Goal: Answer question/provide support: Answer question/provide support

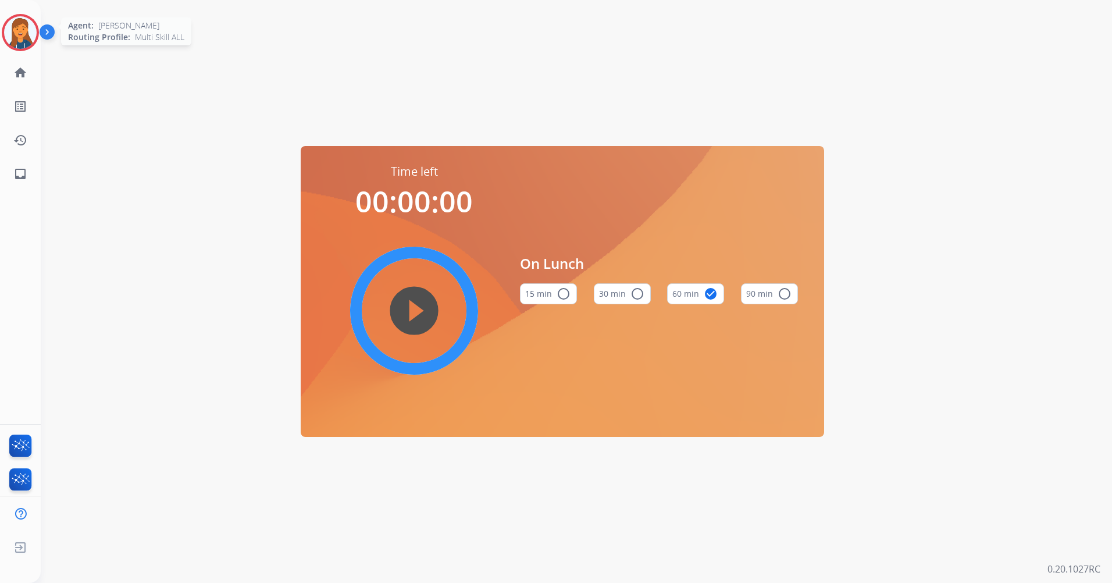
click at [13, 17] on div at bounding box center [20, 32] width 37 height 37
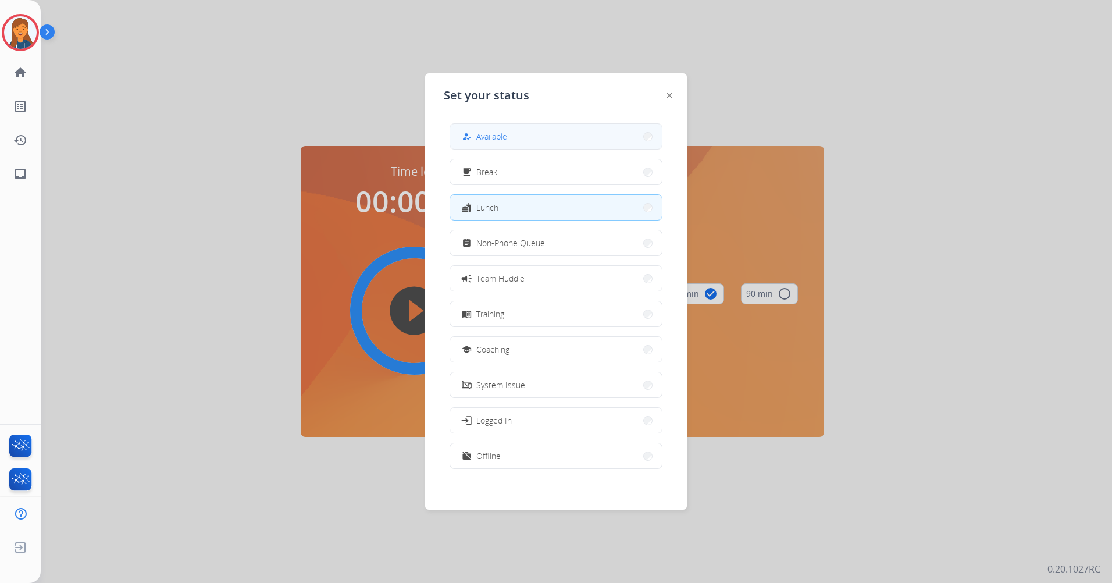
click at [510, 139] on button "how_to_reg Available" at bounding box center [556, 136] width 212 height 25
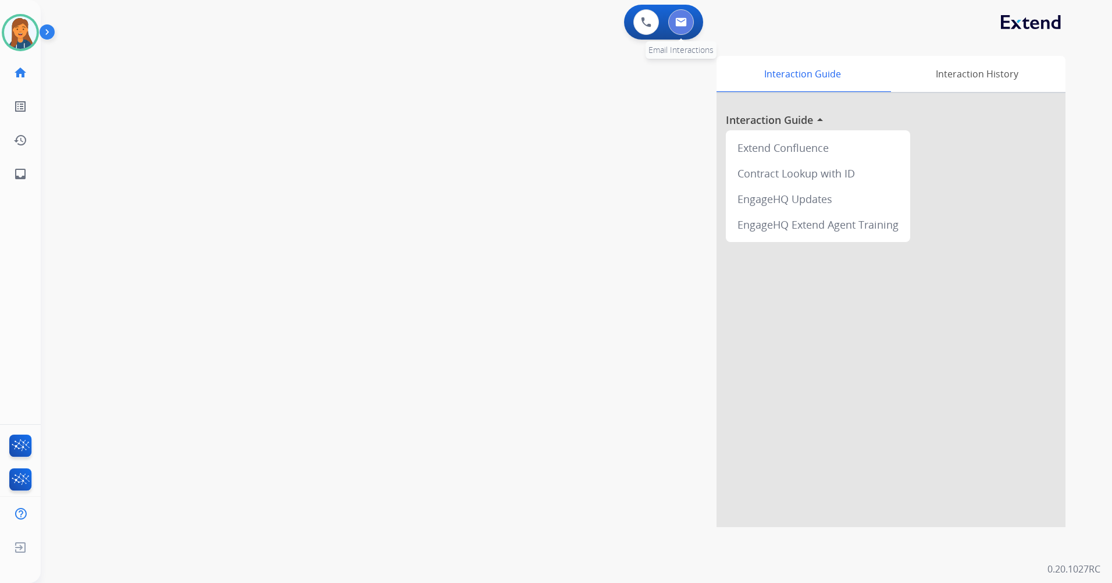
click at [679, 25] on img at bounding box center [681, 21] width 12 height 9
select select "**********"
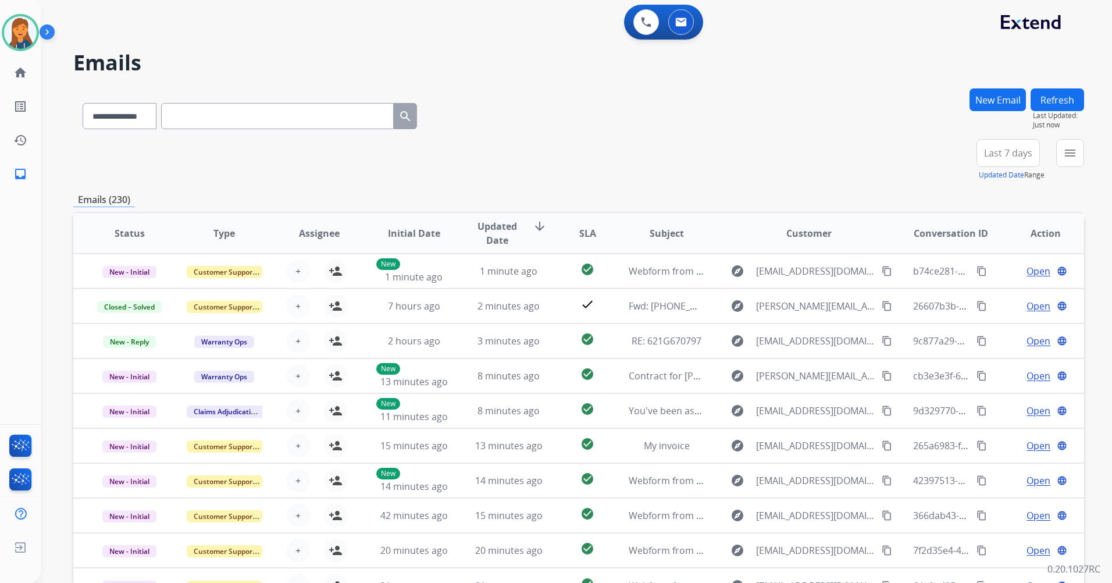
drag, startPoint x: 1050, startPoint y: 155, endPoint x: 1044, endPoint y: 155, distance: 5.8
click at [1048, 155] on div "**********" at bounding box center [1025, 160] width 117 height 42
click at [1029, 151] on span "Last 7 days" at bounding box center [1008, 153] width 48 height 5
click at [980, 286] on div "Last 90 days" at bounding box center [1004, 294] width 64 height 17
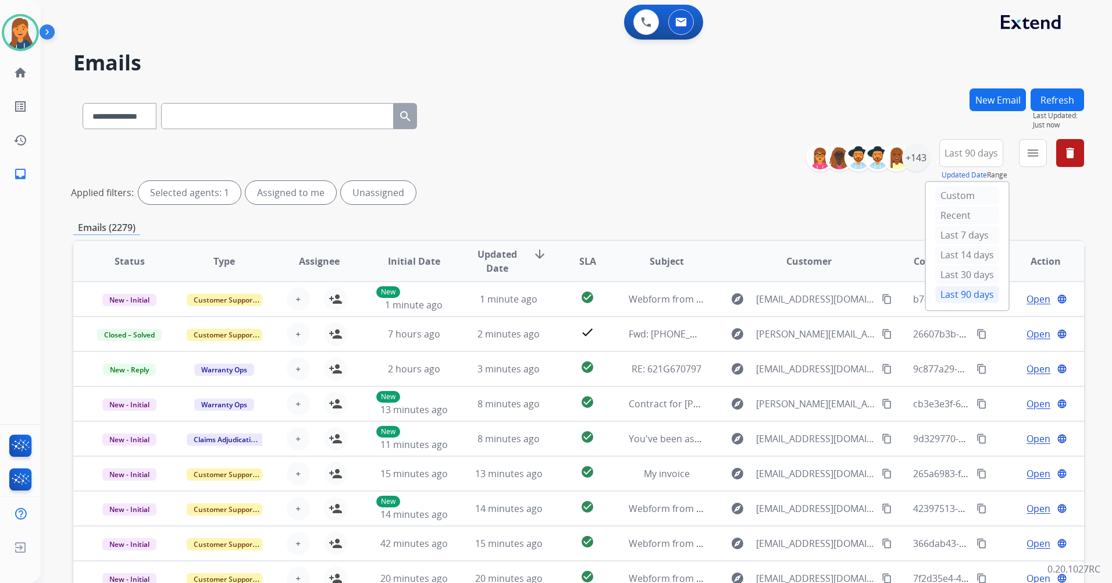
click at [1018, 160] on div "**********" at bounding box center [949, 160] width 269 height 42
click at [1027, 145] on button "menu" at bounding box center [1033, 153] width 28 height 28
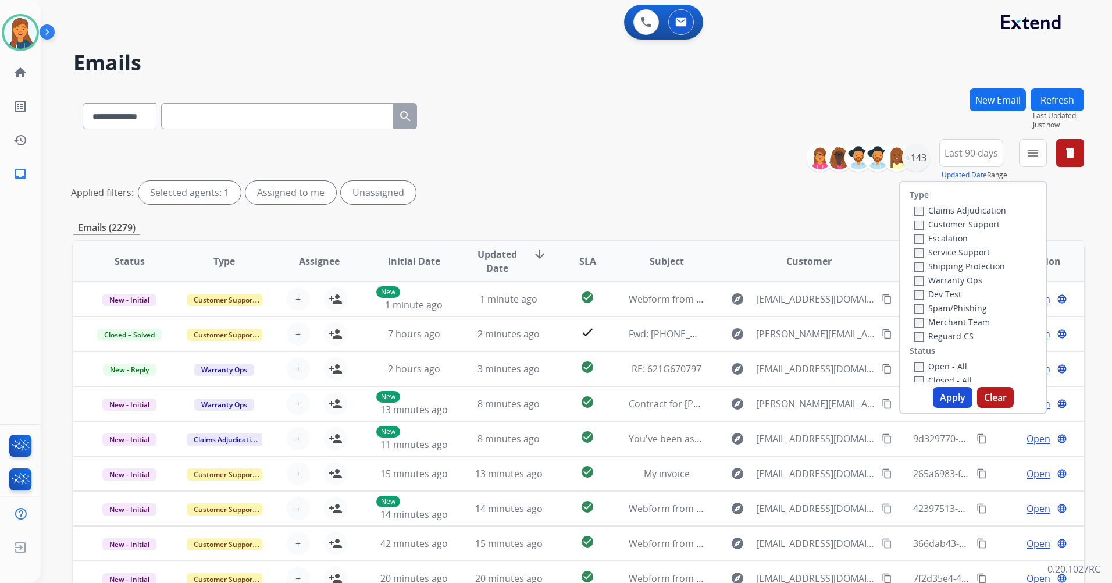
click at [929, 226] on label "Customer Support" at bounding box center [956, 224] width 85 height 11
click at [933, 265] on label "Shipping Protection" at bounding box center [959, 266] width 91 height 11
drag, startPoint x: 950, startPoint y: 334, endPoint x: 944, endPoint y: 353, distance: 19.9
click at [950, 334] on label "Reguard CS" at bounding box center [943, 335] width 59 height 11
drag, startPoint x: 941, startPoint y: 365, endPoint x: 941, endPoint y: 384, distance: 18.6
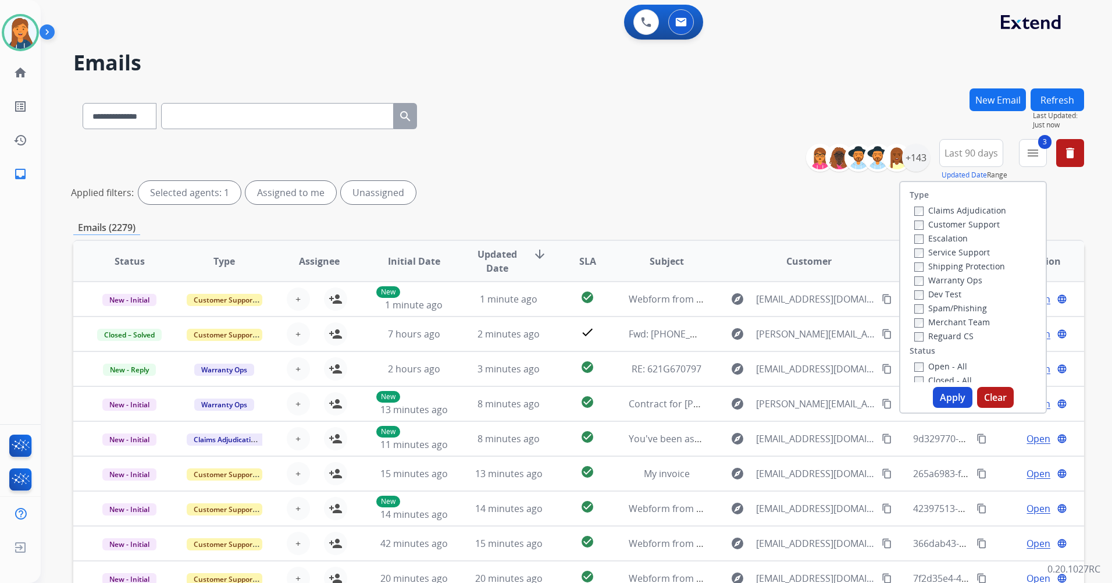
click at [941, 366] on label "Open - All" at bounding box center [940, 366] width 53 height 11
click at [941, 384] on div "Type Claims Adjudication Customer Support Escalation Service Support Shipping P…" at bounding box center [973, 297] width 148 height 233
click at [933, 390] on button "Apply" at bounding box center [953, 397] width 40 height 21
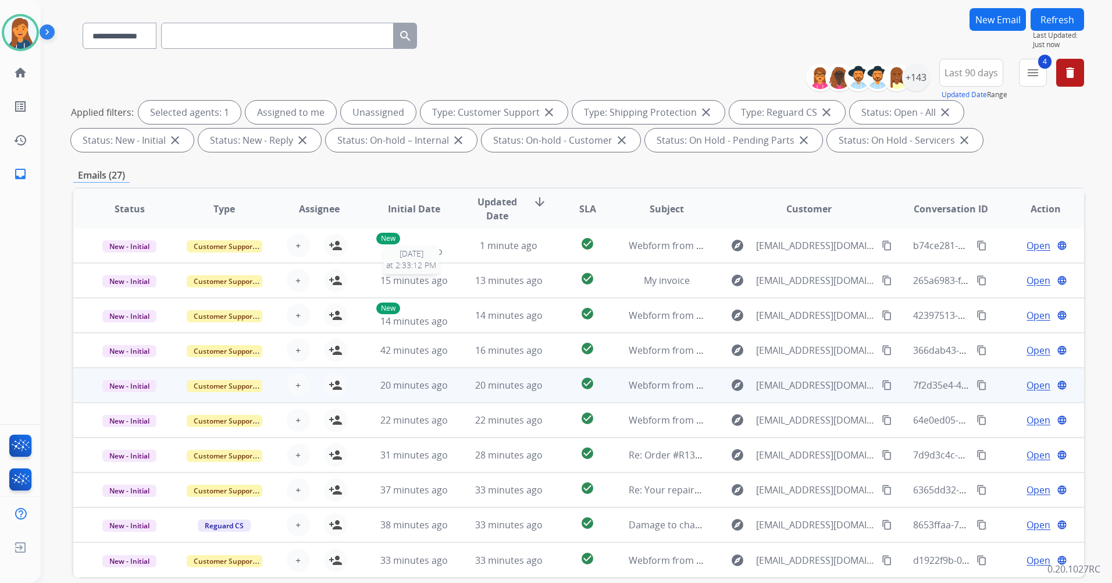
scroll to position [135, 0]
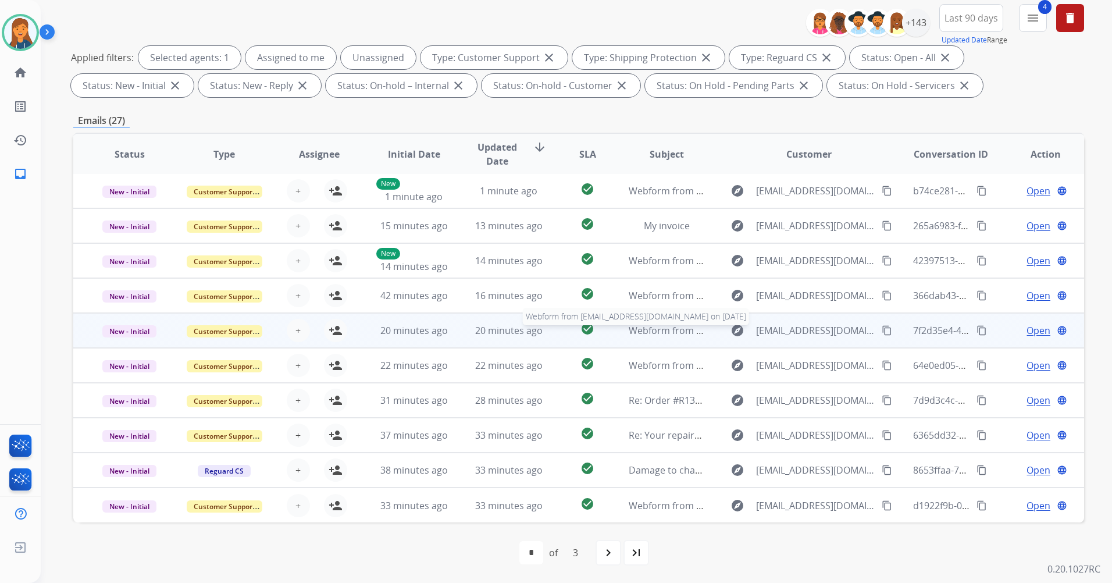
click at [644, 333] on span "Webform from [EMAIL_ADDRESS][DOMAIN_NAME] on [DATE]" at bounding box center [760, 330] width 263 height 13
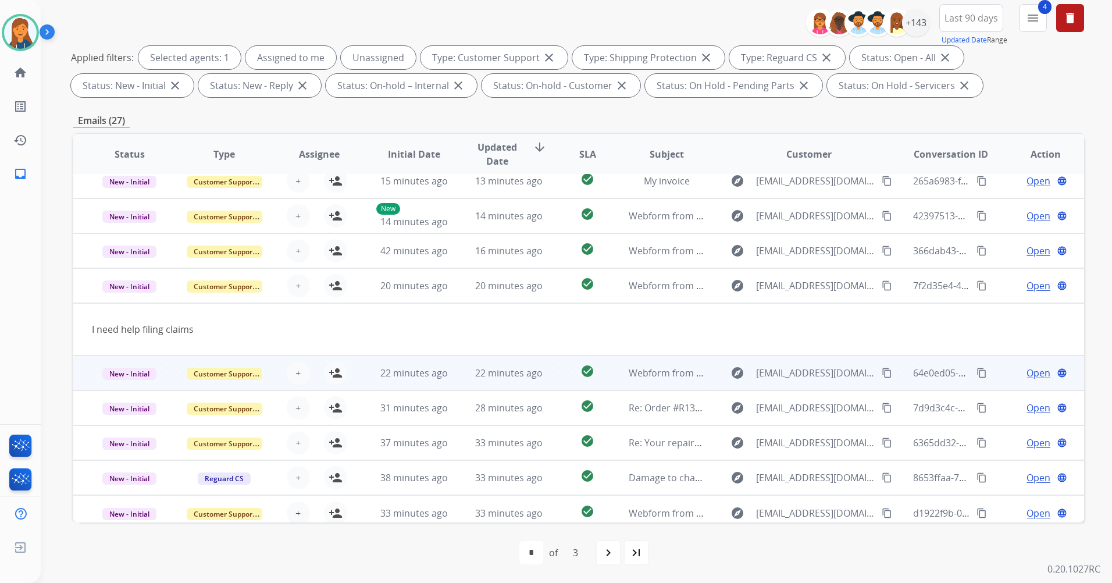
scroll to position [53, 0]
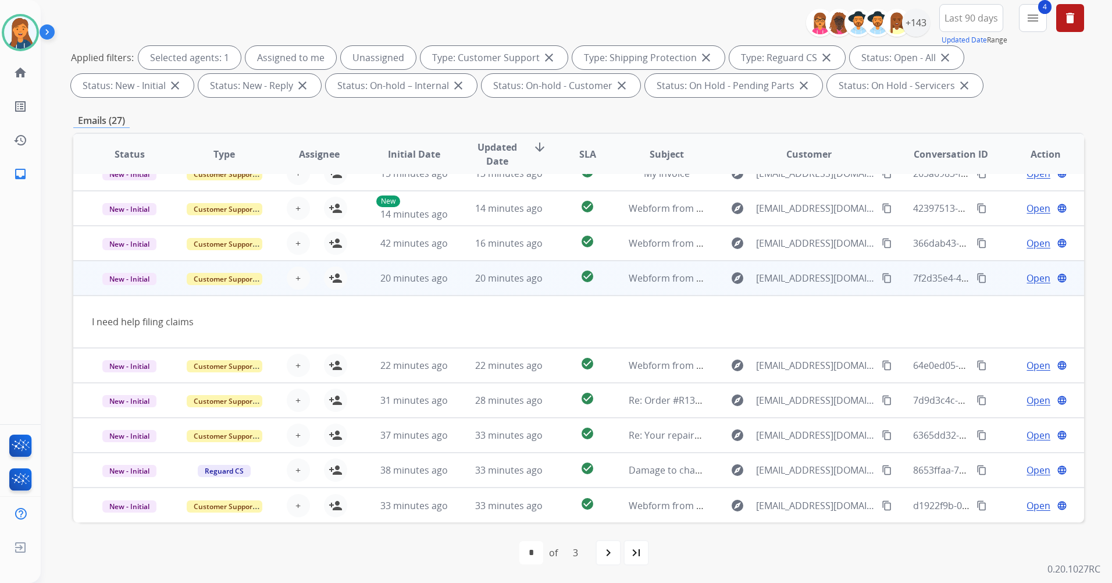
click at [882, 274] on mat-icon "content_copy" at bounding box center [887, 278] width 10 height 10
click at [650, 275] on span "Webform from [EMAIL_ADDRESS][DOMAIN_NAME] on [DATE]" at bounding box center [760, 278] width 263 height 13
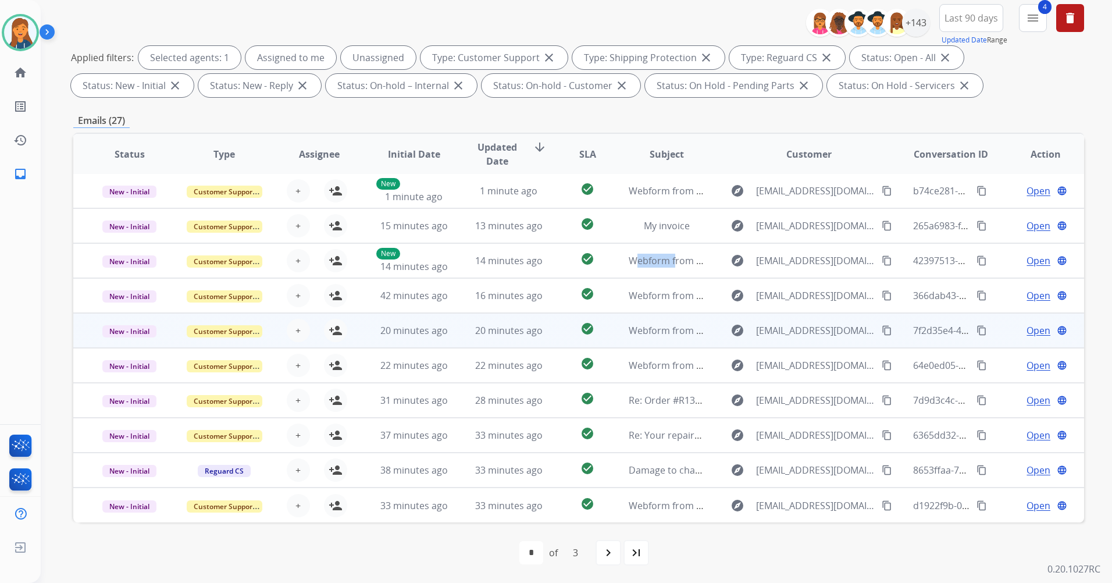
click at [650, 275] on td "Webform from [EMAIL_ADDRESS][DOMAIN_NAME] on [DATE]" at bounding box center [657, 260] width 95 height 35
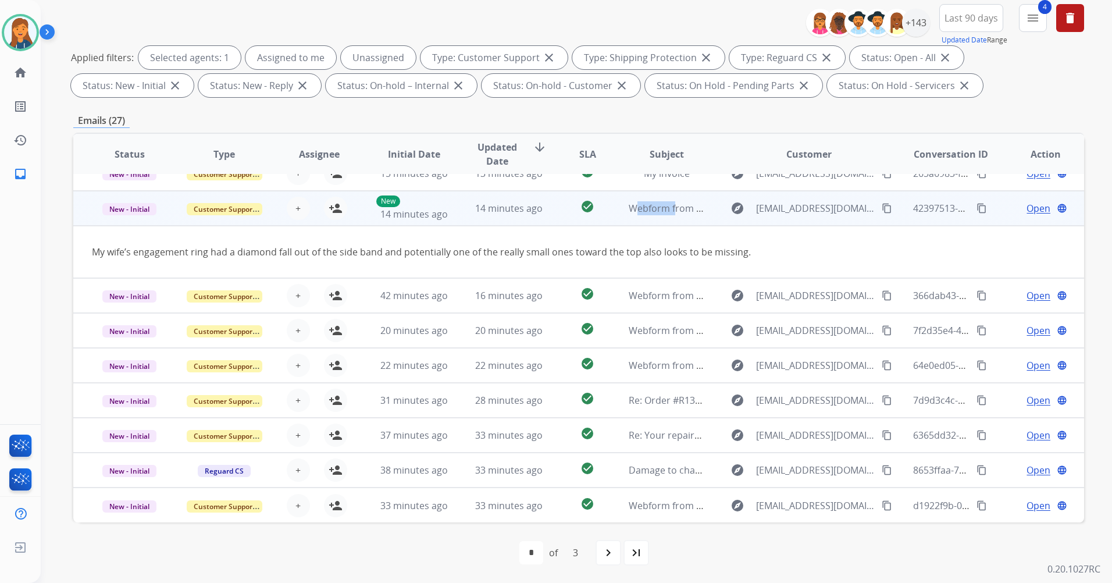
click at [882, 203] on mat-icon "content_copy" at bounding box center [887, 208] width 10 height 10
click at [335, 209] on mat-icon "person_add" at bounding box center [336, 208] width 14 height 14
click at [1026, 208] on span "Open" at bounding box center [1038, 208] width 24 height 14
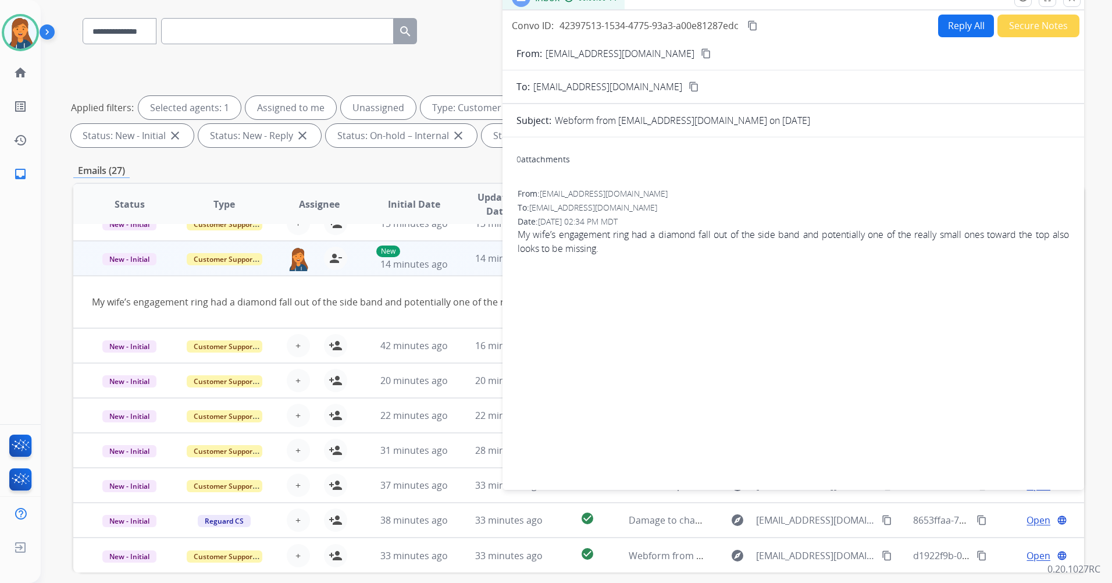
scroll to position [0, 0]
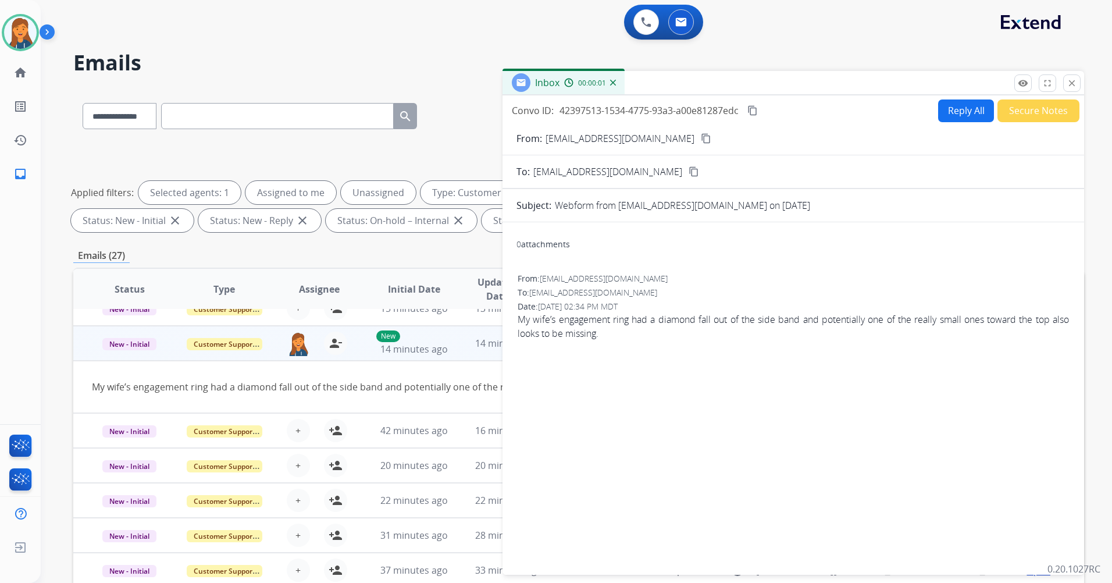
click at [947, 120] on button "Reply All" at bounding box center [966, 110] width 56 height 23
select select "**********"
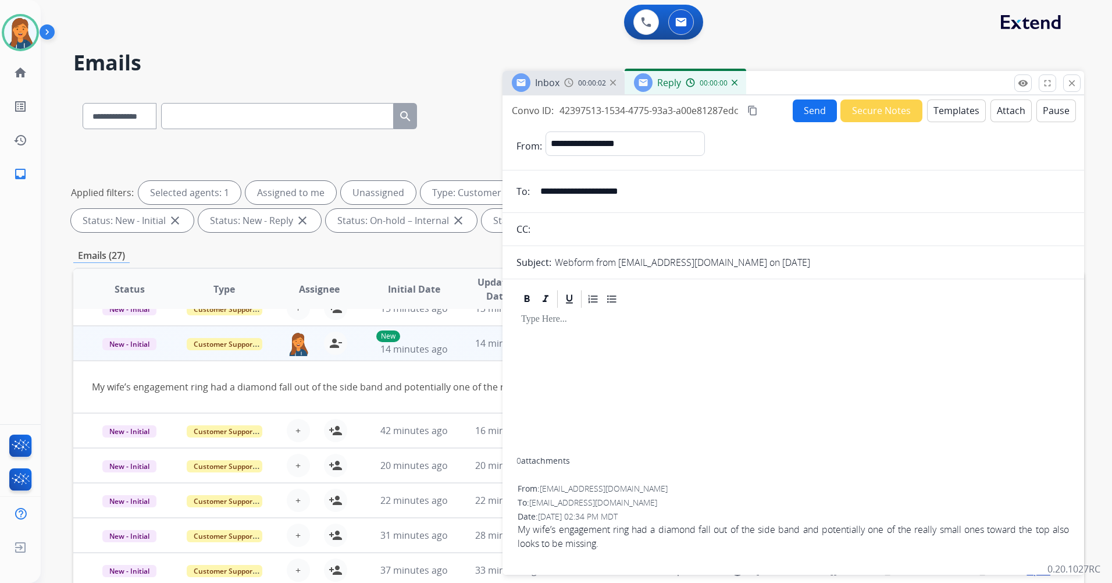
click at [945, 107] on button "Templates" at bounding box center [956, 110] width 59 height 23
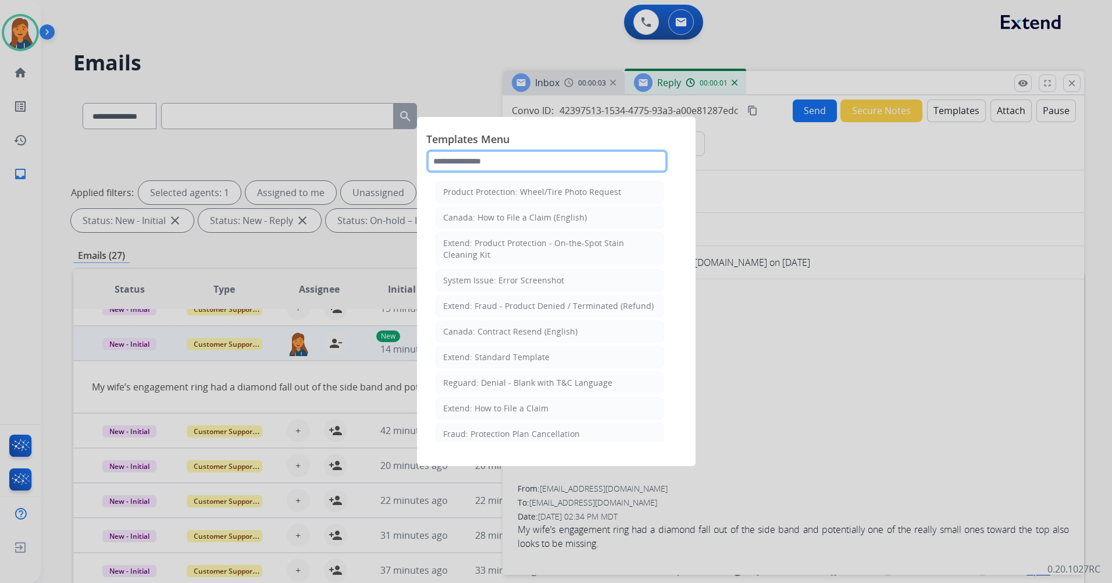
click at [552, 160] on input "text" at bounding box center [546, 160] width 241 height 23
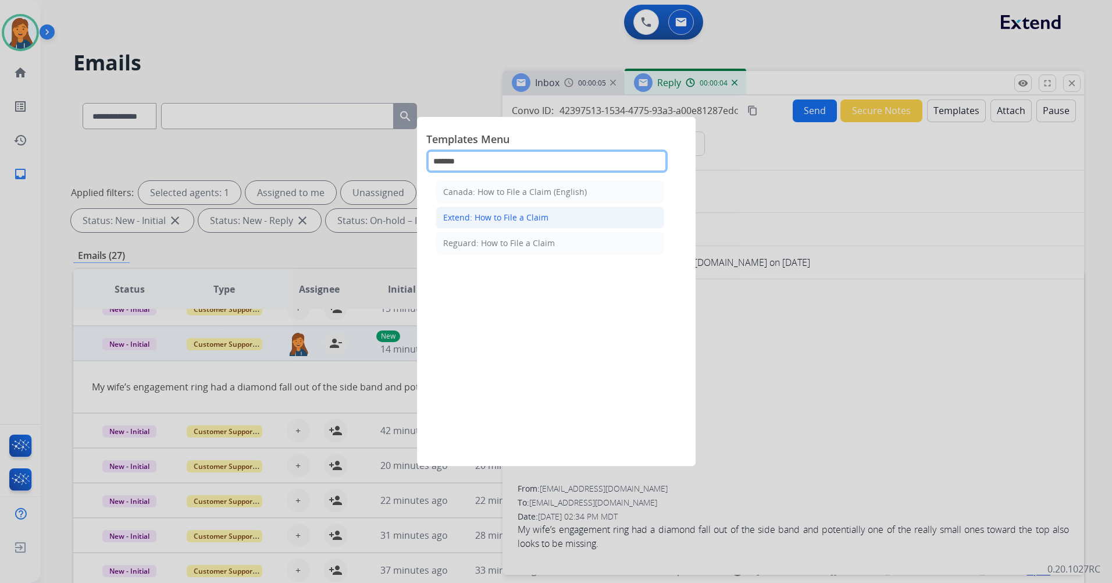
type input "******"
click at [465, 219] on div "Extend: How to File a Claim" at bounding box center [495, 218] width 105 height 12
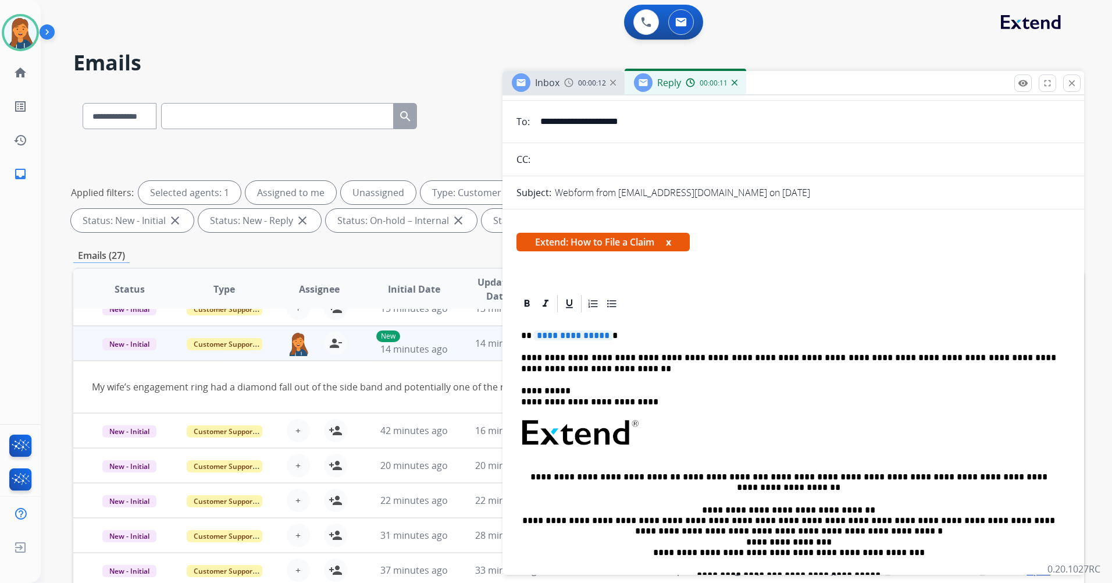
scroll to position [58, 0]
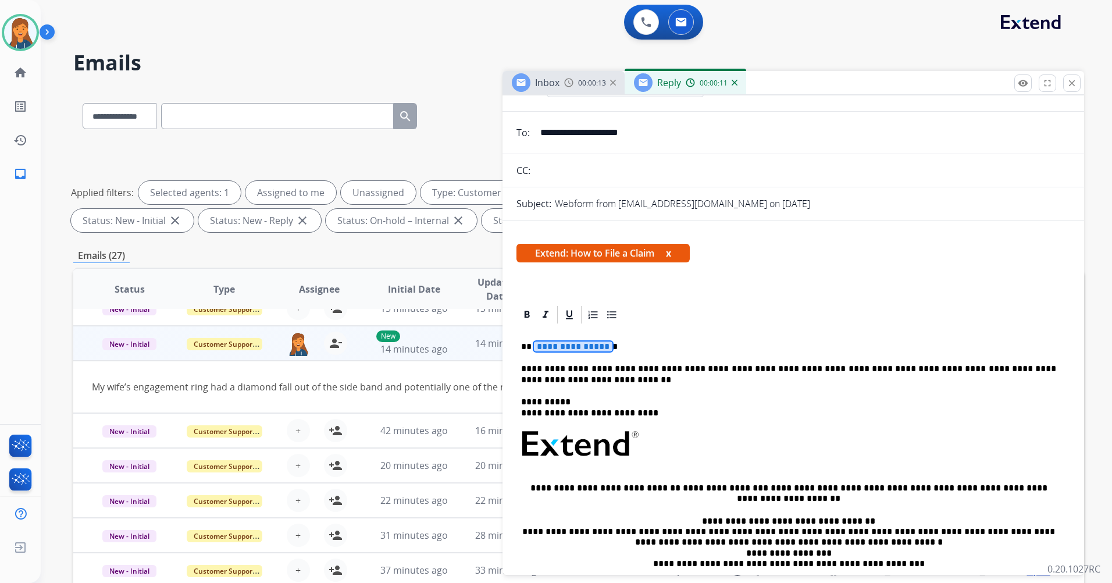
click at [557, 343] on span "**********" at bounding box center [573, 346] width 79 height 10
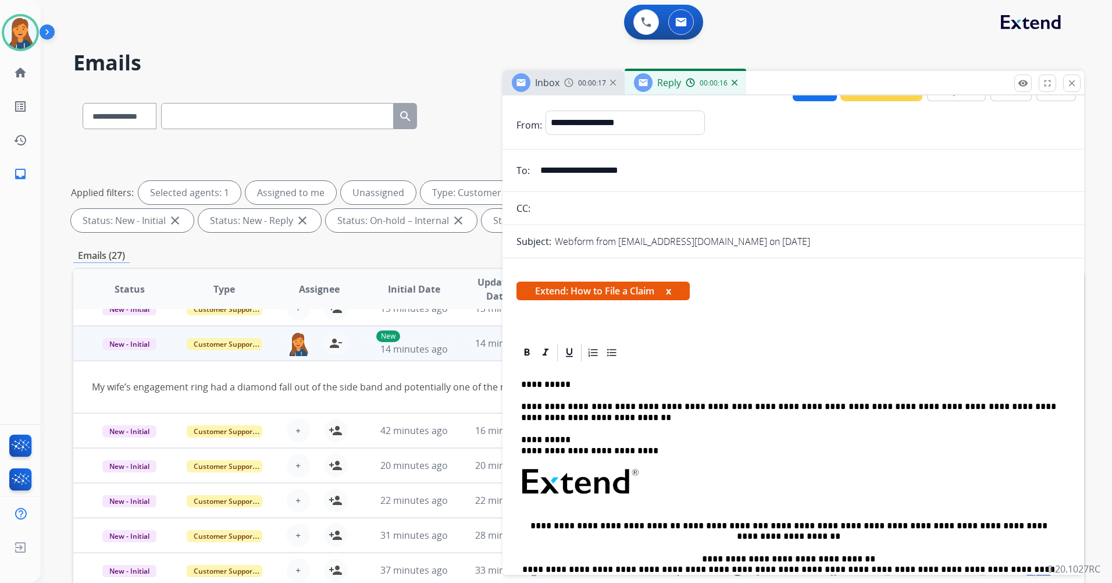
scroll to position [0, 0]
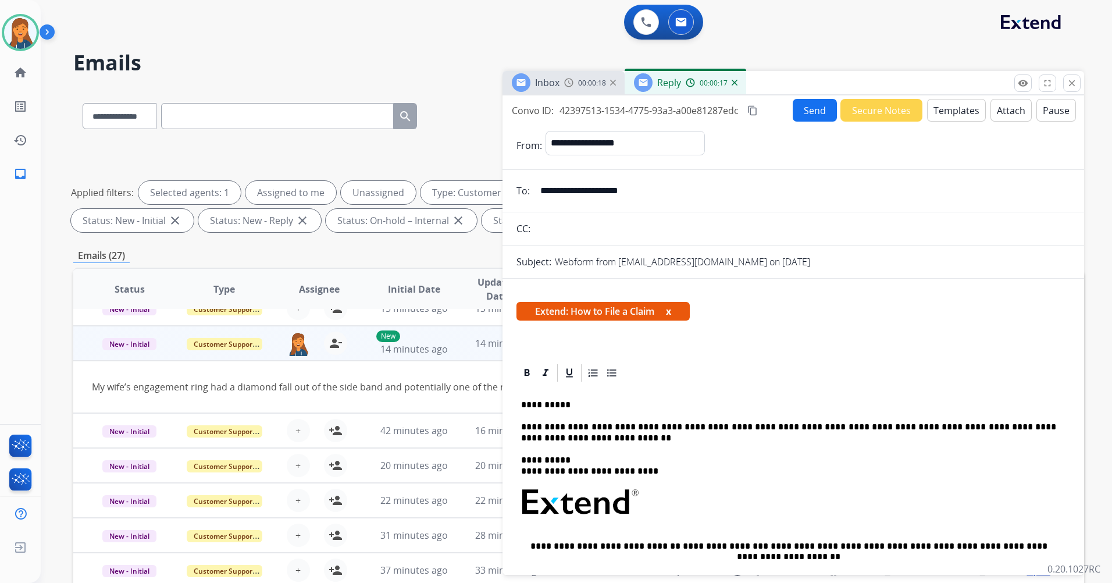
click at [758, 112] on mat-icon "content_copy" at bounding box center [752, 110] width 10 height 10
click at [807, 110] on button "Send" at bounding box center [815, 110] width 44 height 23
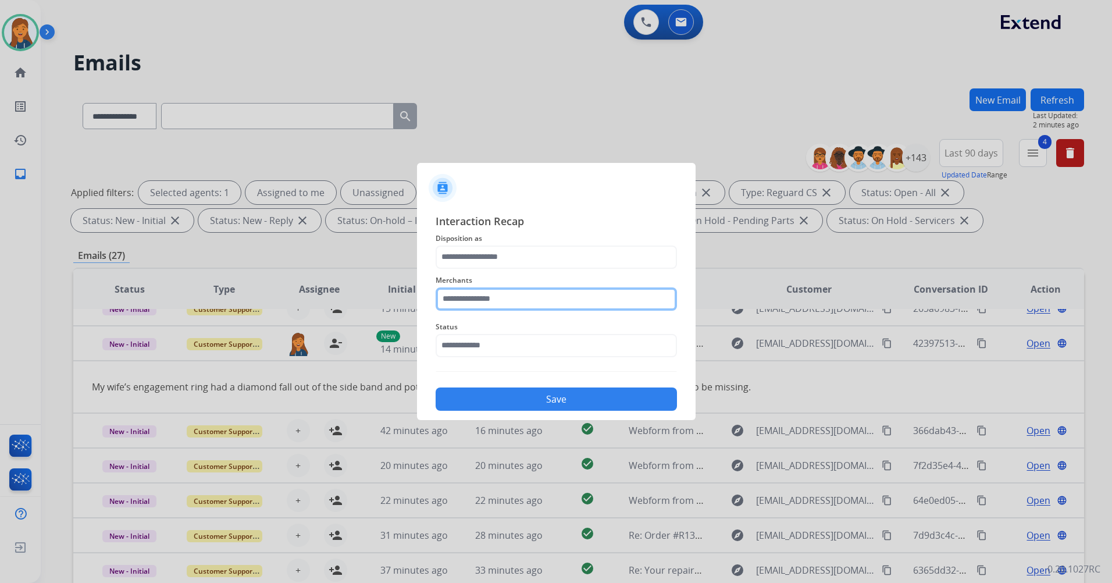
click at [464, 298] on input "text" at bounding box center [556, 298] width 241 height 23
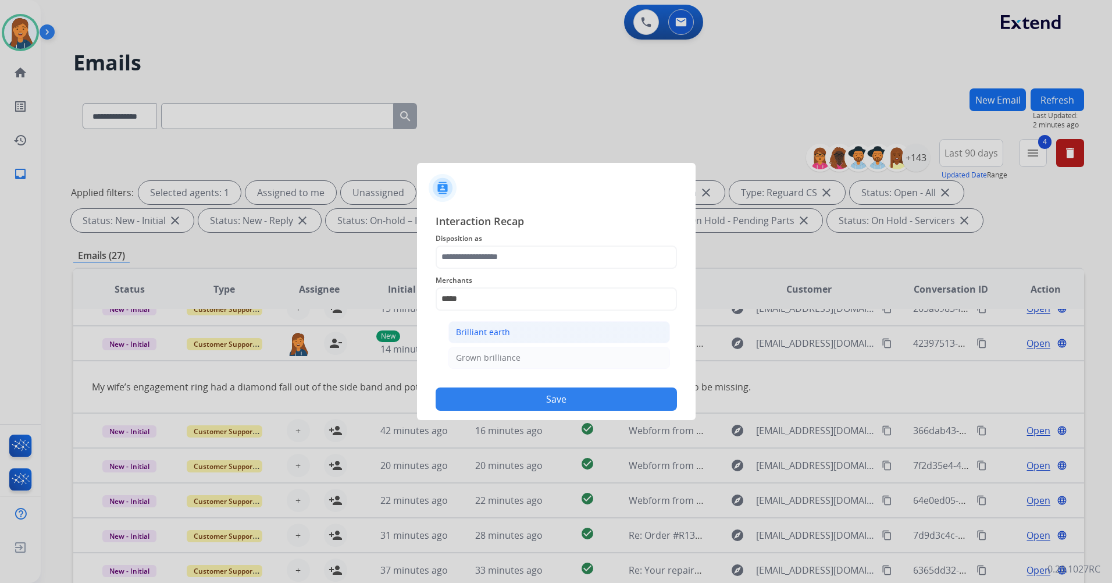
click at [470, 335] on div "Brilliant earth" at bounding box center [483, 332] width 54 height 12
type input "**********"
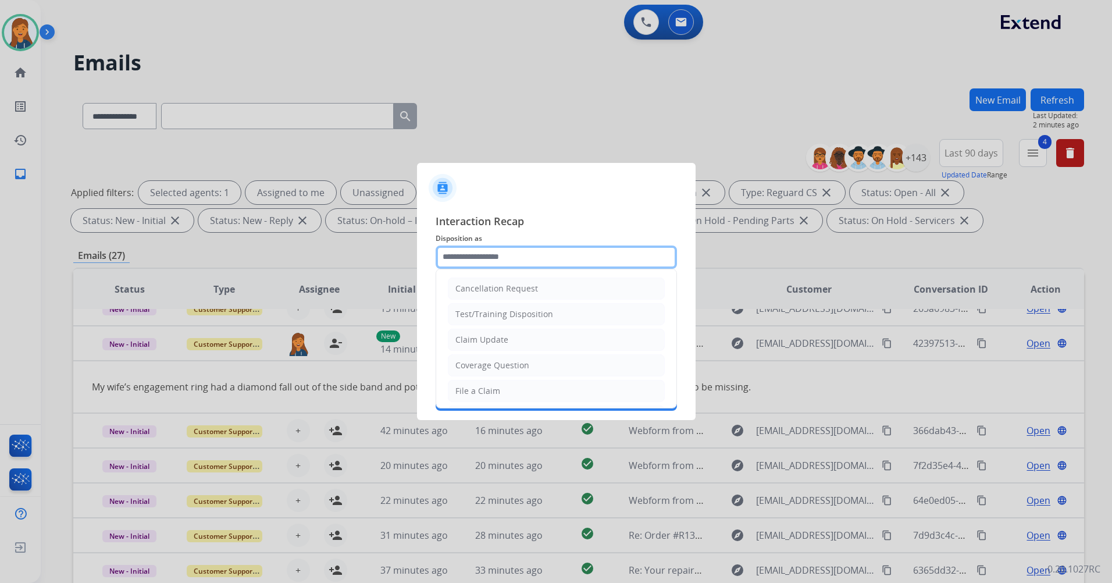
click at [467, 255] on input "text" at bounding box center [556, 256] width 241 height 23
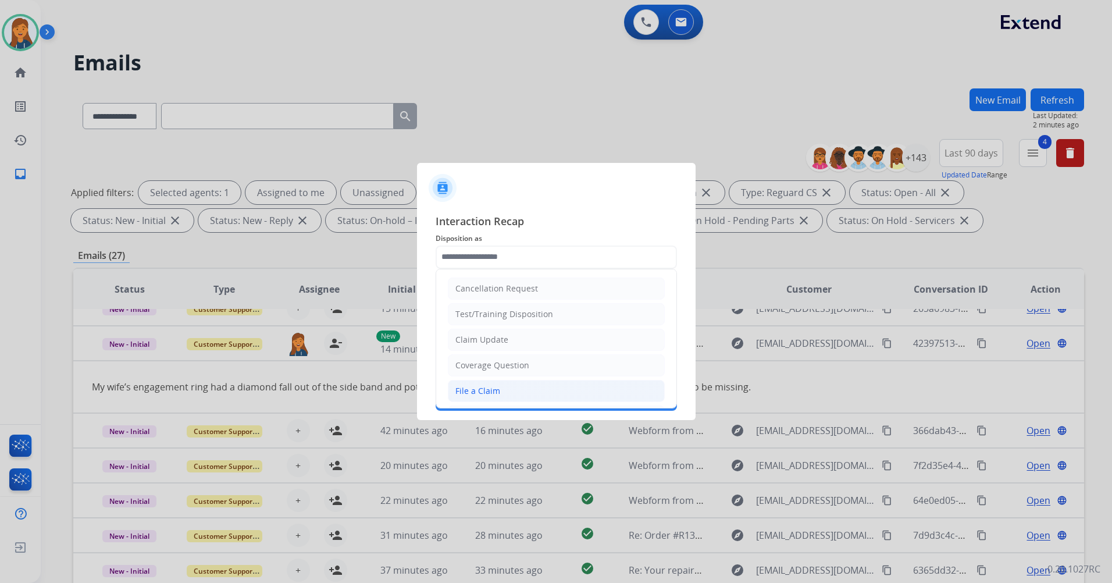
click at [472, 385] on div "File a Claim" at bounding box center [477, 391] width 45 height 12
type input "**********"
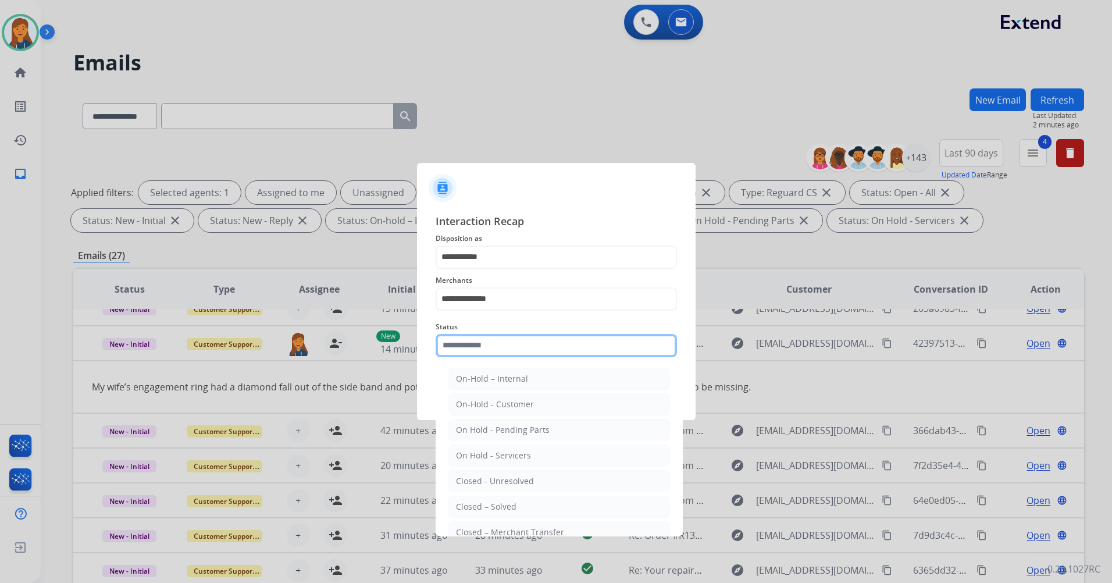
click at [479, 346] on input "text" at bounding box center [556, 345] width 241 height 23
click at [476, 506] on div "Closed – Solved" at bounding box center [486, 507] width 60 height 12
type input "**********"
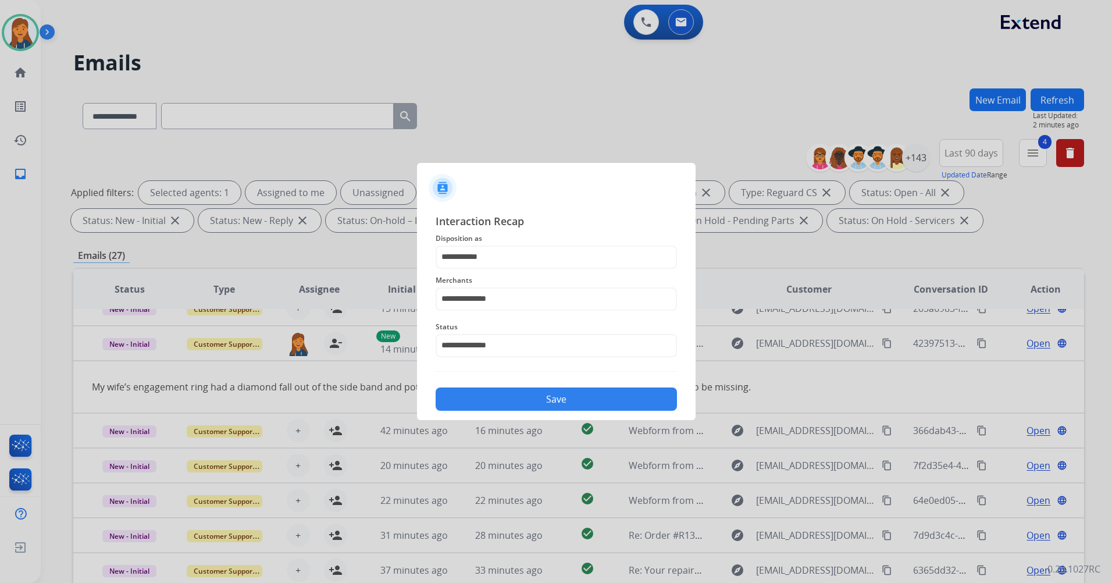
click at [470, 404] on button "Save" at bounding box center [556, 398] width 241 height 23
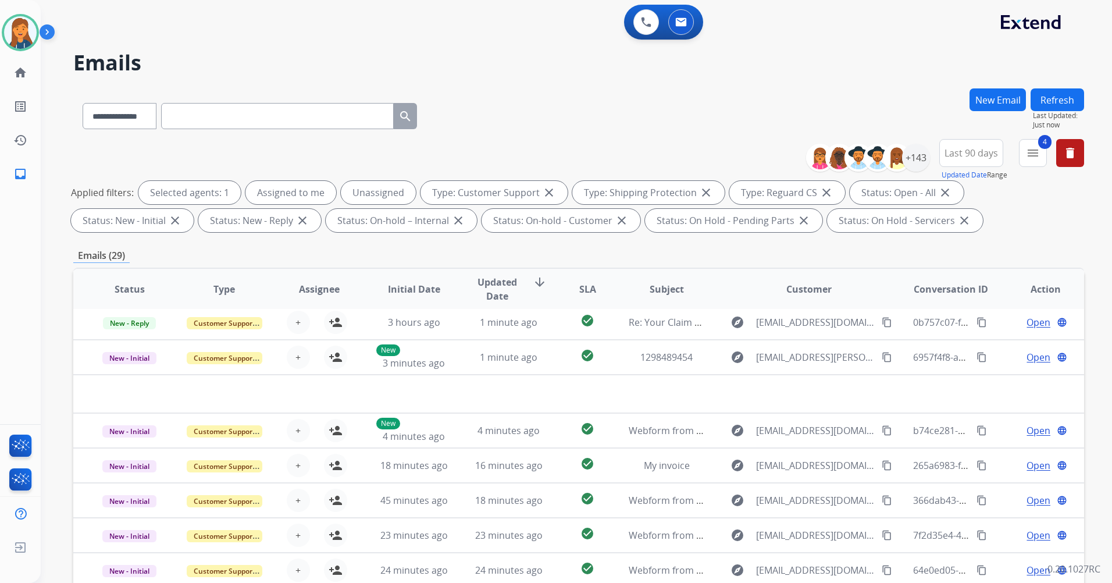
scroll to position [40, 0]
click at [1053, 111] on span "Last Updated:" at bounding box center [1058, 115] width 51 height 9
click at [1058, 103] on button "Refresh" at bounding box center [1056, 99] width 53 height 23
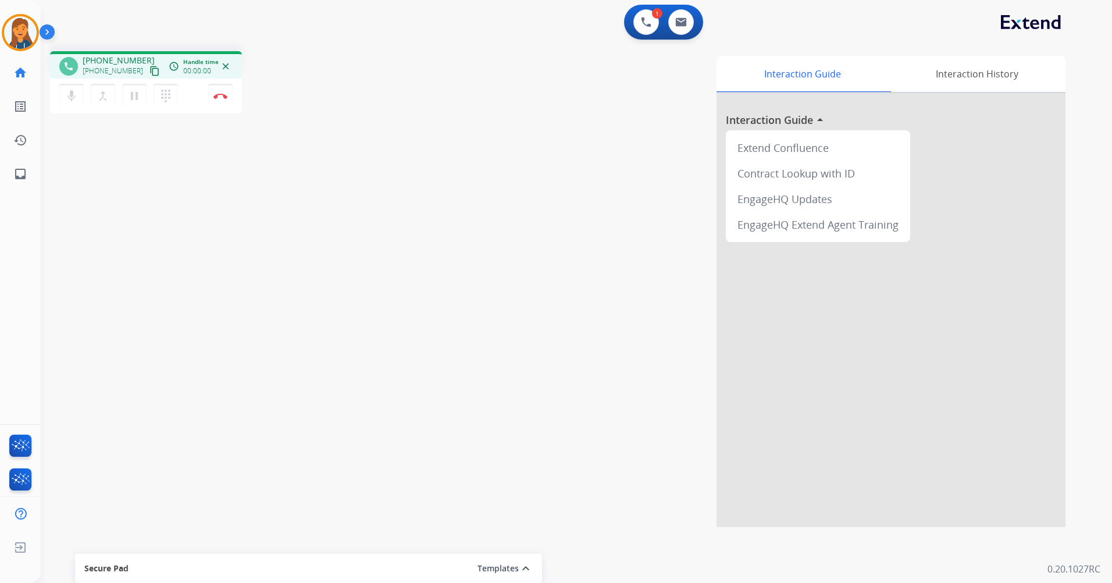
click at [149, 72] on mat-icon "content_copy" at bounding box center [154, 71] width 10 height 10
click at [158, 91] on button "dialpad Dialpad" at bounding box center [166, 96] width 24 height 24
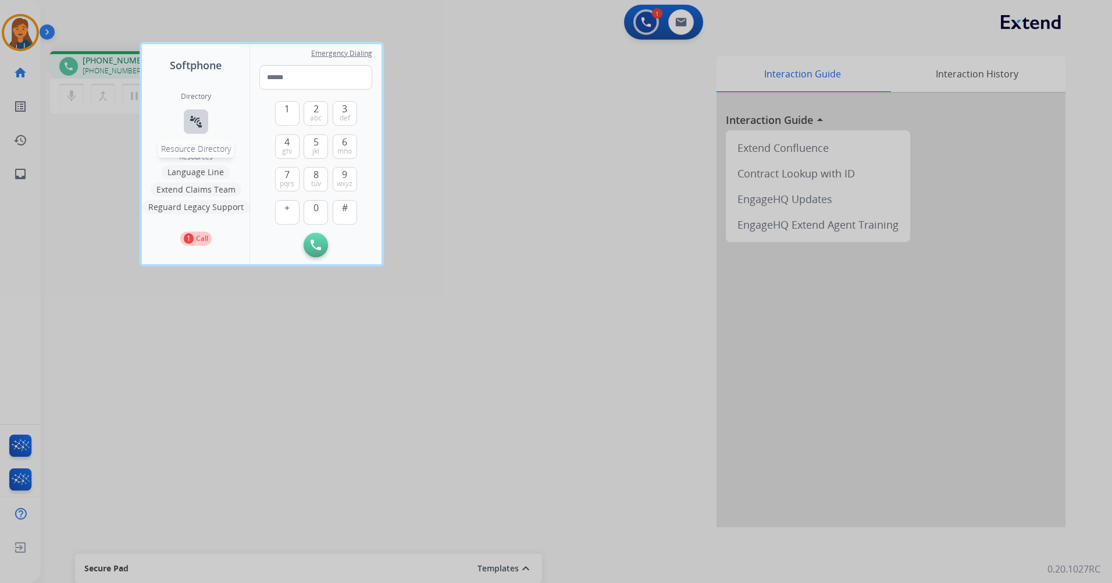
click at [185, 124] on button "connect_without_contact Resource Directory" at bounding box center [196, 121] width 24 height 24
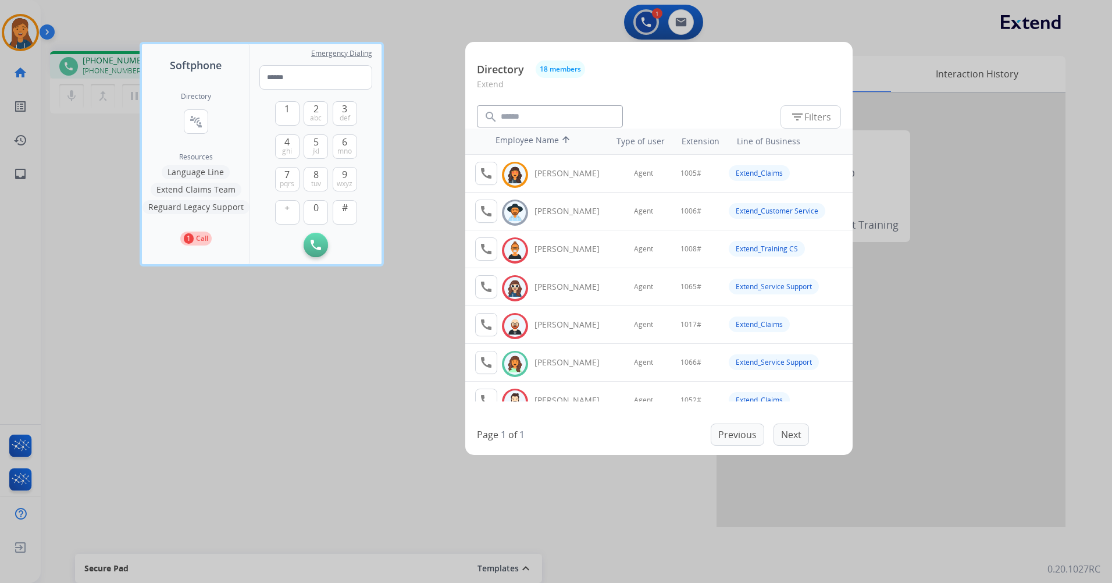
drag, startPoint x: 89, startPoint y: 242, endPoint x: 148, endPoint y: 162, distance: 99.4
click at [90, 241] on div at bounding box center [556, 291] width 1112 height 583
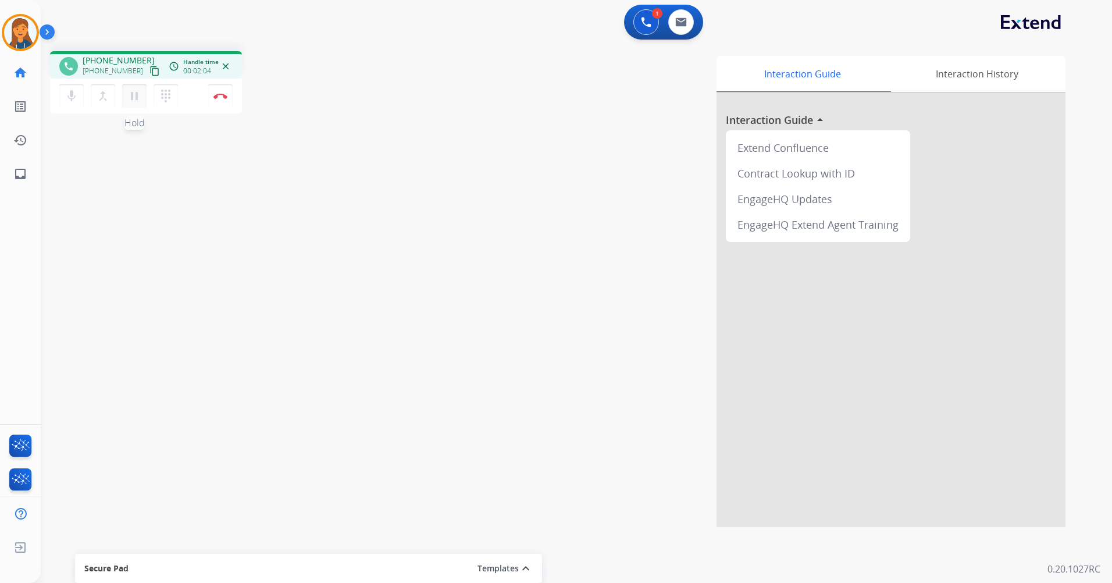
click at [130, 92] on mat-icon "pause" at bounding box center [134, 96] width 14 height 14
click at [163, 103] on button "dialpad Dialpad" at bounding box center [166, 96] width 24 height 24
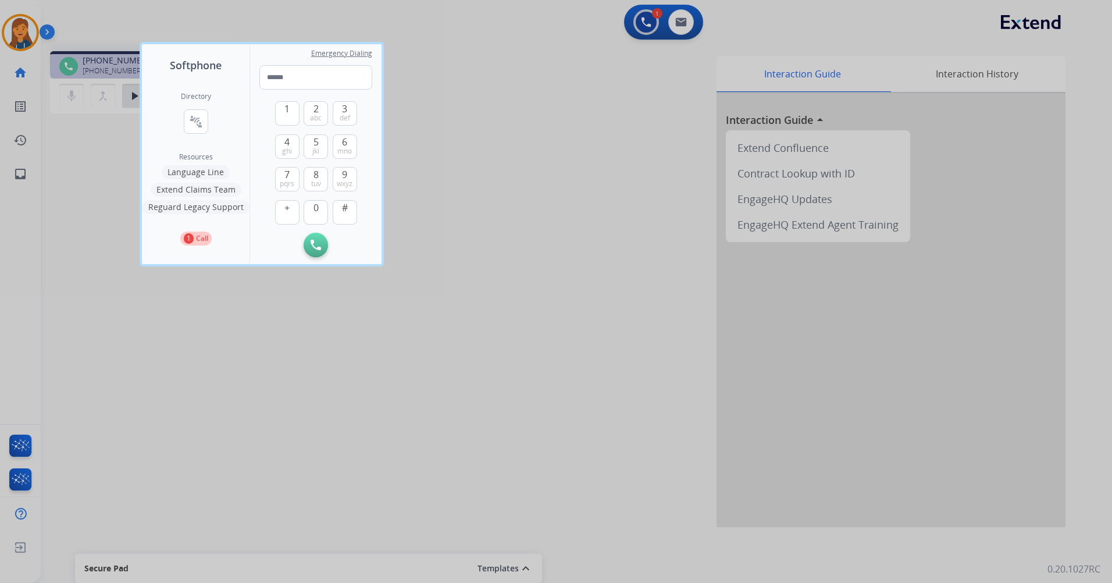
click at [209, 110] on div "Directory connect_without_contact Resource Directory" at bounding box center [196, 122] width 30 height 60
click at [205, 116] on button "connect_without_contact Resource Directory" at bounding box center [196, 121] width 24 height 24
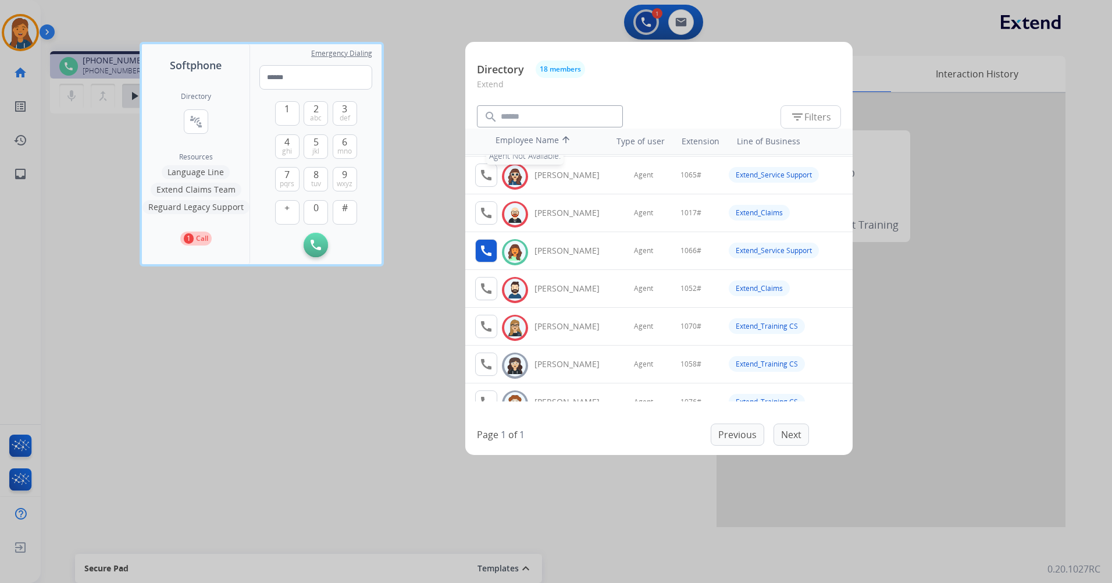
scroll to position [116, 0]
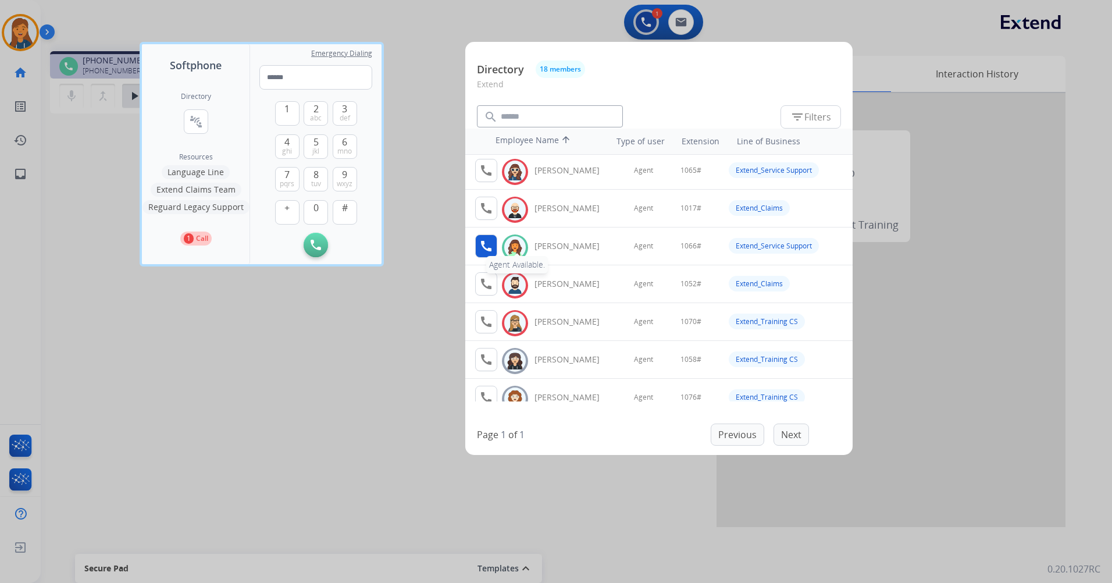
click at [487, 249] on mat-icon "call" at bounding box center [486, 246] width 14 height 14
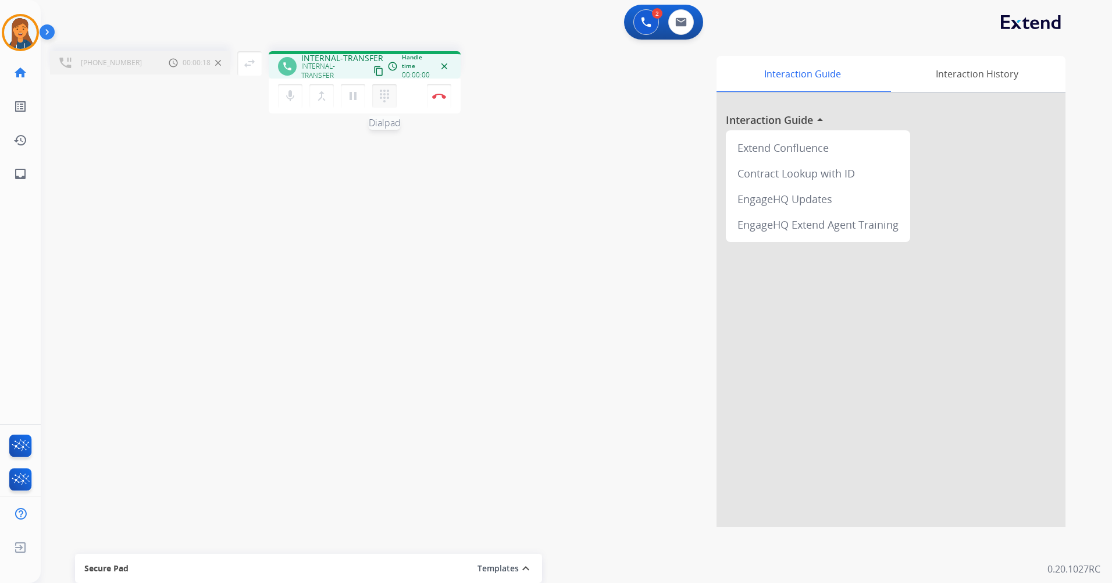
click at [377, 94] on mat-icon "dialpad" at bounding box center [384, 96] width 14 height 14
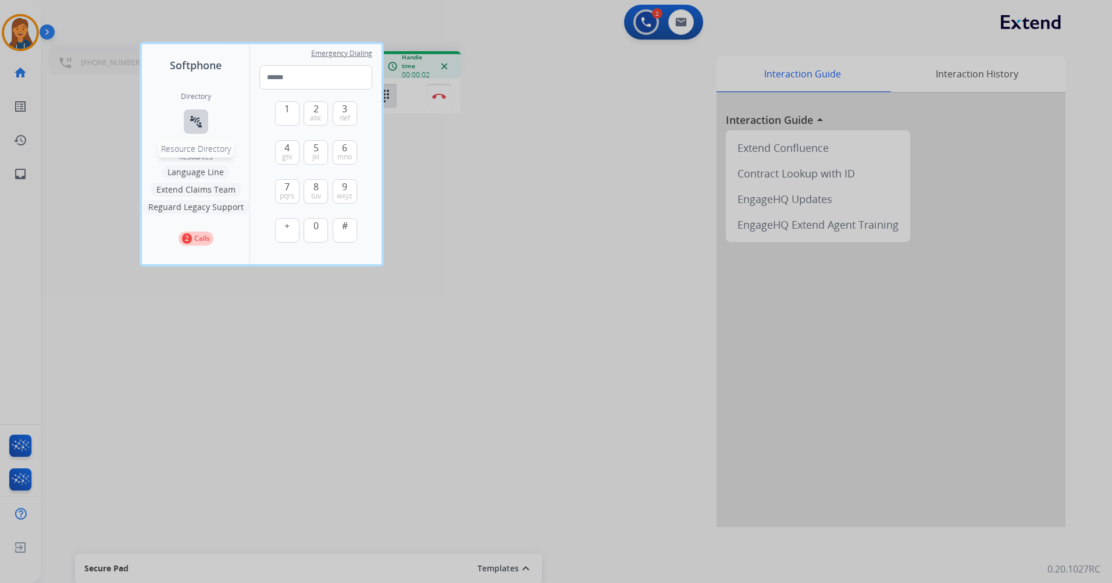
click at [193, 126] on mat-icon "connect_without_contact" at bounding box center [196, 122] width 14 height 14
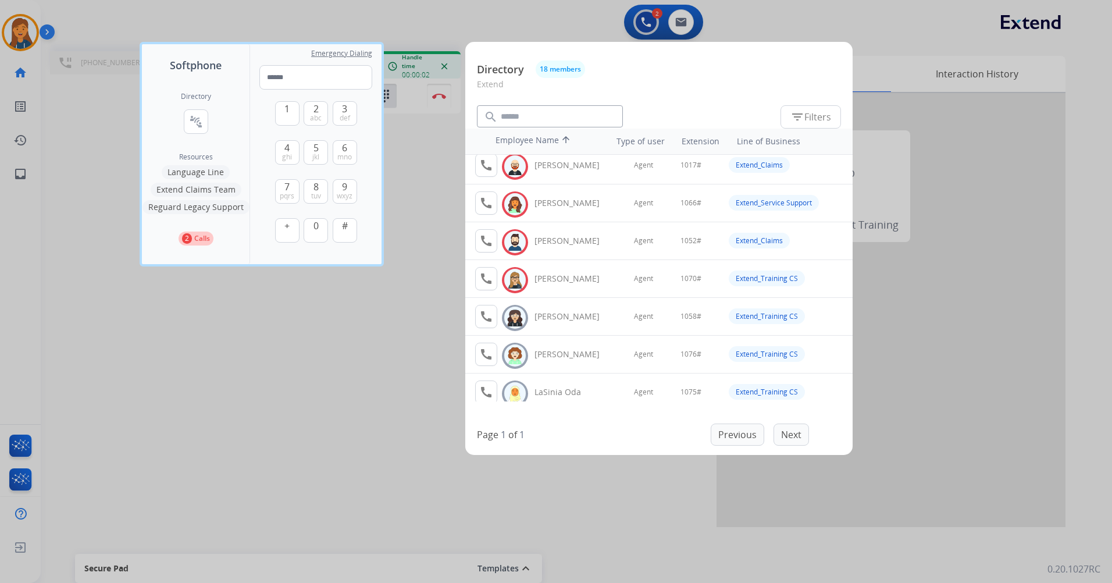
scroll to position [174, 0]
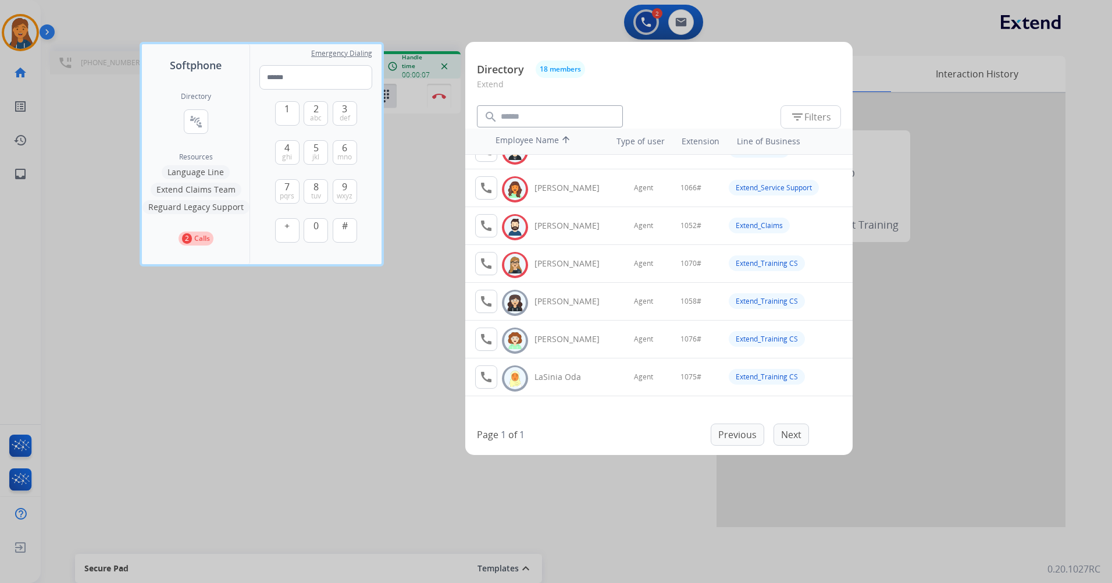
drag, startPoint x: 397, startPoint y: 372, endPoint x: 397, endPoint y: 331, distance: 40.7
click at [396, 371] on div at bounding box center [556, 291] width 1112 height 583
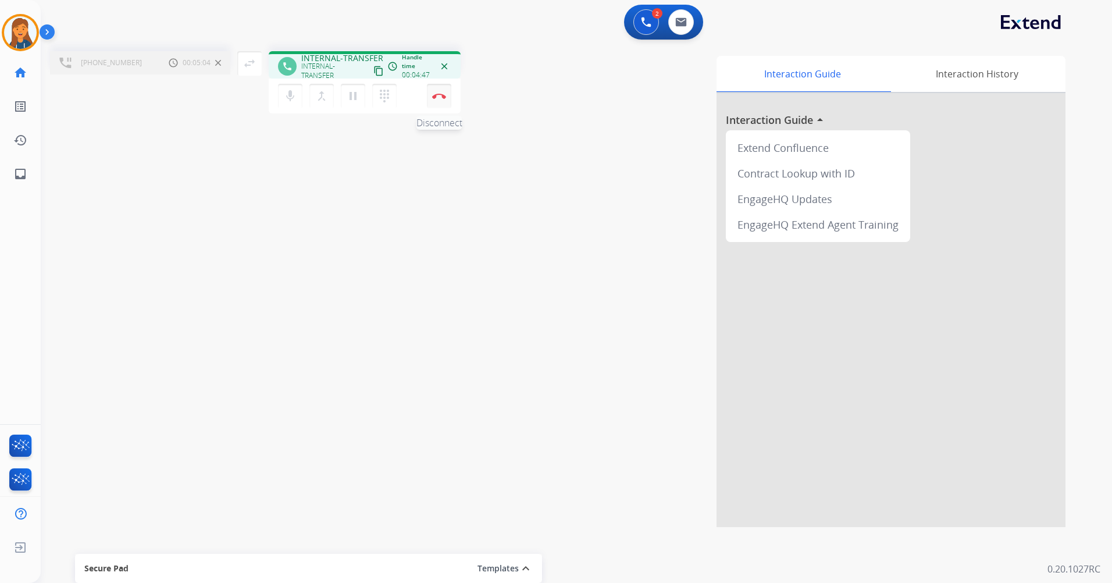
click at [440, 96] on img at bounding box center [439, 96] width 14 height 6
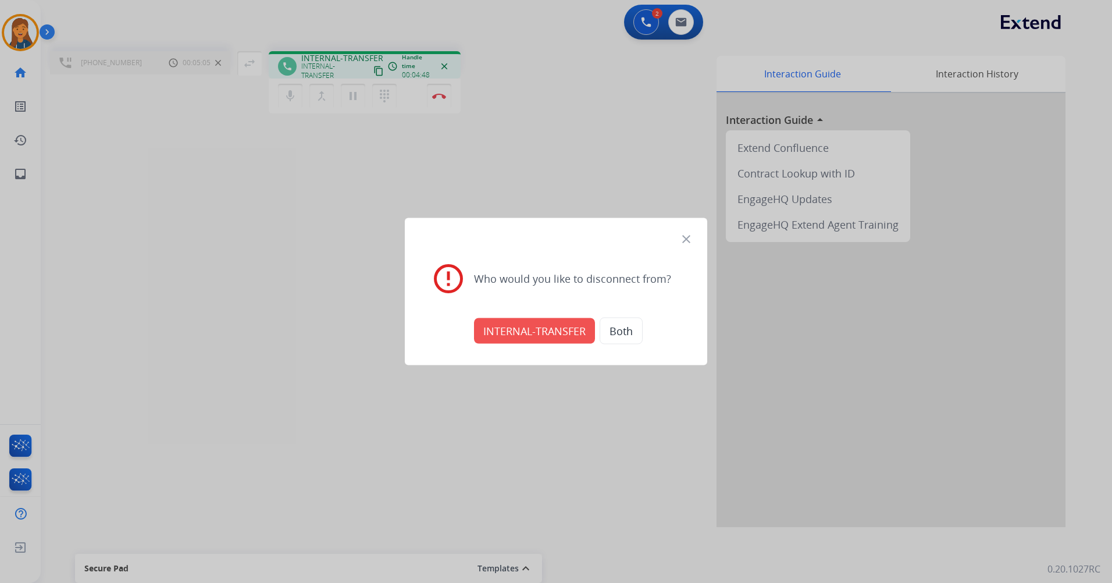
click at [547, 324] on button "INTERNAL-TRANSFER" at bounding box center [534, 331] width 121 height 26
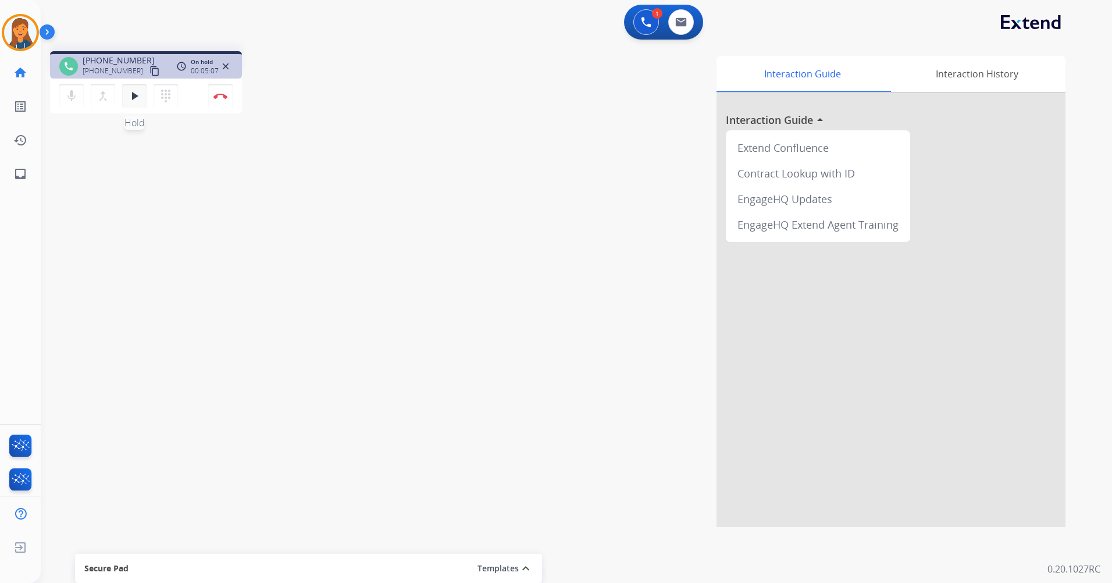
click at [141, 91] on button "play_arrow Hold" at bounding box center [134, 96] width 24 height 24
click at [226, 90] on button "Disconnect" at bounding box center [220, 96] width 24 height 24
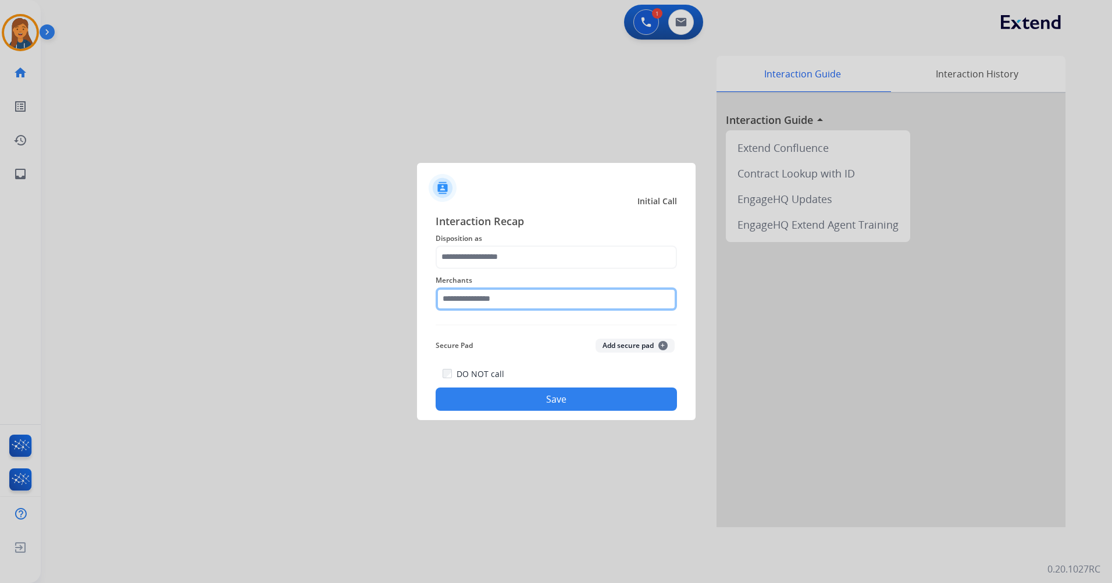
click at [476, 307] on input "text" at bounding box center [556, 298] width 241 height 23
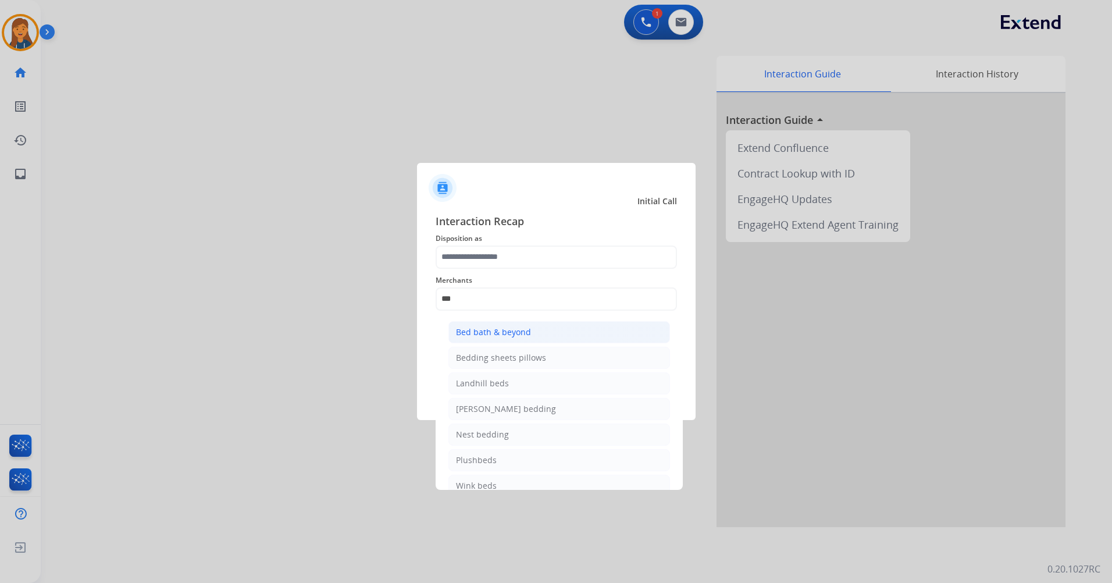
click at [489, 336] on div "Bed bath & beyond" at bounding box center [493, 332] width 75 height 12
type input "**********"
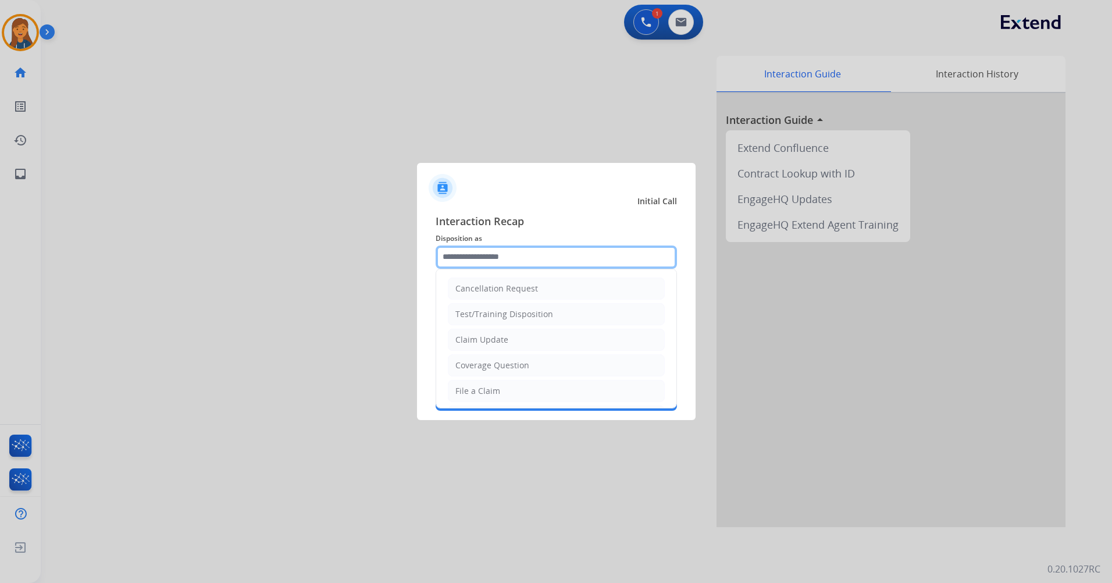
click at [505, 255] on input "text" at bounding box center [556, 256] width 241 height 23
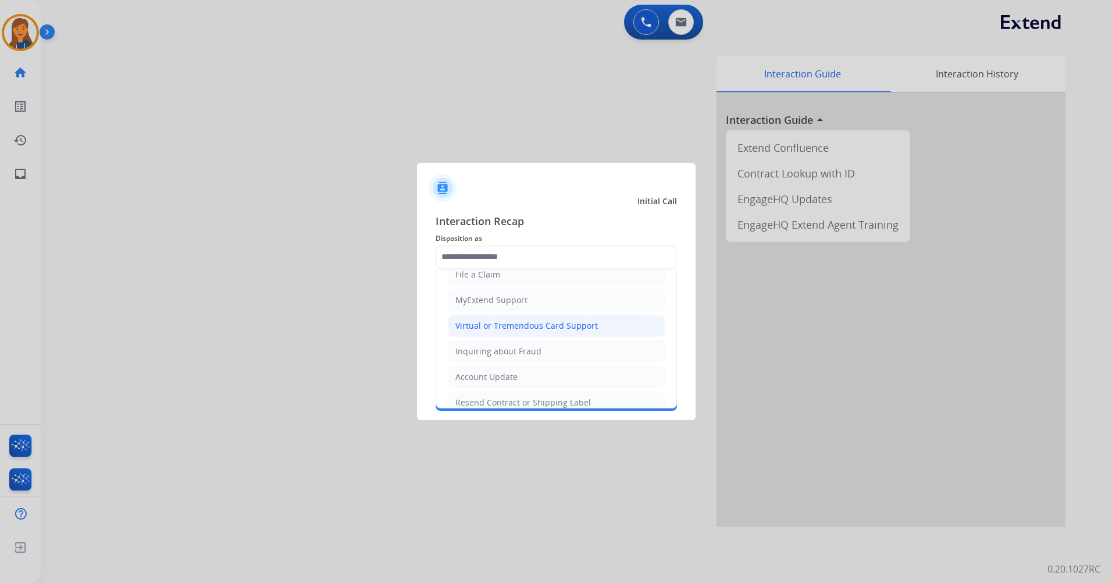
click at [487, 327] on div "Virtual or Tremendous Card Support" at bounding box center [526, 326] width 142 height 12
type input "**********"
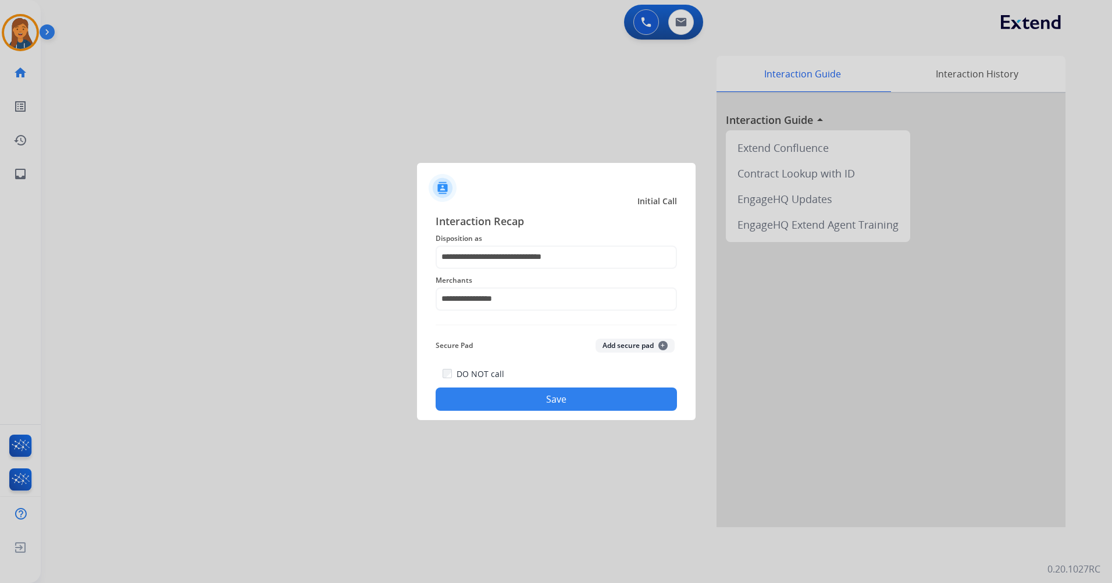
click at [558, 398] on button "Save" at bounding box center [556, 398] width 241 height 23
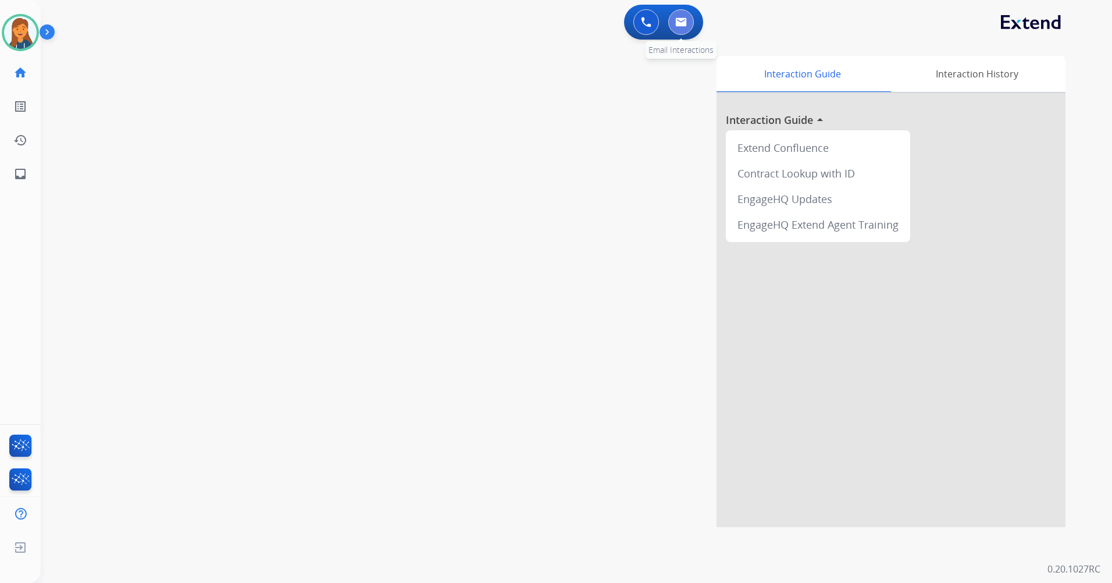
click at [680, 20] on img at bounding box center [681, 21] width 12 height 9
select select "**********"
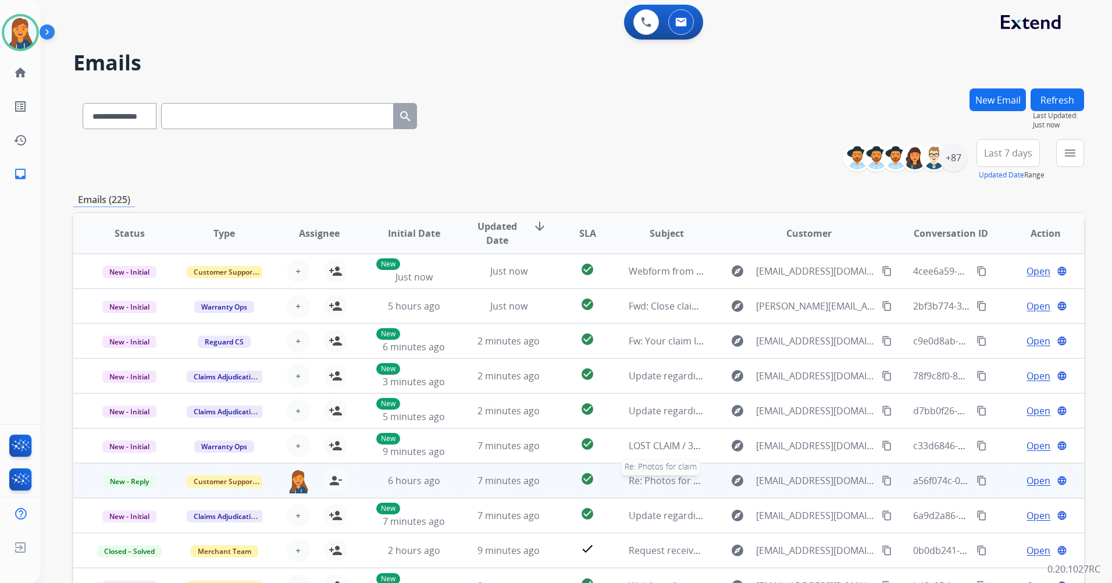
click at [658, 480] on span "Re: Photos for claim" at bounding box center [673, 480] width 88 height 13
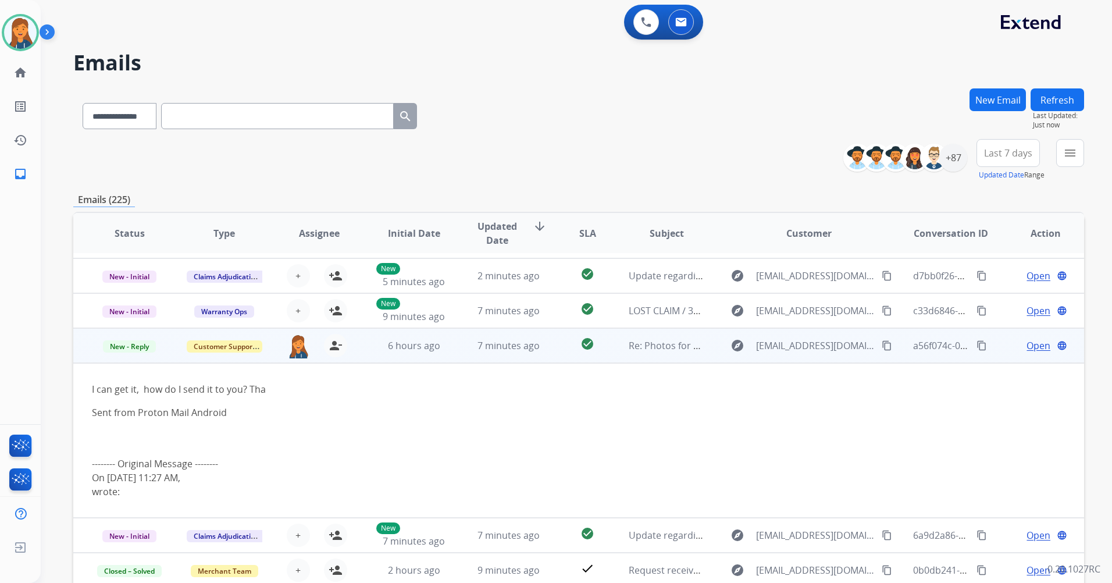
scroll to position [142, 0]
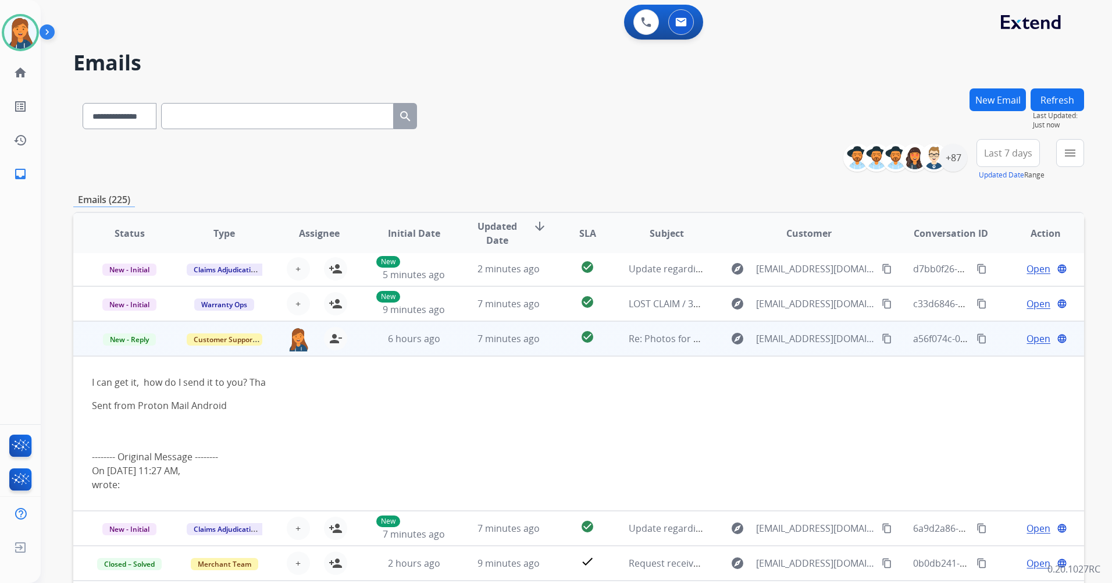
click at [1028, 336] on span "Open" at bounding box center [1038, 338] width 24 height 14
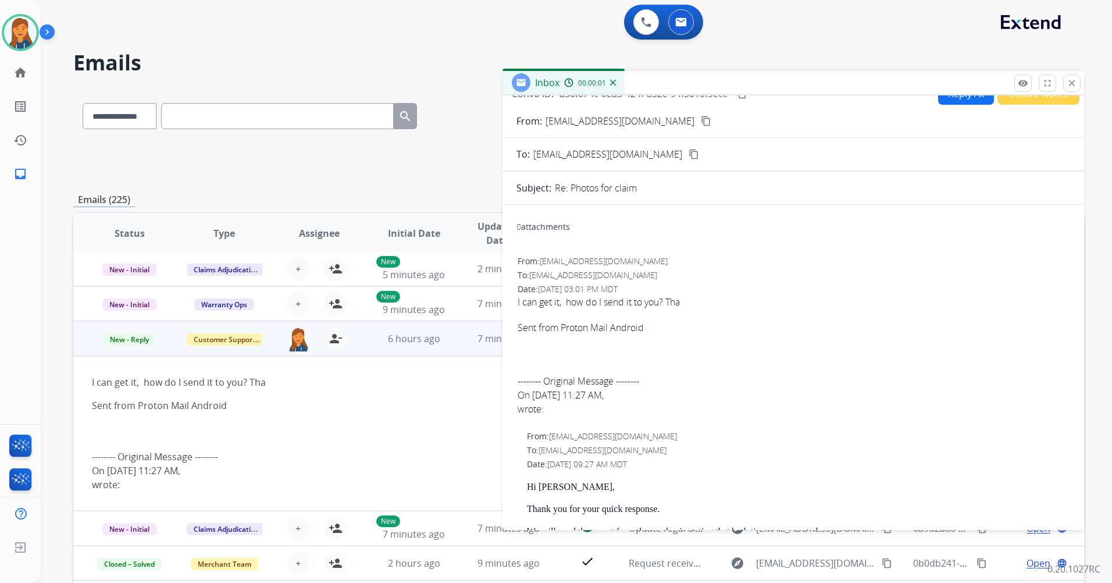
scroll to position [0, 0]
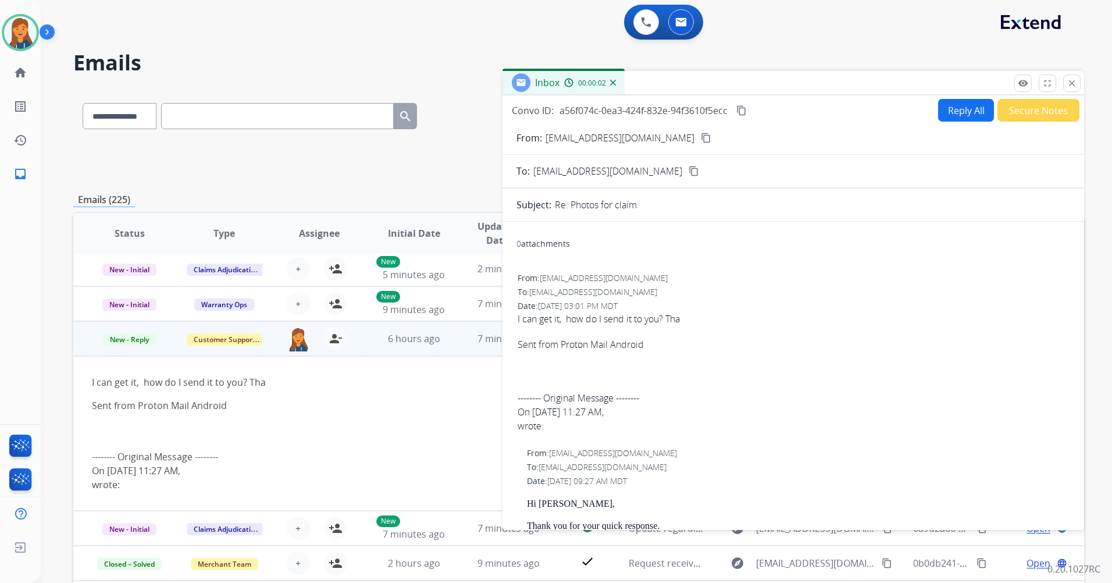
click at [954, 112] on button "Reply All" at bounding box center [966, 110] width 56 height 23
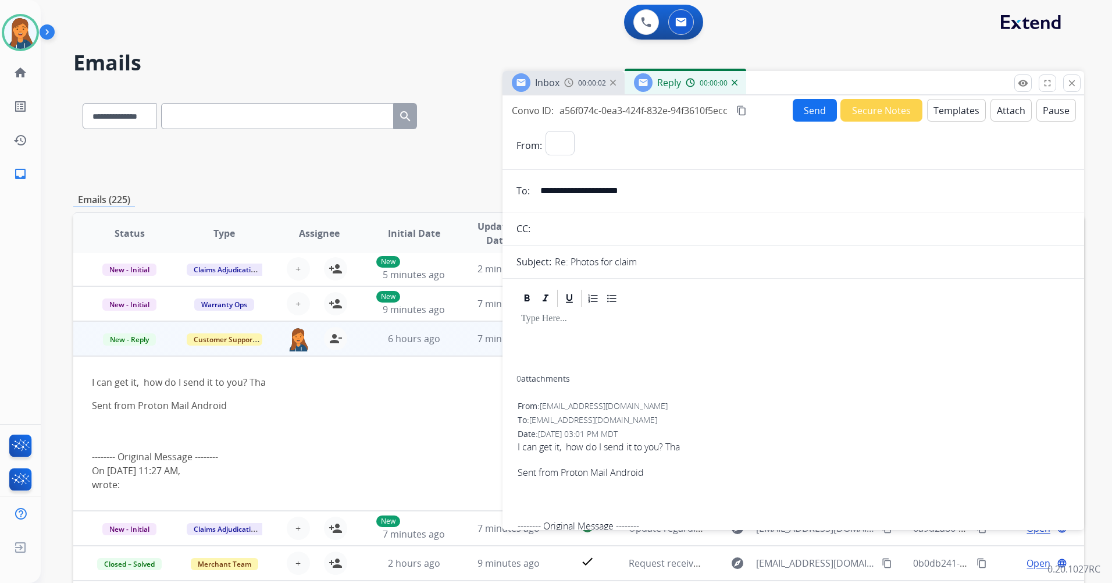
select select "**********"
click at [927, 108] on button "Templates" at bounding box center [956, 110] width 59 height 23
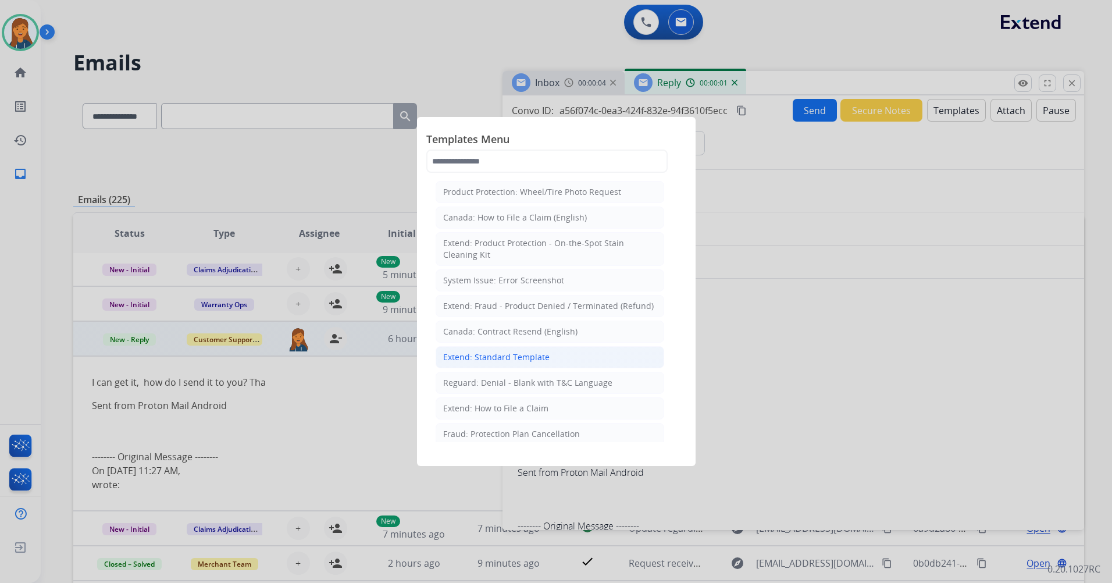
click at [470, 355] on div "Extend: Standard Template" at bounding box center [496, 357] width 106 height 12
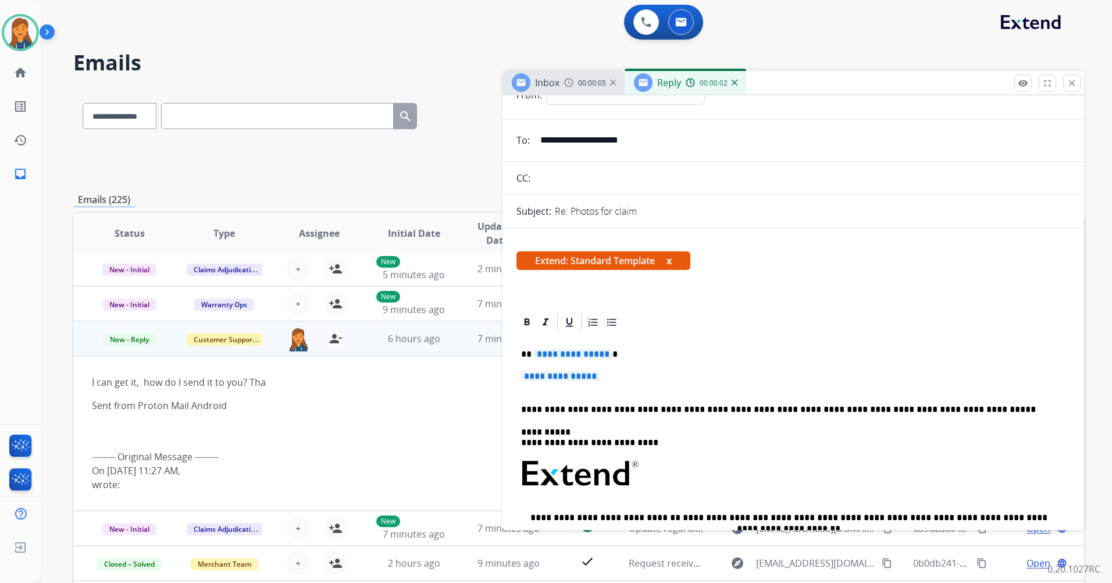
scroll to position [116, 0]
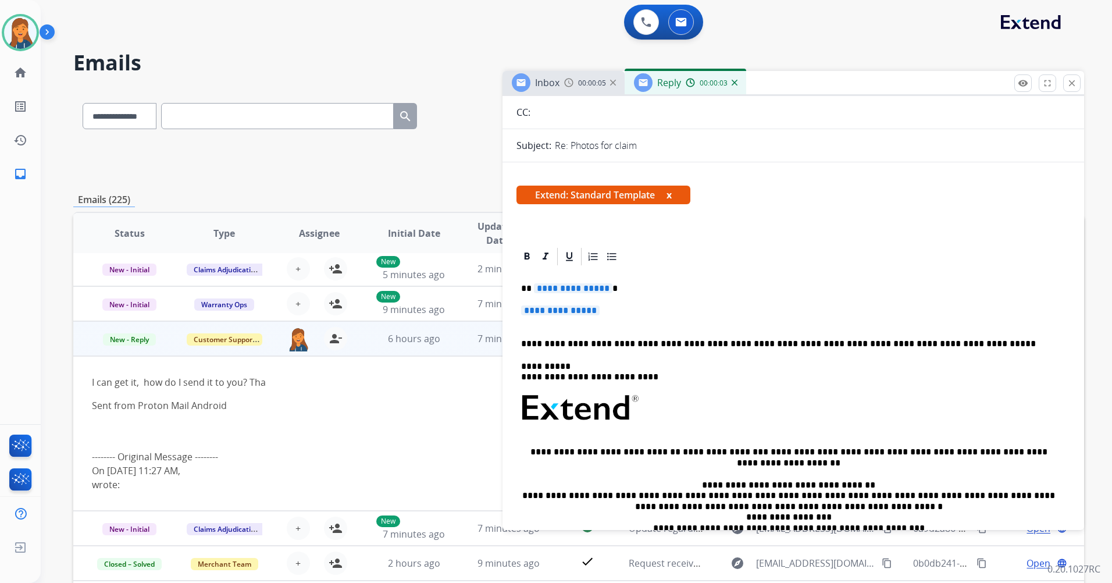
click at [582, 283] on span "**********" at bounding box center [573, 288] width 79 height 10
click at [548, 313] on span "**********" at bounding box center [560, 310] width 79 height 10
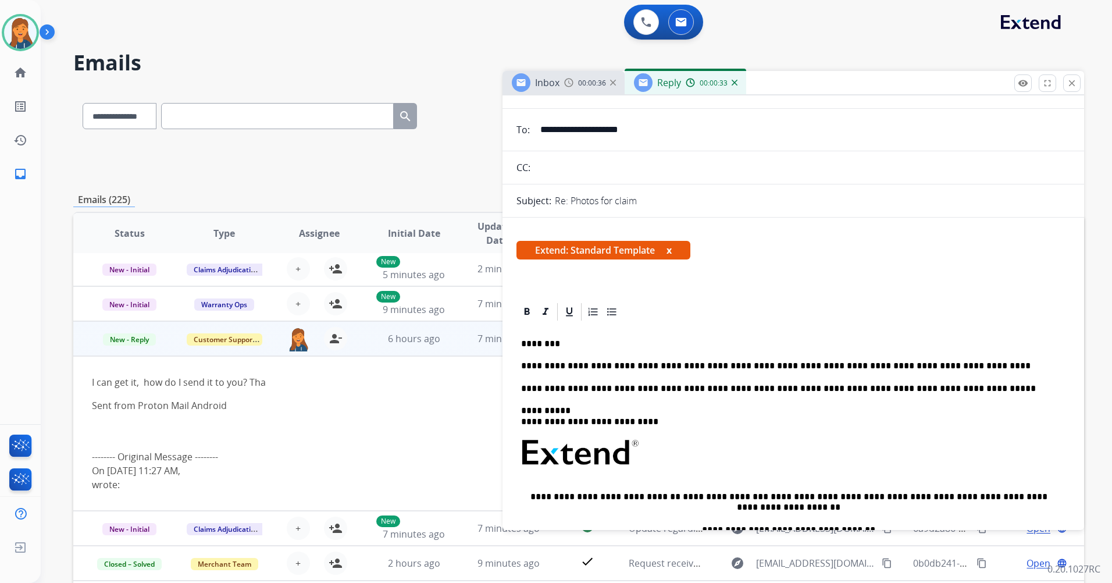
scroll to position [0, 0]
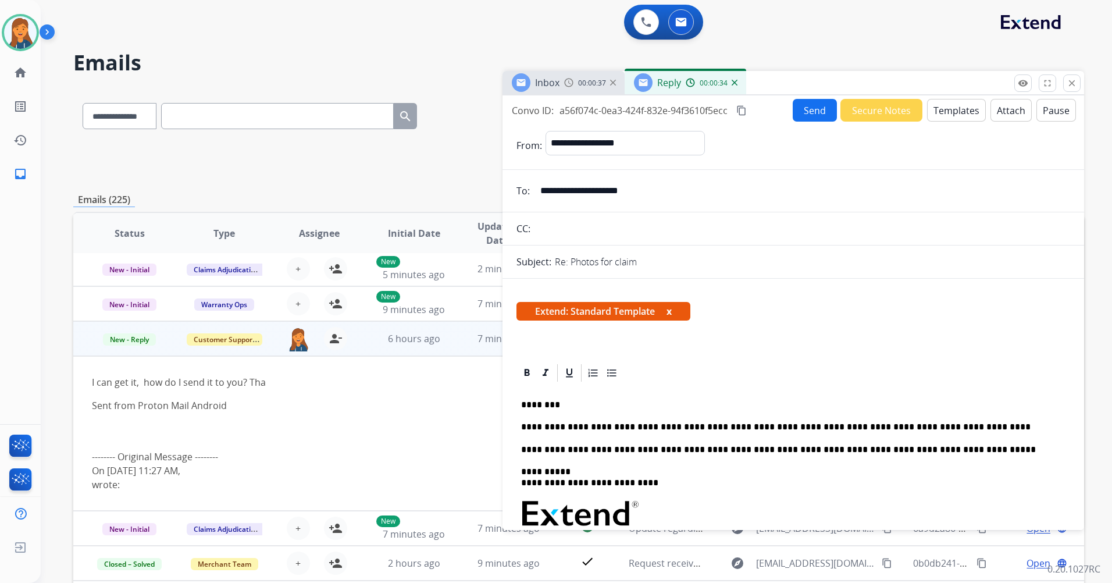
click at [812, 112] on button "Send" at bounding box center [815, 110] width 44 height 23
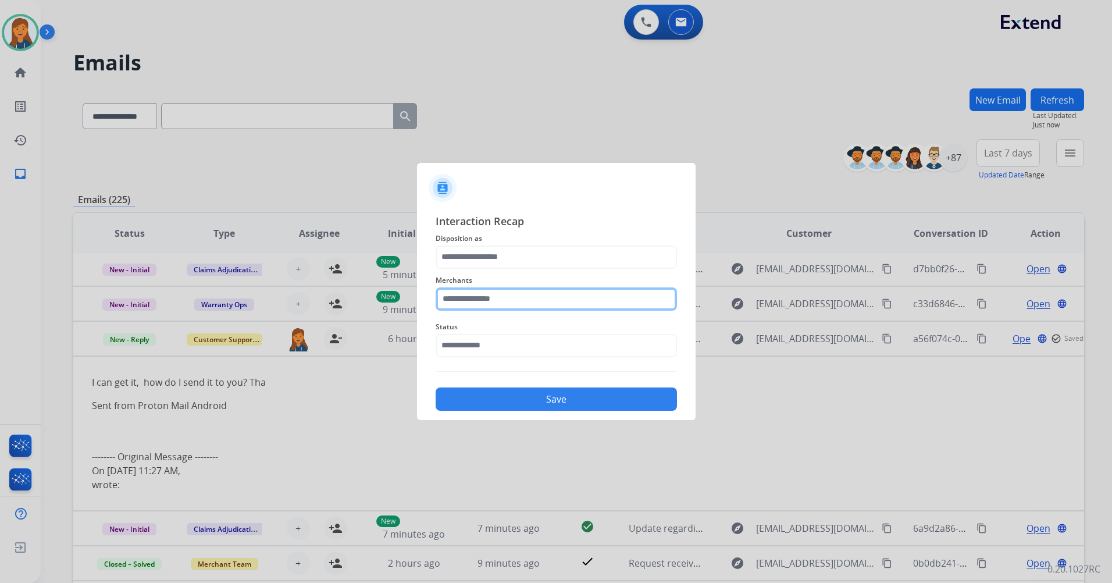
click at [476, 290] on input "text" at bounding box center [556, 298] width 241 height 23
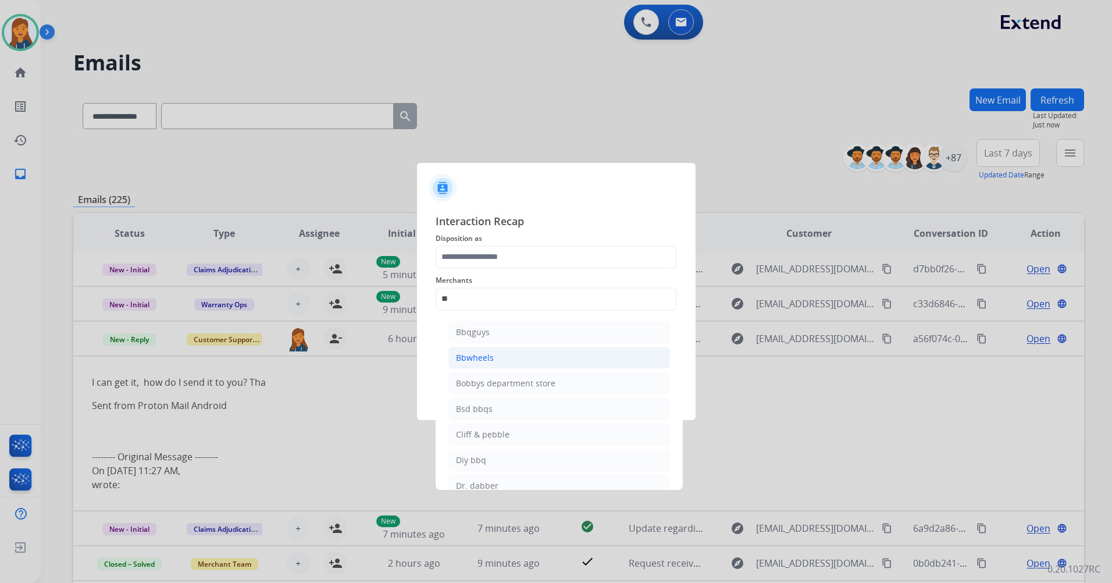
click at [481, 356] on div "Bbwheels" at bounding box center [475, 358] width 38 height 12
type input "********"
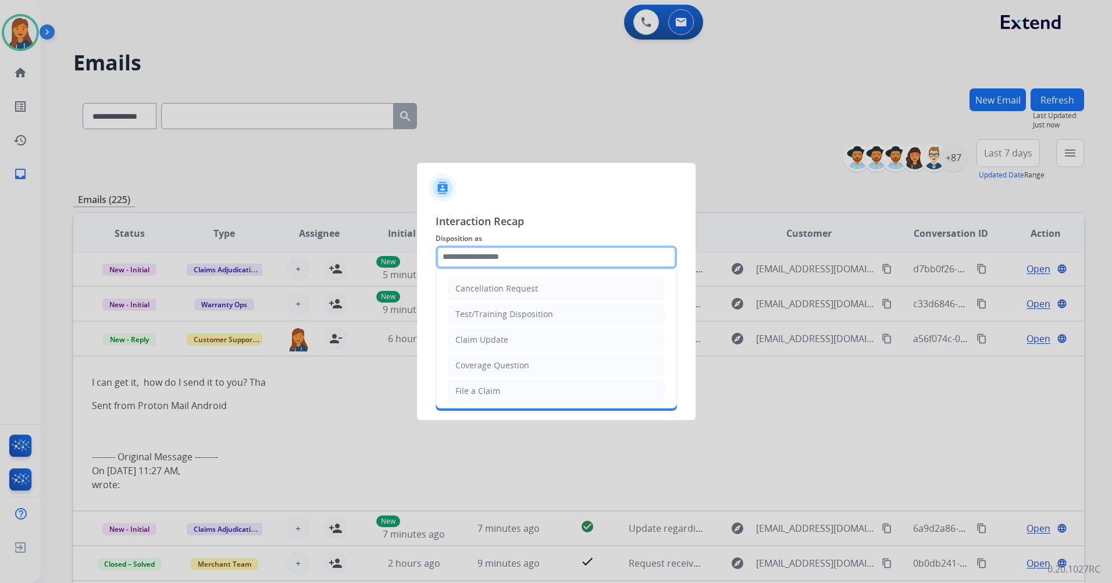
click at [464, 255] on input "text" at bounding box center [556, 256] width 241 height 23
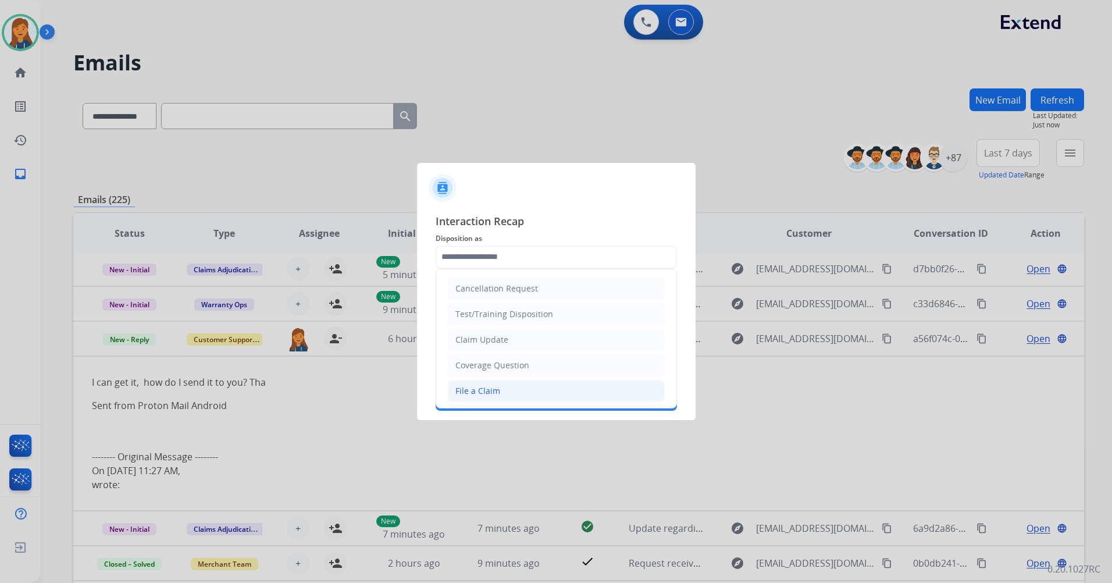
click at [476, 389] on div "File a Claim" at bounding box center [477, 391] width 45 height 12
type input "**********"
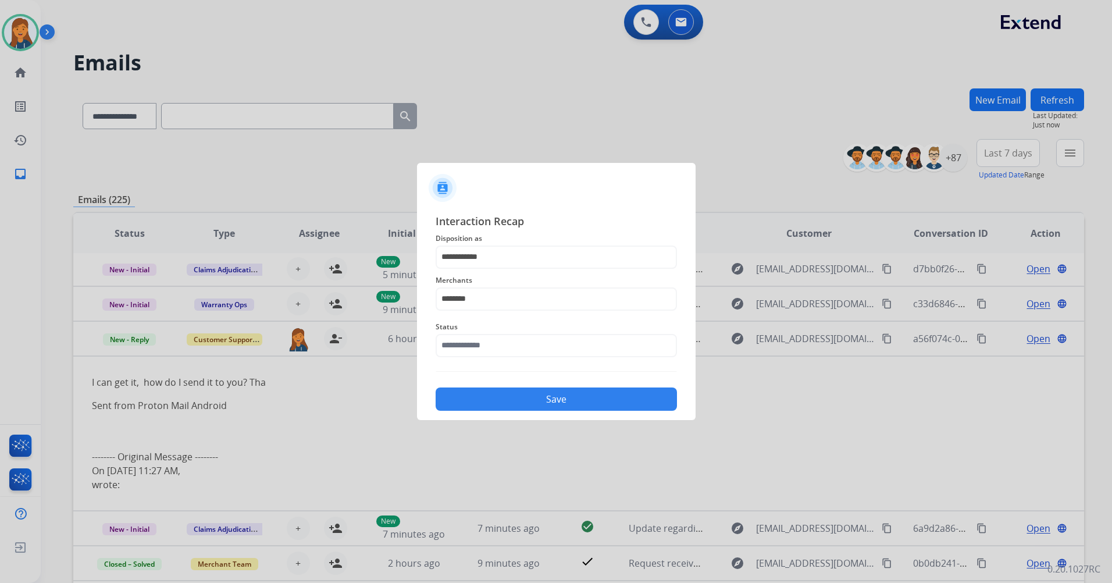
click at [463, 359] on div "Status" at bounding box center [556, 338] width 241 height 47
click at [459, 341] on input "text" at bounding box center [556, 345] width 241 height 23
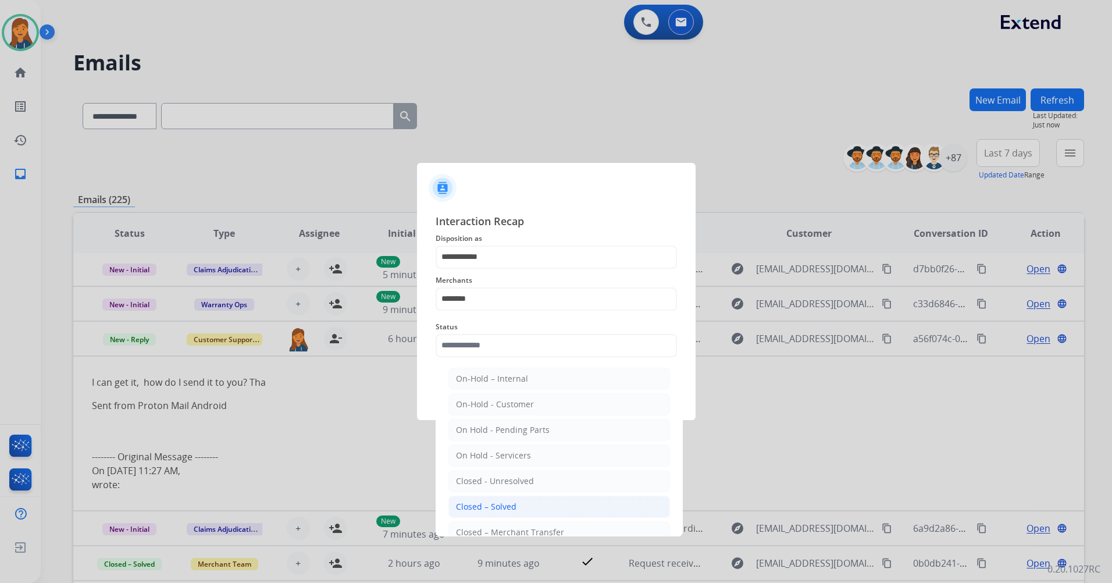
click at [468, 504] on div "Closed – Solved" at bounding box center [486, 507] width 60 height 12
type input "**********"
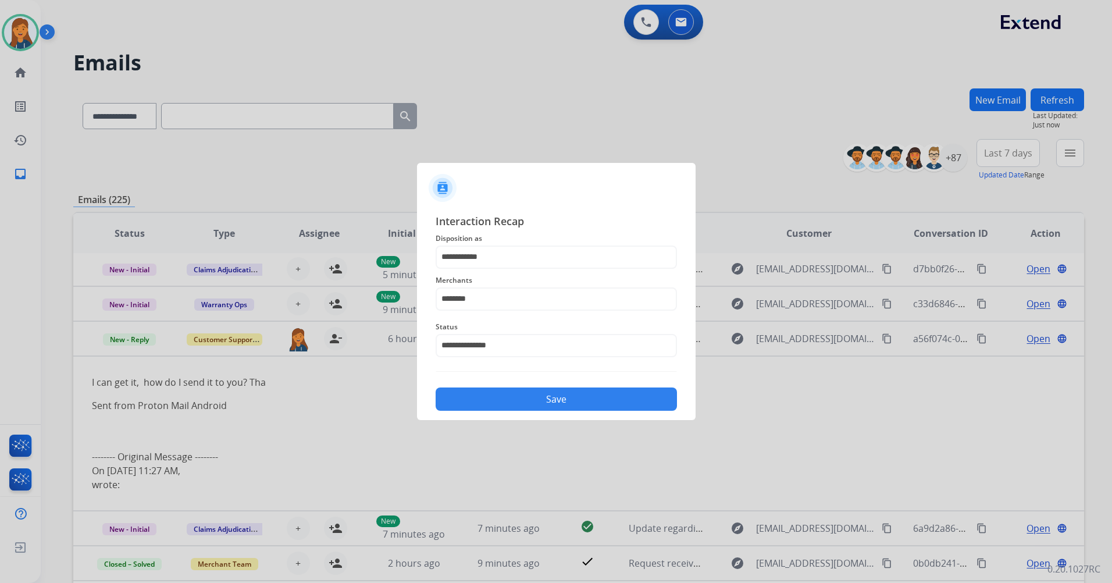
click at [477, 396] on button "Save" at bounding box center [556, 398] width 241 height 23
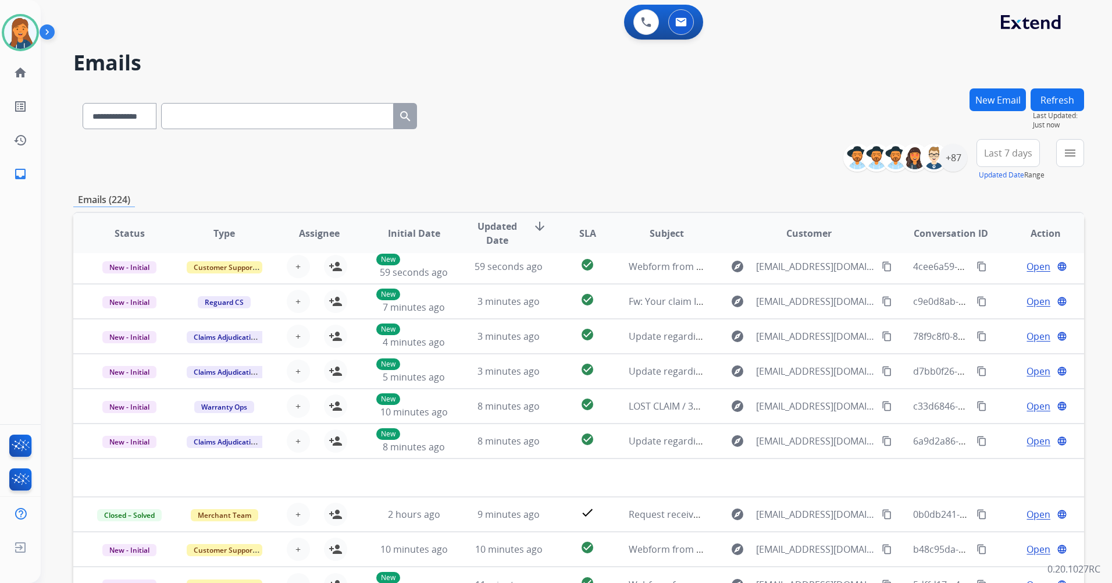
scroll to position [40, 0]
click at [960, 154] on div "+87" at bounding box center [953, 158] width 28 height 28
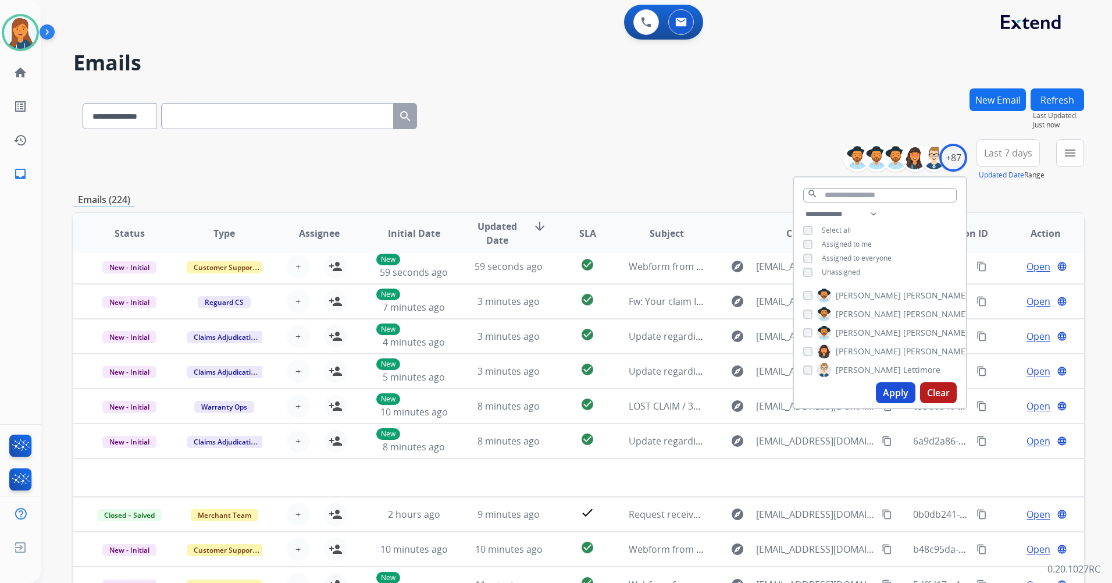
click at [1001, 155] on span "Last 7 days" at bounding box center [1008, 153] width 48 height 5
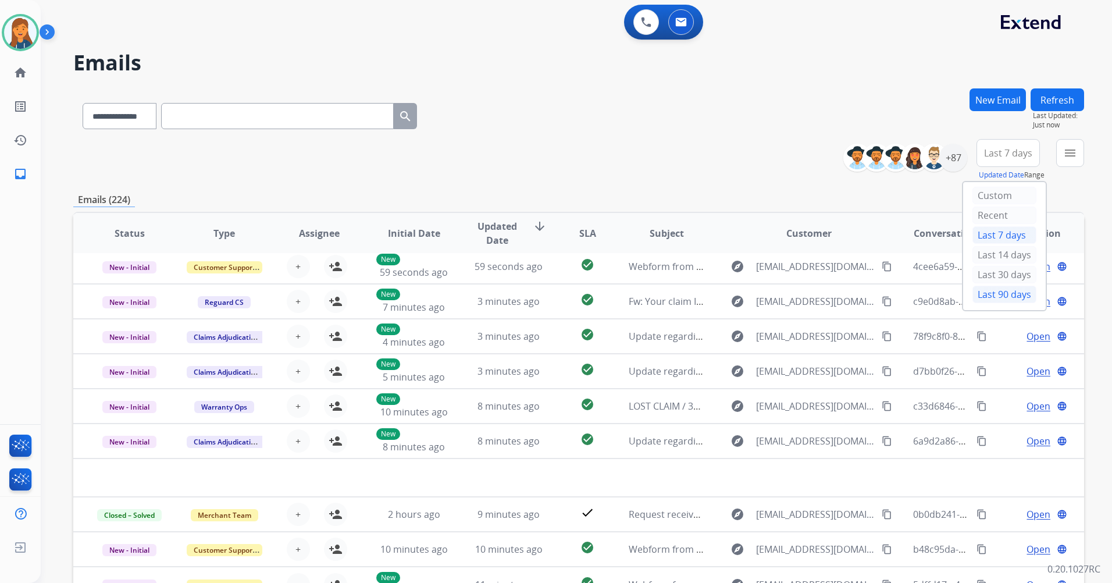
click at [972, 291] on div "Last 90 days" at bounding box center [1004, 294] width 64 height 17
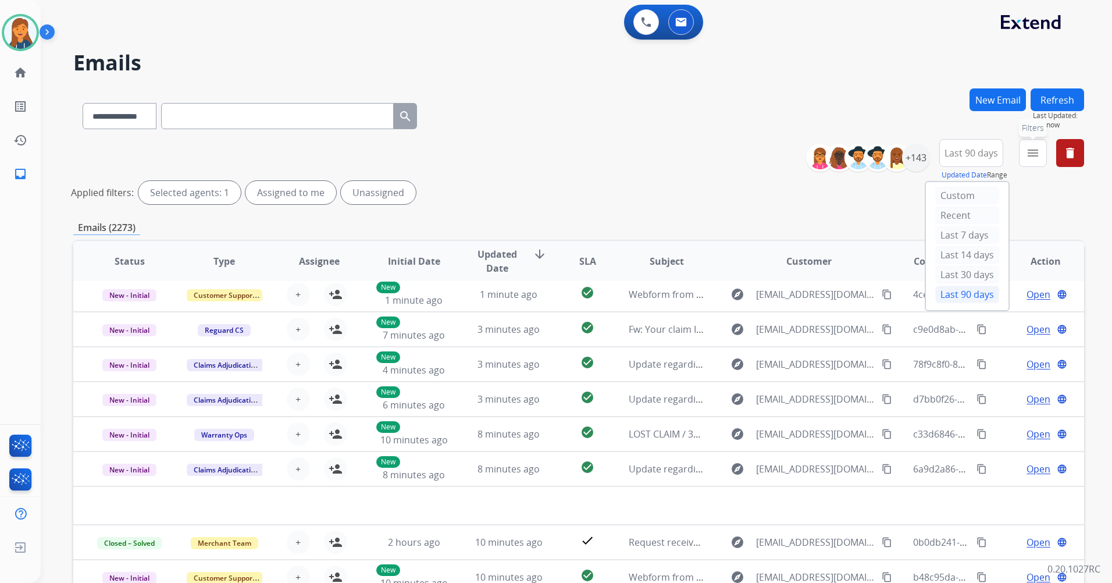
click at [1026, 151] on mat-icon "menu" at bounding box center [1033, 153] width 14 height 14
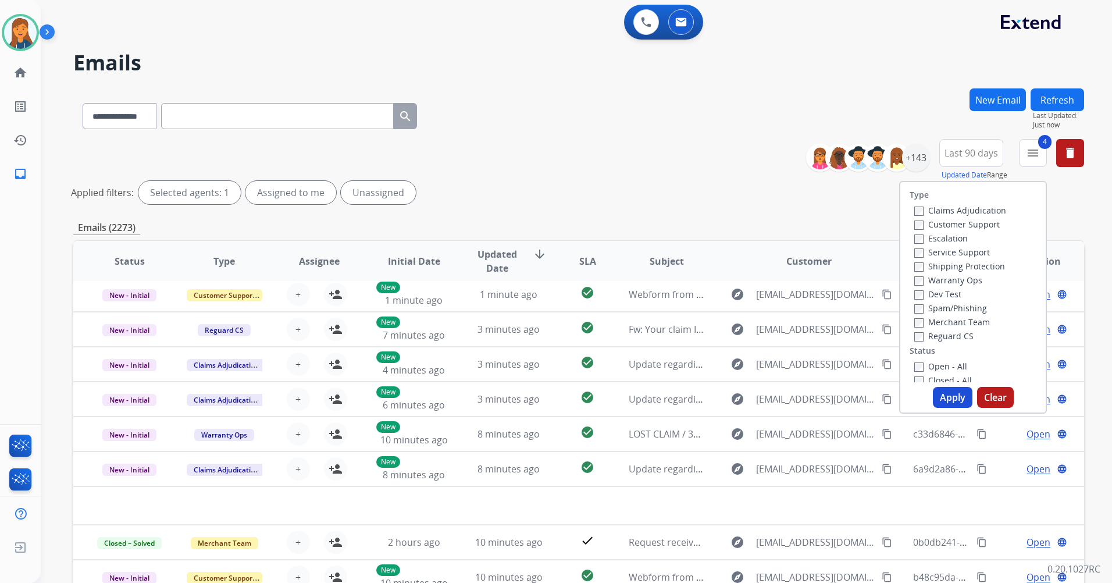
click at [945, 400] on button "Apply" at bounding box center [953, 397] width 40 height 21
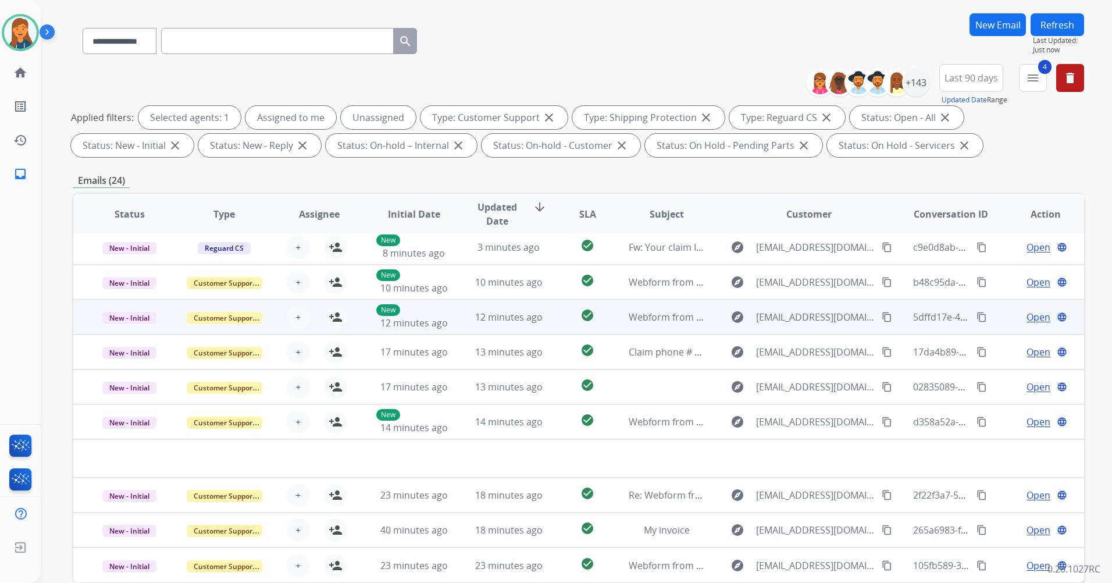
scroll to position [135, 0]
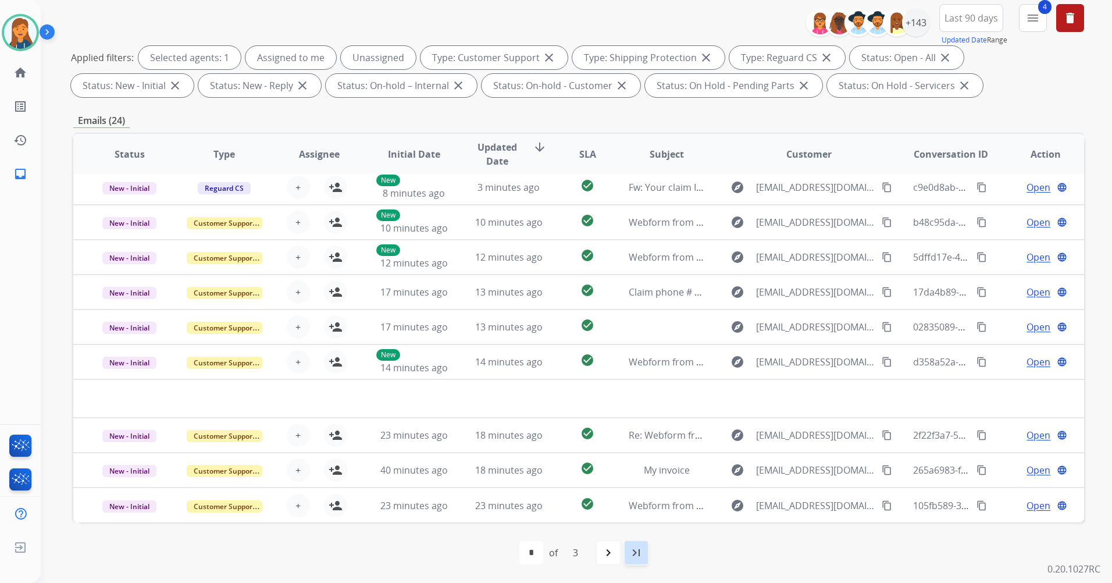
click at [631, 553] on mat-icon "last_page" at bounding box center [636, 552] width 14 height 14
select select "*"
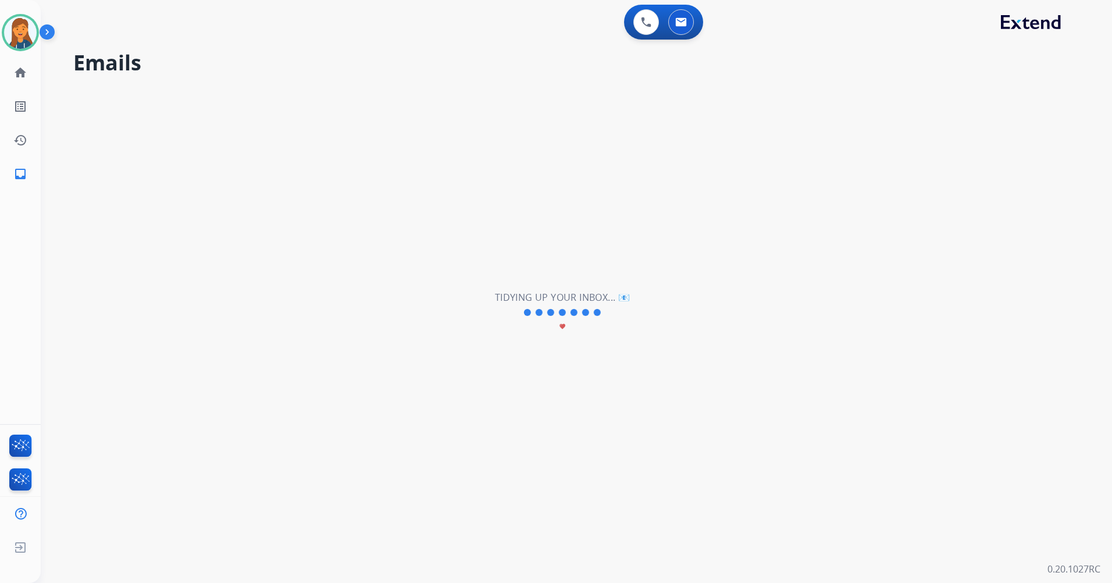
scroll to position [0, 0]
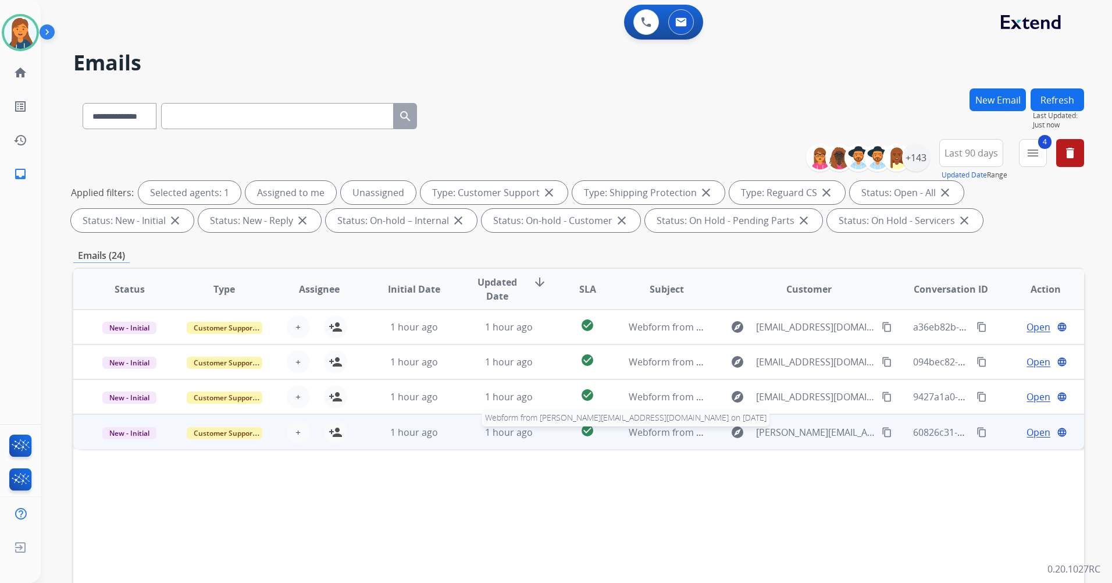
click at [672, 434] on span "Webform from connieyanez@att.net on 10/06/2025" at bounding box center [797, 432] width 336 height 13
click at [882, 433] on mat-icon "content_copy" at bounding box center [887, 431] width 10 height 10
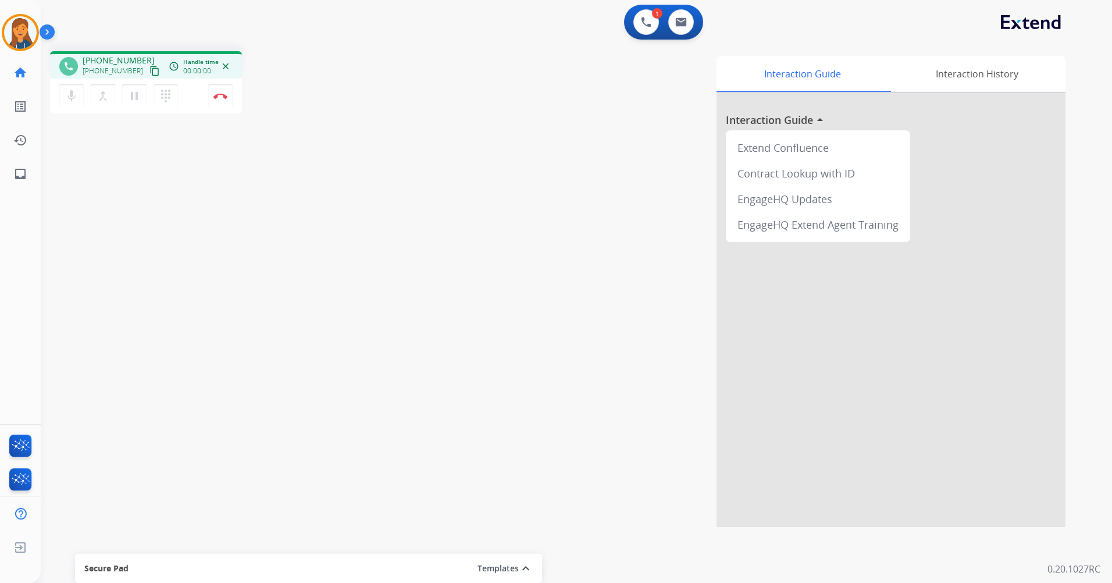
click at [149, 73] on mat-icon "content_copy" at bounding box center [154, 71] width 10 height 10
click at [214, 98] on img at bounding box center [220, 96] width 14 height 6
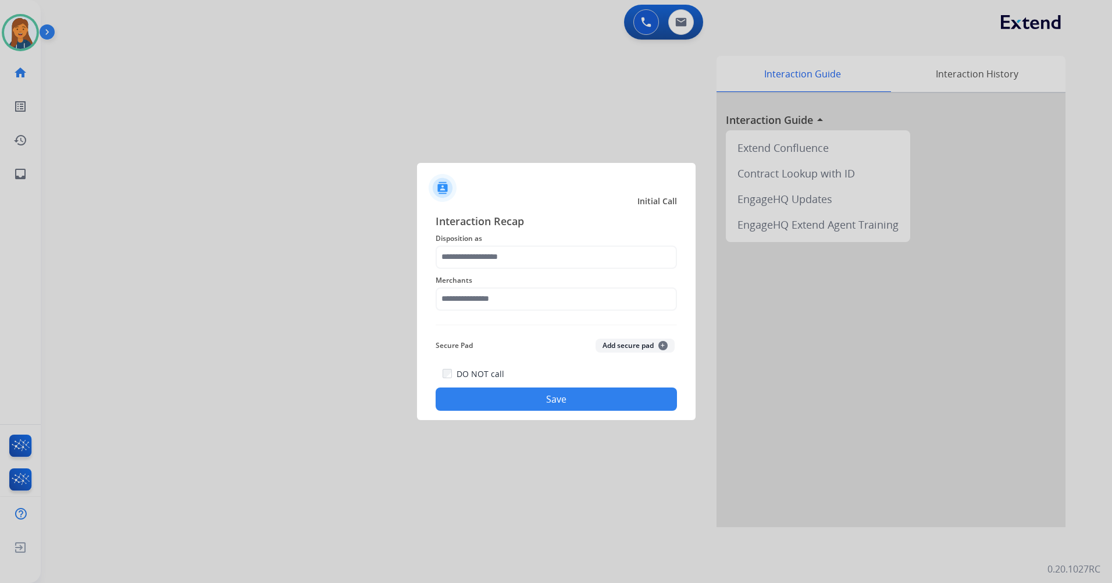
click at [465, 311] on div "Merchants" at bounding box center [556, 292] width 241 height 47
click at [465, 306] on input "text" at bounding box center [556, 298] width 241 height 23
click at [460, 333] on div "Not found" at bounding box center [476, 332] width 40 height 12
type input "*********"
click at [477, 265] on input "text" at bounding box center [556, 256] width 241 height 23
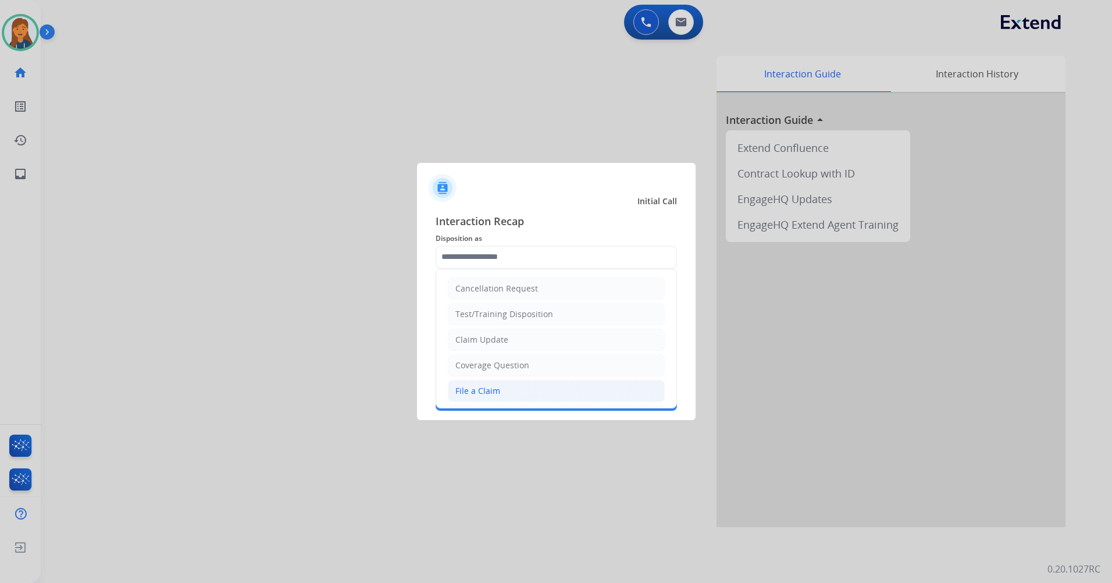
click at [462, 395] on div "File a Claim" at bounding box center [477, 391] width 45 height 12
type input "**********"
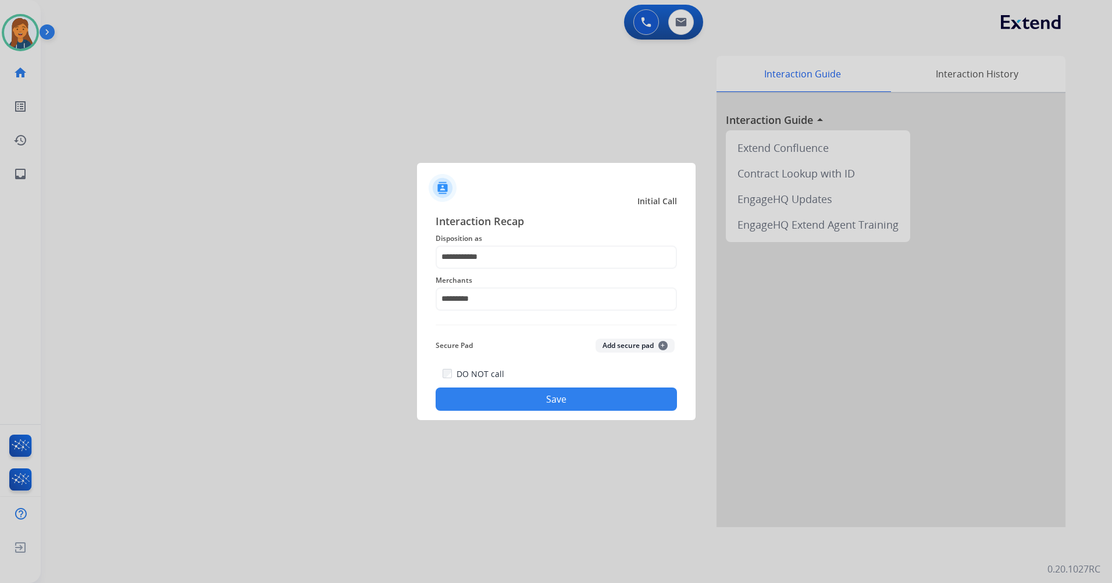
click at [483, 377] on label "DO NOT call" at bounding box center [480, 374] width 48 height 12
click at [484, 396] on button "Save" at bounding box center [556, 398] width 241 height 23
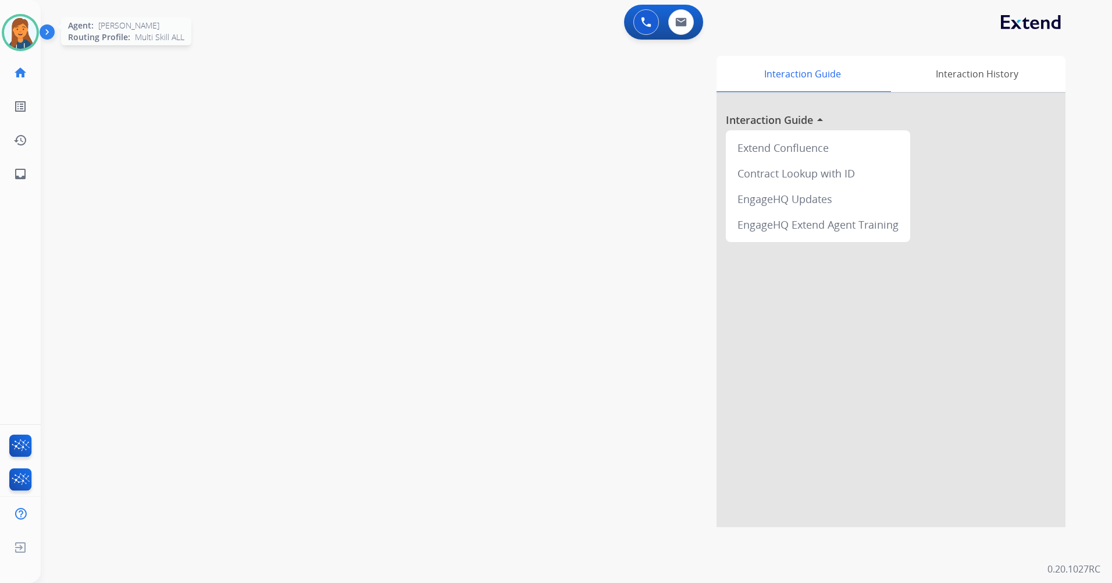
click at [15, 35] on img at bounding box center [20, 32] width 33 height 33
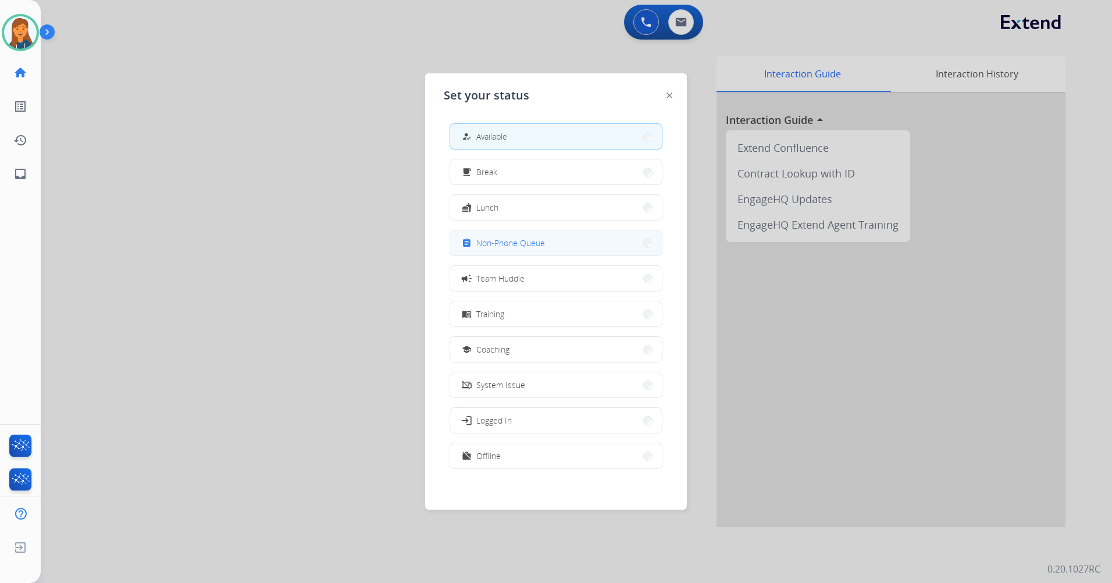
click at [505, 241] on span "Non-Phone Queue" at bounding box center [510, 243] width 69 height 12
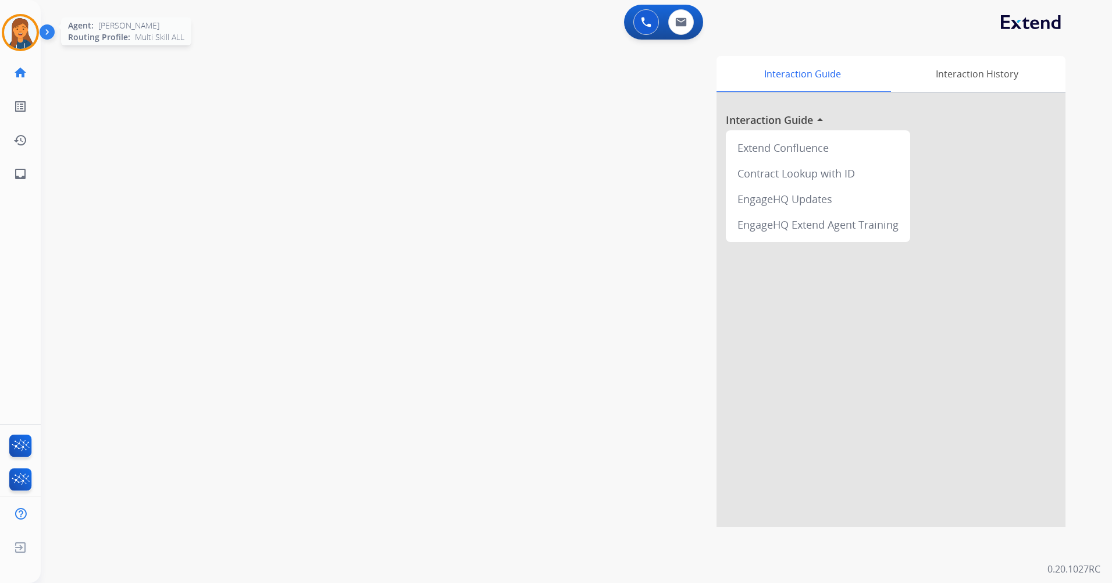
click at [26, 28] on img at bounding box center [20, 32] width 33 height 33
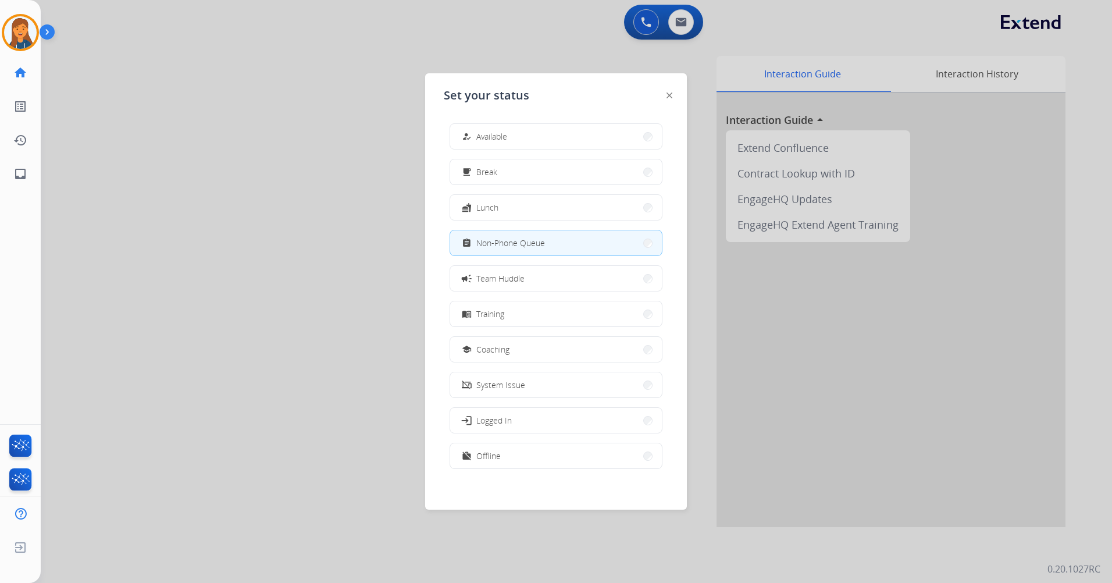
drag, startPoint x: 581, startPoint y: 142, endPoint x: 586, endPoint y: 133, distance: 9.6
click at [584, 137] on button "how_to_reg Available" at bounding box center [556, 136] width 212 height 25
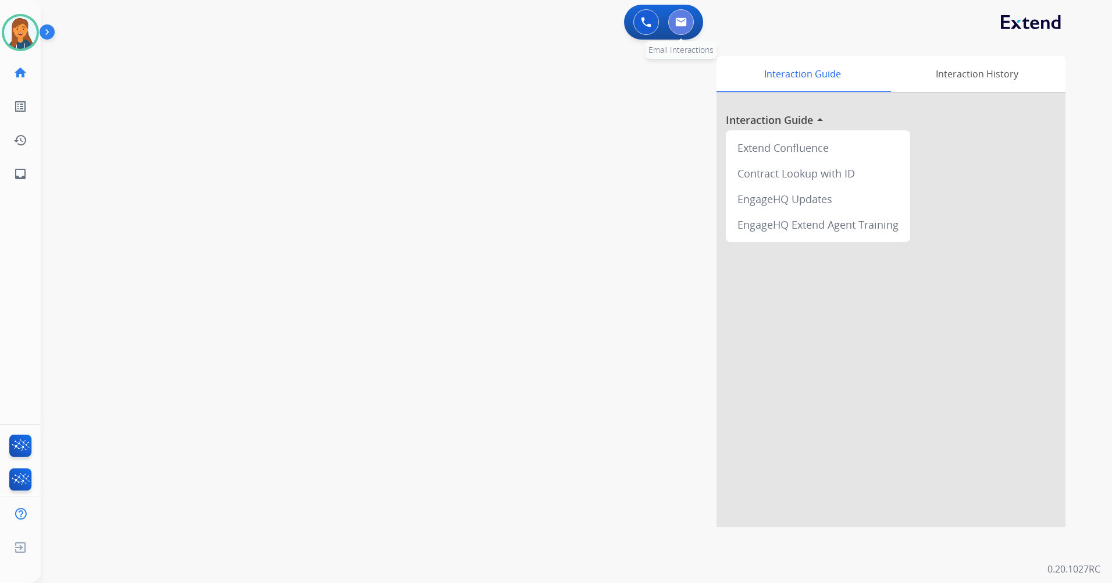
click at [691, 18] on button at bounding box center [681, 22] width 26 height 26
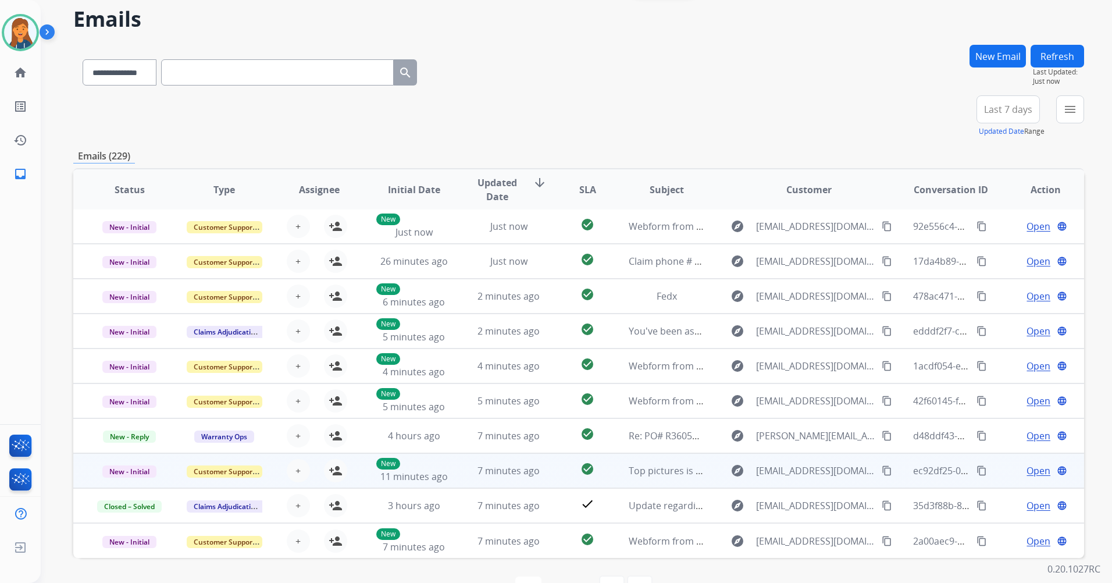
scroll to position [79, 0]
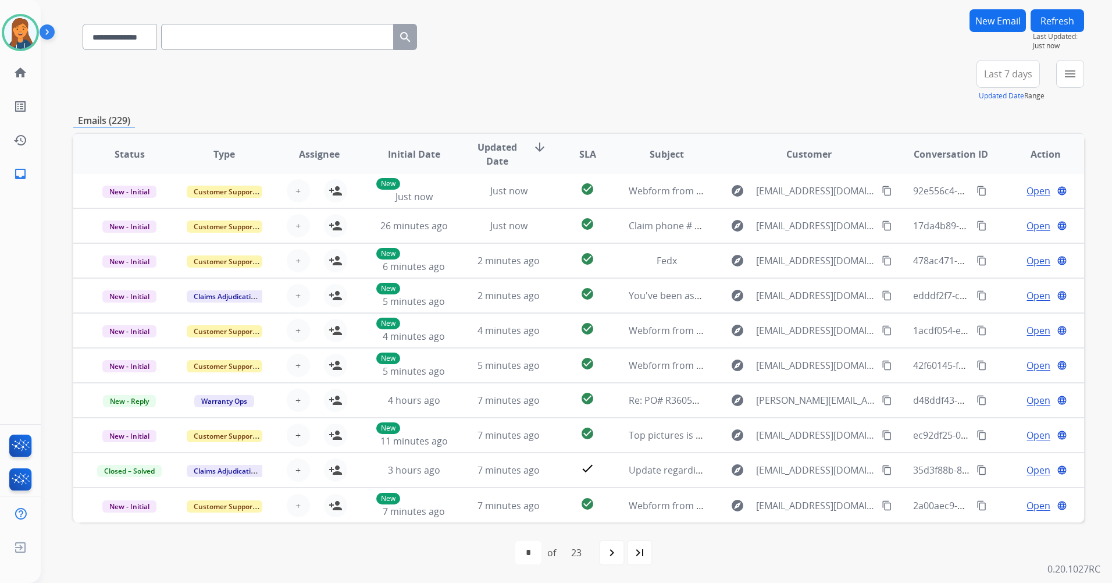
click at [1014, 72] on span "Last 7 days" at bounding box center [1008, 74] width 48 height 5
click at [992, 216] on div "Last 90 days" at bounding box center [1004, 214] width 64 height 17
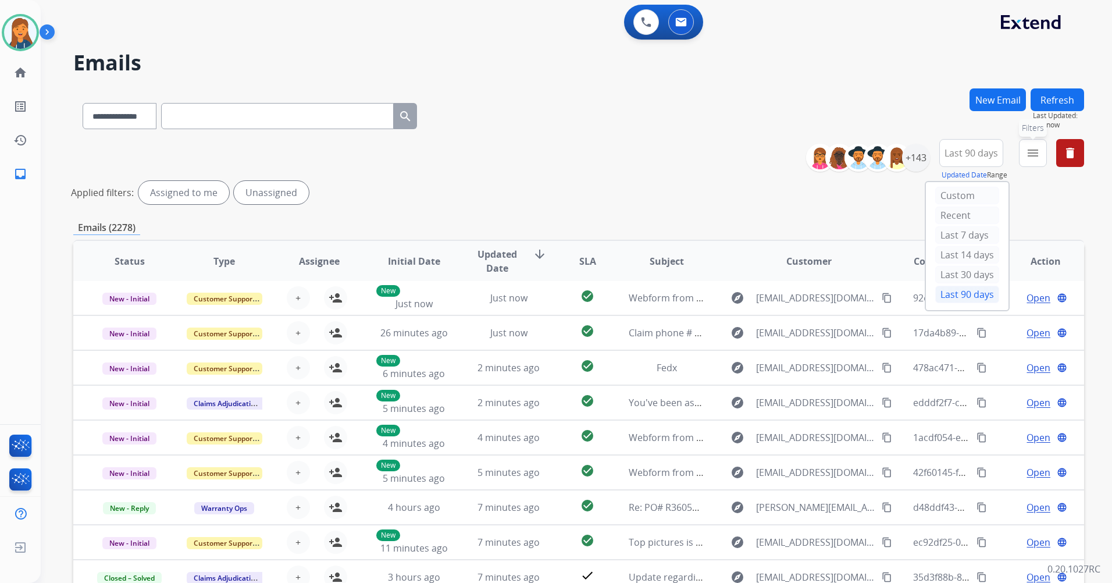
click at [1034, 155] on mat-icon "menu" at bounding box center [1033, 153] width 14 height 14
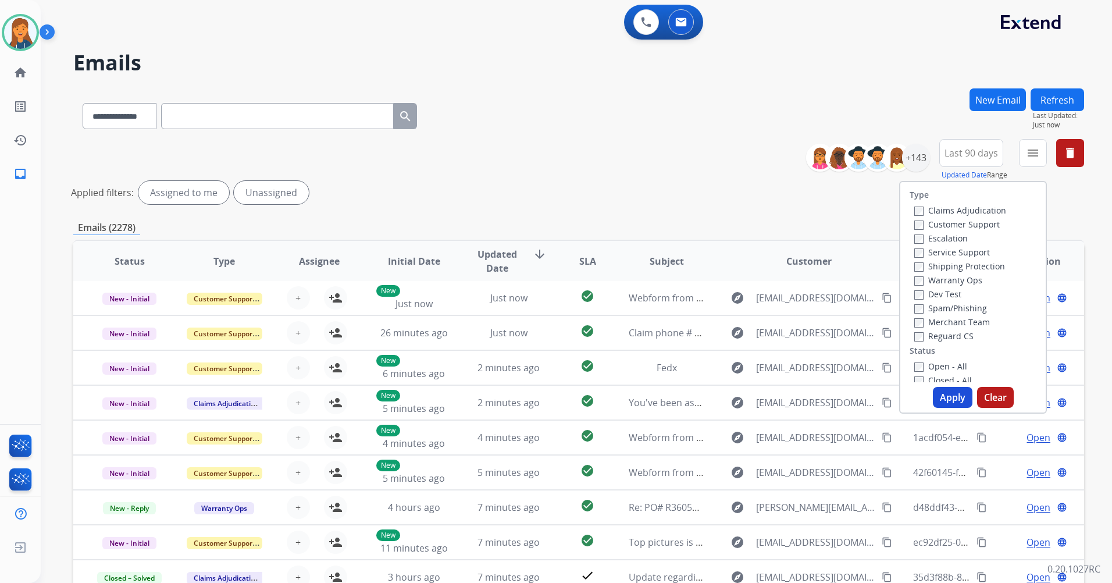
click at [956, 221] on label "Customer Support" at bounding box center [956, 224] width 85 height 11
click at [944, 264] on label "Shipping Protection" at bounding box center [959, 266] width 91 height 11
click at [941, 334] on label "Reguard CS" at bounding box center [943, 335] width 59 height 11
drag, startPoint x: 936, startPoint y: 365, endPoint x: 938, endPoint y: 374, distance: 10.2
click at [934, 365] on label "Open - All" at bounding box center [940, 366] width 53 height 11
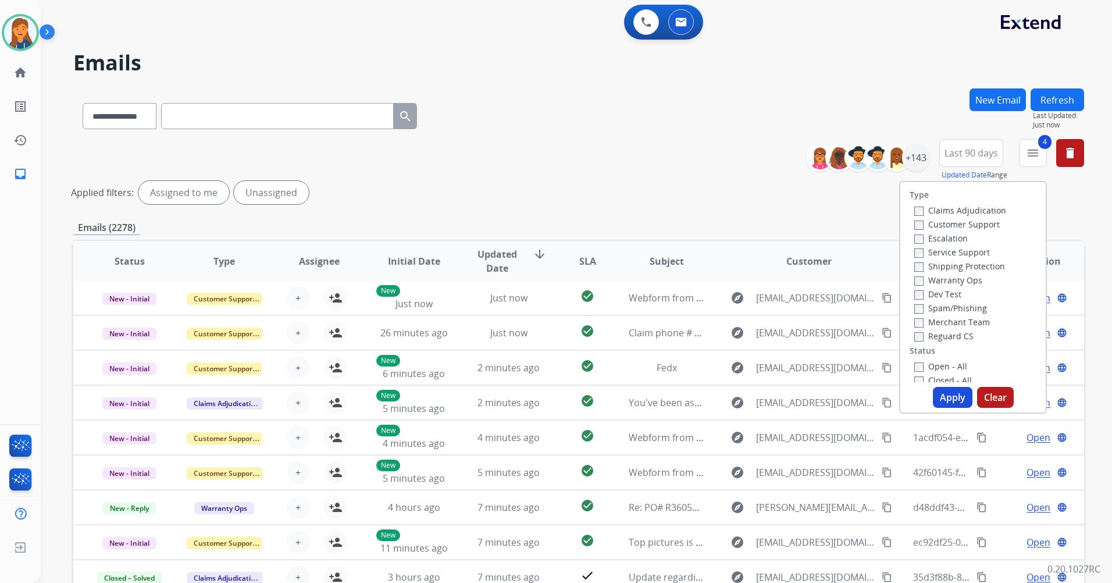
click at [945, 397] on button "Apply" at bounding box center [953, 397] width 40 height 21
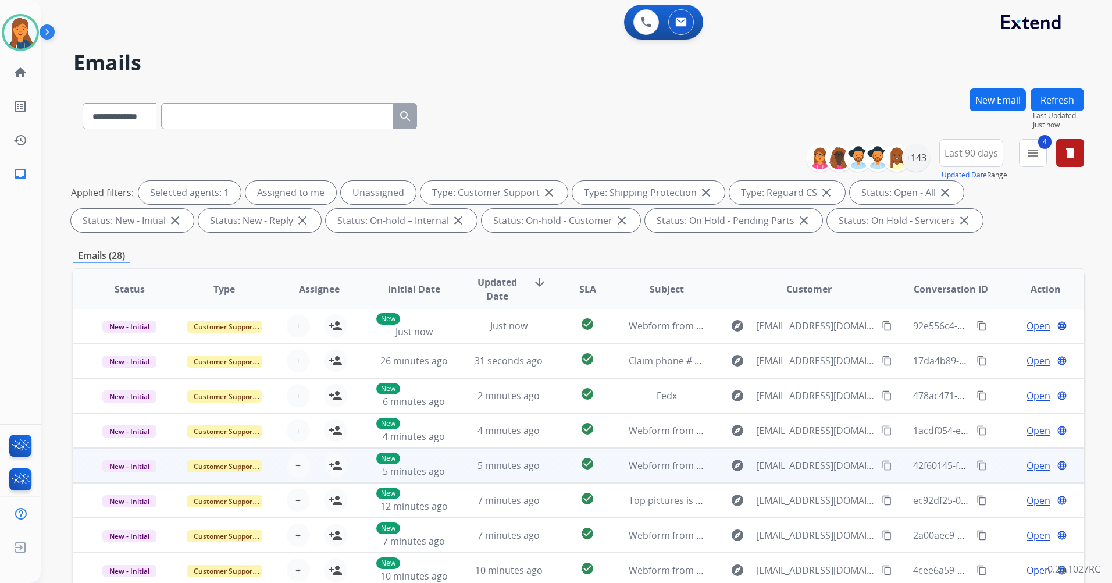
scroll to position [135, 0]
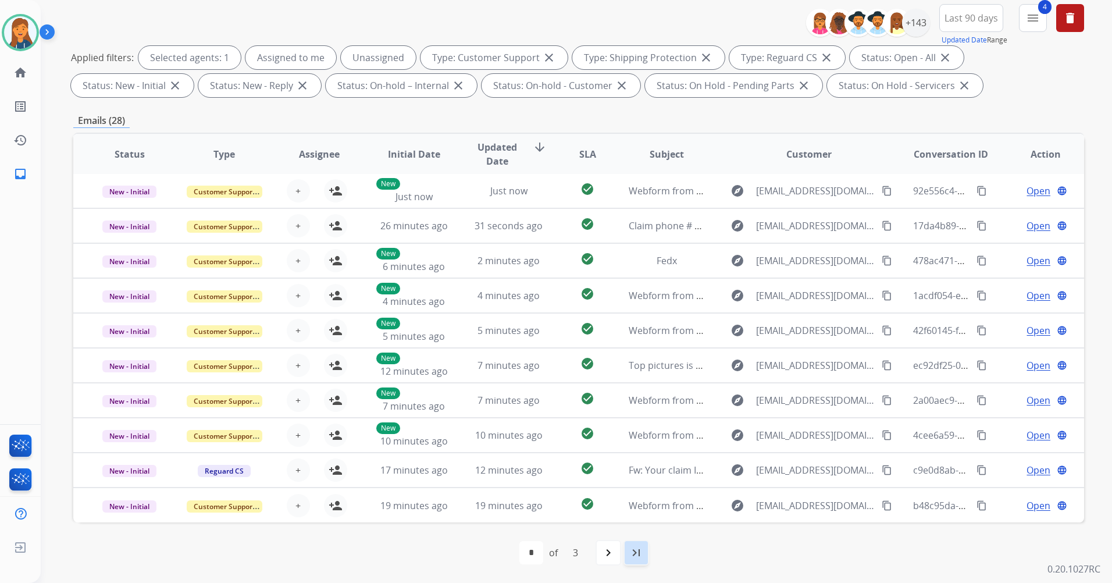
click at [648, 546] on div "last_page" at bounding box center [636, 553] width 26 height 26
select select "*"
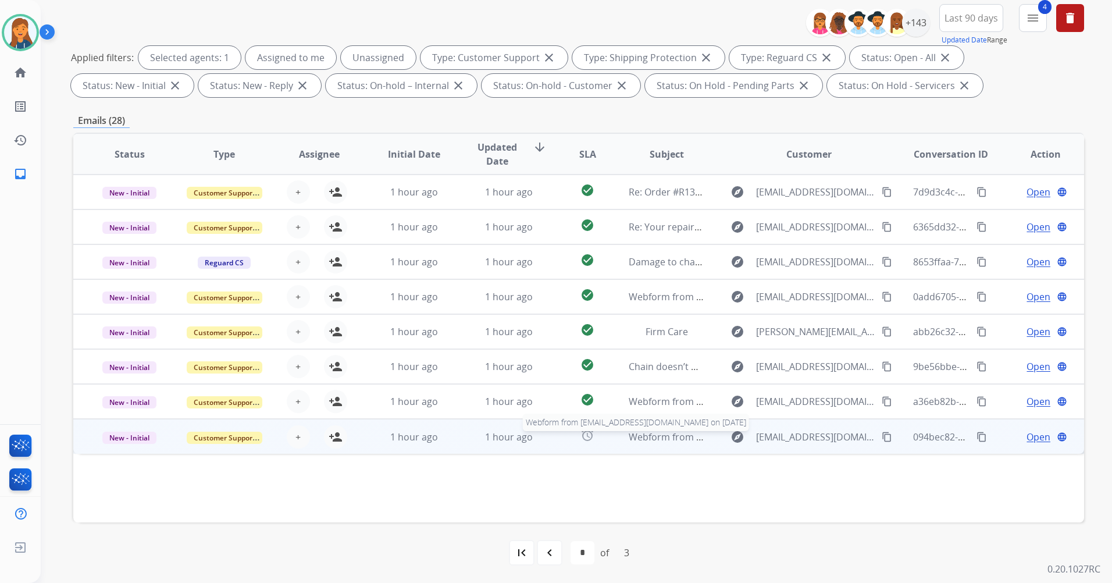
click at [655, 440] on span "Webform from [EMAIL_ADDRESS][DOMAIN_NAME] on [DATE]" at bounding box center [760, 436] width 263 height 13
click at [882, 434] on mat-icon "content_copy" at bounding box center [887, 436] width 10 height 10
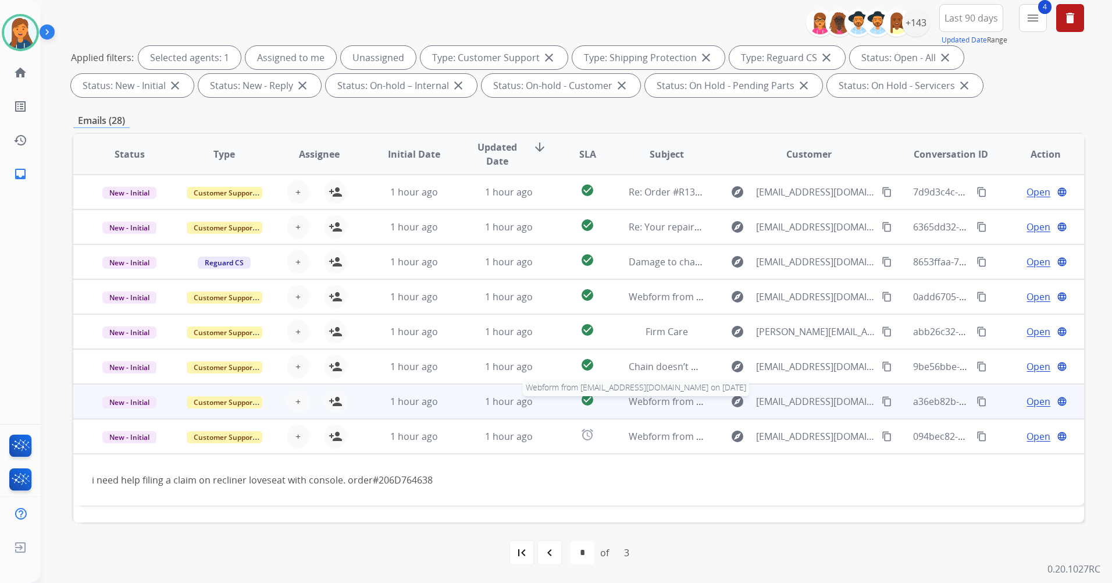
click at [649, 401] on span "Webform from [EMAIL_ADDRESS][DOMAIN_NAME] on [DATE]" at bounding box center [760, 401] width 263 height 13
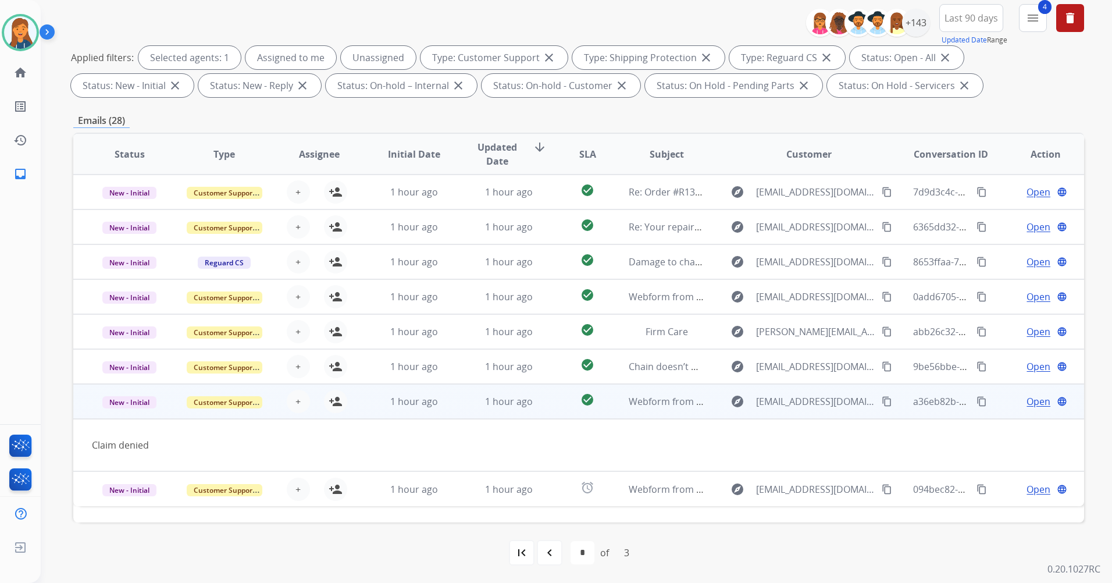
click at [976, 401] on mat-icon "content_copy" at bounding box center [981, 401] width 10 height 10
click at [882, 398] on mat-icon "content_copy" at bounding box center [887, 401] width 10 height 10
click at [334, 393] on button "person_add Assign to Me" at bounding box center [335, 401] width 23 height 23
click at [1029, 403] on span "Open" at bounding box center [1038, 401] width 24 height 14
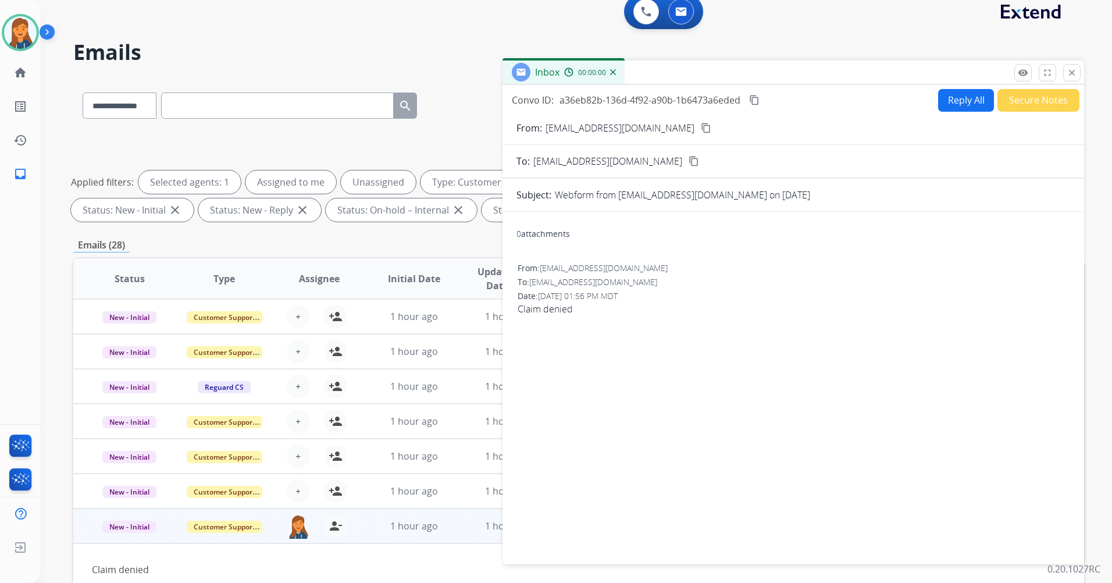
scroll to position [0, 0]
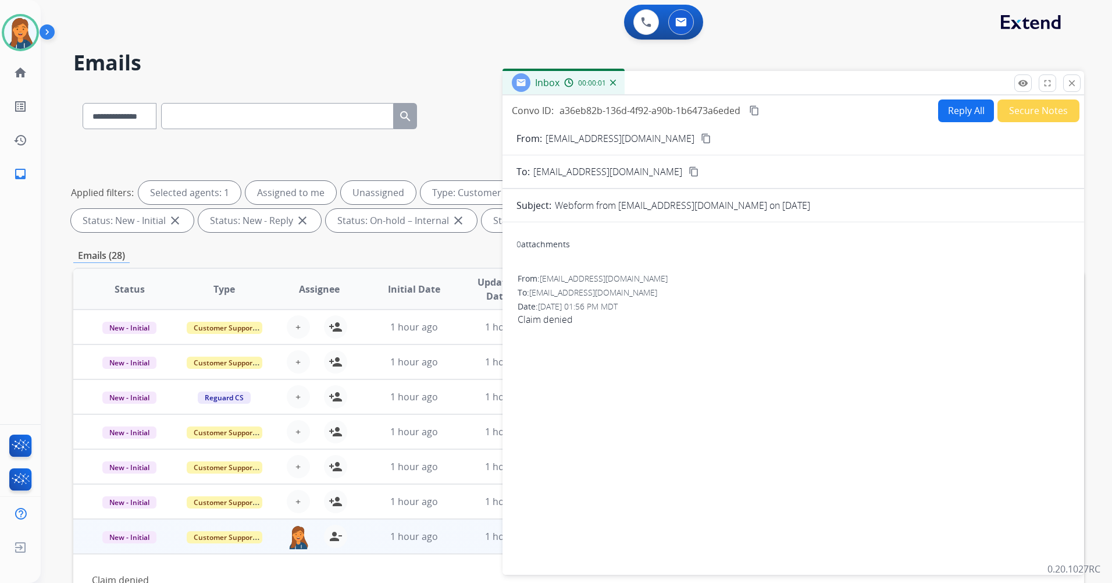
click at [936, 123] on form "From: [EMAIL_ADDRESS][DOMAIN_NAME] content_copy To: [EMAIL_ADDRESS][DOMAIN_NAME…" at bounding box center [792, 346] width 581 height 448
click at [942, 116] on button "Reply All" at bounding box center [966, 110] width 56 height 23
select select "**********"
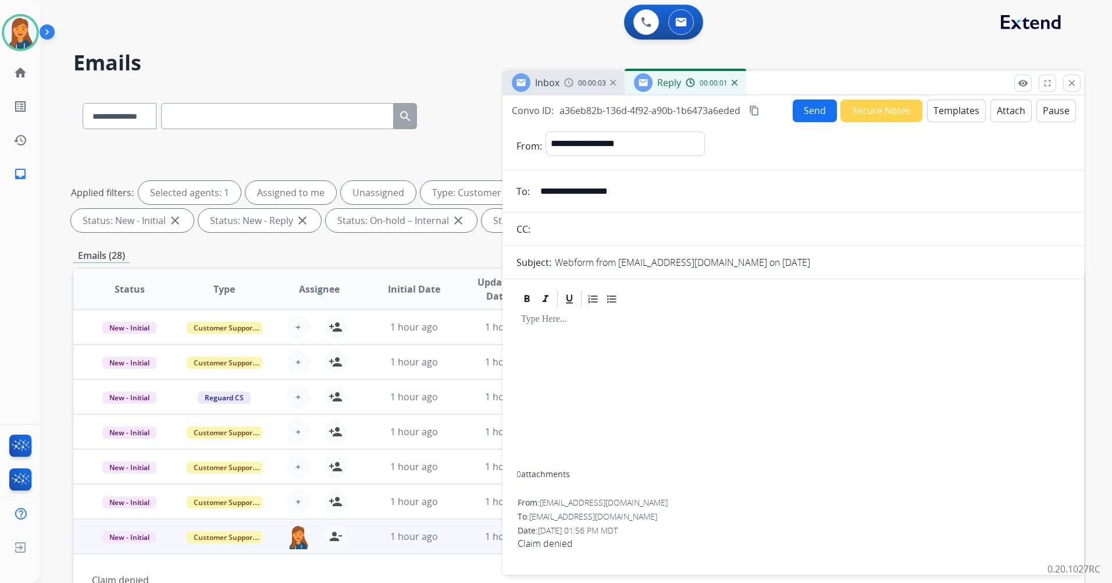
click at [936, 116] on button "Templates" at bounding box center [956, 110] width 59 height 23
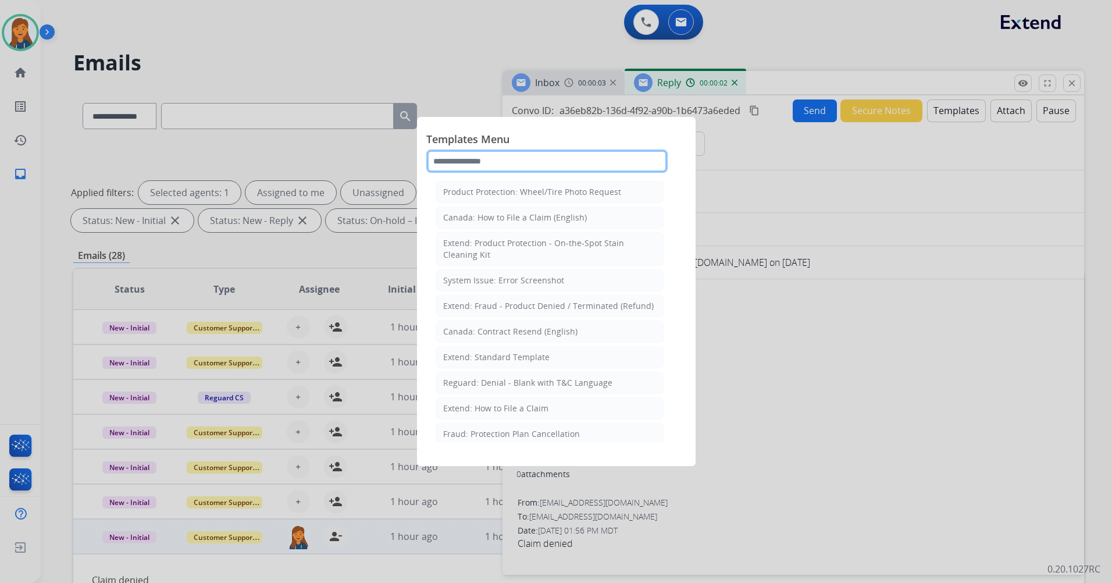
click at [560, 150] on input "text" at bounding box center [546, 160] width 241 height 23
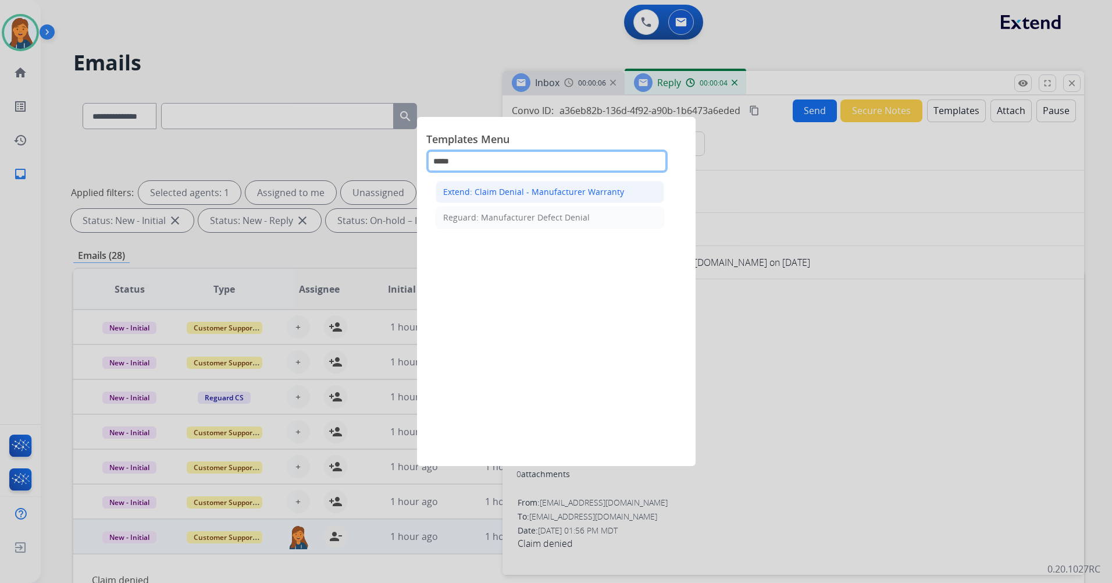
type input "*****"
click at [533, 195] on div "Extend: Claim Denial - Manufacturer Warranty" at bounding box center [533, 192] width 181 height 12
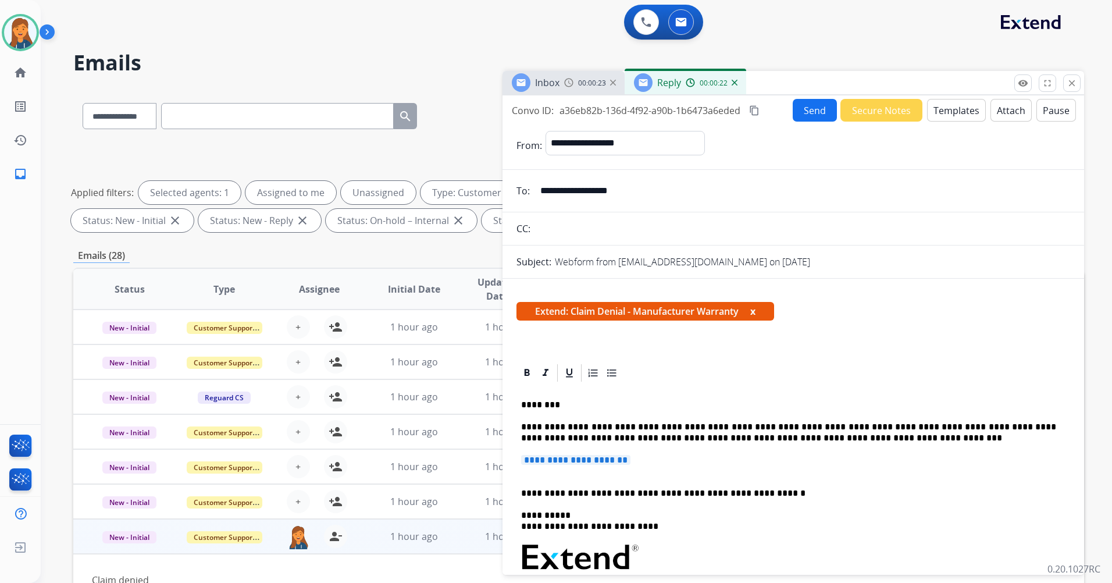
click at [552, 447] on div "**********" at bounding box center [793, 571] width 554 height 376
click at [547, 456] on span "**********" at bounding box center [575, 460] width 109 height 10
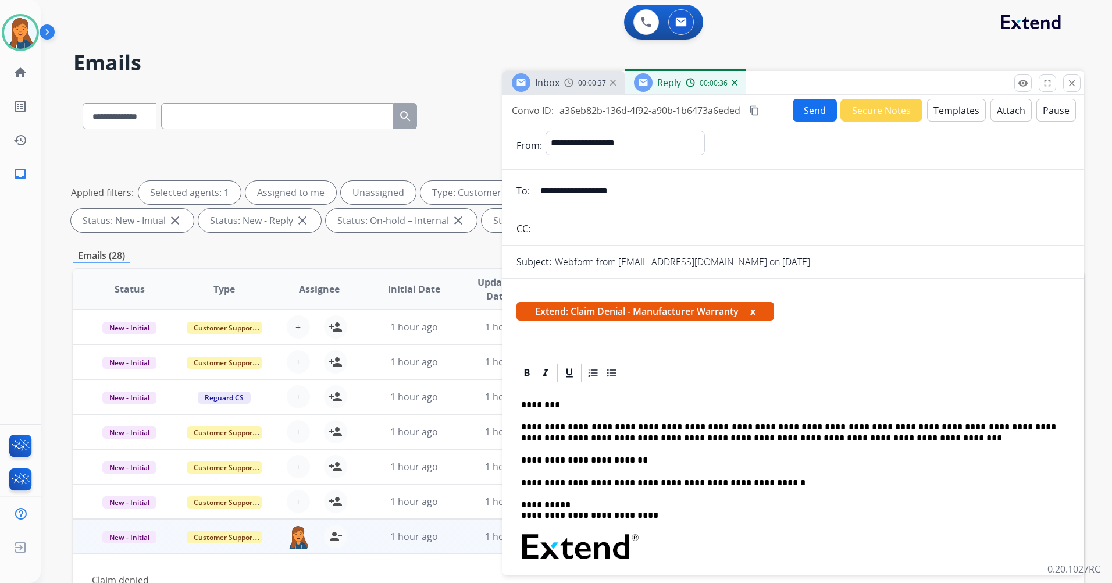
click at [756, 110] on mat-icon "content_copy" at bounding box center [754, 110] width 10 height 10
click at [804, 106] on button "Send" at bounding box center [816, 110] width 44 height 23
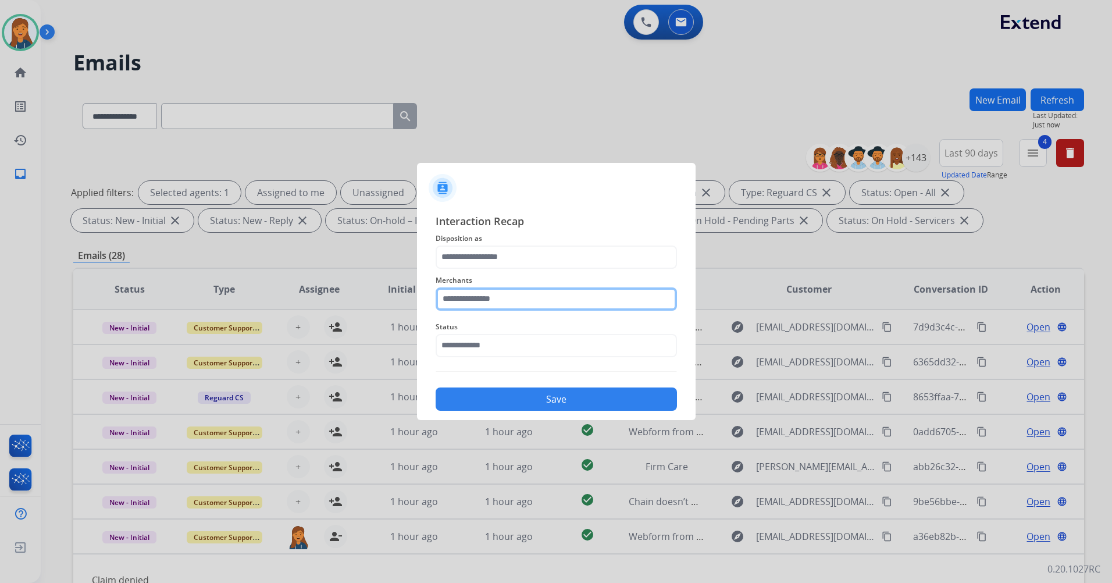
click at [494, 302] on input "text" at bounding box center [556, 298] width 241 height 23
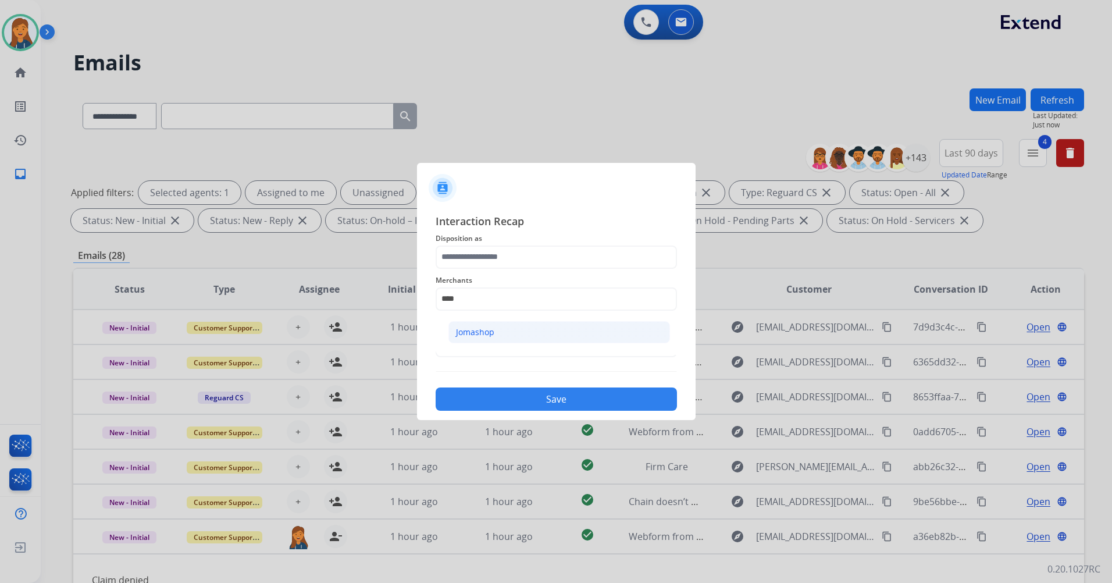
click at [484, 338] on li "Jomashop" at bounding box center [559, 332] width 222 height 22
type input "********"
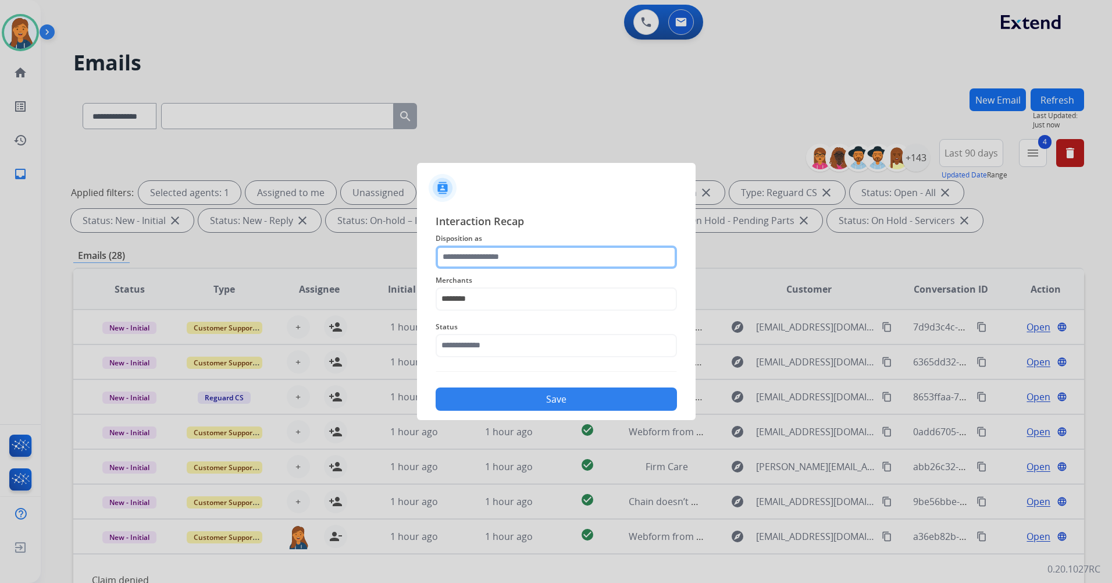
click at [462, 261] on input "text" at bounding box center [556, 256] width 241 height 23
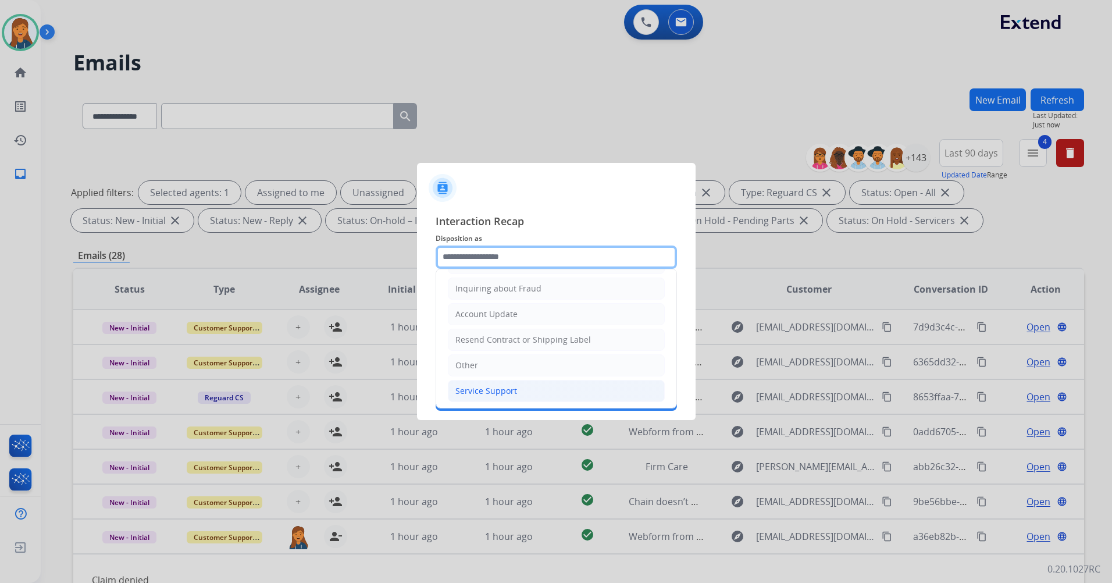
scroll to position [181, 0]
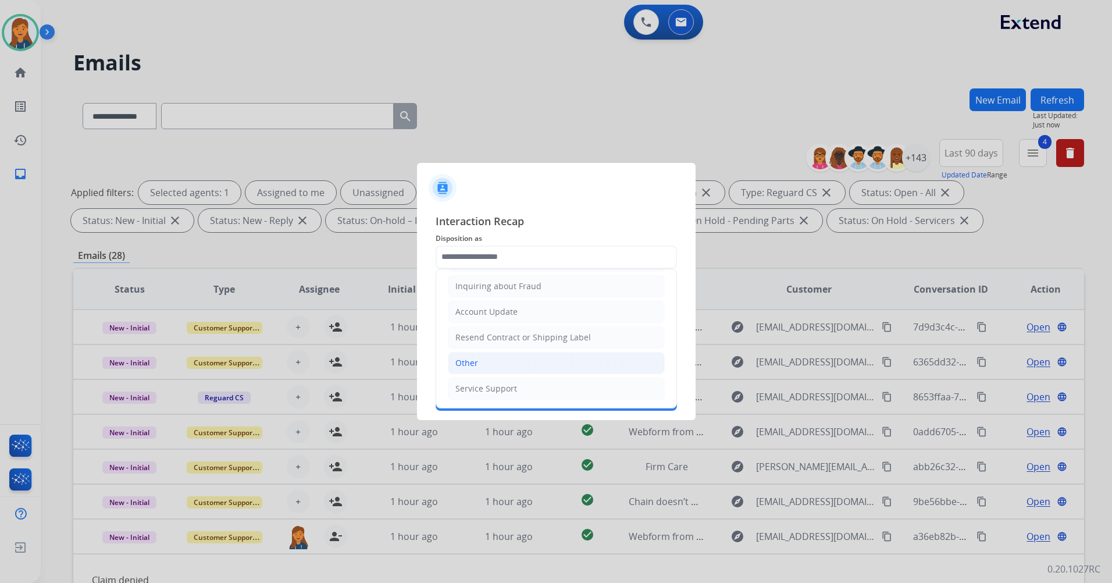
click at [458, 365] on div "Other" at bounding box center [466, 363] width 23 height 12
type input "*****"
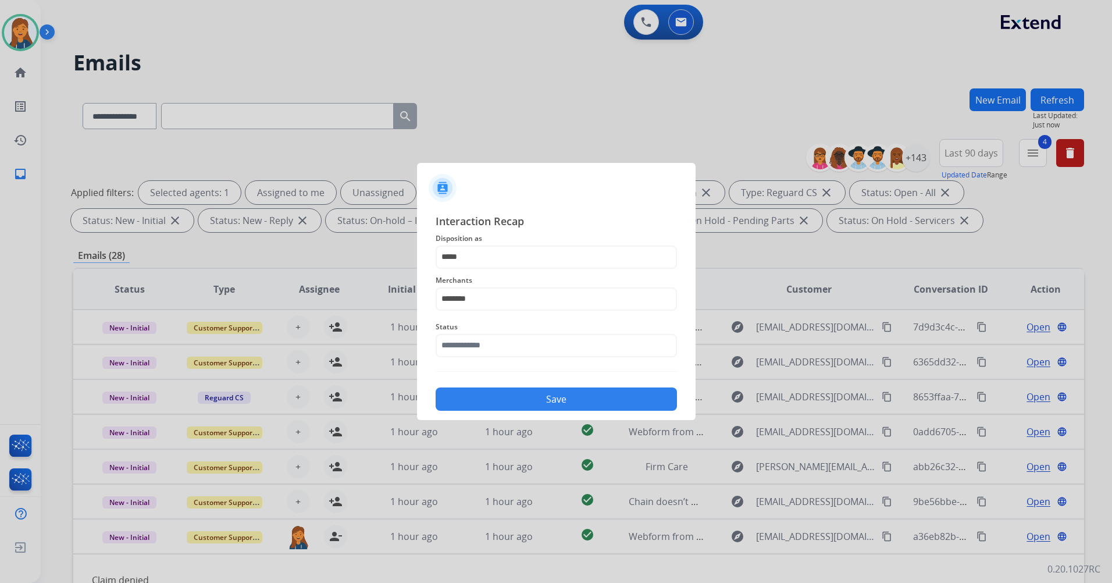
click at [469, 323] on span "Status" at bounding box center [556, 327] width 241 height 14
click at [465, 354] on input "text" at bounding box center [556, 345] width 241 height 23
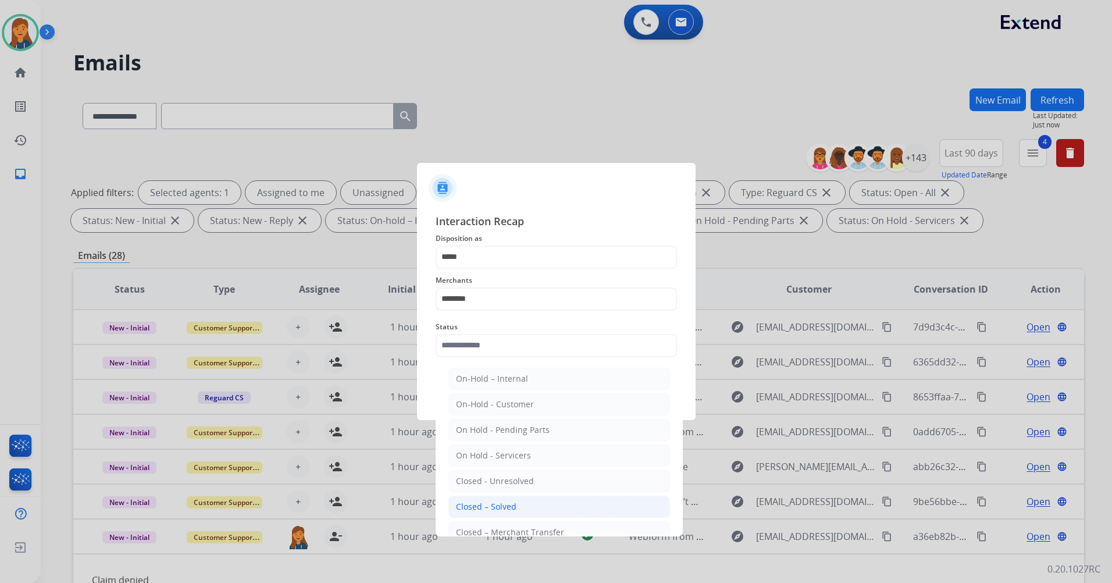
click at [481, 510] on div "Closed – Solved" at bounding box center [486, 507] width 60 height 12
type input "**********"
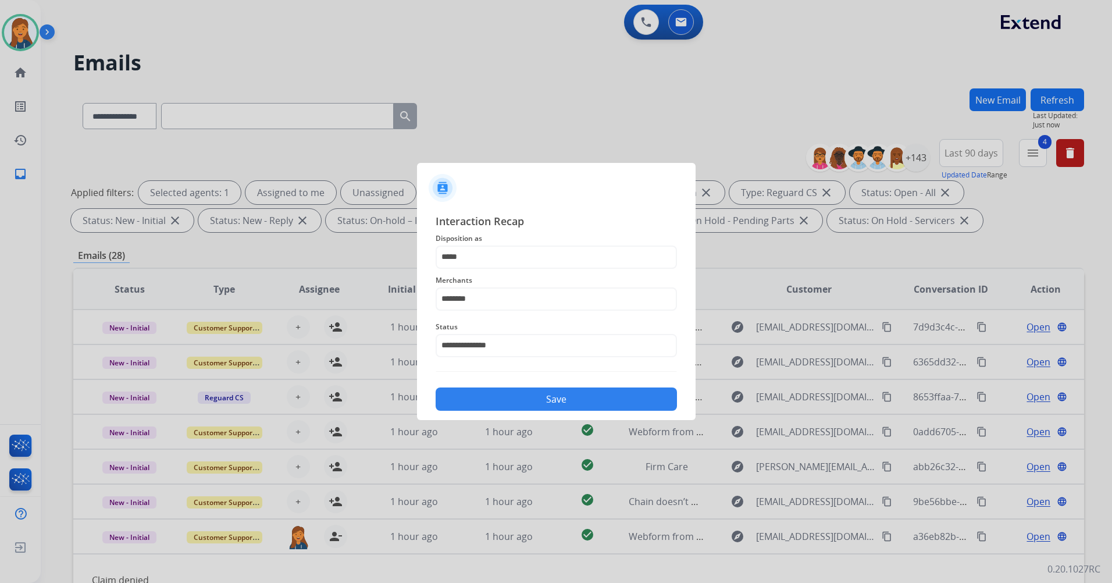
click at [483, 391] on button "Save" at bounding box center [556, 398] width 241 height 23
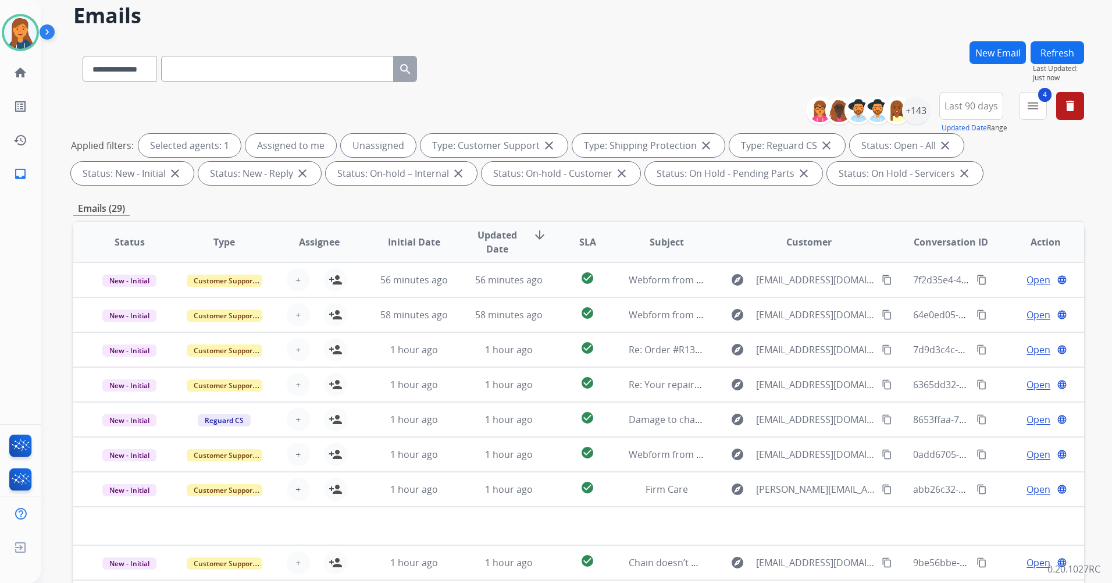
scroll to position [135, 0]
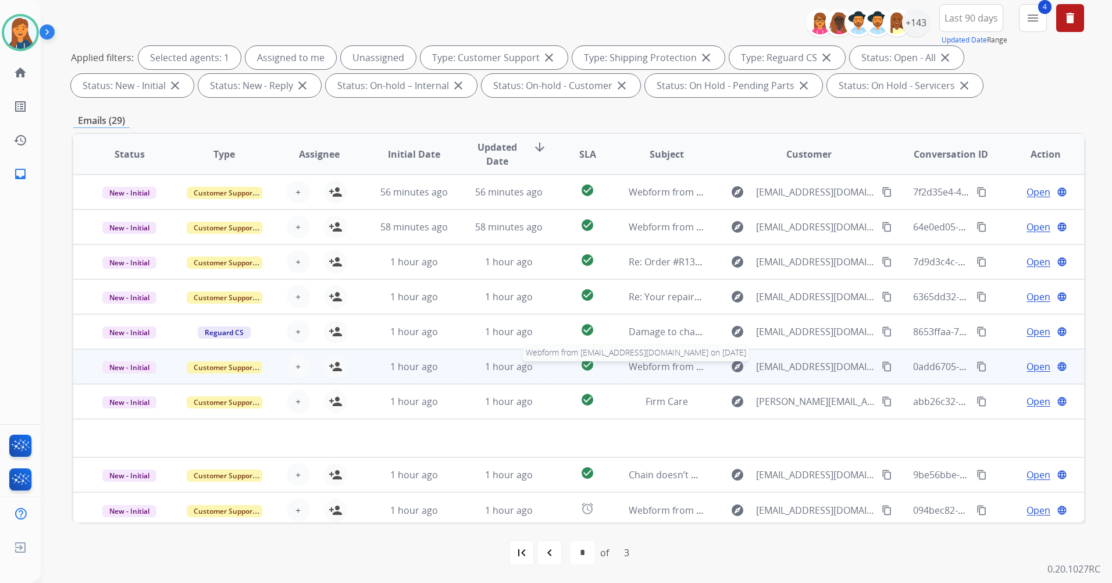
click at [664, 370] on span "Webform from [EMAIL_ADDRESS][DOMAIN_NAME] on [DATE]" at bounding box center [760, 366] width 263 height 13
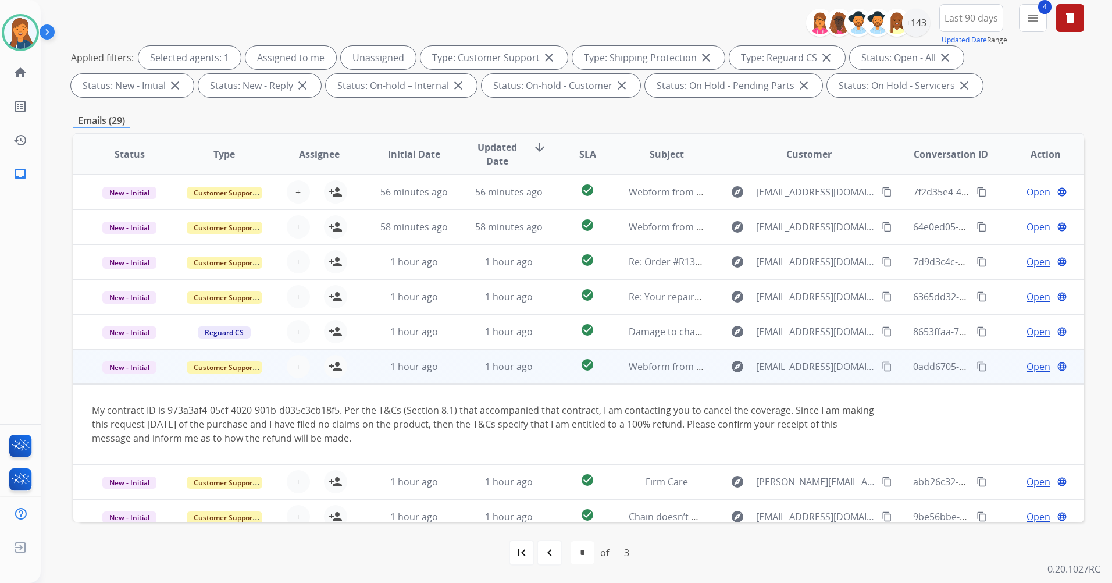
scroll to position [47, 0]
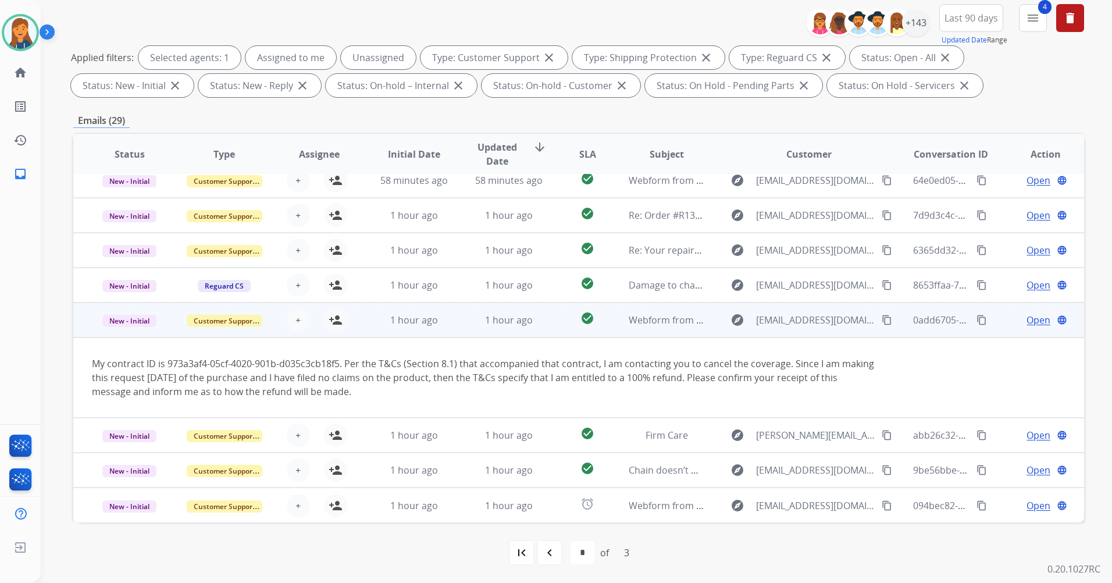
click at [882, 318] on mat-icon "content_copy" at bounding box center [887, 320] width 10 height 10
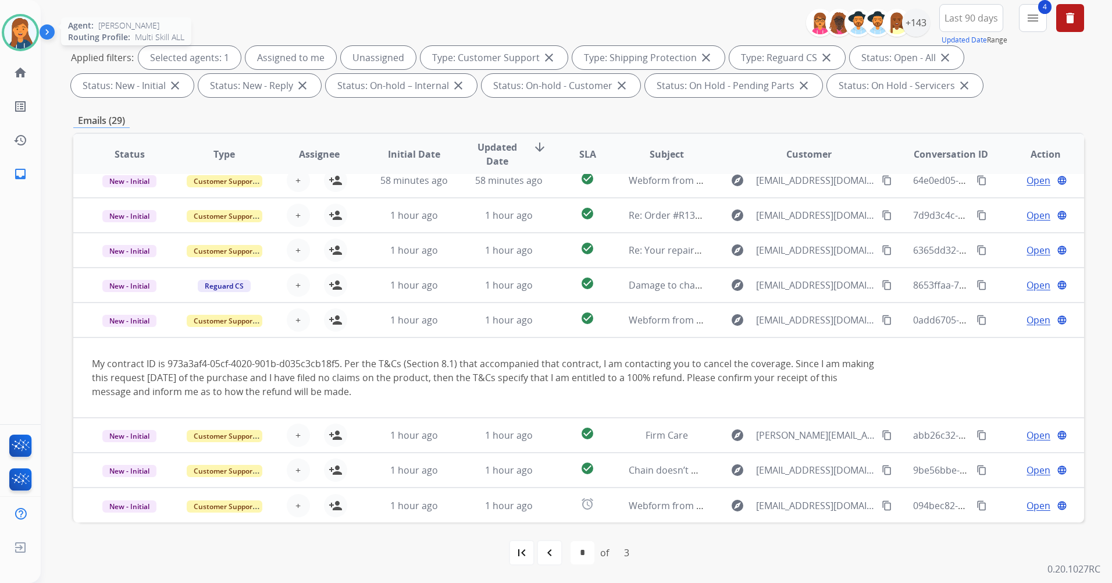
click at [18, 36] on img at bounding box center [20, 32] width 33 height 33
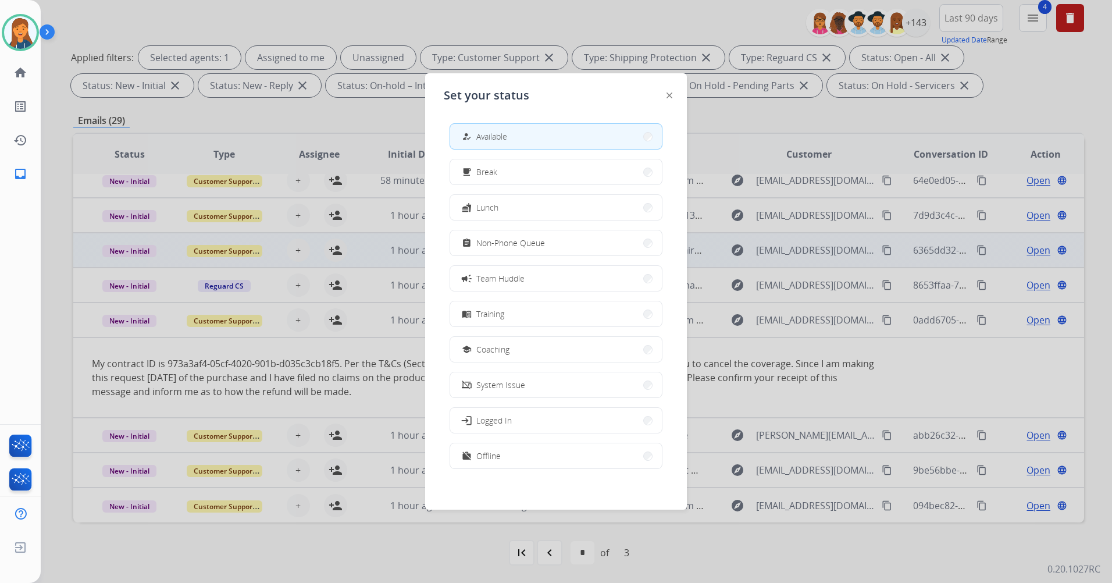
click at [490, 250] on button "assignment Non-Phone Queue" at bounding box center [556, 242] width 212 height 25
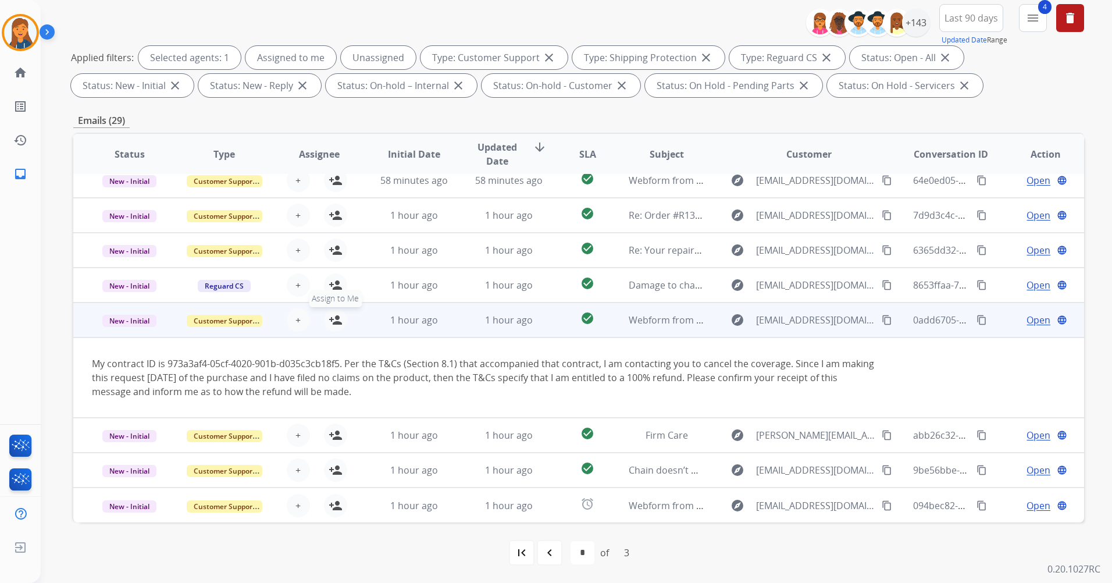
click at [336, 321] on mat-icon "person_add" at bounding box center [336, 320] width 14 height 14
click at [336, 319] on mat-icon "person_add" at bounding box center [336, 320] width 14 height 14
click at [1026, 319] on span "Open" at bounding box center [1038, 320] width 24 height 14
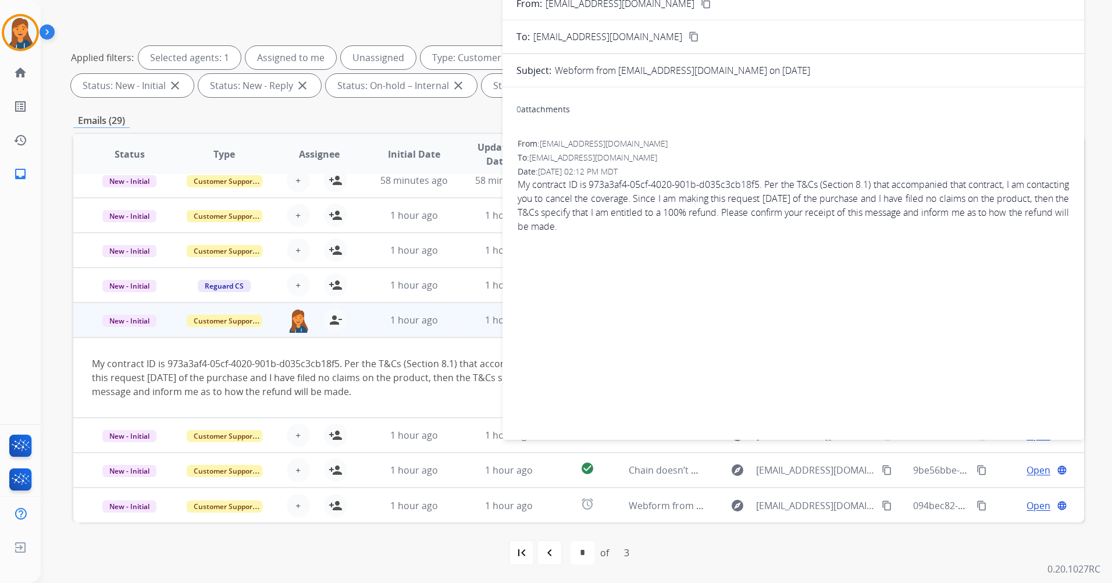
scroll to position [0, 0]
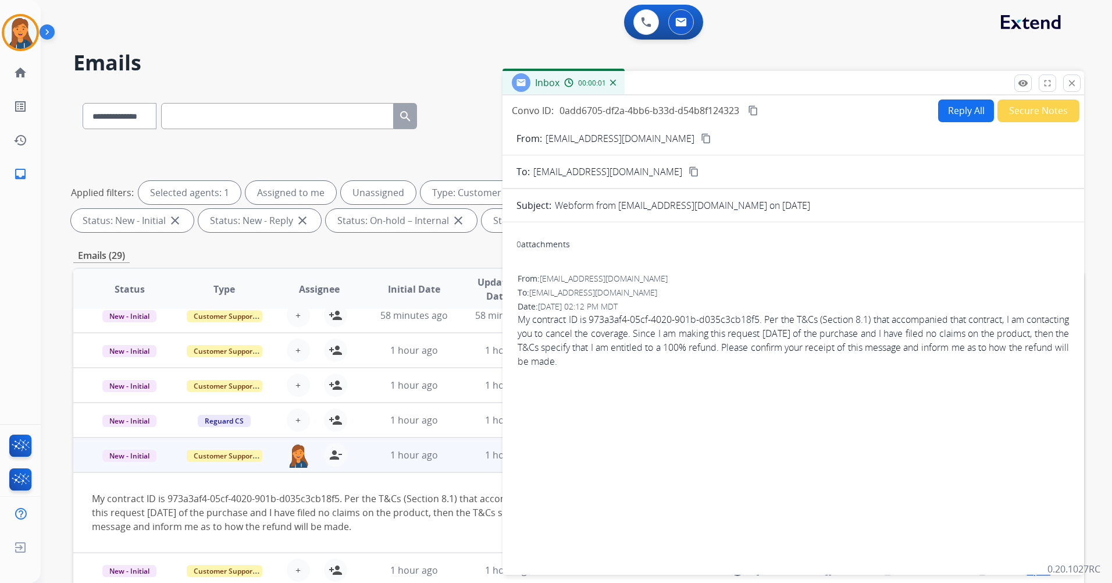
click at [951, 118] on button "Reply All" at bounding box center [966, 110] width 56 height 23
select select "**********"
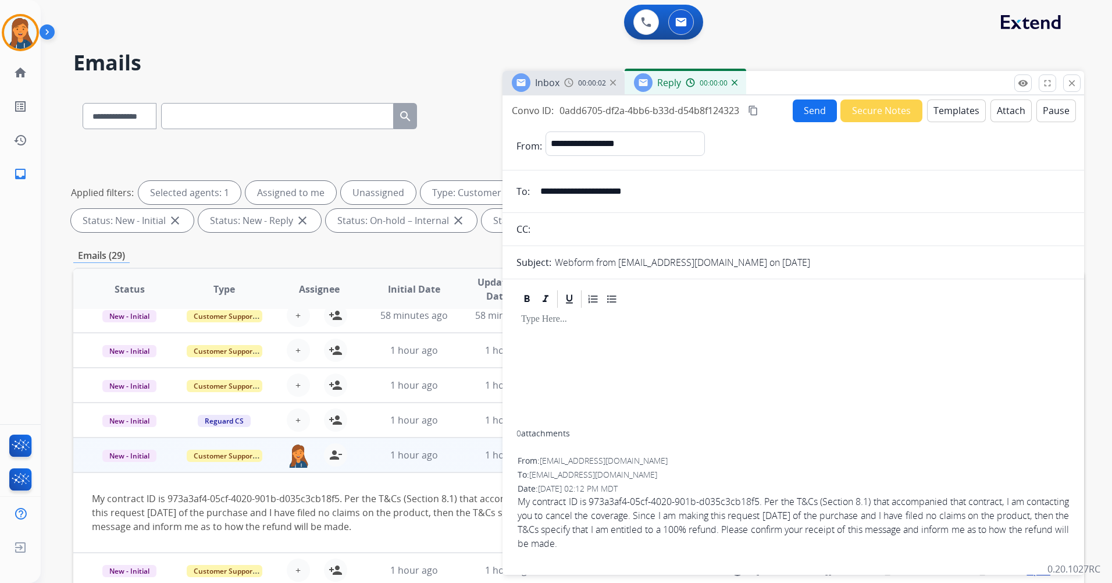
click at [958, 110] on button "Templates" at bounding box center [956, 110] width 59 height 23
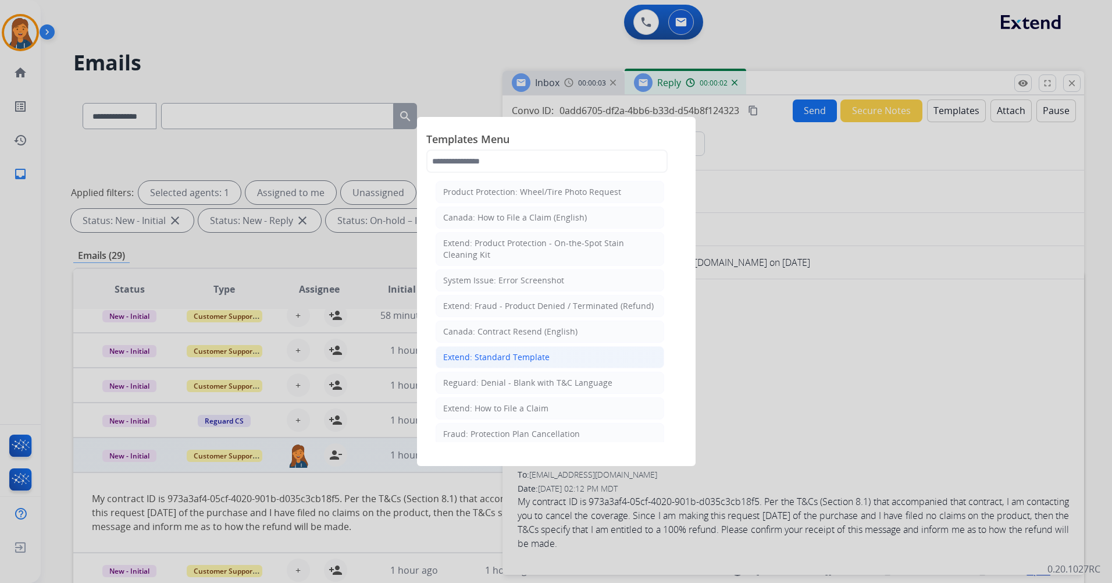
click at [483, 357] on div "Extend: Standard Template" at bounding box center [496, 357] width 106 height 12
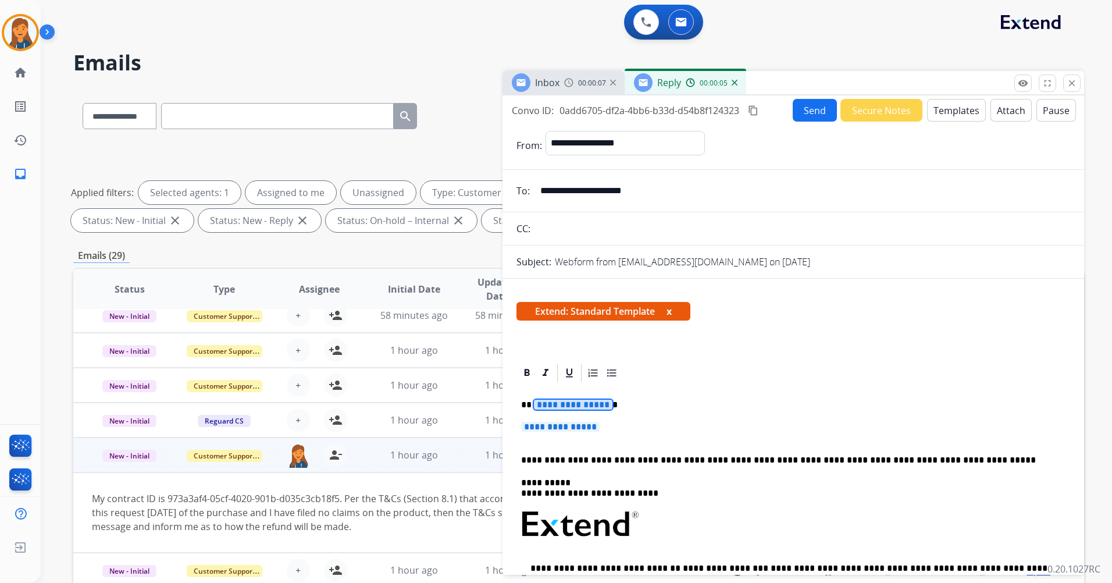
click at [561, 404] on span "**********" at bounding box center [573, 404] width 79 height 10
click at [548, 418] on div "**********" at bounding box center [793, 555] width 554 height 345
click at [550, 425] on span "**********" at bounding box center [560, 427] width 79 height 10
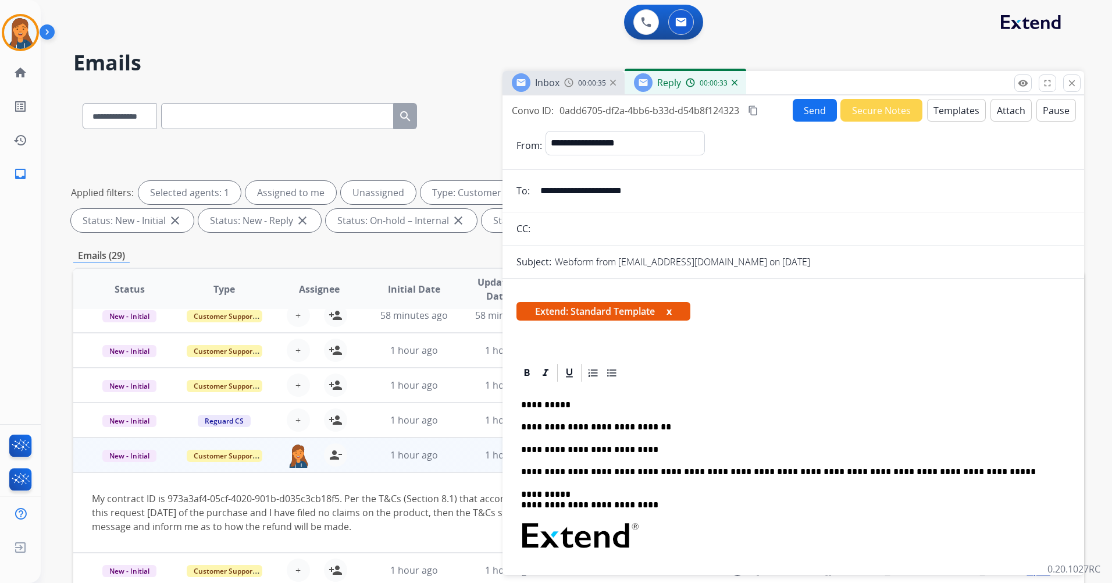
click at [632, 448] on p "**********" at bounding box center [788, 449] width 535 height 10
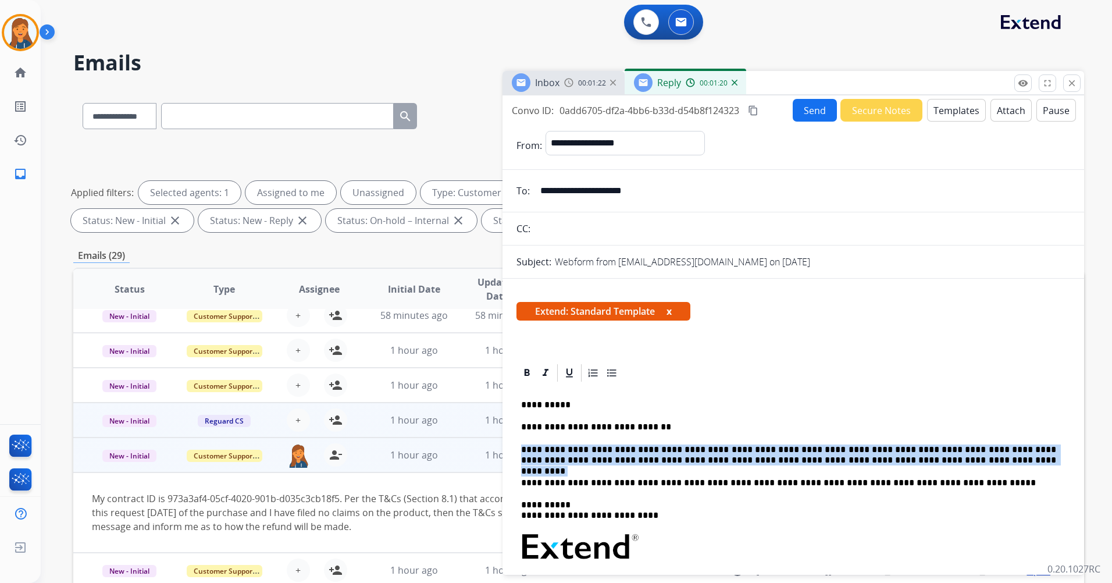
drag, startPoint x: 909, startPoint y: 462, endPoint x: 434, endPoint y: 433, distance: 476.6
click at [434, 433] on div "**********" at bounding box center [578, 402] width 1011 height 629
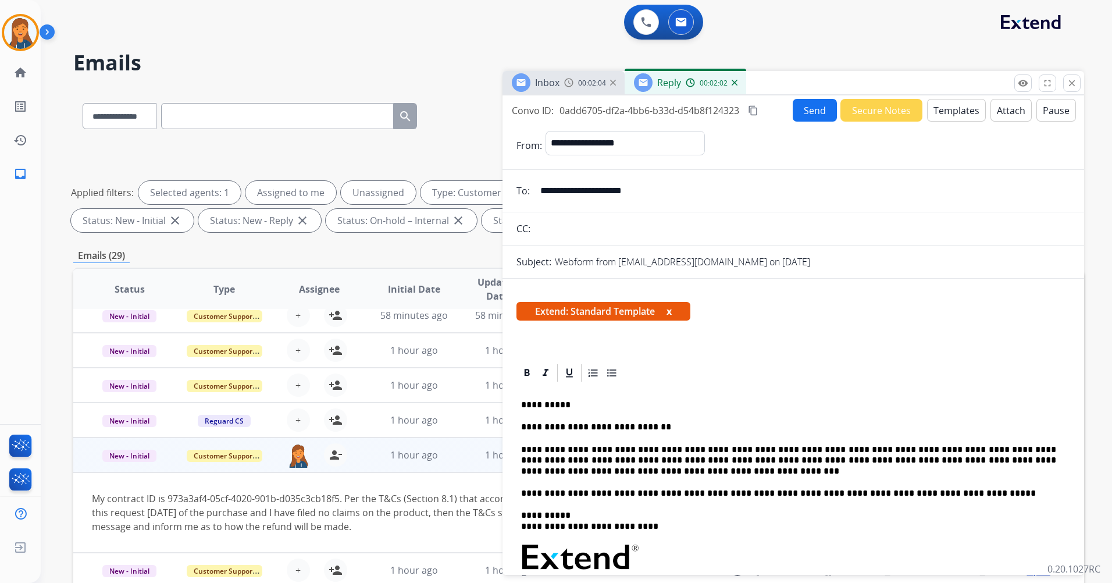
click at [754, 113] on mat-icon "content_copy" at bounding box center [753, 110] width 10 height 10
click at [801, 106] on button "Send" at bounding box center [815, 110] width 44 height 23
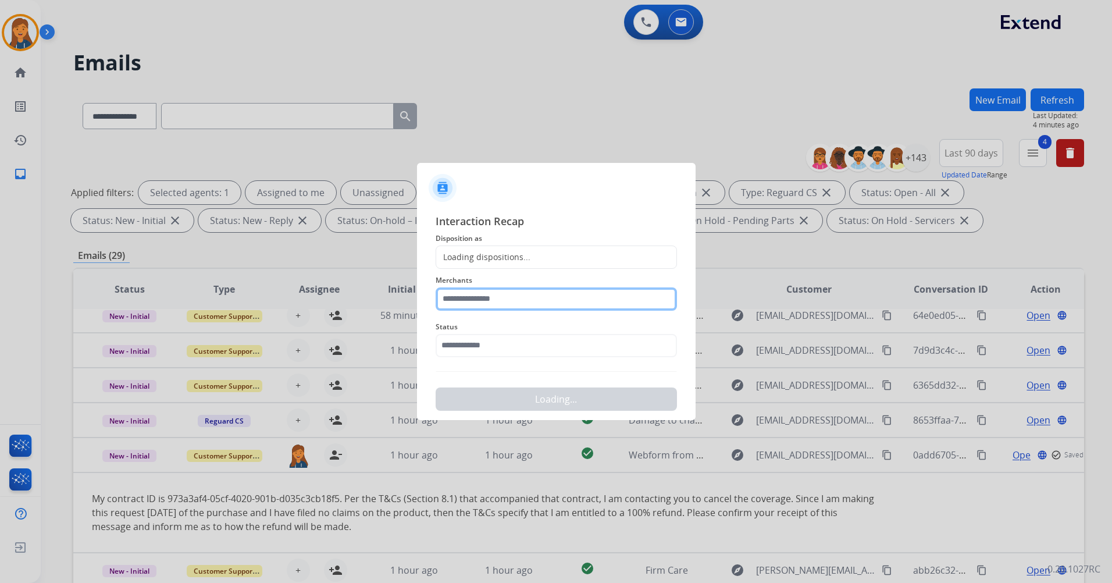
click at [491, 299] on input "text" at bounding box center [556, 298] width 241 height 23
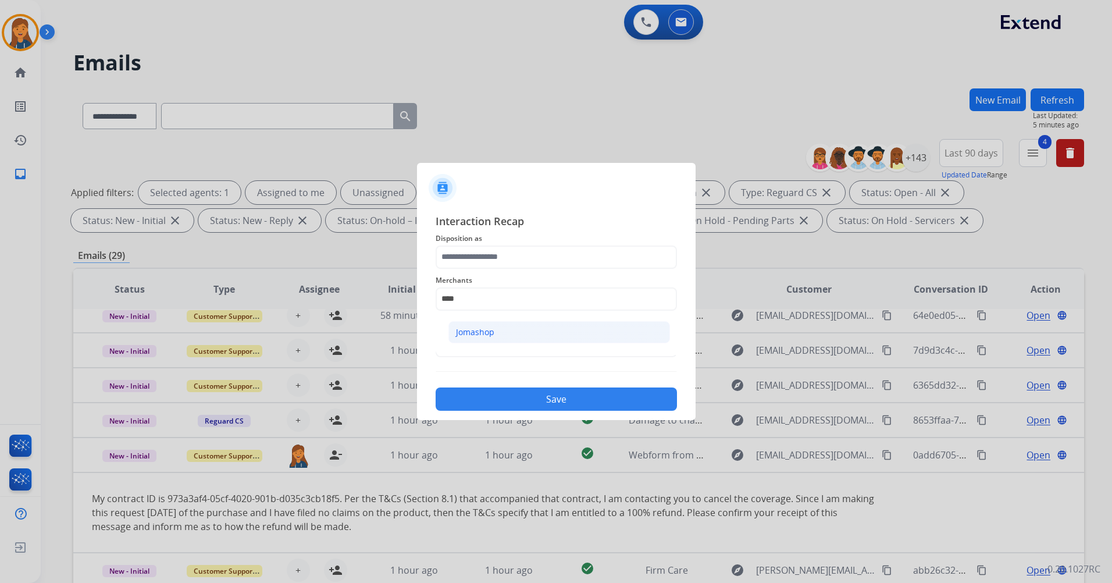
click at [487, 339] on li "Jomashop" at bounding box center [559, 332] width 222 height 22
type input "********"
click at [475, 282] on span "Merchants" at bounding box center [556, 280] width 241 height 14
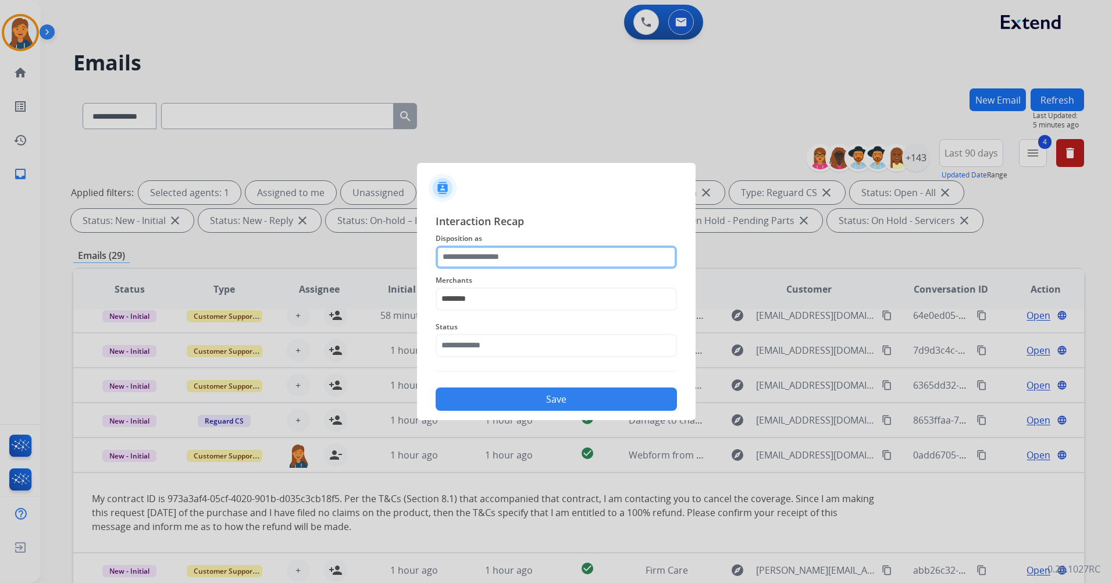
drag, startPoint x: 475, startPoint y: 256, endPoint x: 480, endPoint y: 252, distance: 7.0
click at [478, 254] on input "text" at bounding box center [556, 256] width 241 height 23
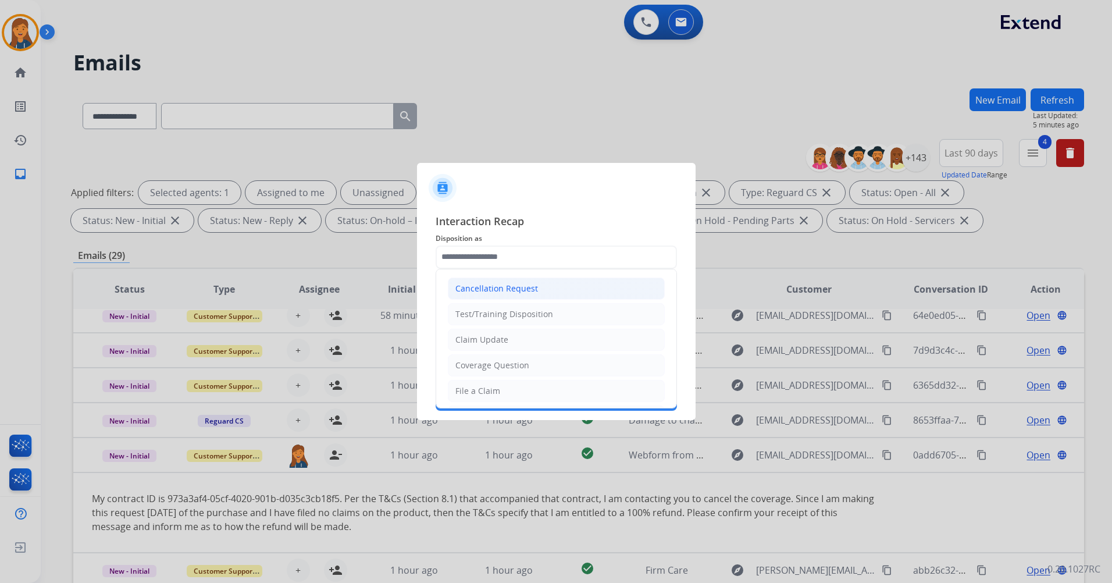
click at [505, 290] on div "Cancellation Request" at bounding box center [496, 289] width 83 height 12
type input "**********"
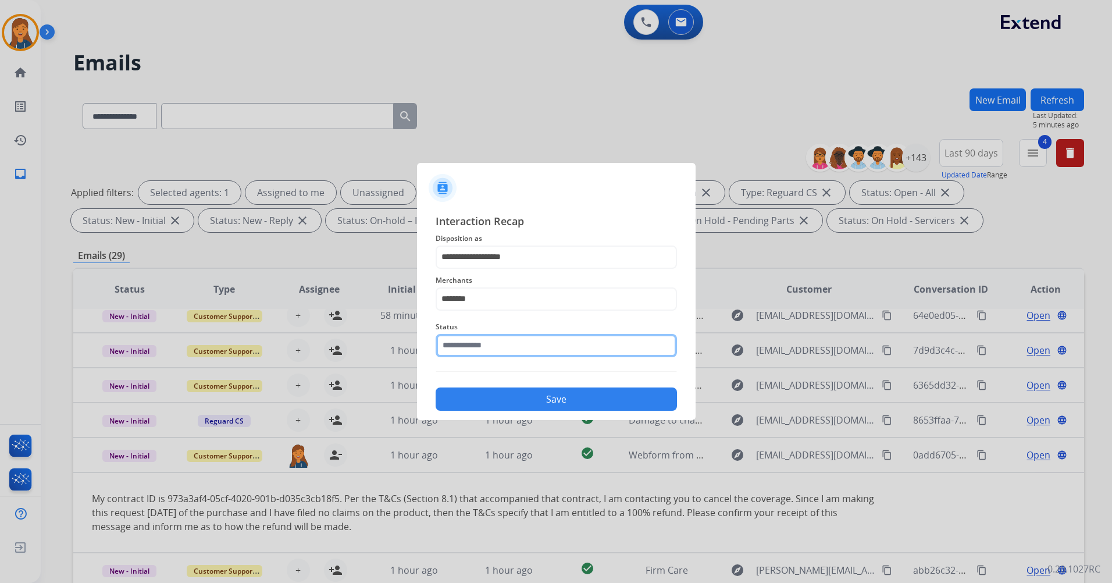
click at [468, 344] on input "text" at bounding box center [556, 345] width 241 height 23
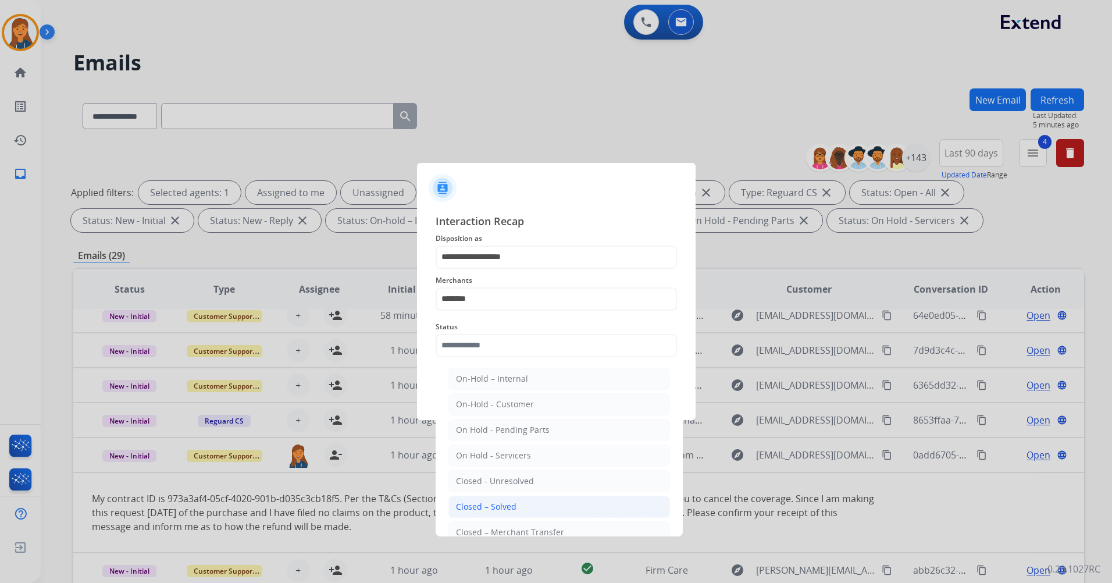
click at [497, 509] on div "Closed – Solved" at bounding box center [486, 507] width 60 height 12
type input "**********"
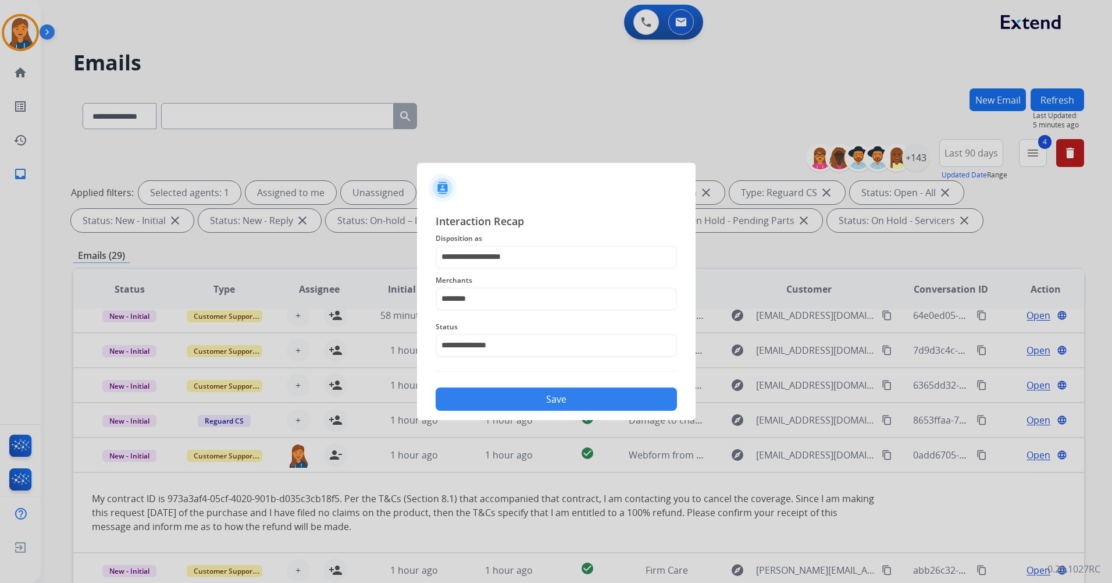
click at [471, 396] on button "Save" at bounding box center [556, 398] width 241 height 23
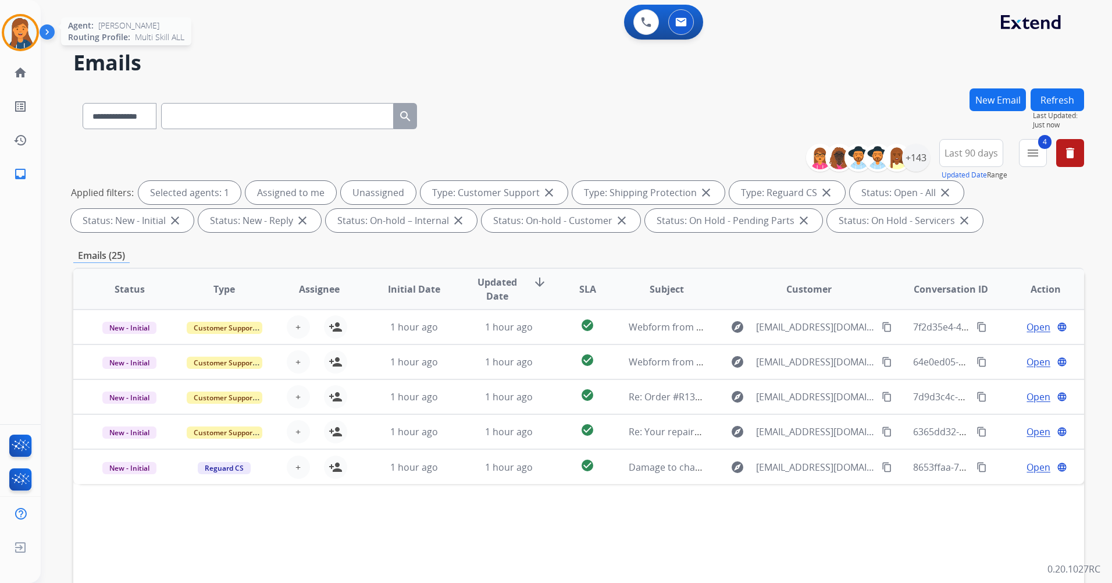
click at [26, 42] on img at bounding box center [20, 32] width 33 height 33
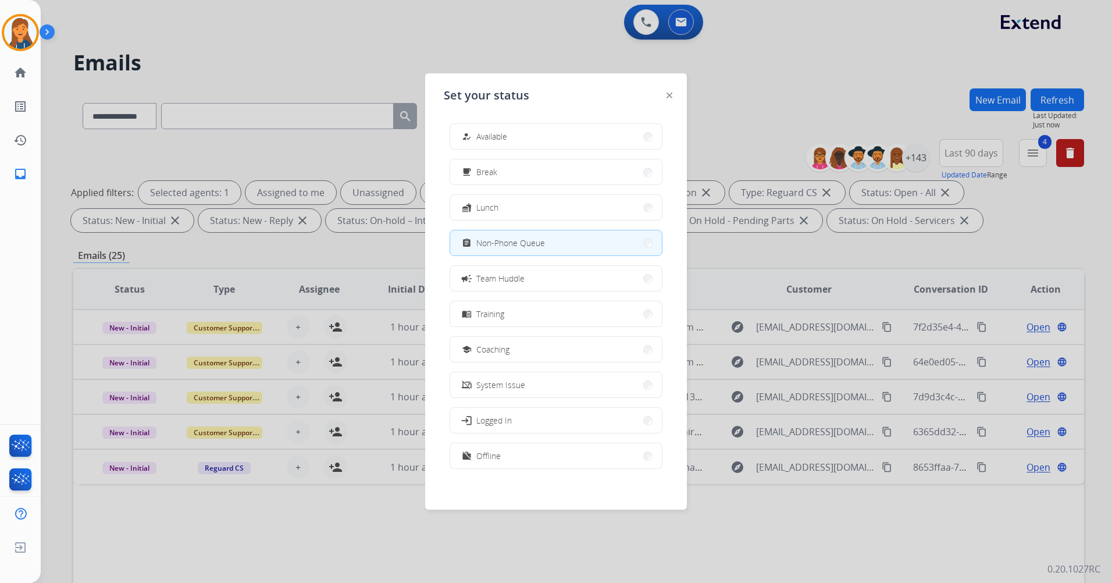
drag, startPoint x: 553, startPoint y: 133, endPoint x: 542, endPoint y: 131, distance: 11.2
click at [553, 134] on button "how_to_reg Available" at bounding box center [556, 136] width 212 height 25
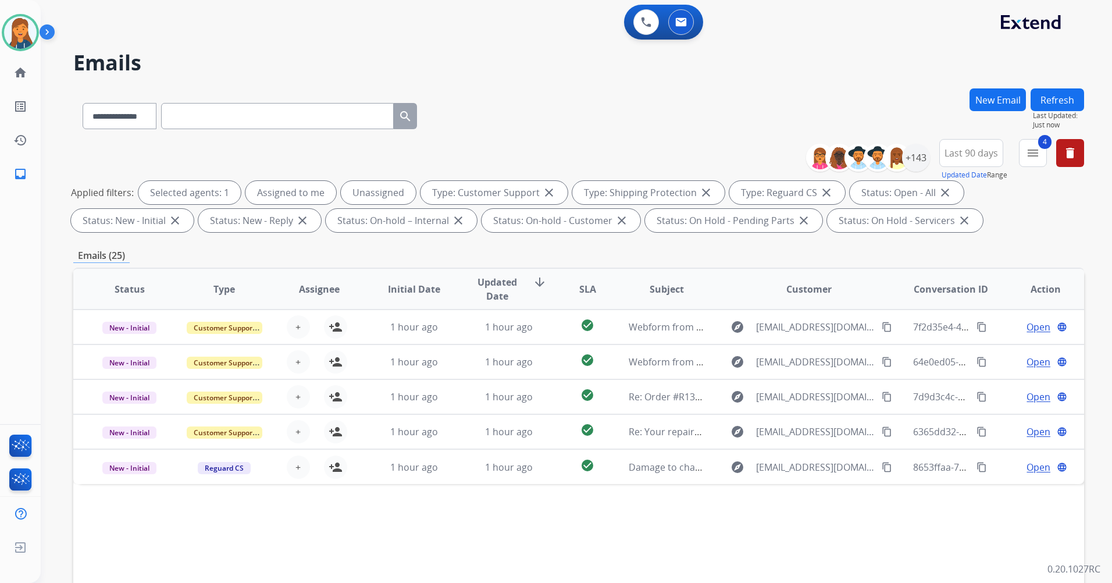
click at [1062, 94] on button "Refresh" at bounding box center [1056, 99] width 53 height 23
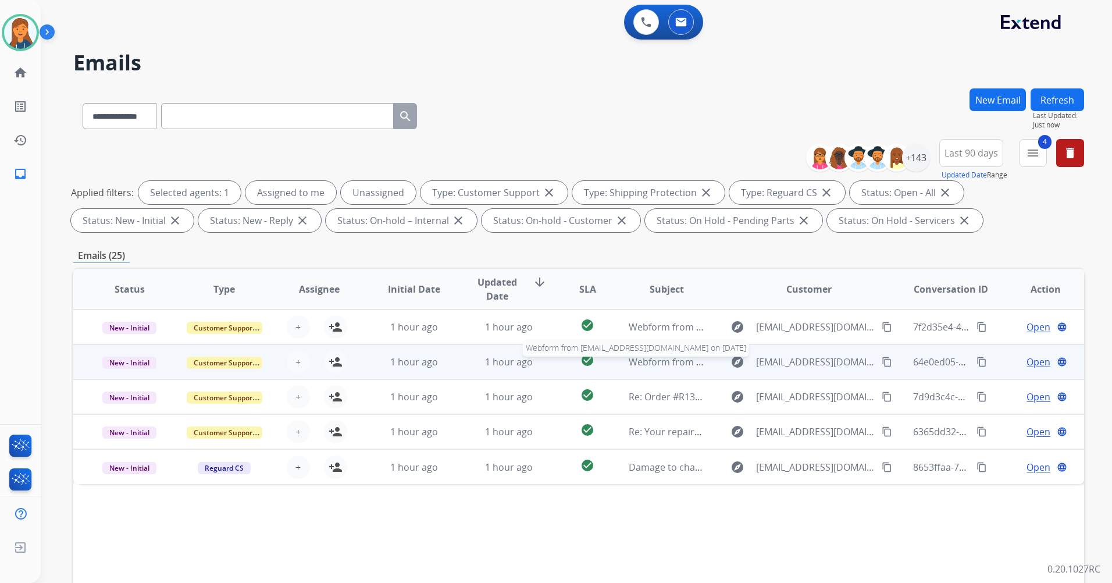
click at [690, 360] on span "Webform from [EMAIL_ADDRESS][DOMAIN_NAME] on [DATE]" at bounding box center [760, 361] width 263 height 13
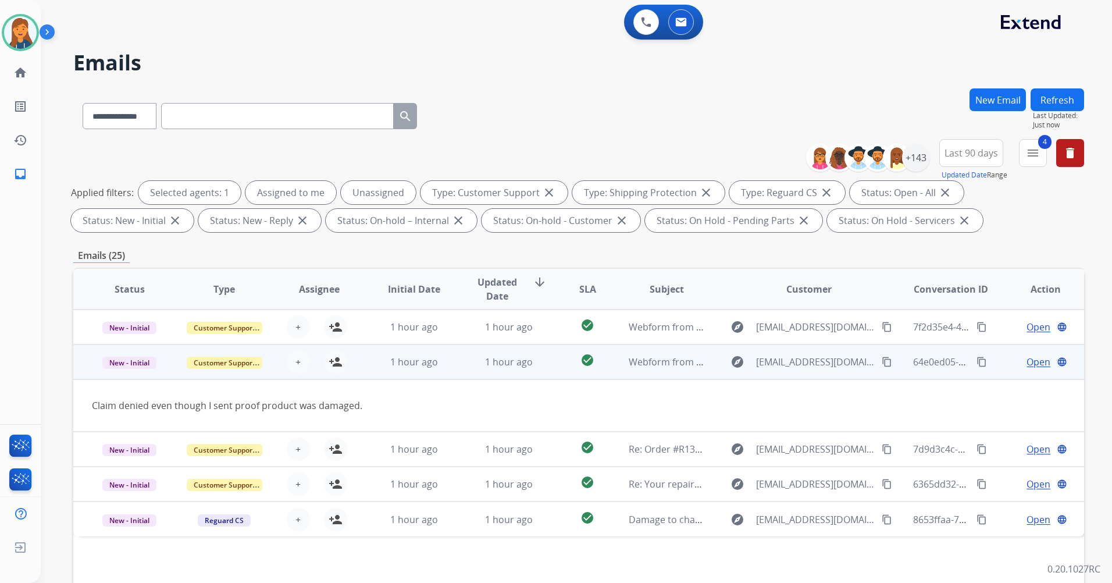
click at [882, 362] on mat-icon "content_copy" at bounding box center [887, 361] width 10 height 10
click at [336, 363] on mat-icon "person_add" at bounding box center [336, 362] width 14 height 14
click at [142, 365] on span "New - Initial" at bounding box center [129, 362] width 54 height 12
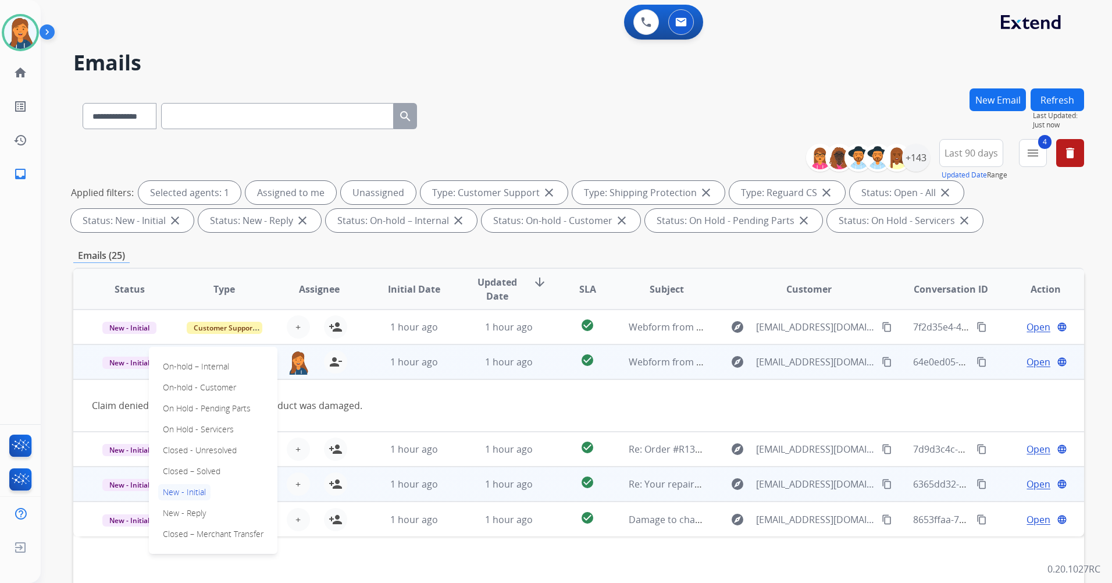
click at [183, 471] on p "Closed – Solved" at bounding box center [191, 471] width 67 height 16
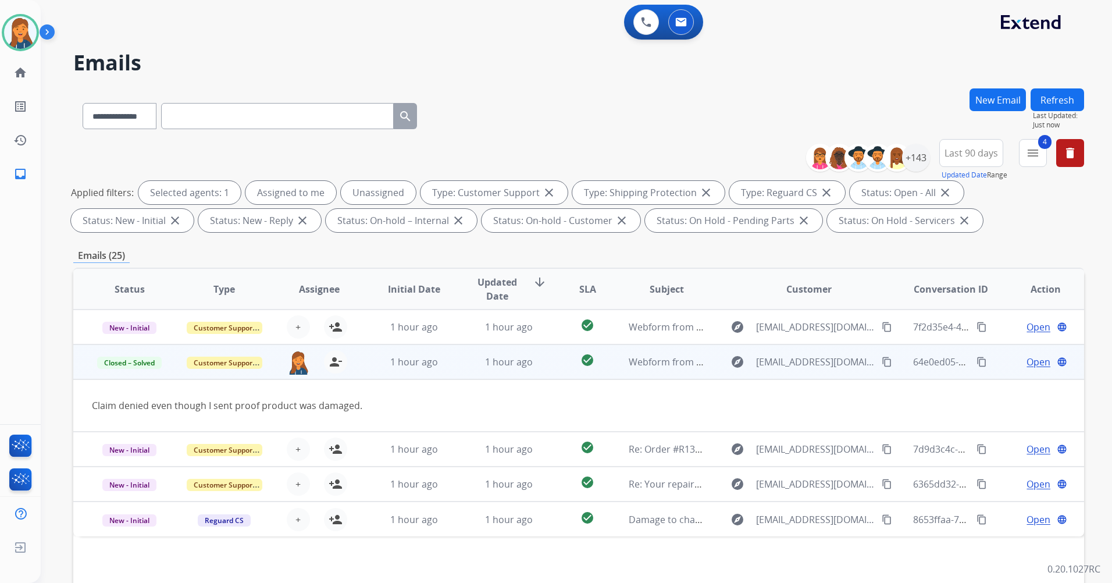
click at [1028, 359] on span "Open" at bounding box center [1038, 362] width 24 height 14
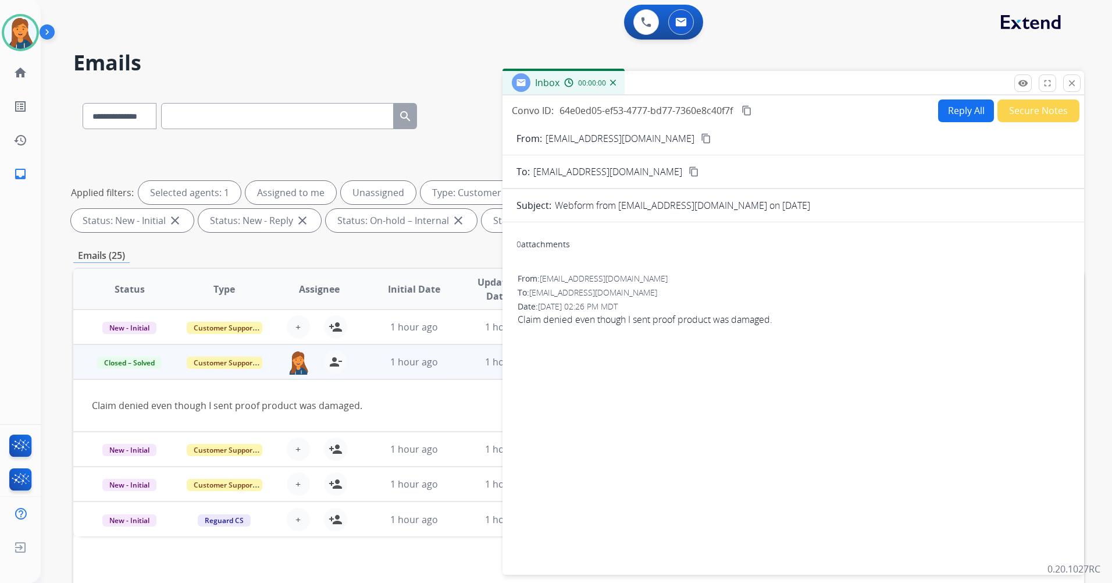
click at [1006, 112] on button "Secure Notes" at bounding box center [1038, 110] width 82 height 23
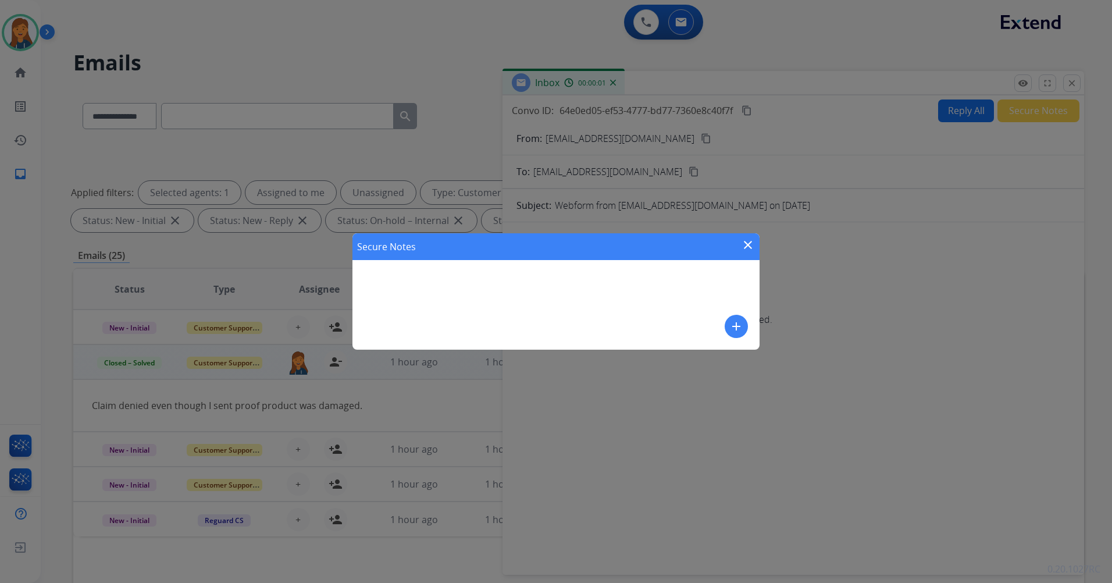
click at [729, 329] on button "add" at bounding box center [736, 326] width 23 height 23
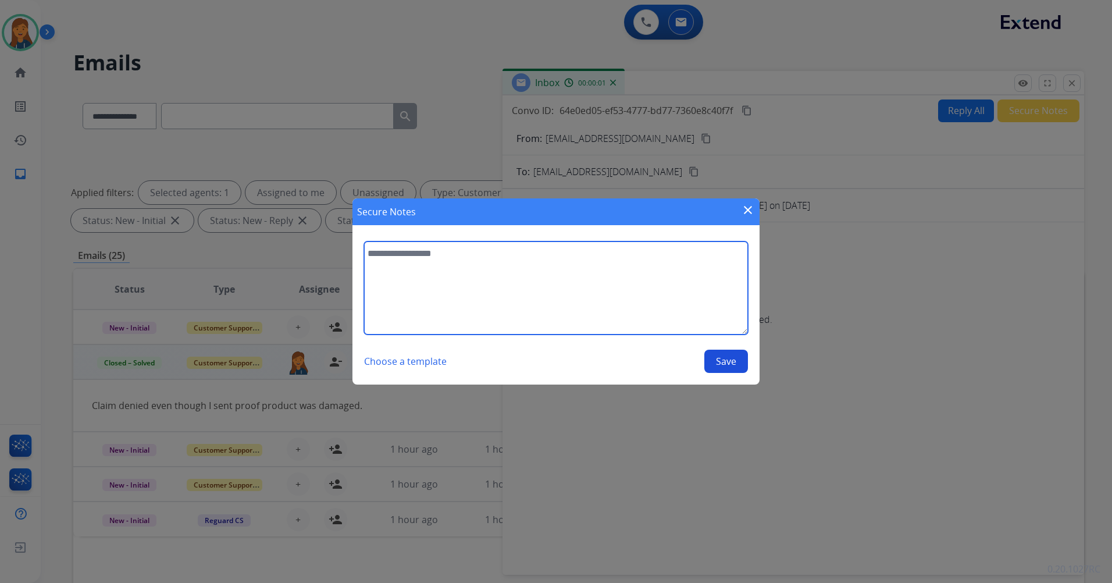
click at [458, 305] on textarea at bounding box center [556, 287] width 384 height 93
type textarea "**********"
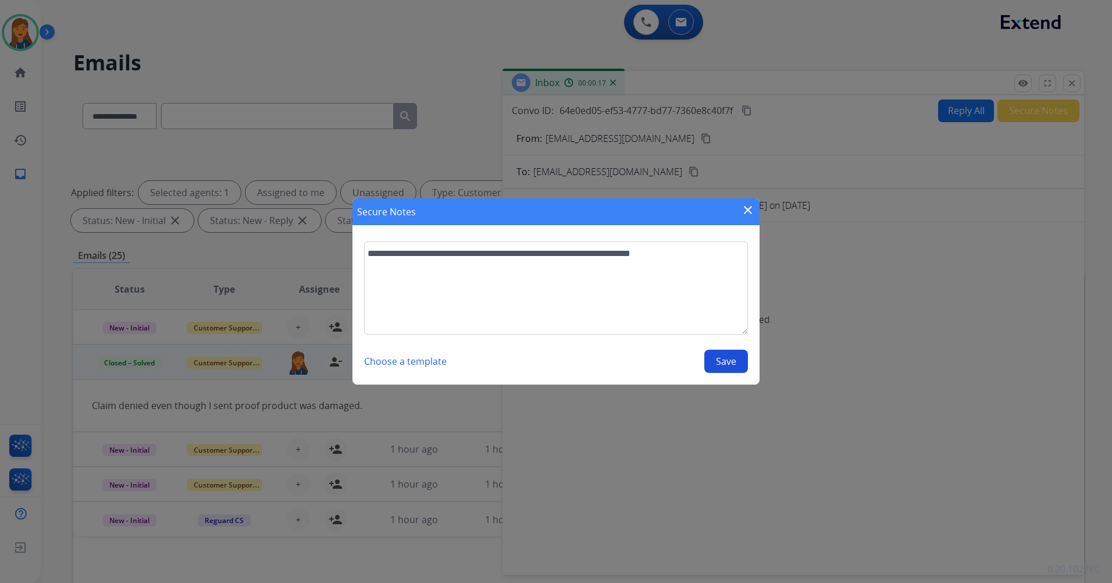
click at [732, 361] on button "Save" at bounding box center [726, 360] width 44 height 23
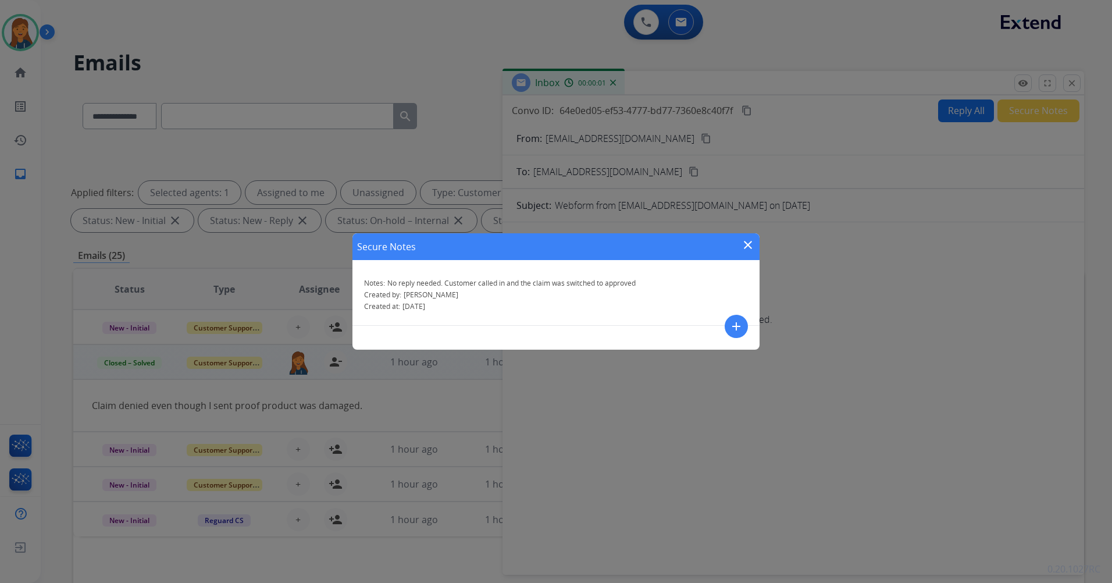
click at [750, 247] on mat-icon "close" at bounding box center [748, 245] width 14 height 14
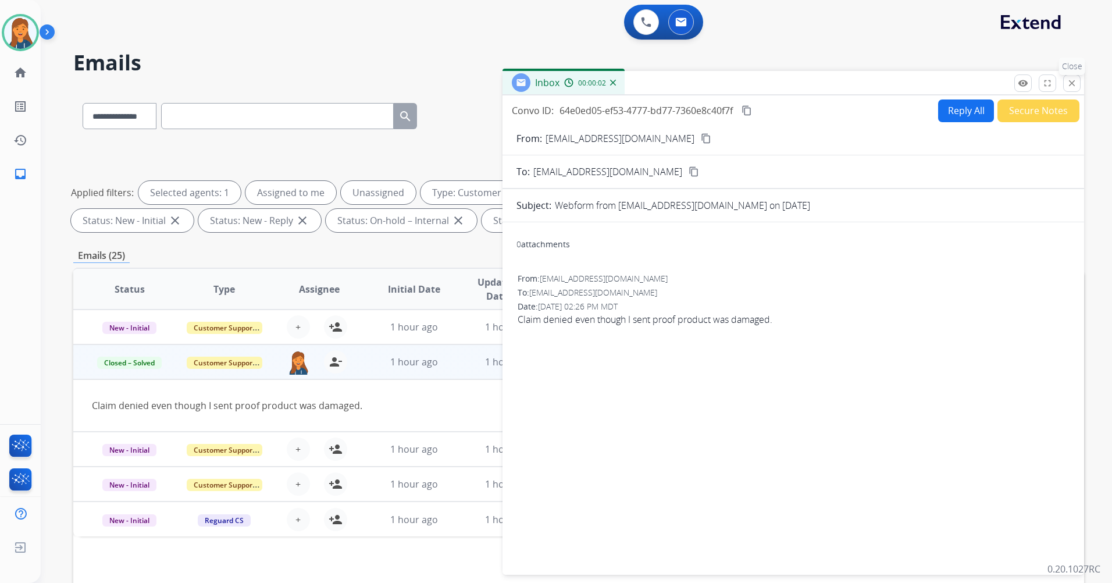
click at [1077, 88] on button "close Close" at bounding box center [1071, 82] width 17 height 17
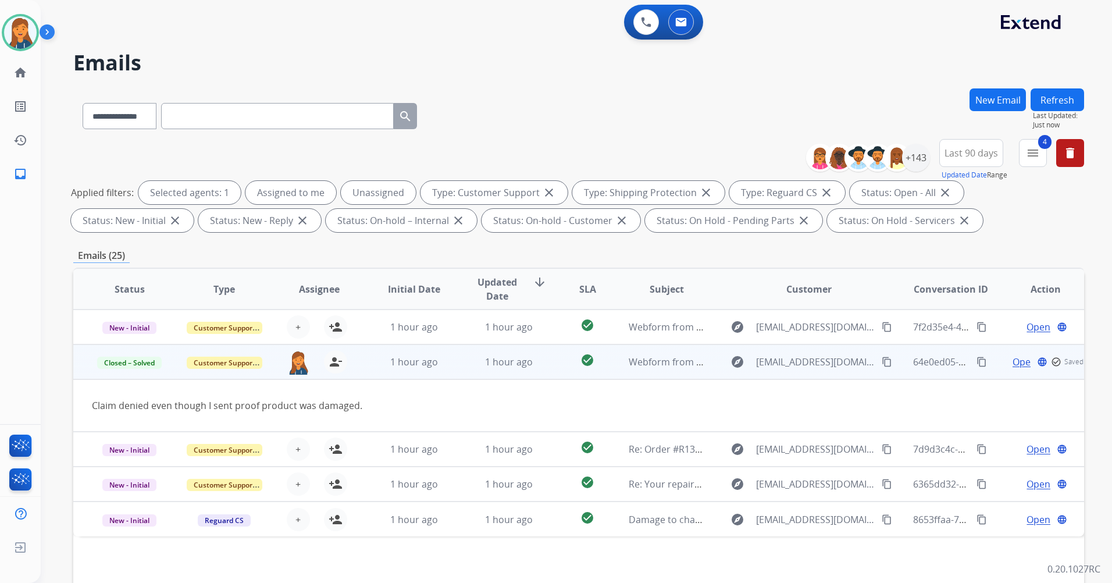
click at [1083, 97] on div "Refresh Last Updated: Just now" at bounding box center [1056, 108] width 53 height 41
click at [1066, 97] on button "Refresh" at bounding box center [1056, 99] width 53 height 23
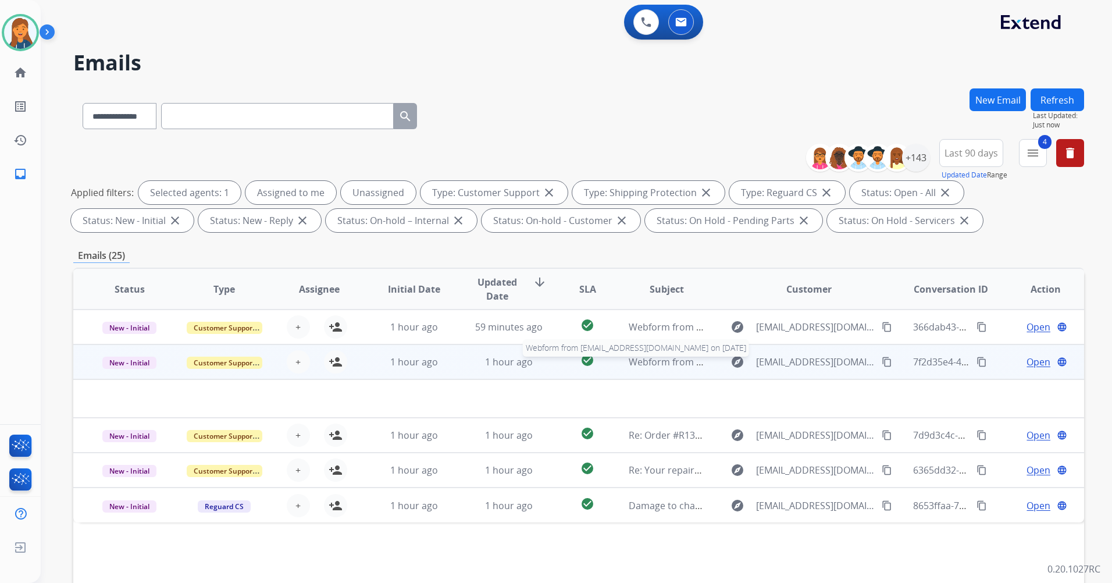
click at [671, 361] on span "Webform from [EMAIL_ADDRESS][DOMAIN_NAME] on [DATE]" at bounding box center [760, 361] width 263 height 13
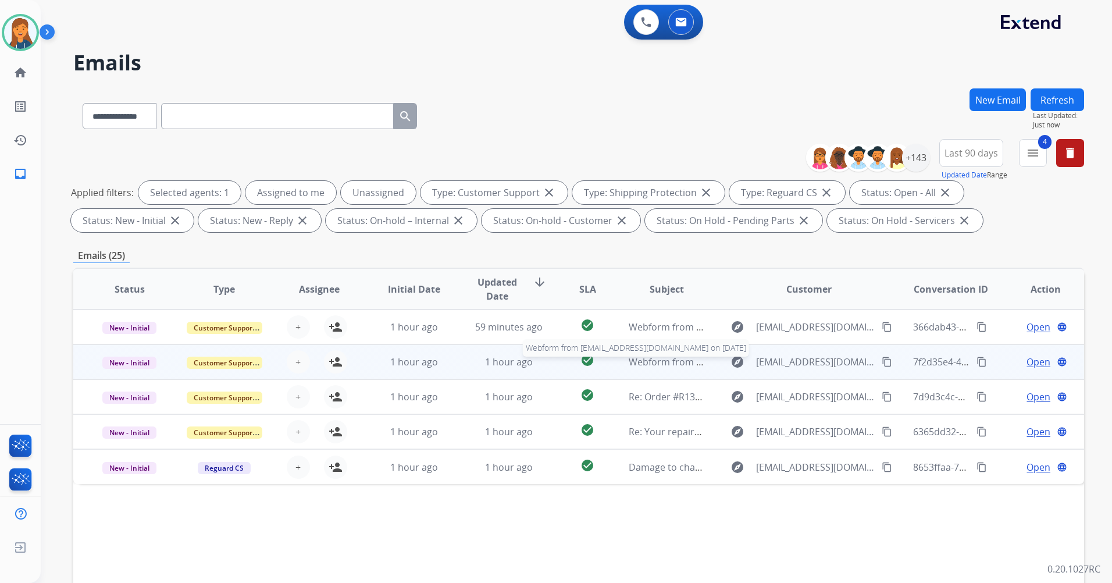
click at [645, 357] on span "Webform from [EMAIL_ADDRESS][DOMAIN_NAME] on [DATE]" at bounding box center [760, 361] width 263 height 13
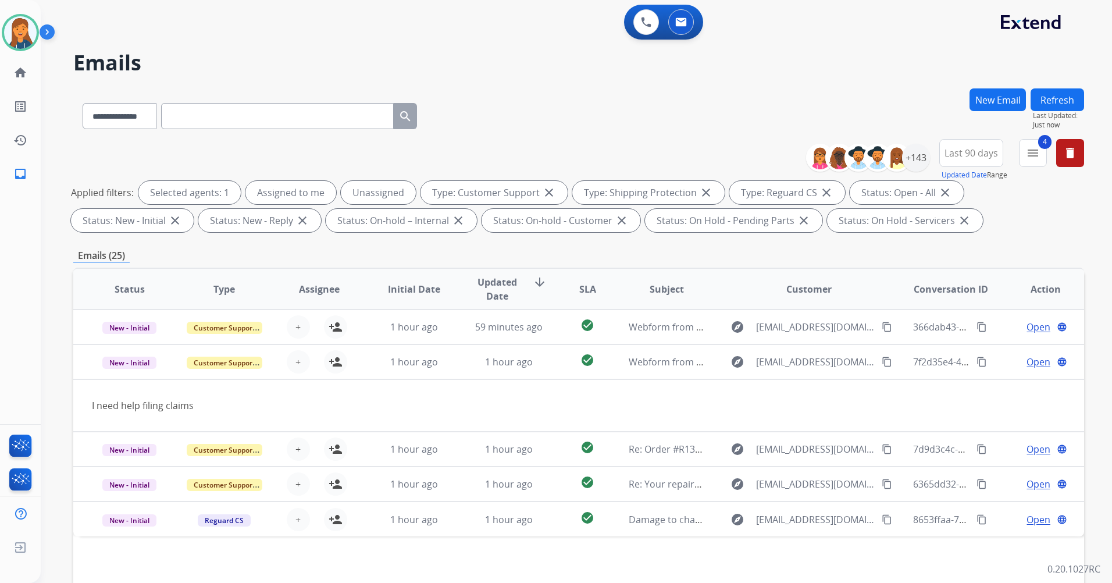
drag, startPoint x: 876, startPoint y: 364, endPoint x: 698, endPoint y: 266, distance: 203.0
click at [882, 363] on mat-icon "content_copy" at bounding box center [887, 361] width 10 height 10
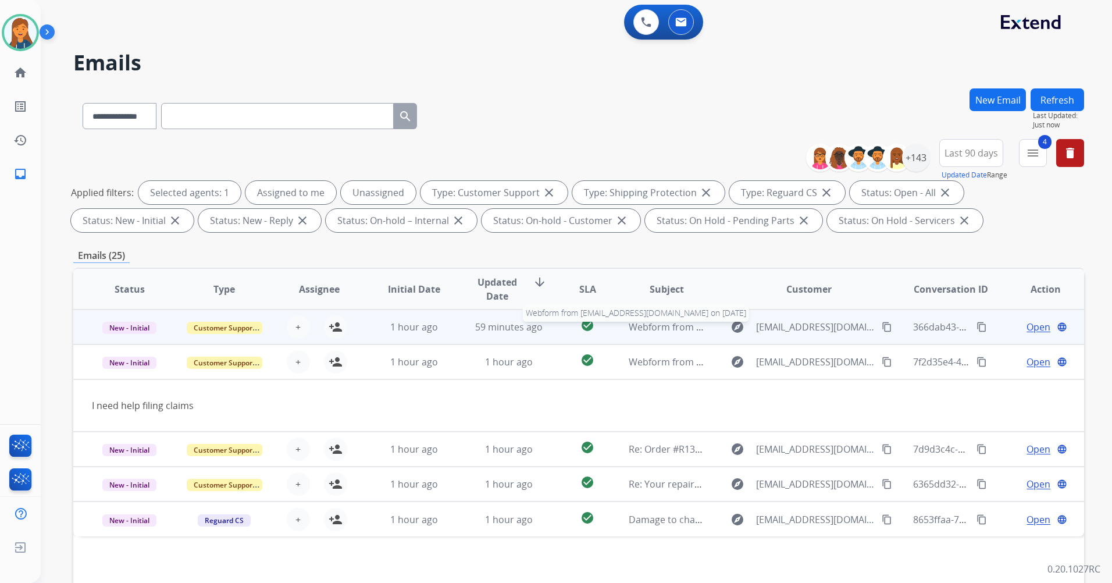
click at [658, 323] on span "Webform from [EMAIL_ADDRESS][DOMAIN_NAME] on [DATE]" at bounding box center [760, 326] width 263 height 13
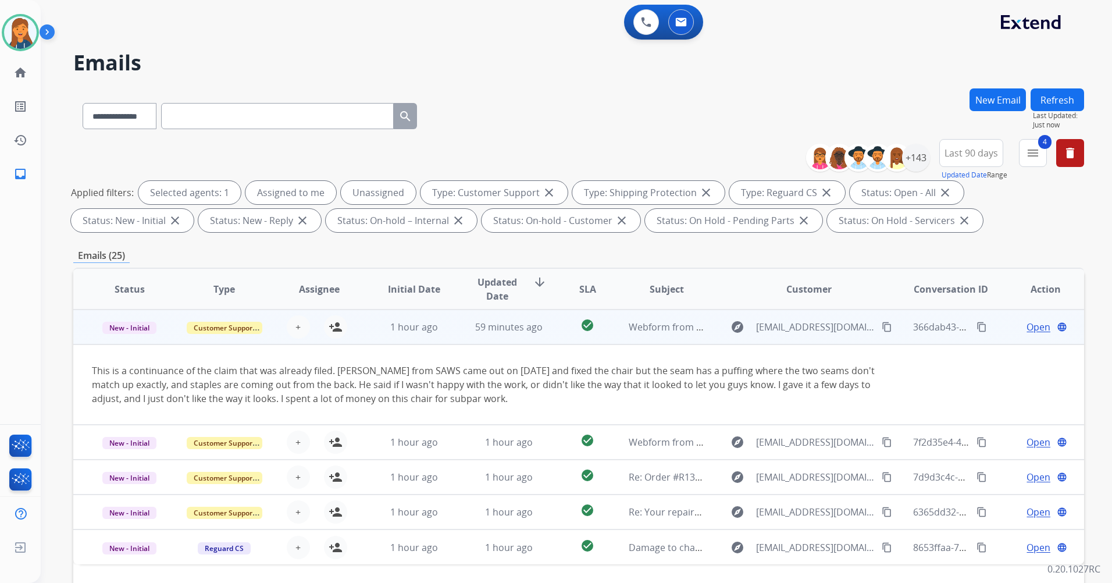
click at [882, 329] on mat-icon "content_copy" at bounding box center [887, 327] width 10 height 10
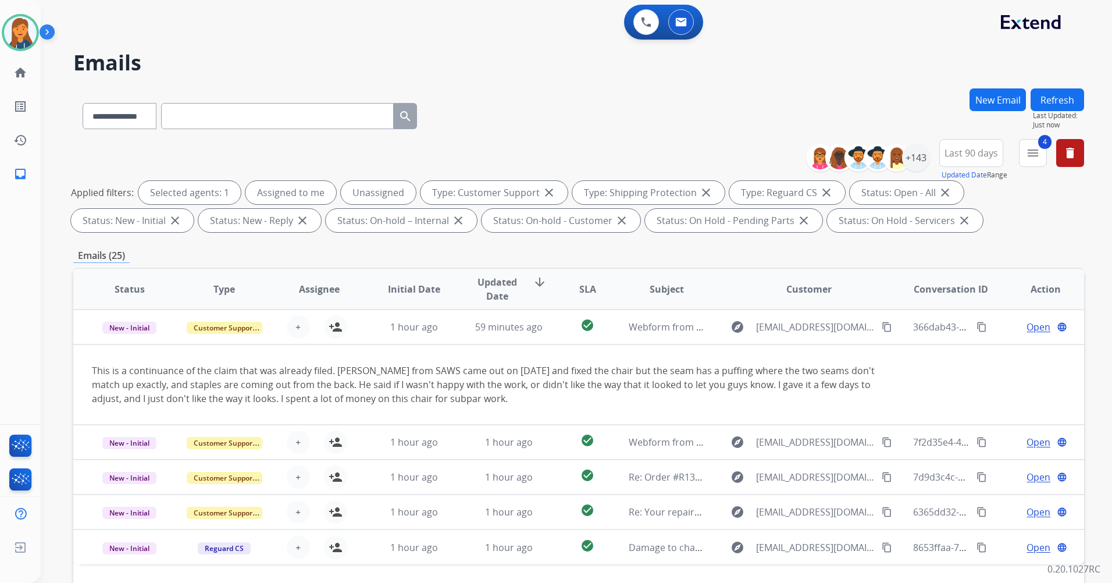
click at [759, 247] on div "**********" at bounding box center [578, 402] width 1011 height 629
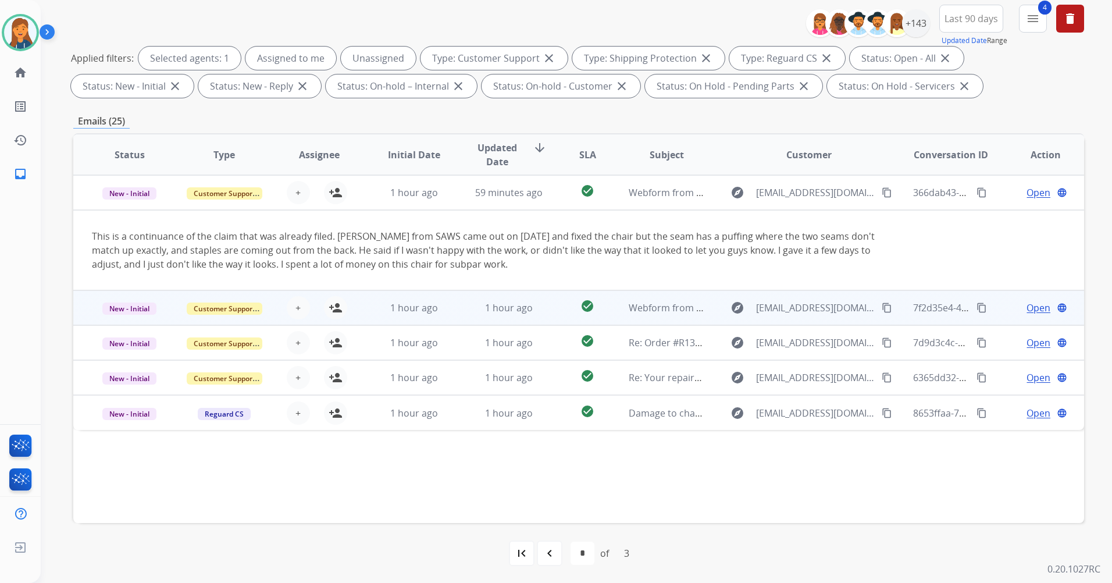
scroll to position [135, 0]
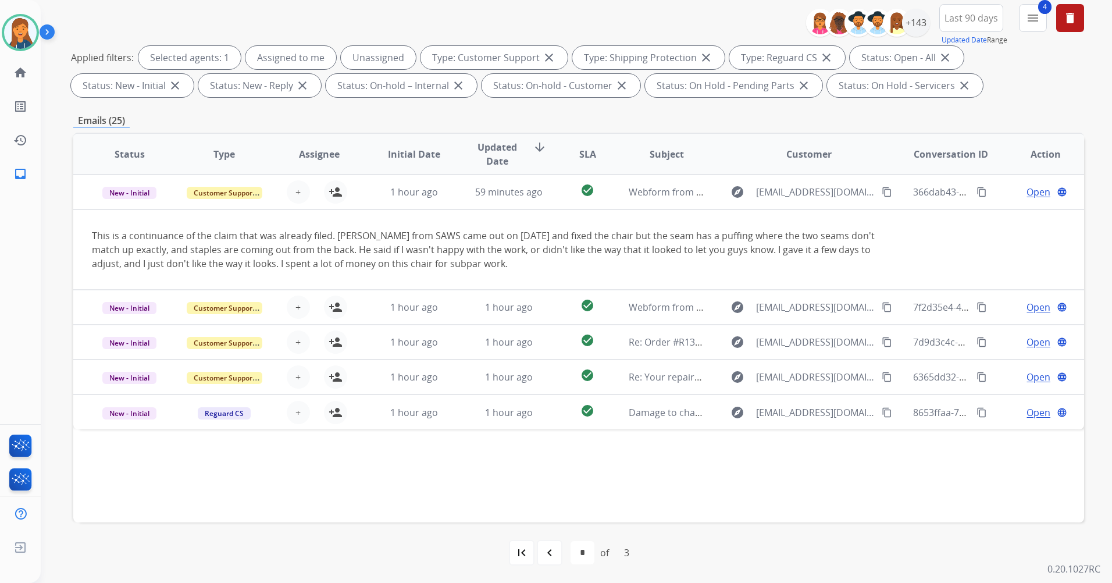
click at [548, 553] on mat-icon "navigate_before" at bounding box center [550, 552] width 14 height 14
select select "*"
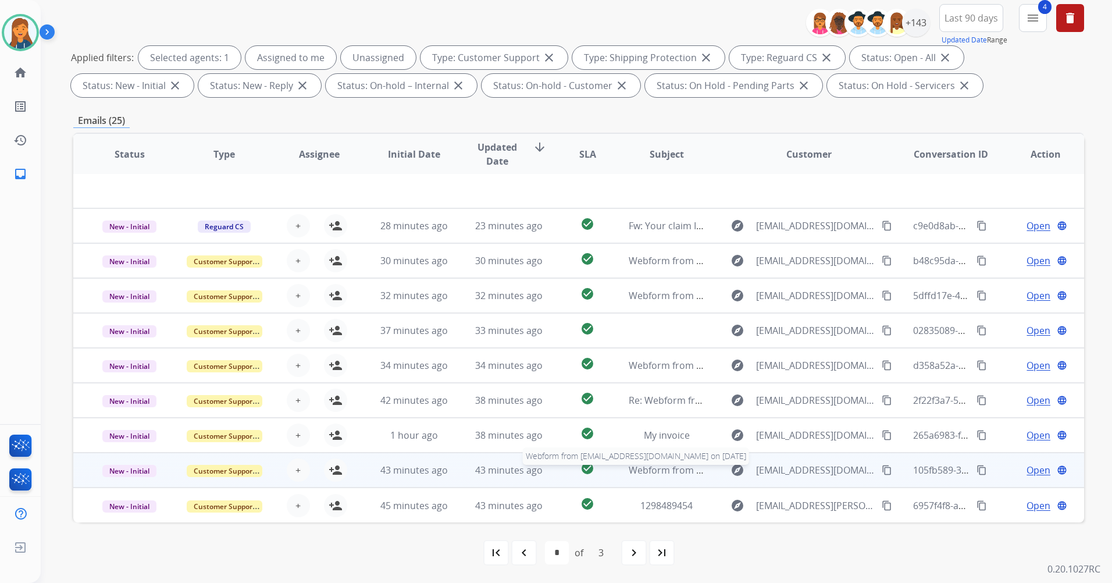
click at [669, 468] on span "Webform from [EMAIL_ADDRESS][DOMAIN_NAME] on [DATE]" at bounding box center [760, 469] width 263 height 13
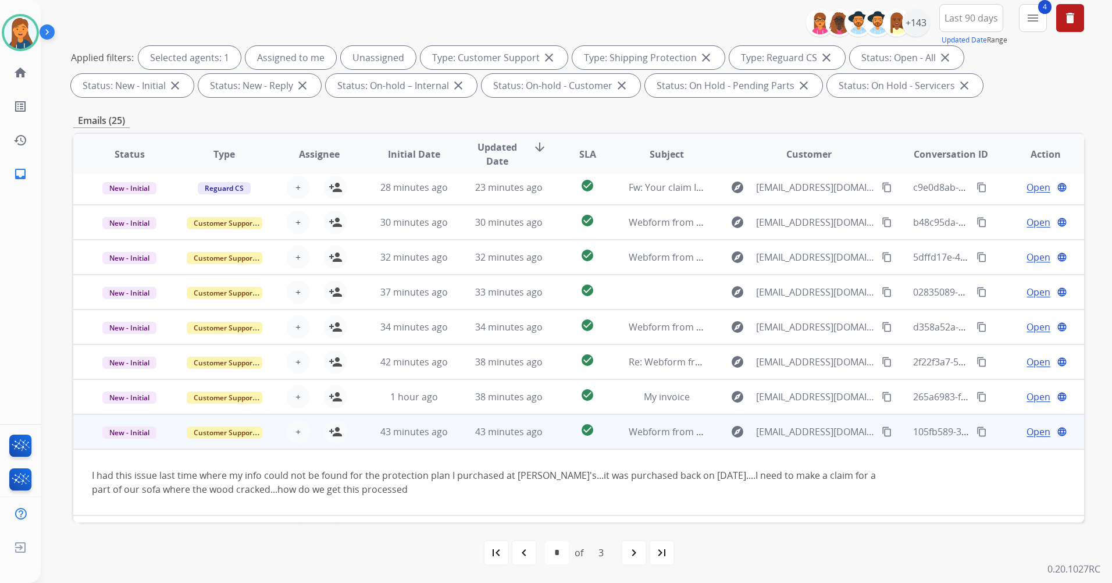
scroll to position [67, 0]
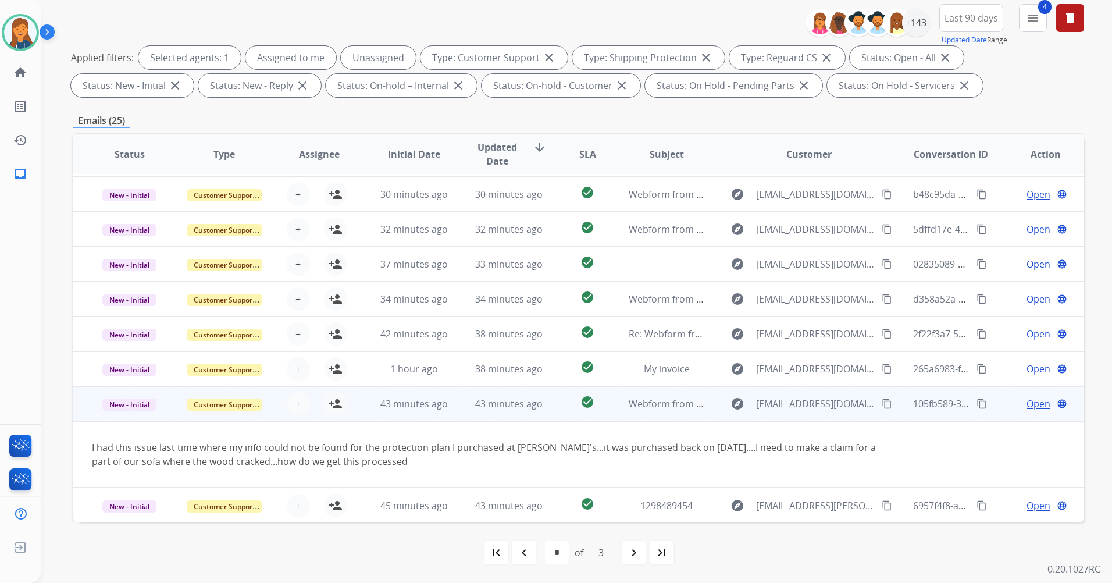
click at [882, 402] on mat-icon "content_copy" at bounding box center [887, 403] width 10 height 10
click at [333, 402] on mat-icon "person_add" at bounding box center [336, 404] width 14 height 14
click at [1026, 404] on span "Open" at bounding box center [1038, 404] width 24 height 14
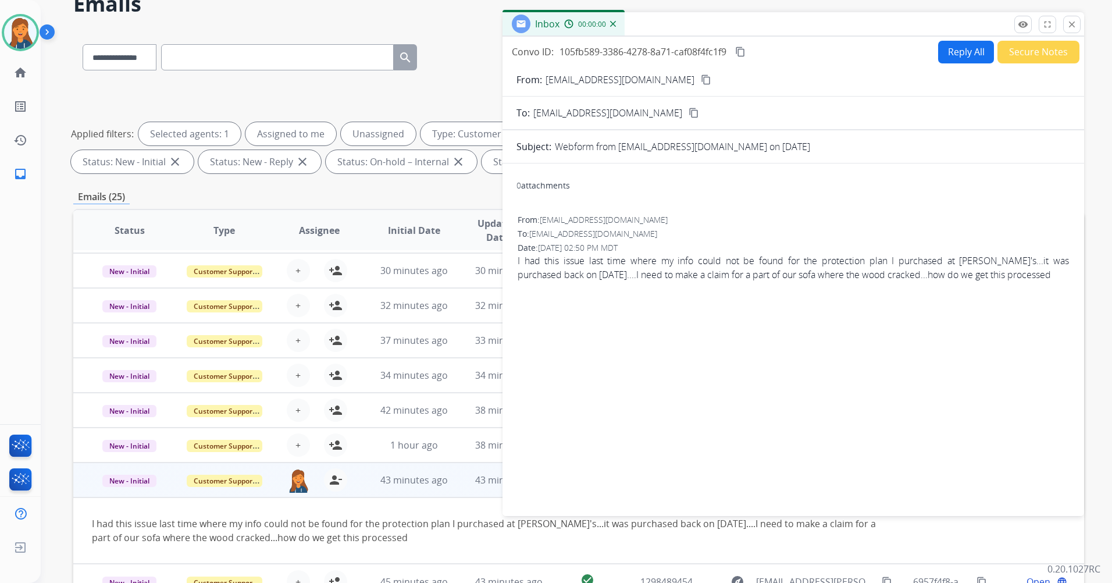
scroll to position [0, 0]
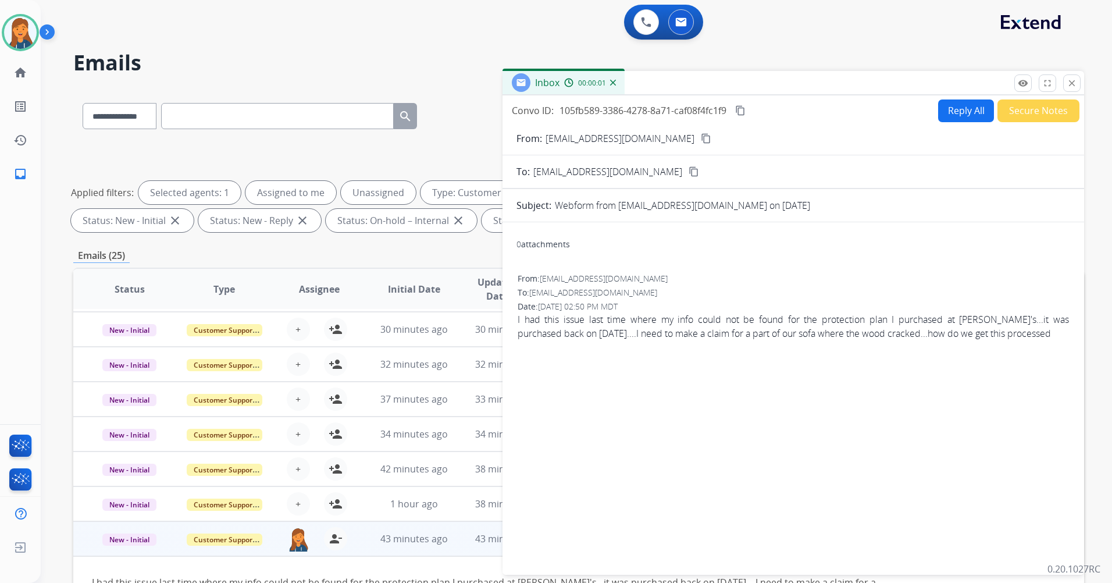
click at [951, 117] on button "Reply All" at bounding box center [966, 110] width 56 height 23
select select "**********"
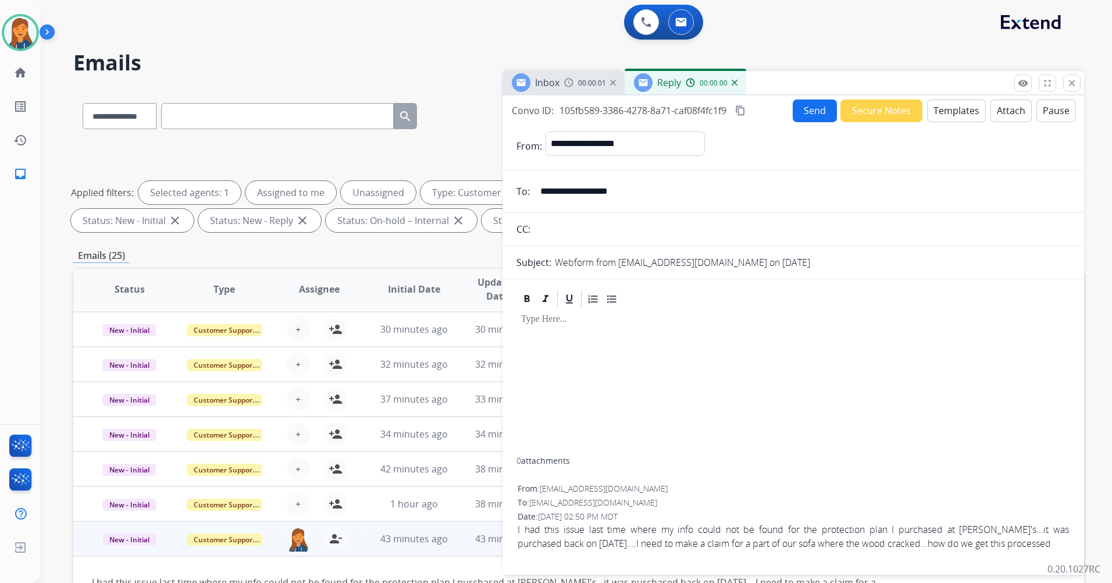
click at [950, 113] on button "Templates" at bounding box center [956, 110] width 59 height 23
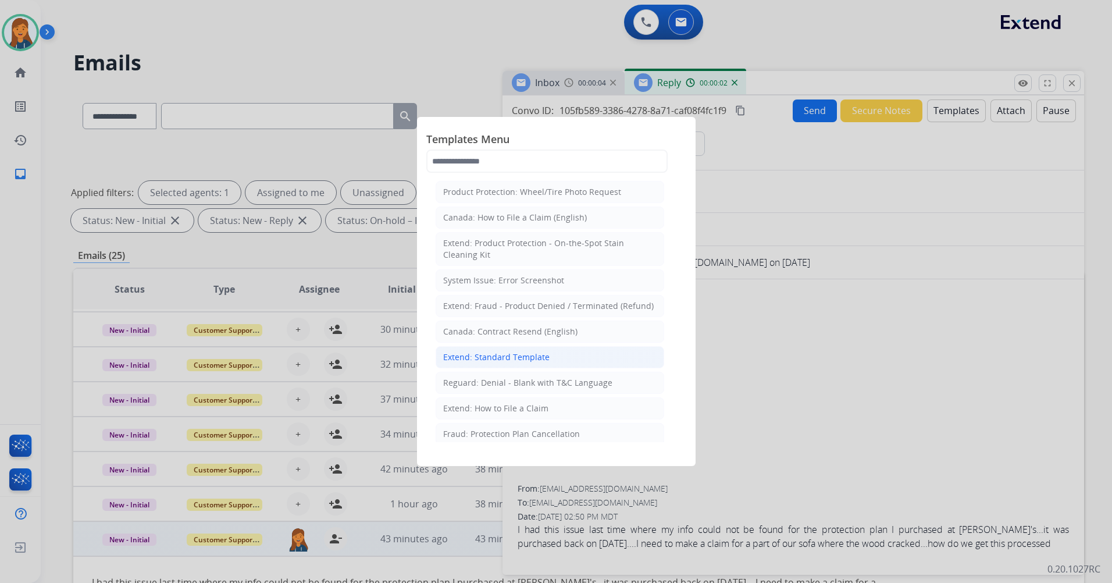
click at [497, 357] on div "Extend: Standard Template" at bounding box center [496, 357] width 106 height 12
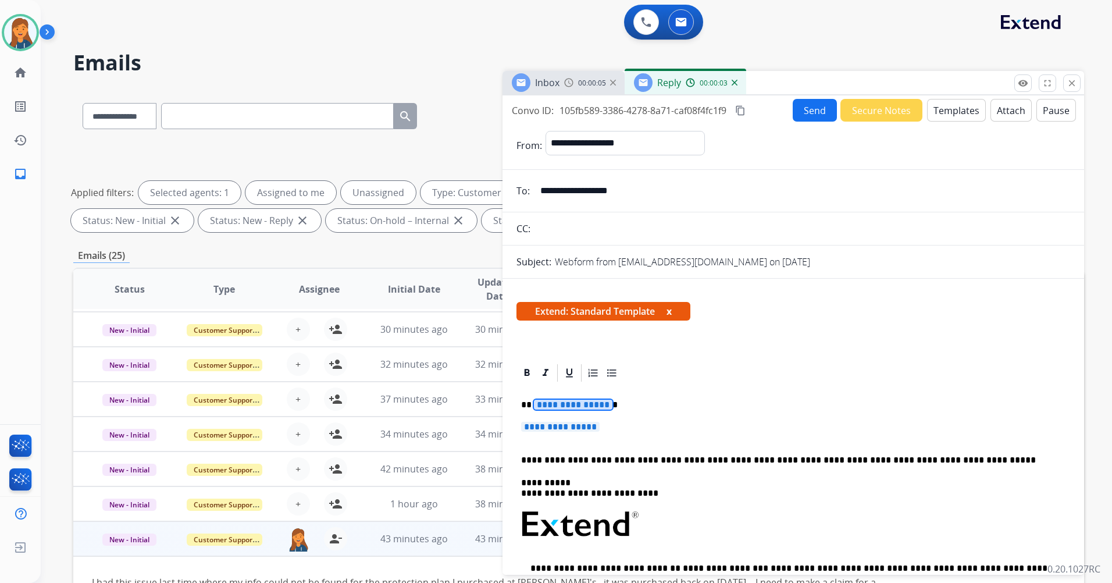
click at [561, 405] on span "**********" at bounding box center [573, 404] width 79 height 10
click at [568, 424] on span "**********" at bounding box center [560, 427] width 79 height 10
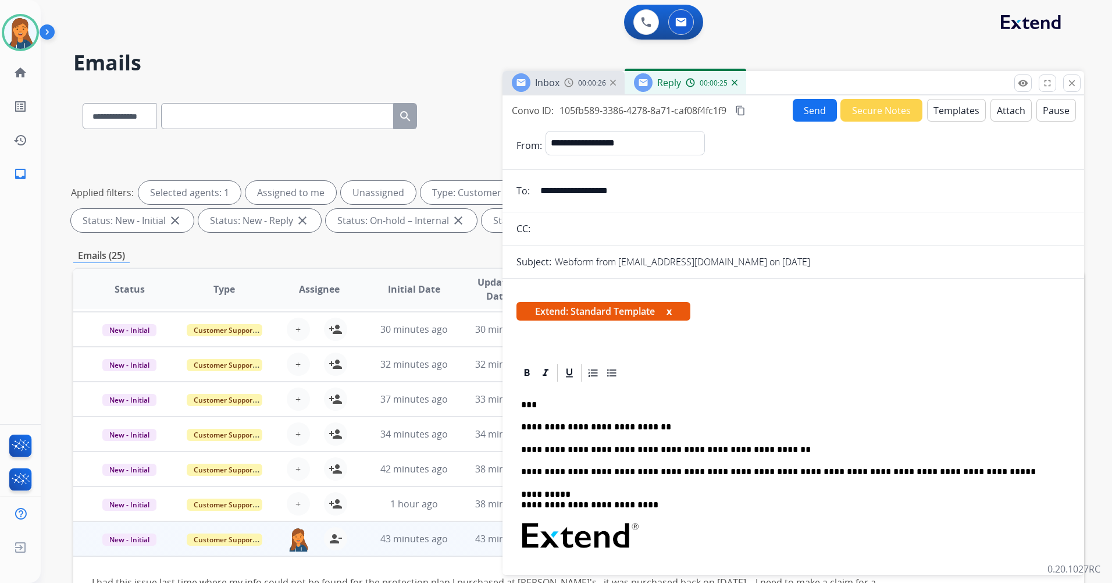
click at [766, 454] on p "**********" at bounding box center [788, 449] width 535 height 10
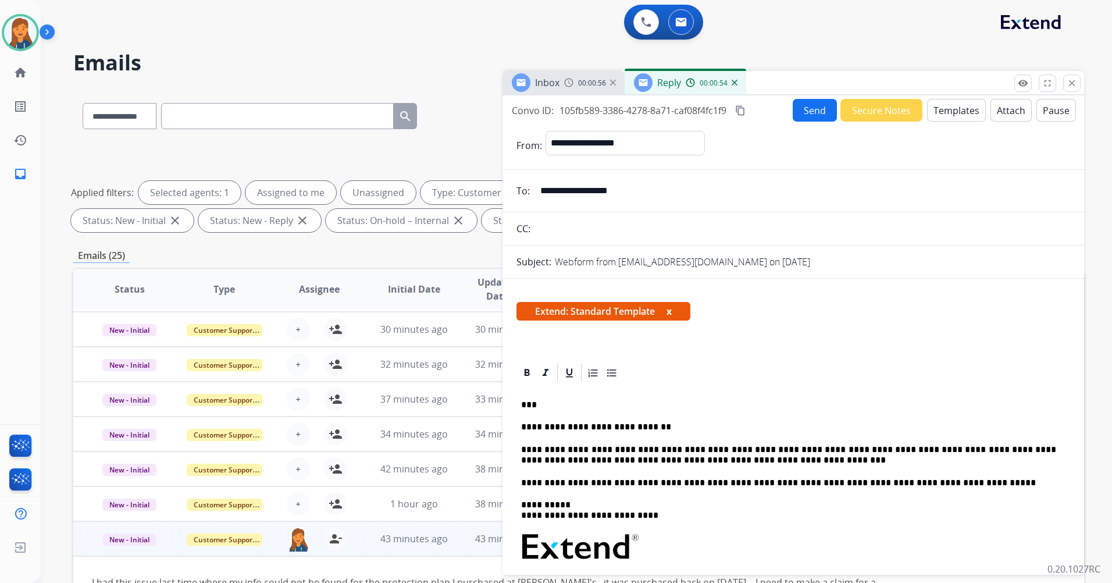
click at [795, 99] on button "Send" at bounding box center [815, 110] width 44 height 23
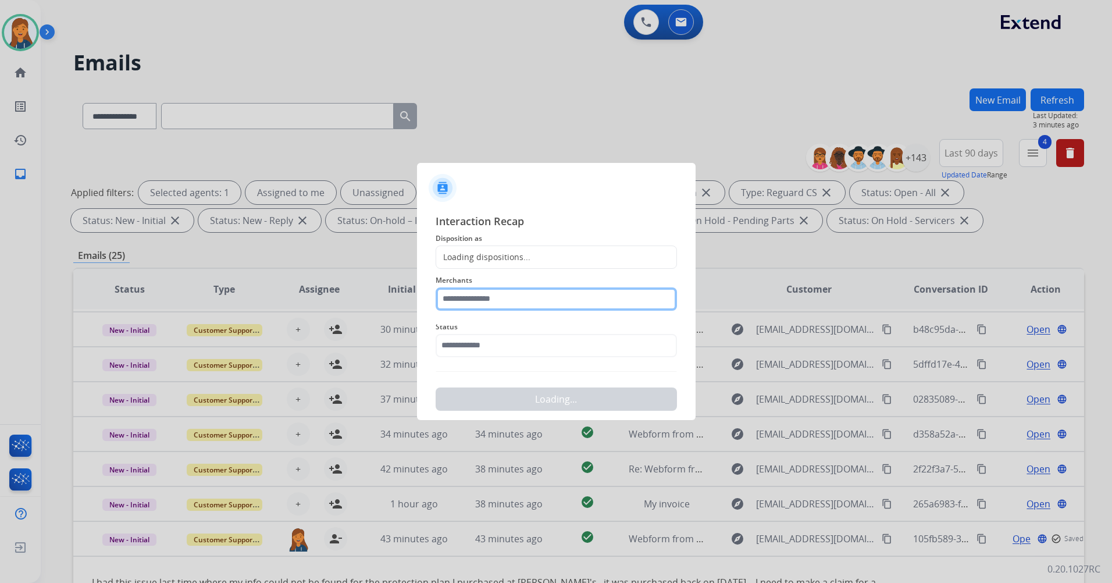
click at [500, 294] on input "text" at bounding box center [556, 298] width 241 height 23
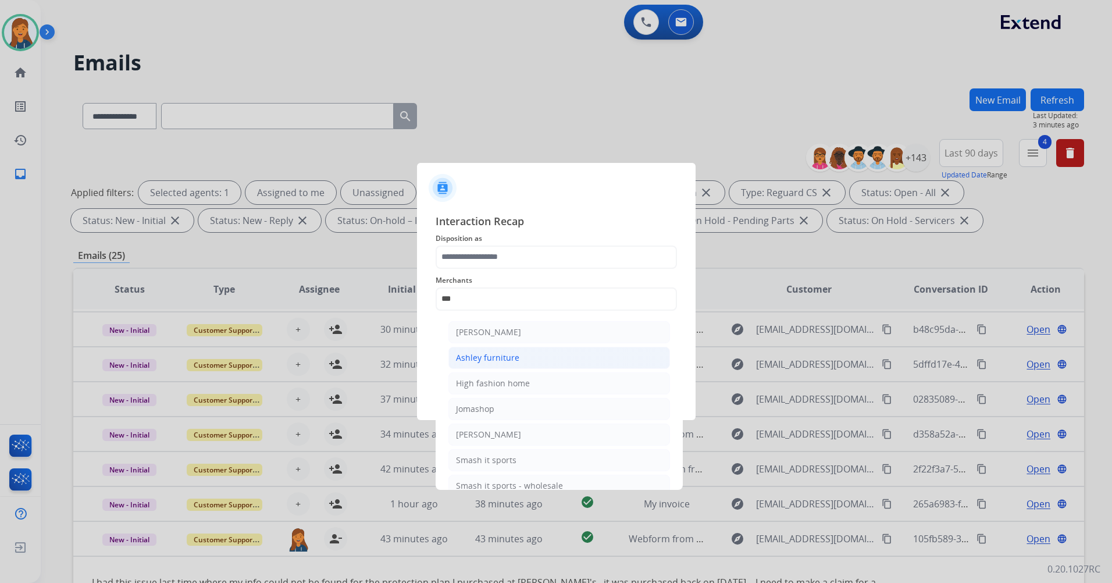
click at [486, 348] on li "Ashley furniture" at bounding box center [559, 358] width 222 height 22
type input "**********"
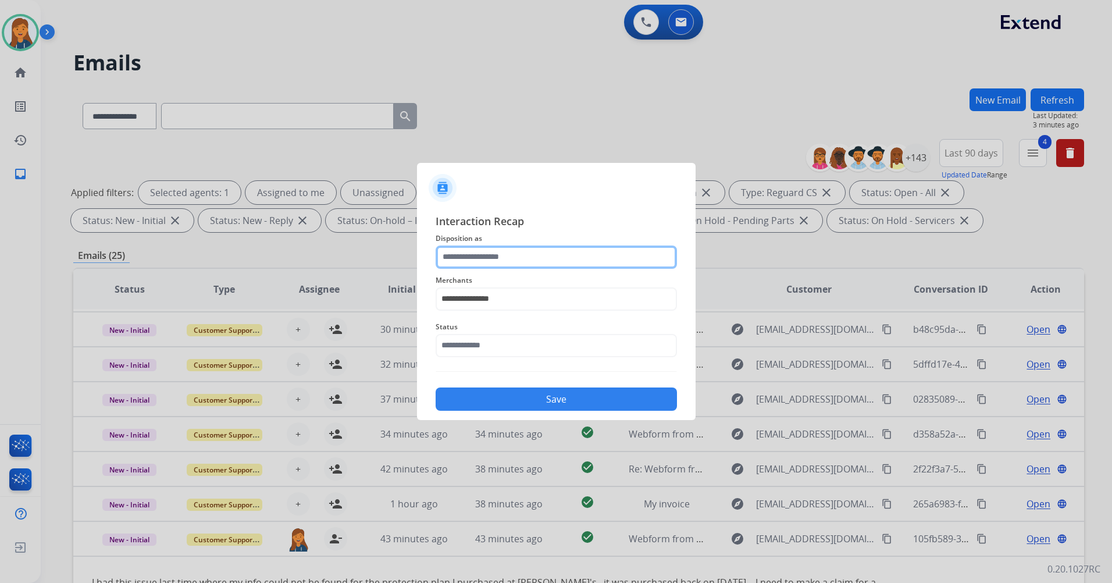
click at [488, 262] on input "text" at bounding box center [556, 256] width 241 height 23
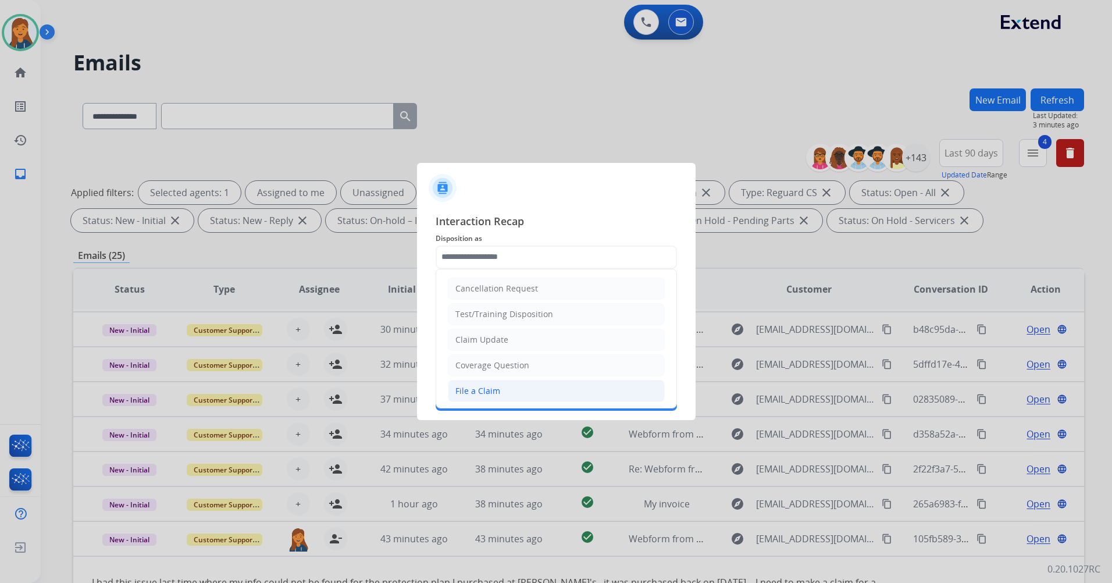
click at [464, 386] on div "File a Claim" at bounding box center [477, 391] width 45 height 12
type input "**********"
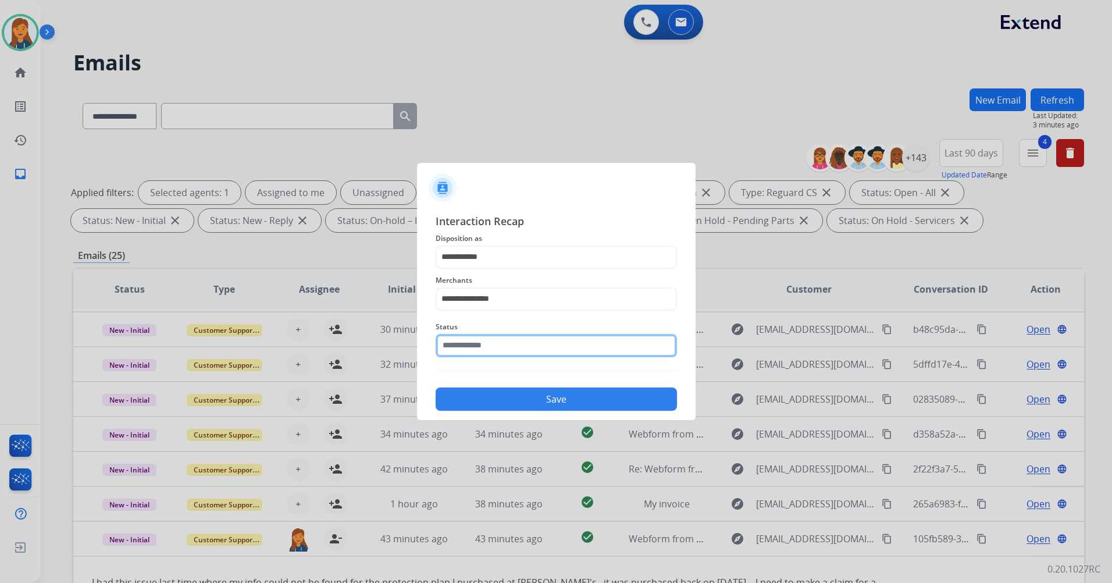
click at [469, 344] on input "text" at bounding box center [556, 345] width 241 height 23
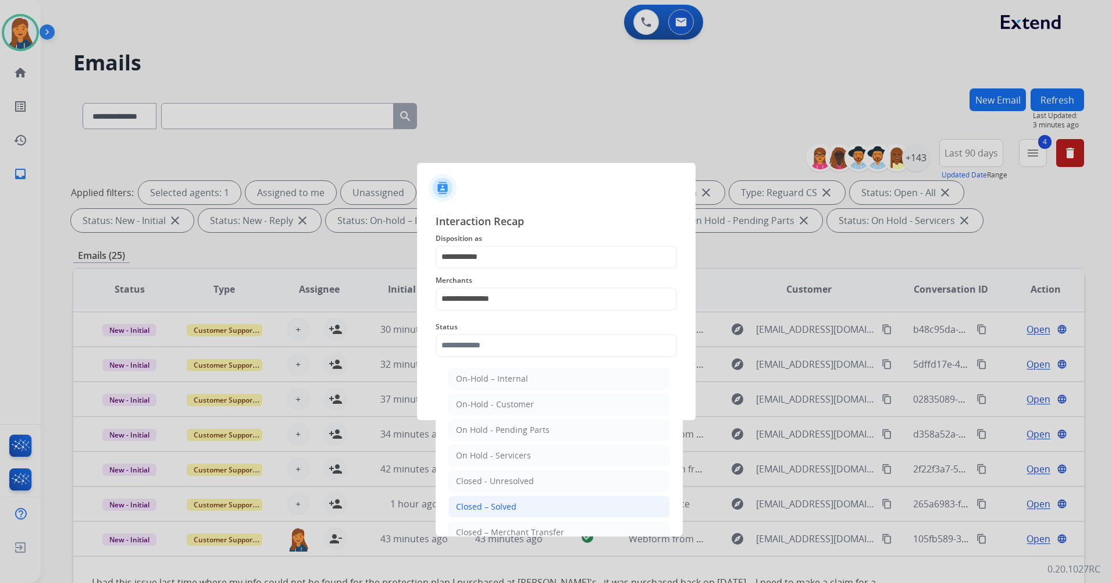
click at [465, 501] on div "Closed – Solved" at bounding box center [486, 507] width 60 height 12
type input "**********"
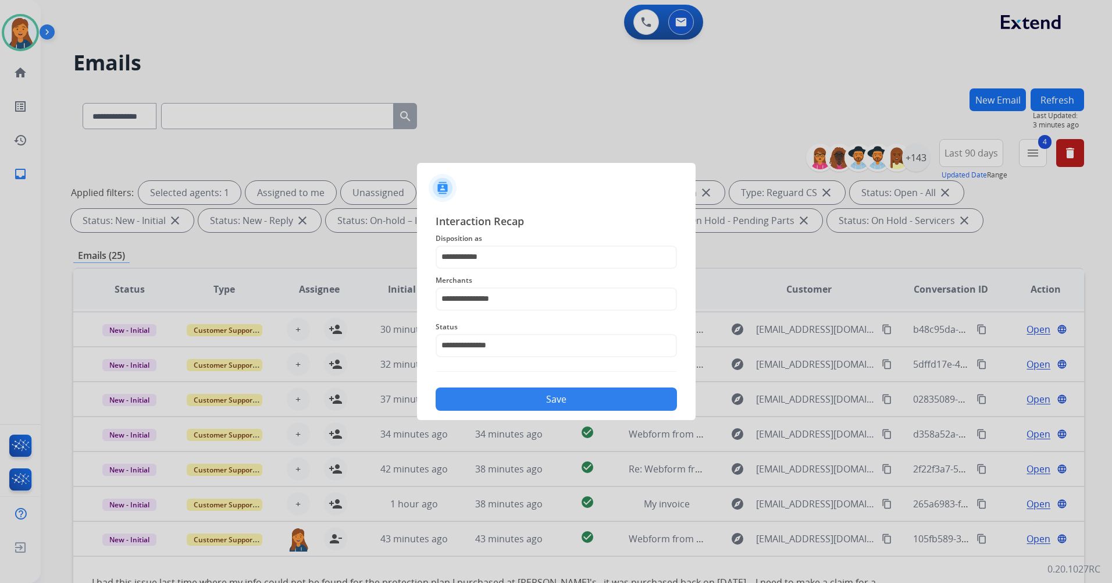
click at [473, 392] on button "Save" at bounding box center [556, 398] width 241 height 23
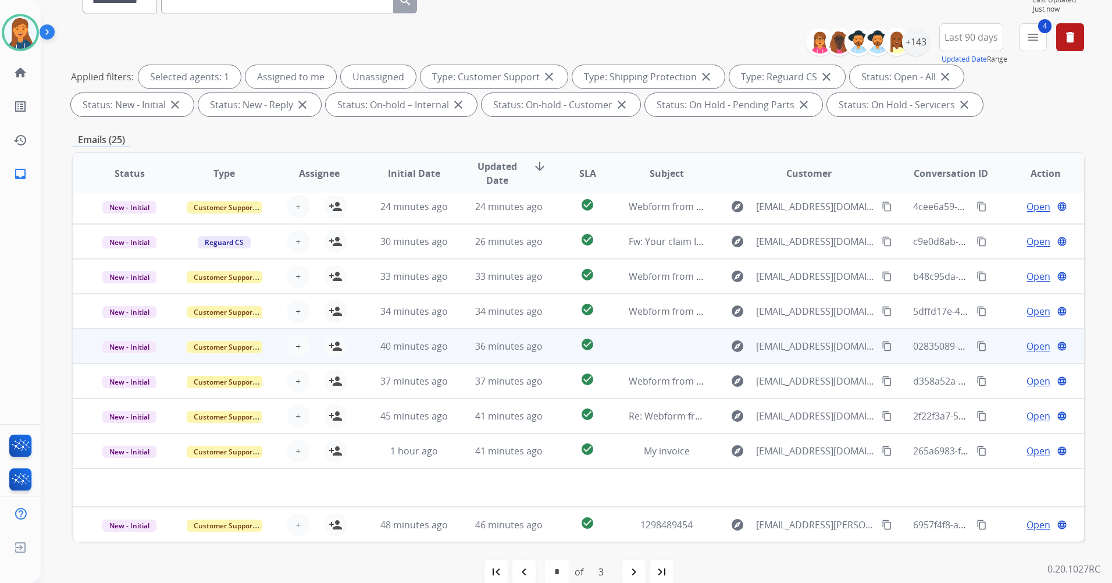
scroll to position [116, 0]
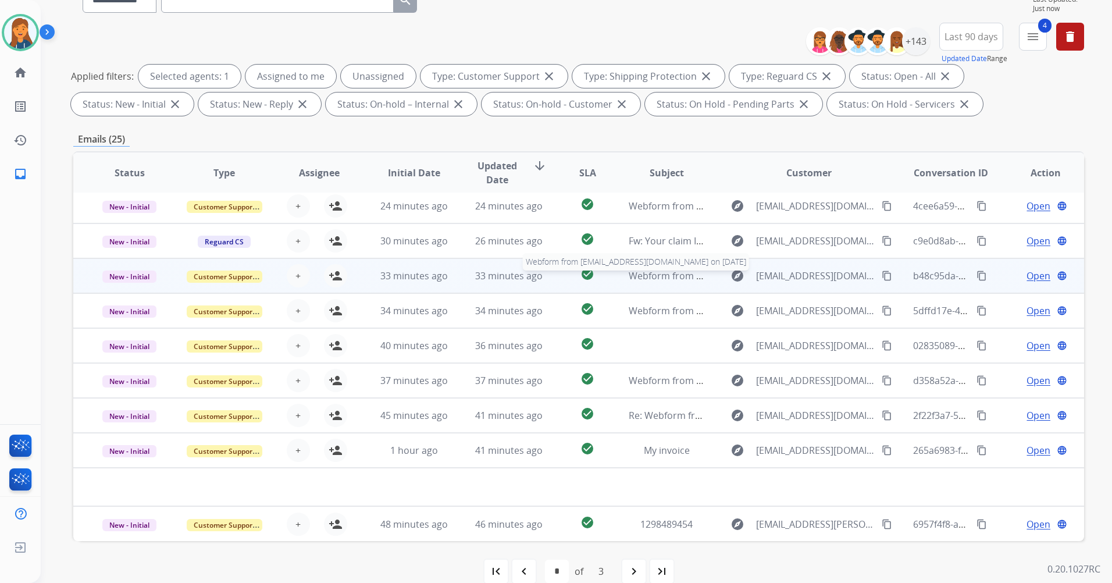
click at [647, 274] on span "Webform from [EMAIL_ADDRESS][DOMAIN_NAME] on [DATE]" at bounding box center [760, 275] width 263 height 13
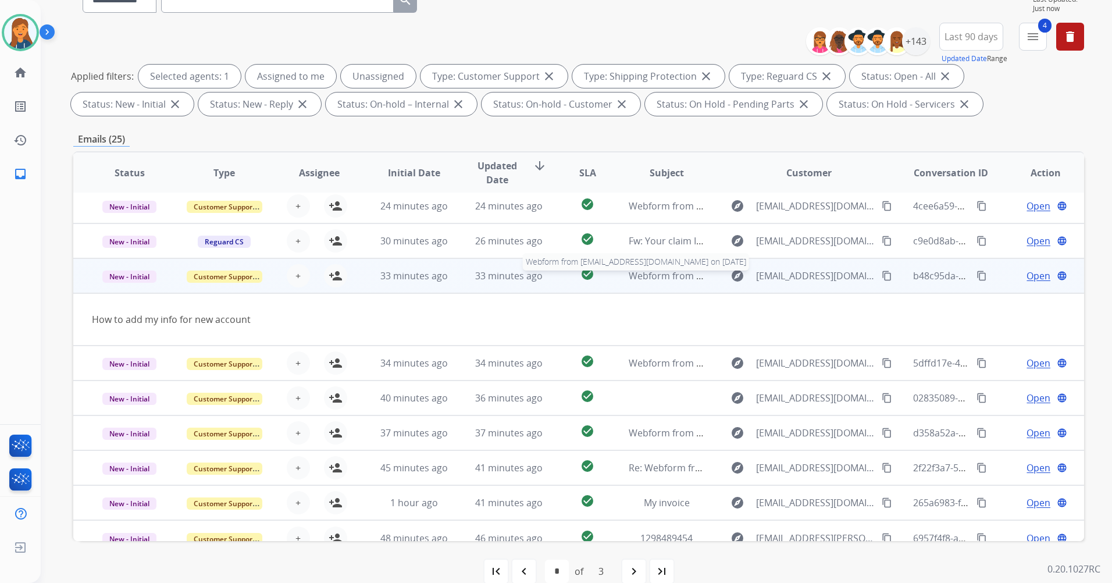
scroll to position [53, 0]
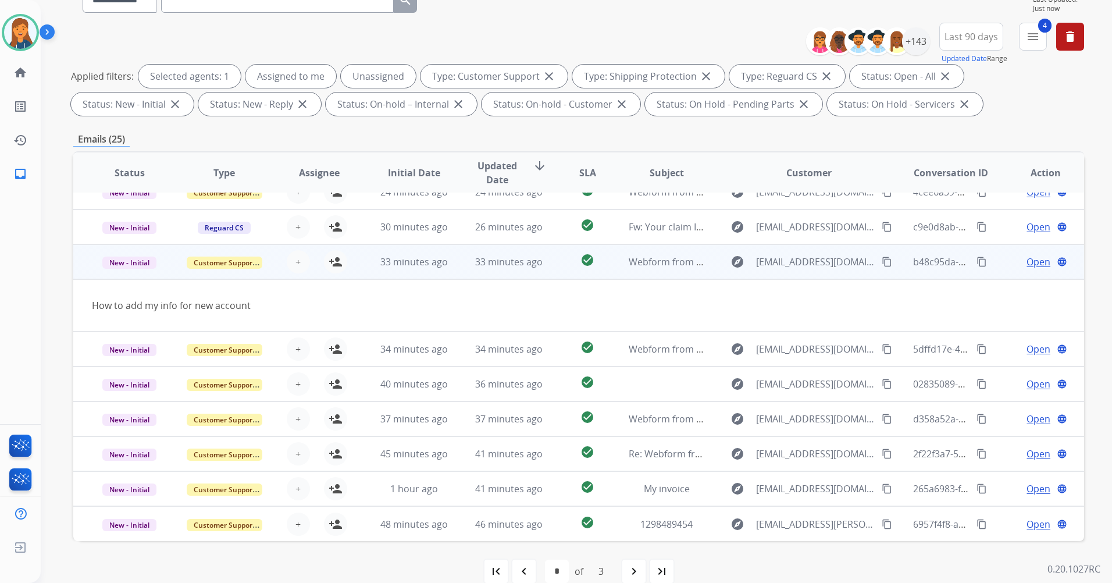
click at [882, 265] on mat-icon "content_copy" at bounding box center [887, 261] width 10 height 10
click at [324, 259] on button "person_add Assign to Me" at bounding box center [335, 261] width 23 height 23
click at [1030, 261] on span "Open" at bounding box center [1038, 262] width 24 height 14
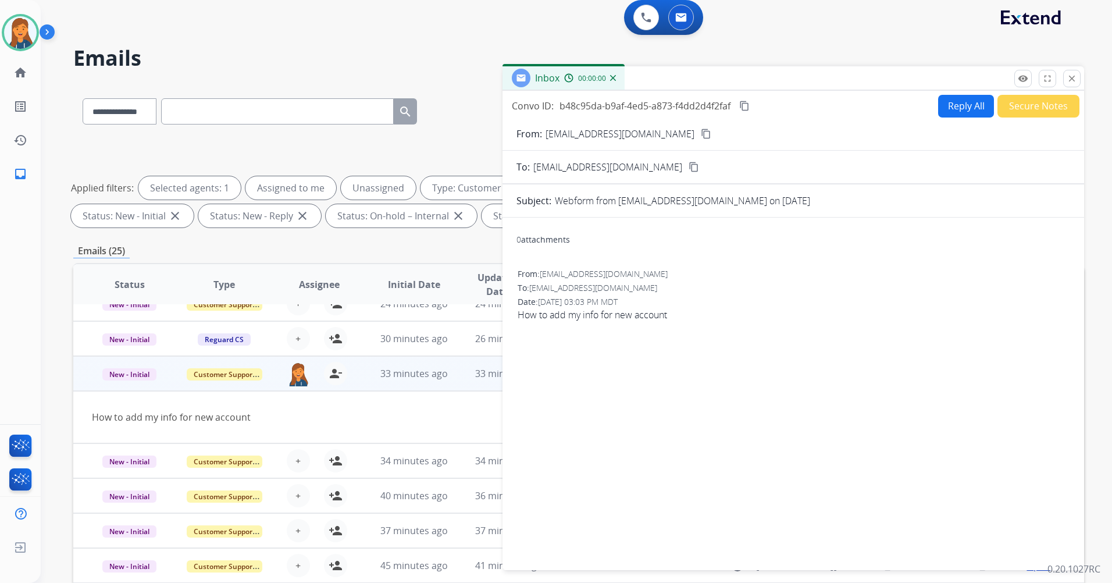
scroll to position [0, 0]
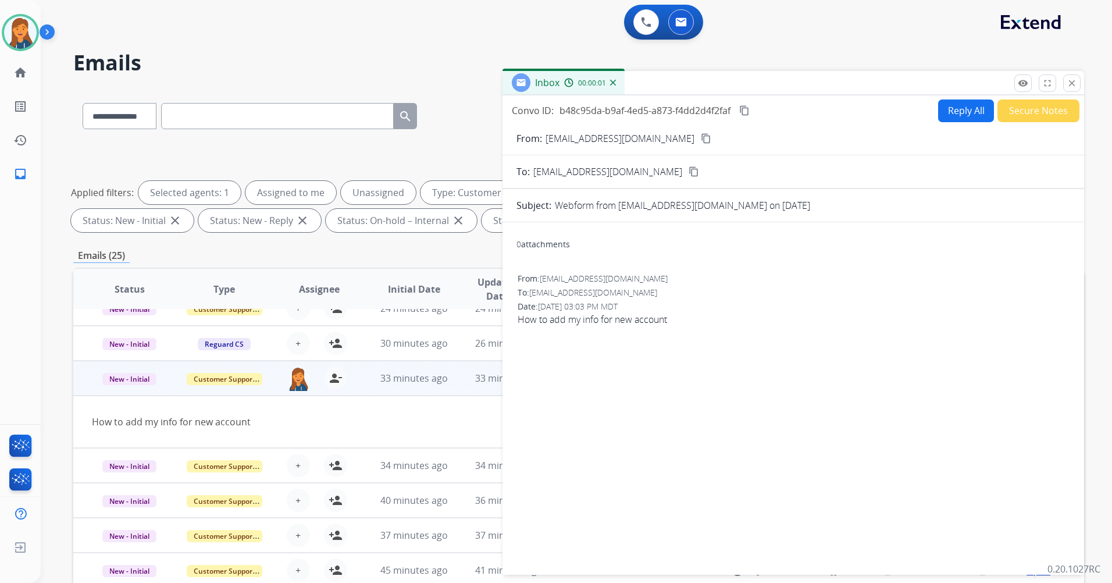
click at [938, 114] on button "Reply All" at bounding box center [966, 110] width 56 height 23
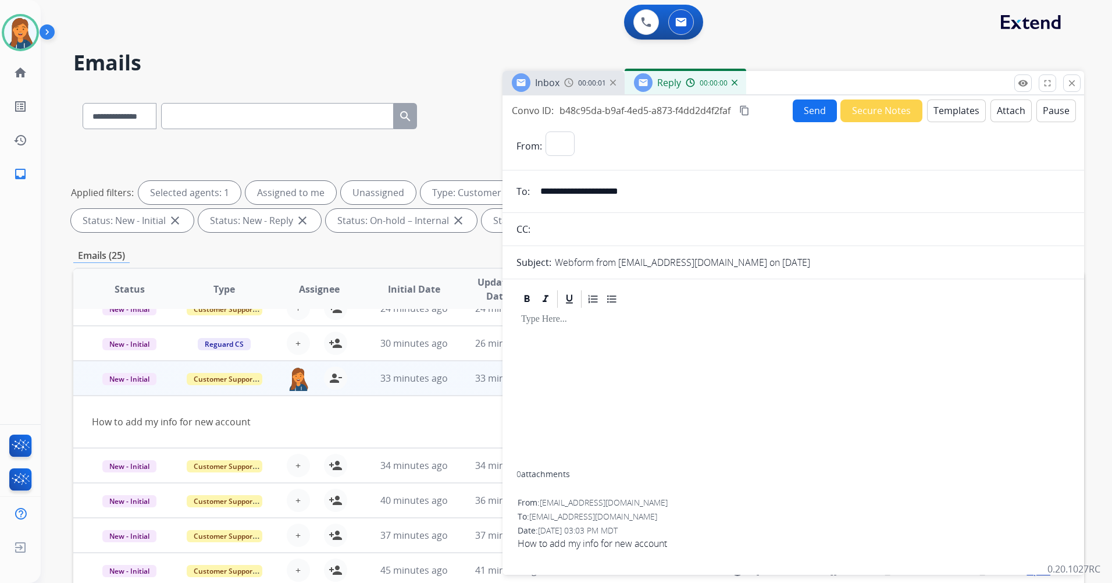
select select "**********"
click at [934, 113] on button "Templates" at bounding box center [956, 110] width 59 height 23
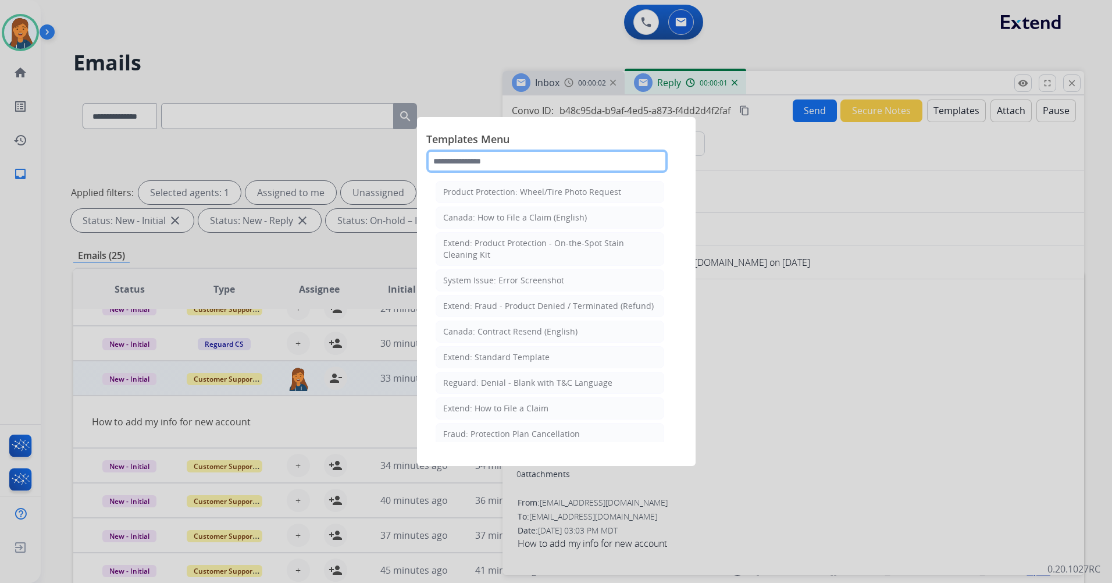
drag, startPoint x: 605, startPoint y: 154, endPoint x: 604, endPoint y: 169, distance: 15.7
click at [607, 158] on input "text" at bounding box center [546, 160] width 241 height 23
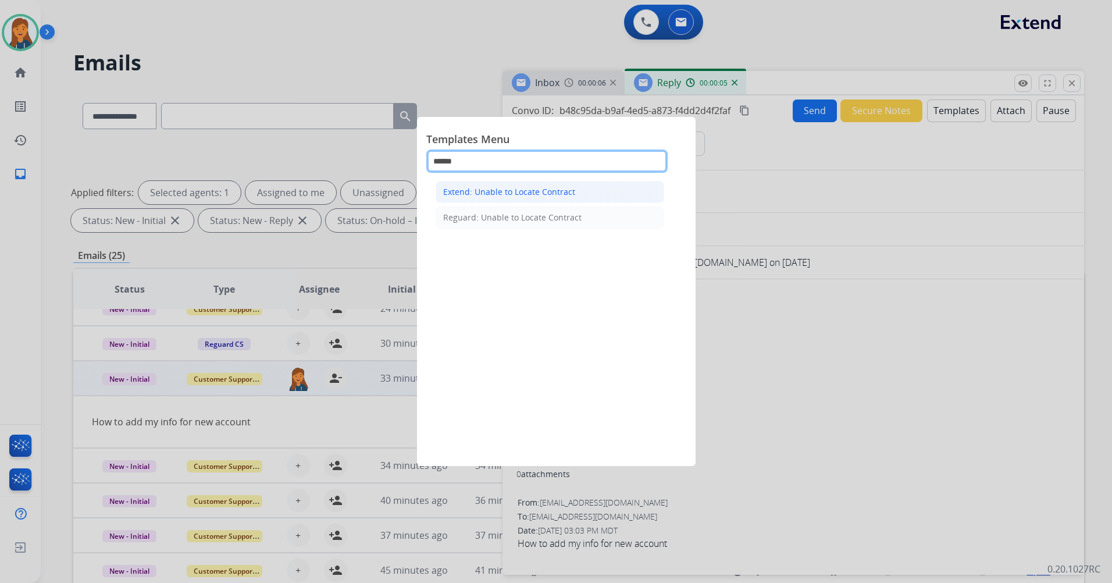
type input "******"
click at [571, 187] on div "Extend: Unable to Locate Contract" at bounding box center [509, 192] width 132 height 12
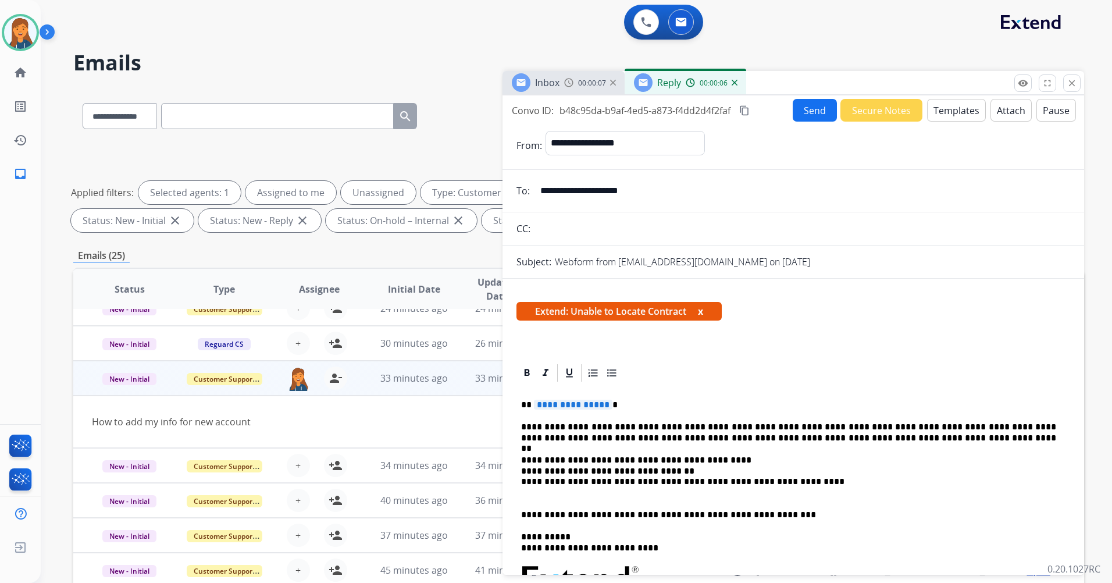
click at [573, 410] on p "**********" at bounding box center [788, 404] width 535 height 10
click at [580, 404] on span "**********" at bounding box center [573, 404] width 79 height 10
click at [814, 110] on button "Send" at bounding box center [815, 110] width 44 height 23
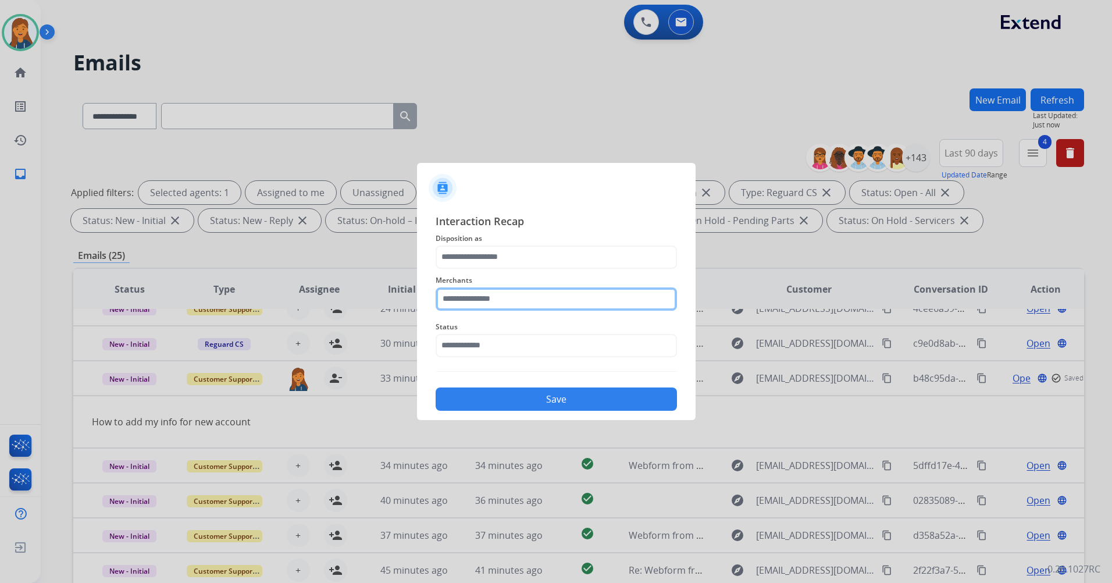
click at [498, 300] on input "text" at bounding box center [556, 298] width 241 height 23
drag, startPoint x: 500, startPoint y: 338, endPoint x: 490, endPoint y: 314, distance: 26.3
click at [498, 338] on li "Not found" at bounding box center [559, 332] width 222 height 22
type input "*********"
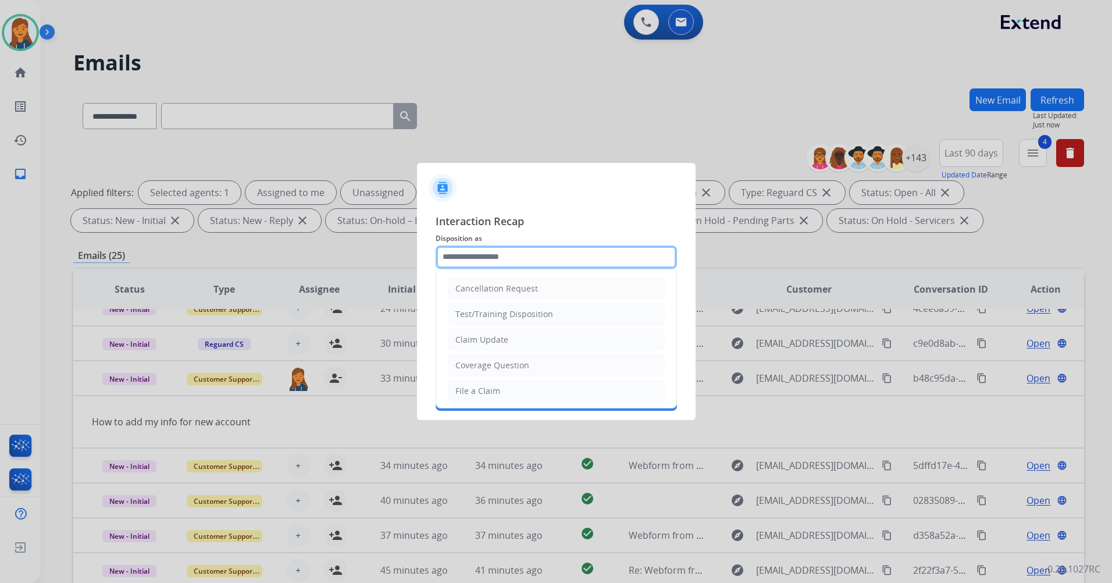
click at [483, 245] on input "text" at bounding box center [556, 256] width 241 height 23
click at [476, 369] on li "Other" at bounding box center [556, 363] width 217 height 22
type input "*****"
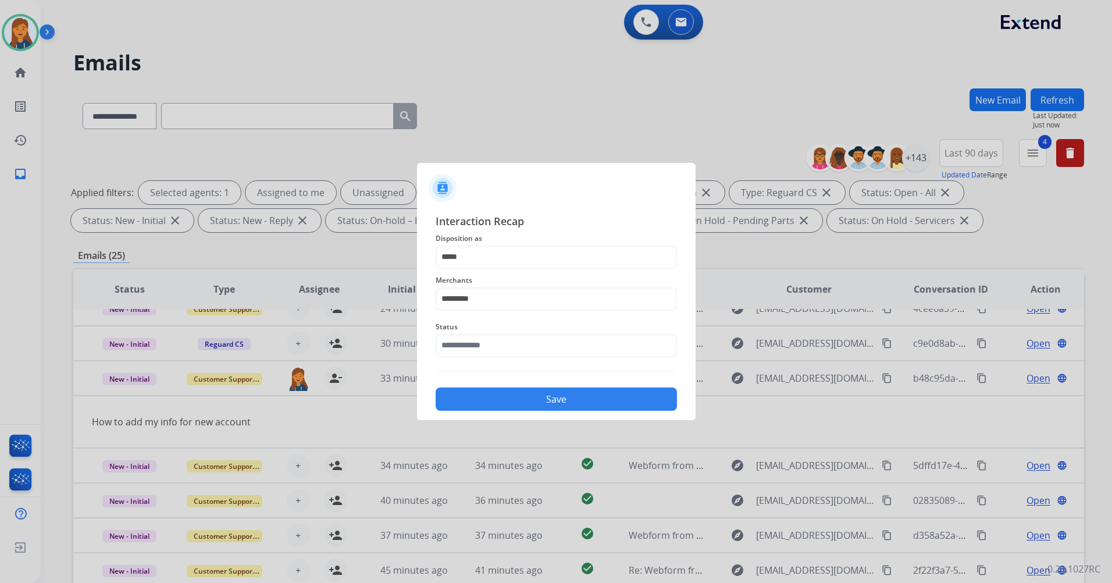
click at [477, 368] on div "Interaction Recap Disposition as ***** Merchants ********* Status Save" at bounding box center [556, 312] width 241 height 198
drag, startPoint x: 476, startPoint y: 366, endPoint x: 475, endPoint y: 348, distance: 18.6
click at [475, 348] on input "text" at bounding box center [556, 345] width 241 height 23
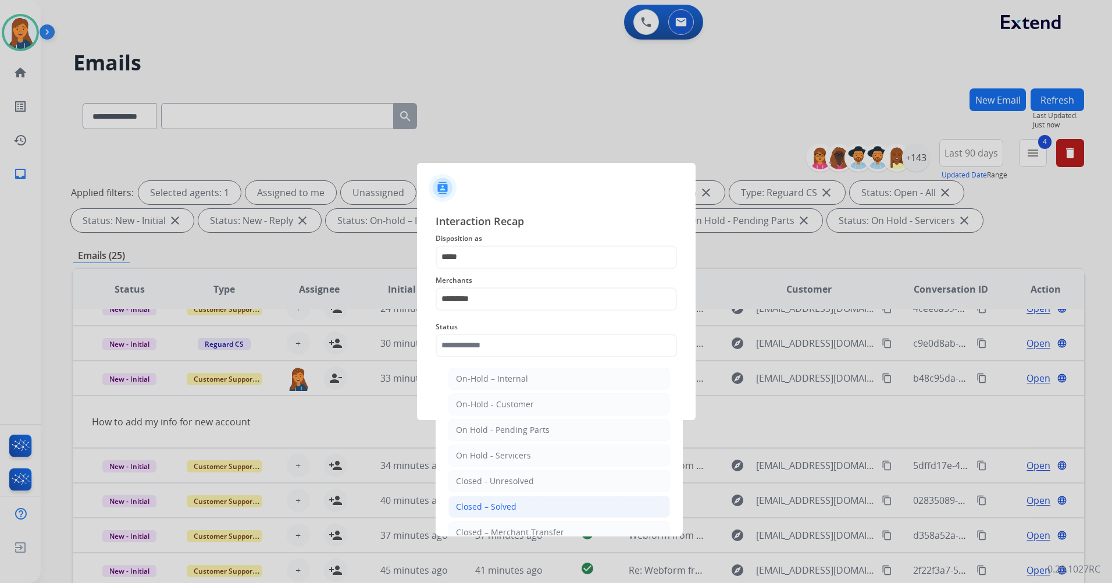
click at [482, 501] on div "Closed – Solved" at bounding box center [486, 507] width 60 height 12
type input "**********"
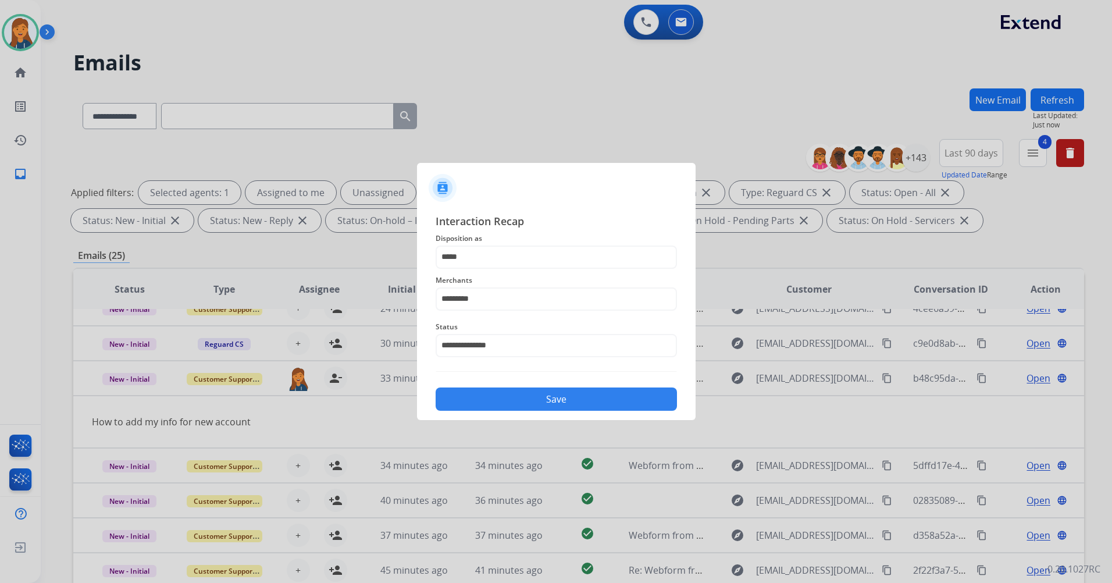
click at [462, 366] on div "**********" at bounding box center [556, 312] width 241 height 198
click at [470, 394] on button "Save" at bounding box center [556, 398] width 241 height 23
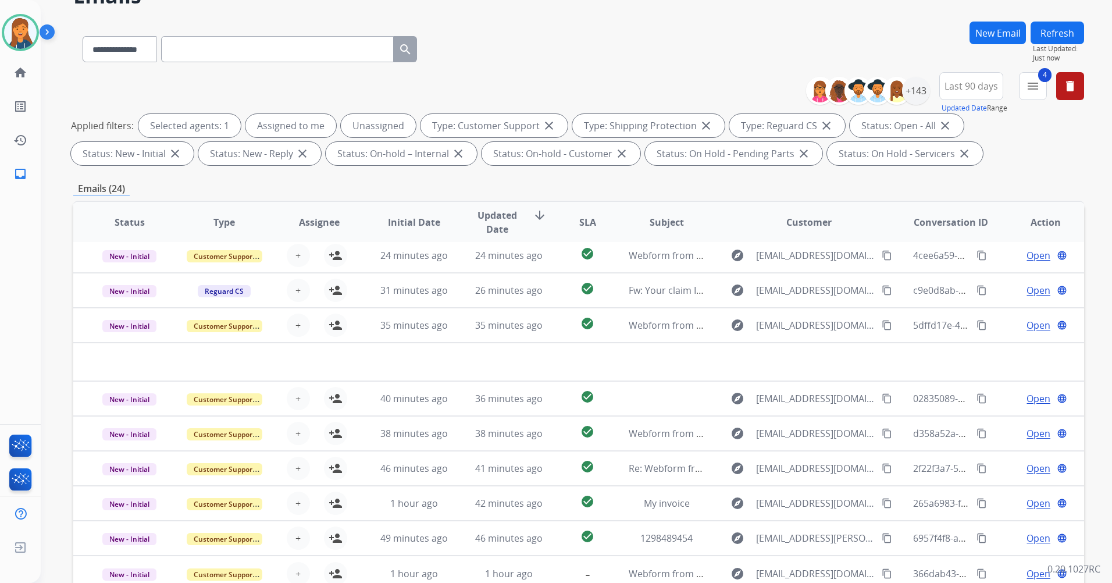
scroll to position [0, 0]
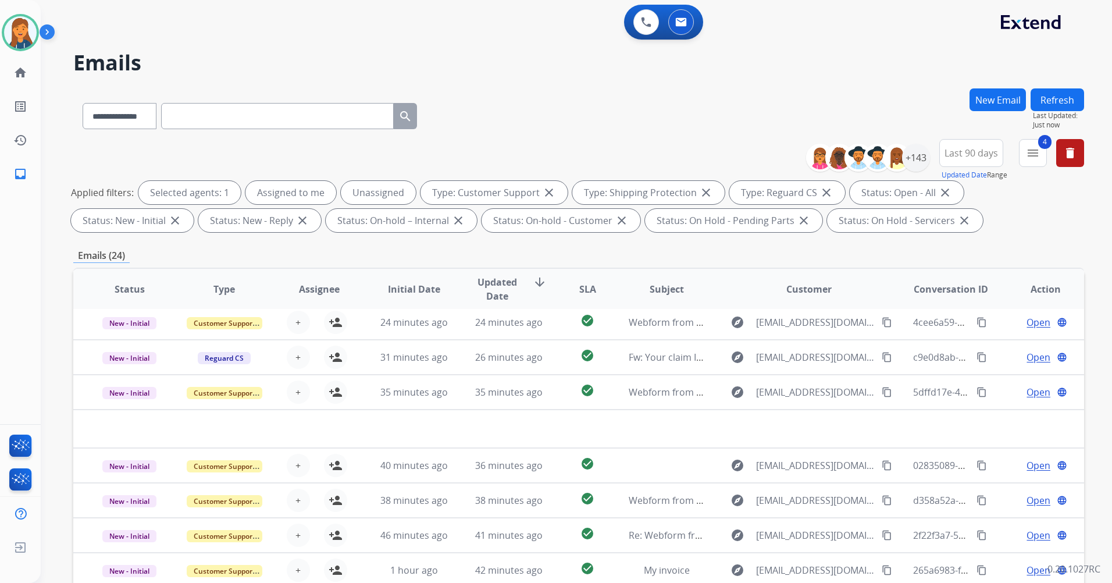
click at [1065, 93] on button "Refresh" at bounding box center [1056, 99] width 53 height 23
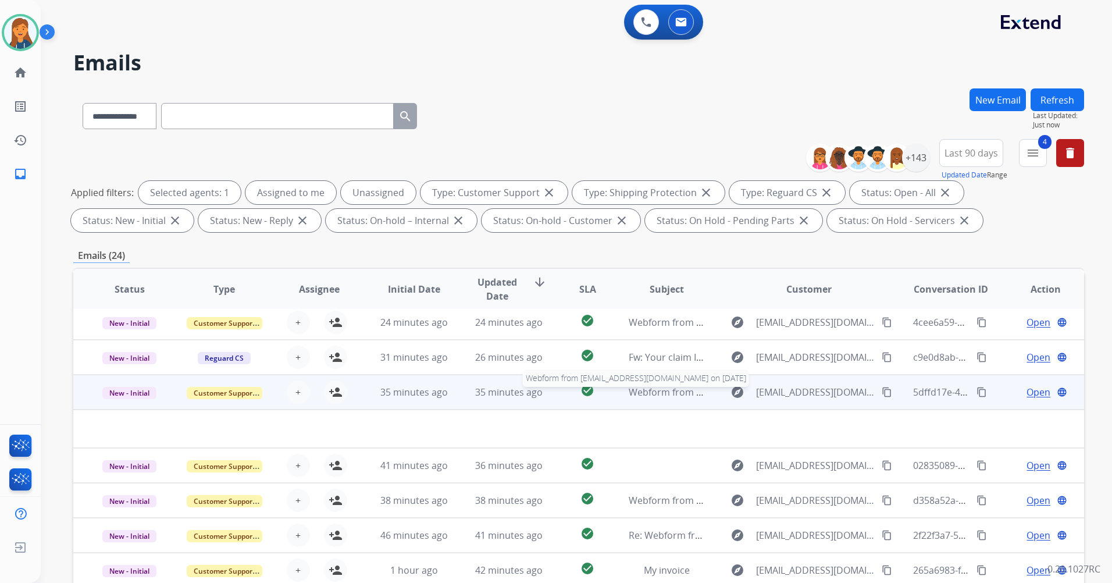
click at [655, 393] on span "Webform from [EMAIL_ADDRESS][DOMAIN_NAME] on [DATE]" at bounding box center [760, 392] width 263 height 13
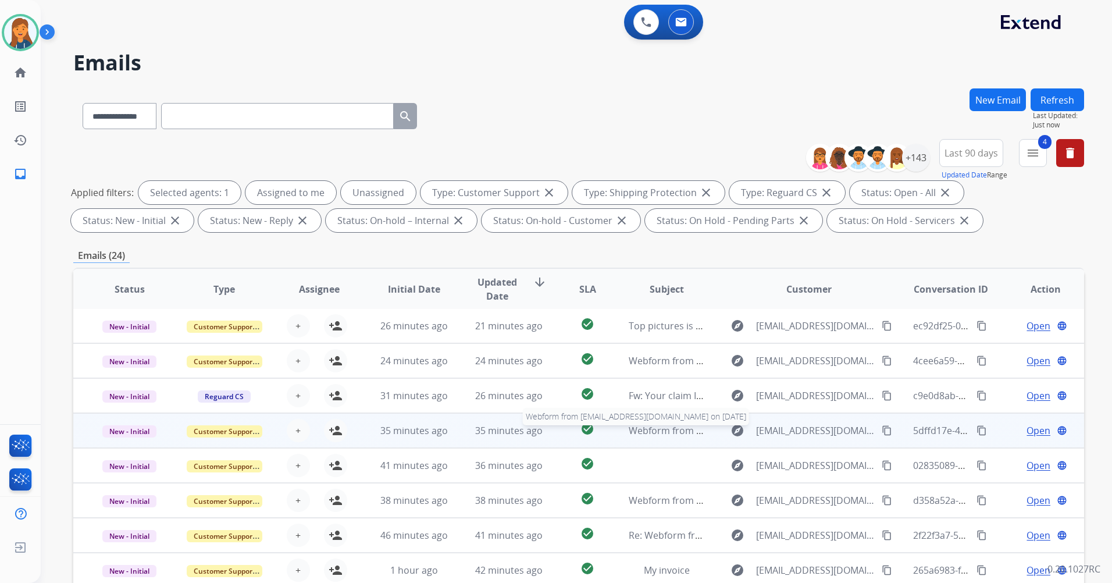
click at [646, 429] on span "Webform from [EMAIL_ADDRESS][DOMAIN_NAME] on [DATE]" at bounding box center [760, 430] width 263 height 13
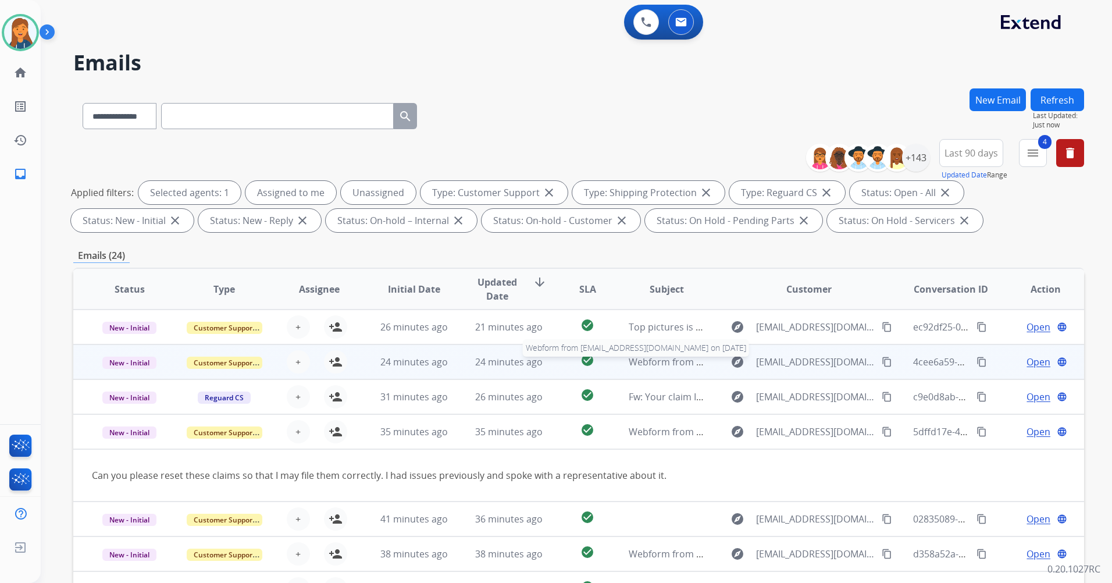
click at [661, 361] on span "Webform from [EMAIL_ADDRESS][DOMAIN_NAME] on [DATE]" at bounding box center [760, 361] width 263 height 13
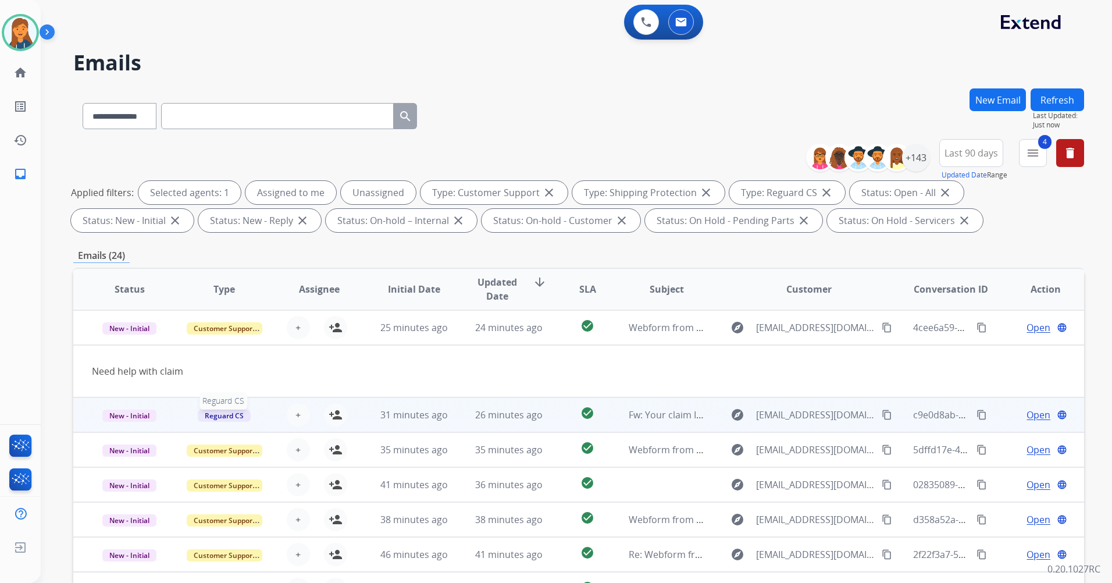
scroll to position [35, 0]
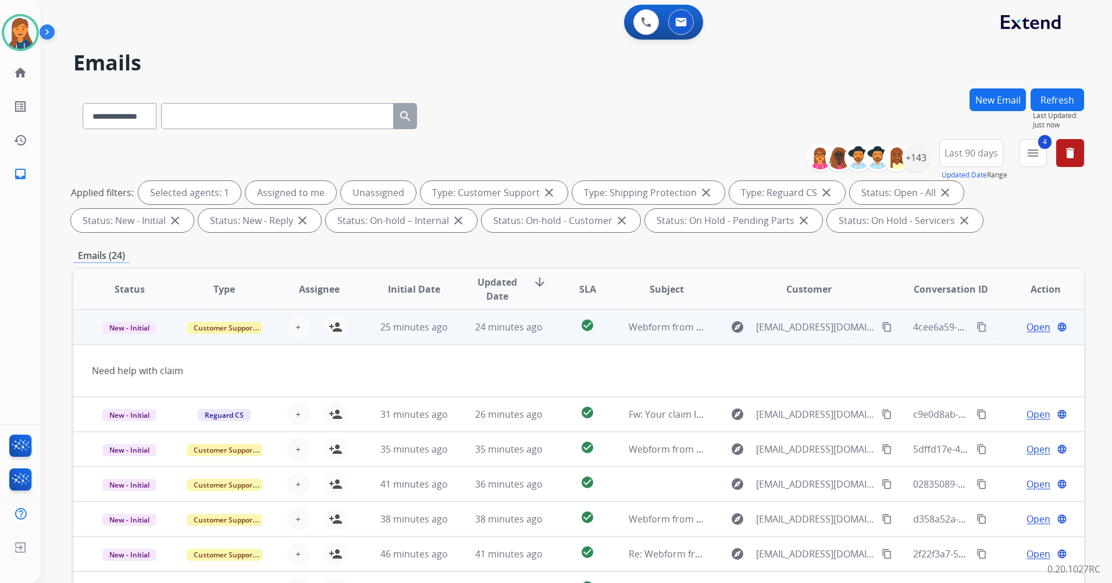
click at [882, 329] on mat-icon "content_copy" at bounding box center [887, 327] width 10 height 10
click at [336, 325] on mat-icon "person_add" at bounding box center [336, 327] width 14 height 14
click at [1028, 328] on span "Open" at bounding box center [1038, 327] width 24 height 14
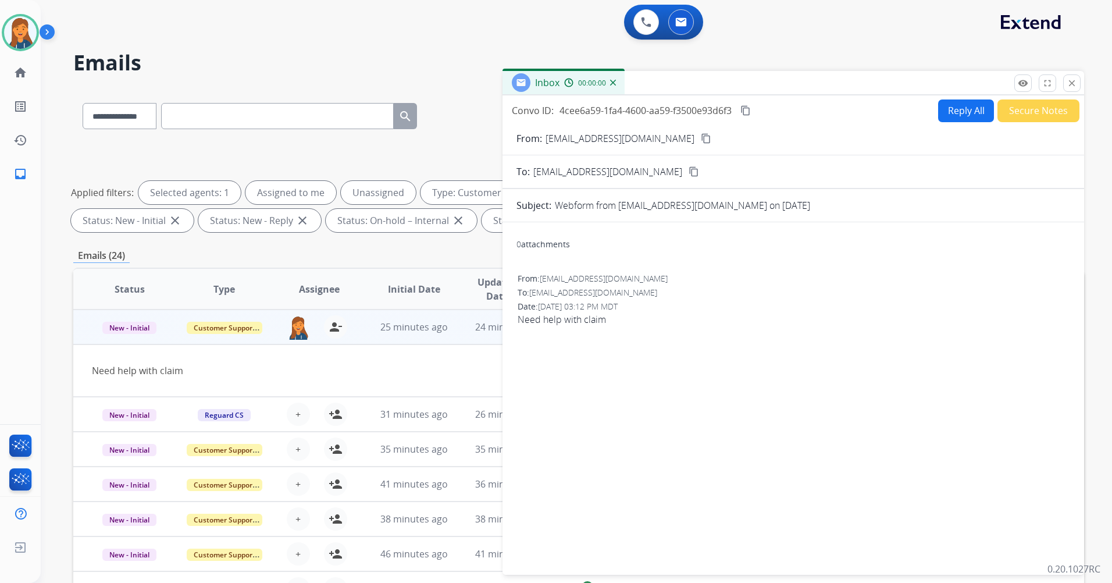
click at [955, 110] on button "Reply All" at bounding box center [966, 110] width 56 height 23
select select "**********"
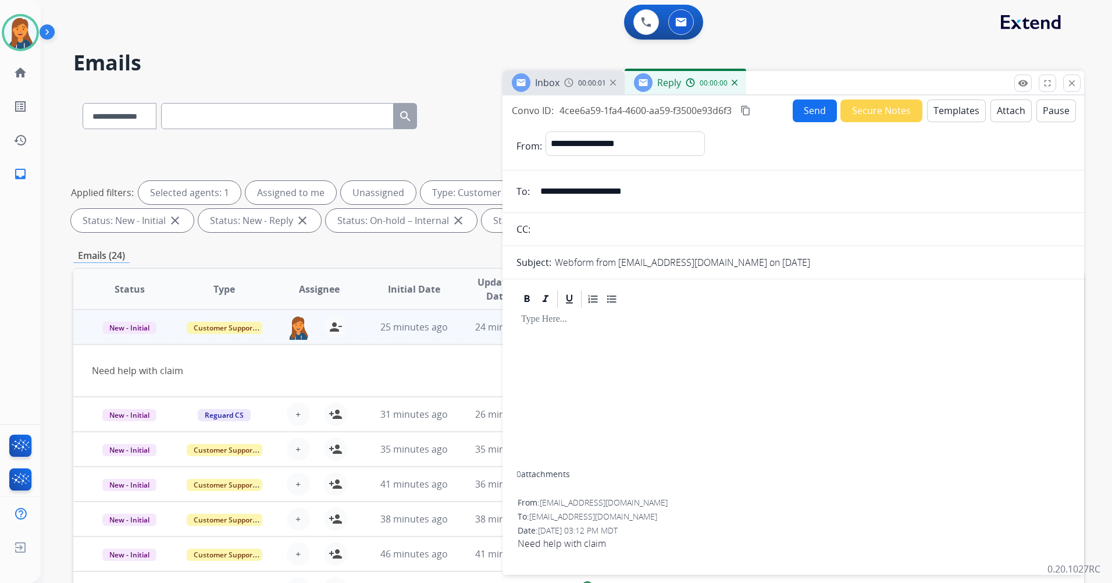
click at [936, 117] on button "Templates" at bounding box center [956, 110] width 59 height 23
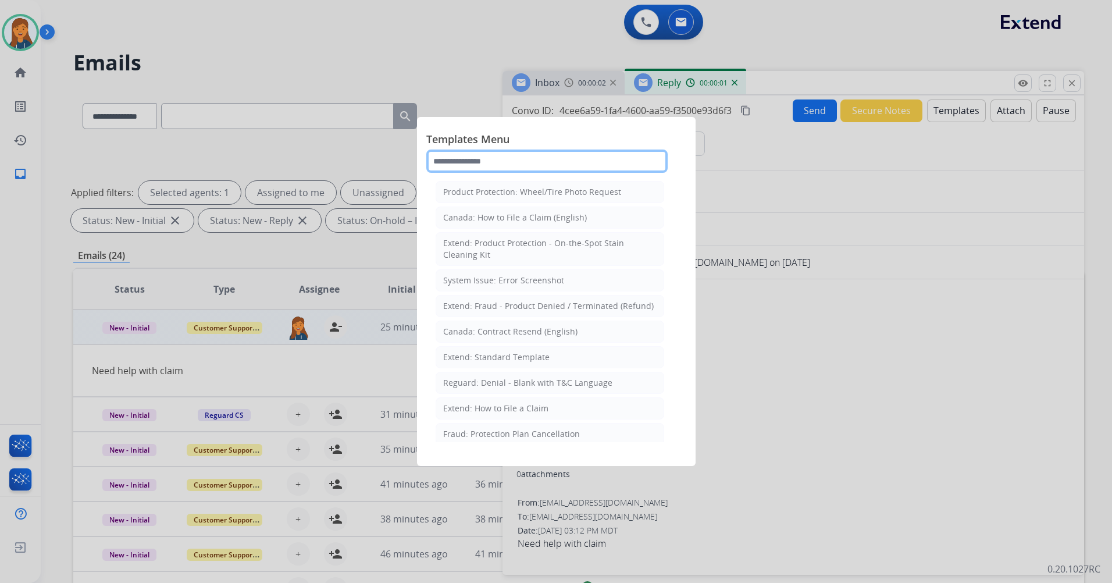
click at [445, 156] on input "text" at bounding box center [546, 160] width 241 height 23
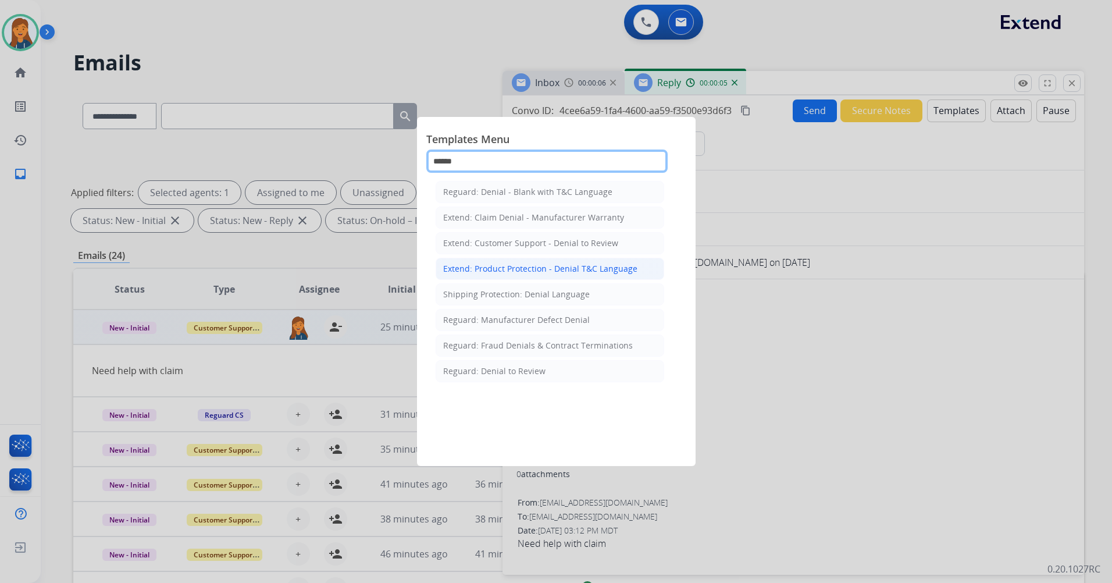
type input "******"
click at [484, 265] on div "Extend: Product Protection - Denial T&C Language" at bounding box center [540, 269] width 194 height 12
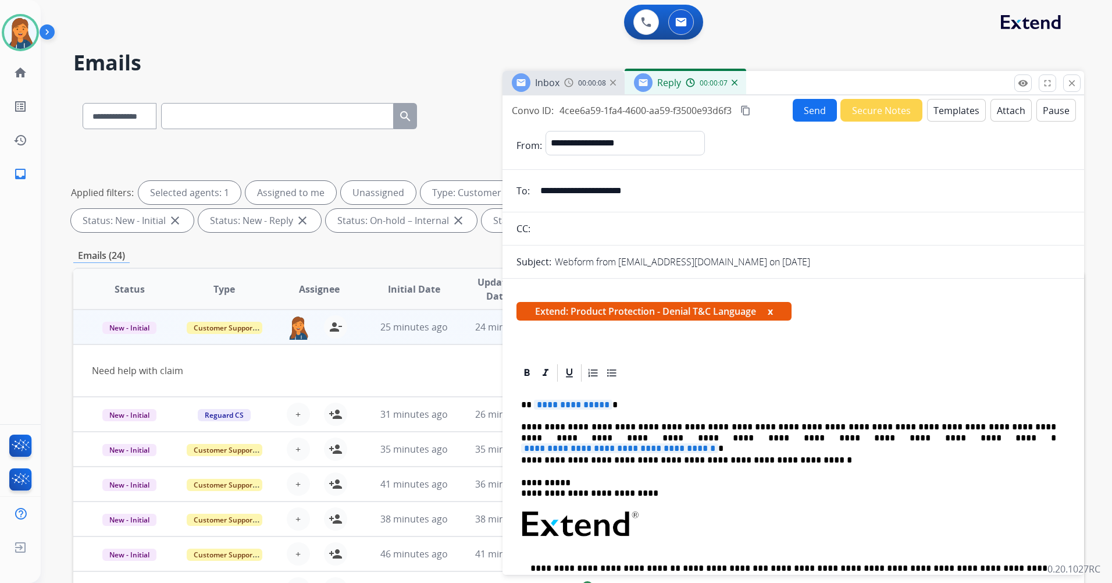
click at [718, 443] on span "**********" at bounding box center [619, 448] width 197 height 10
paste div
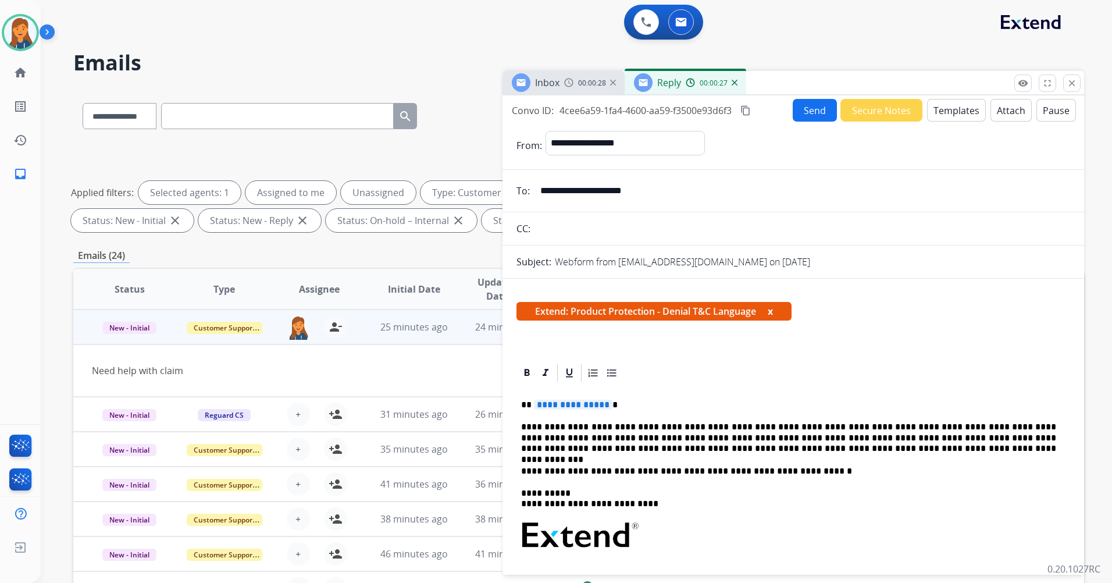
click at [595, 412] on div "**********" at bounding box center [793, 560] width 554 height 354
click at [586, 398] on div "**********" at bounding box center [793, 560] width 554 height 354
click at [1000, 109] on button "Attach" at bounding box center [1010, 110] width 41 height 23
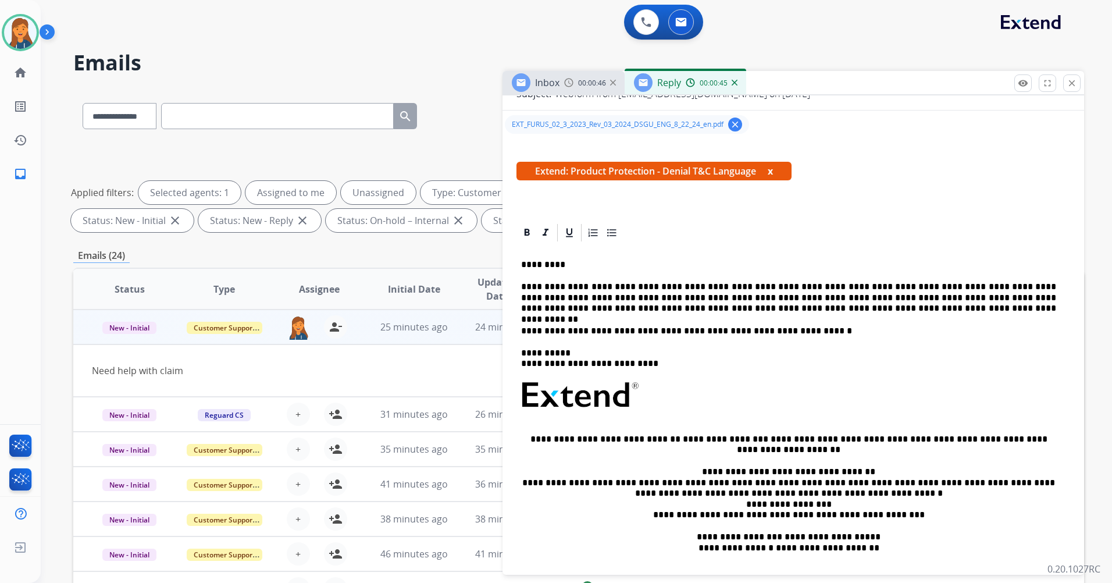
scroll to position [0, 0]
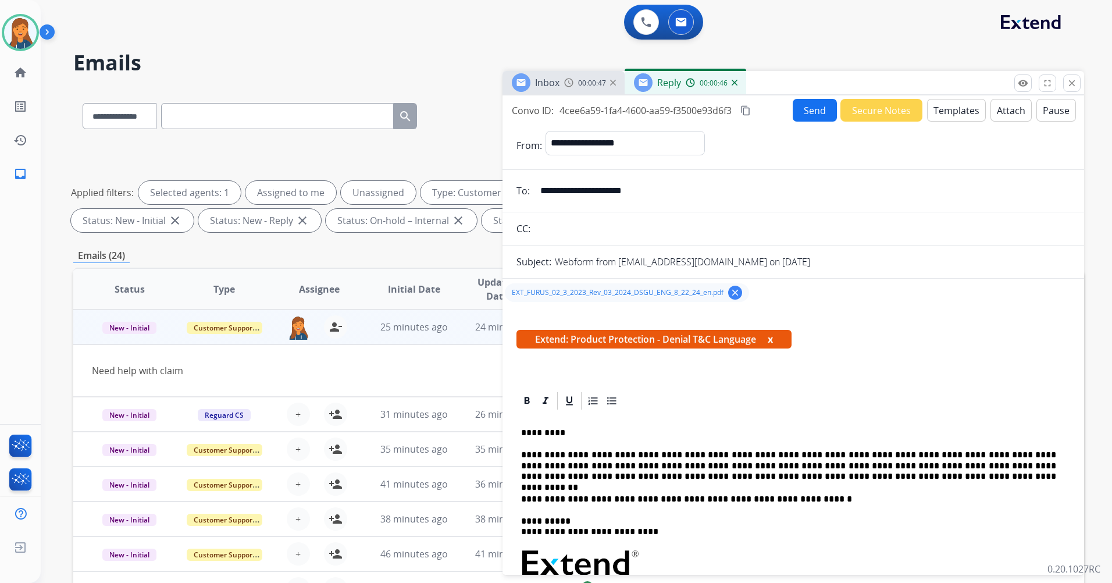
click at [745, 111] on mat-icon "content_copy" at bounding box center [745, 110] width 10 height 10
click at [795, 110] on button "Send" at bounding box center [815, 110] width 44 height 23
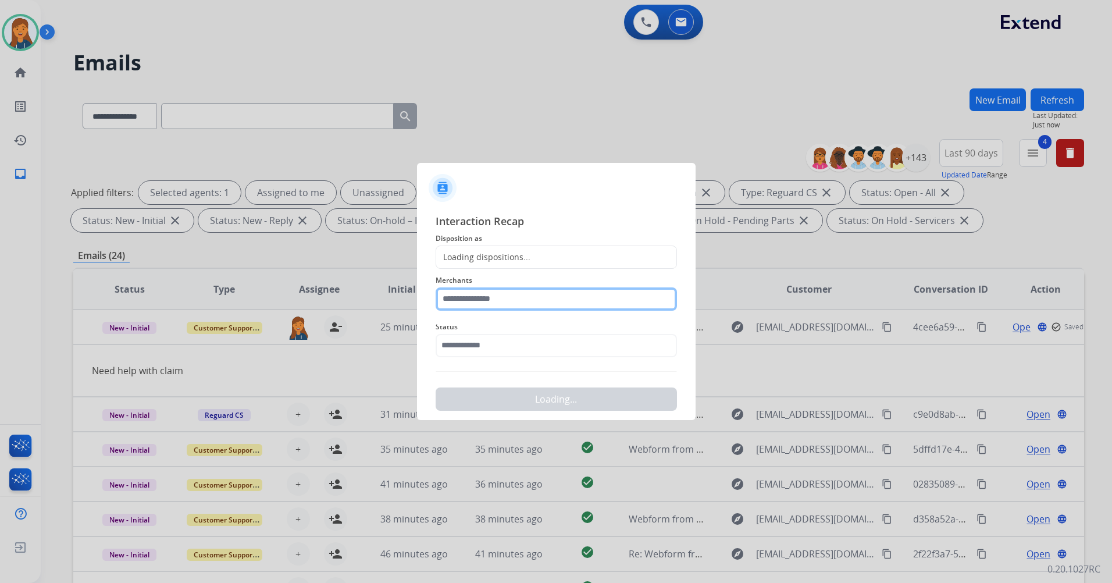
drag, startPoint x: 473, startPoint y: 301, endPoint x: 470, endPoint y: 309, distance: 8.6
click at [473, 302] on input "text" at bounding box center [556, 298] width 241 height 23
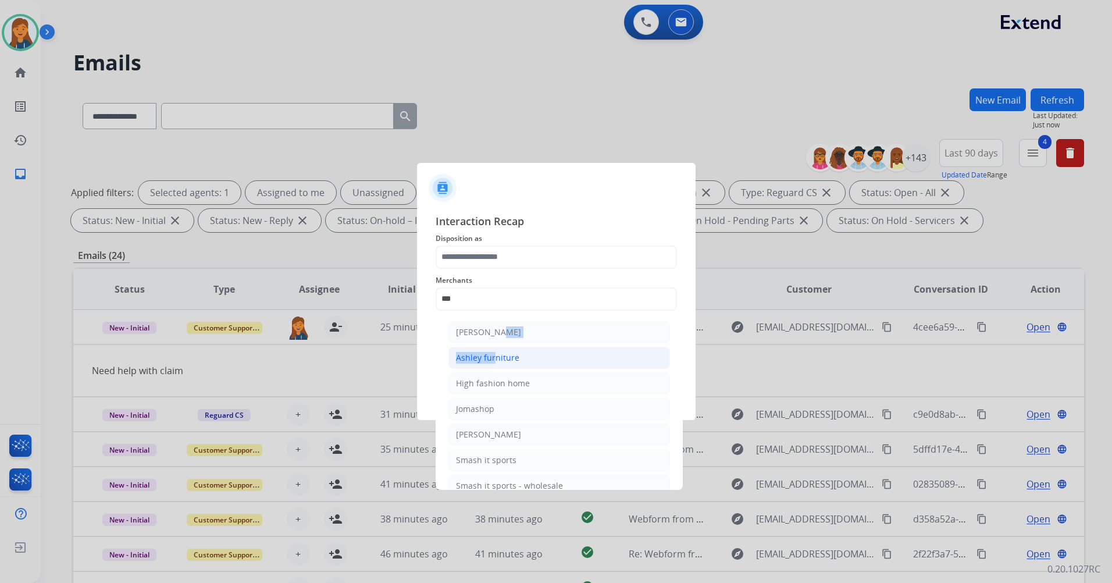
drag, startPoint x: 487, startPoint y: 331, endPoint x: 488, endPoint y: 355, distance: 23.3
click at [488, 355] on ul "[PERSON_NAME] [PERSON_NAME] furniture High fashion home Jomashop [PERSON_NAME] …" at bounding box center [559, 411] width 229 height 193
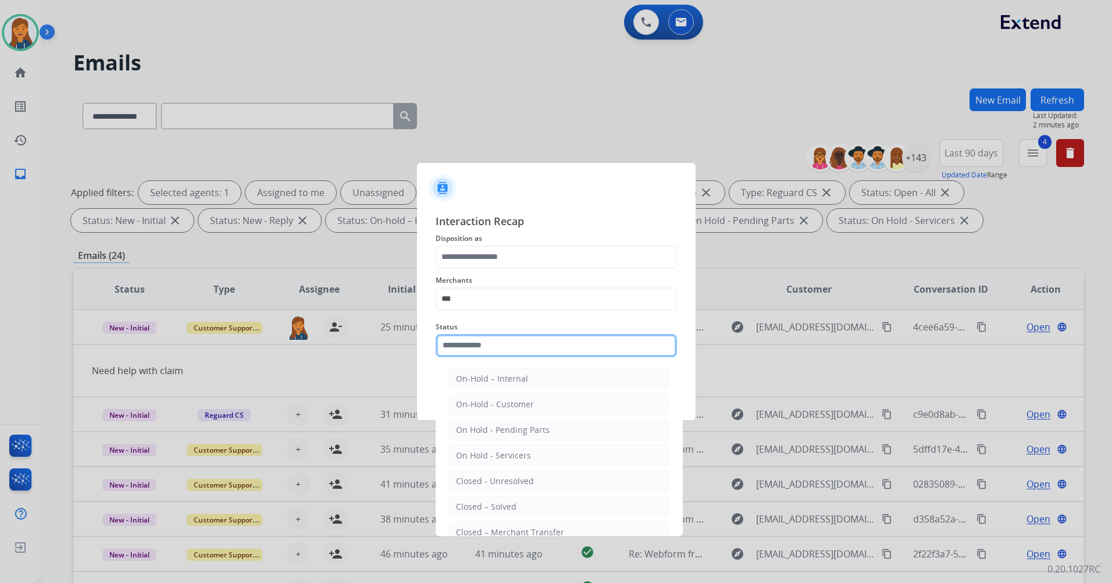
drag, startPoint x: 488, startPoint y: 355, endPoint x: 482, endPoint y: 347, distance: 10.4
click at [488, 355] on input "text" at bounding box center [556, 345] width 241 height 23
click at [475, 286] on span "Merchants" at bounding box center [556, 280] width 241 height 14
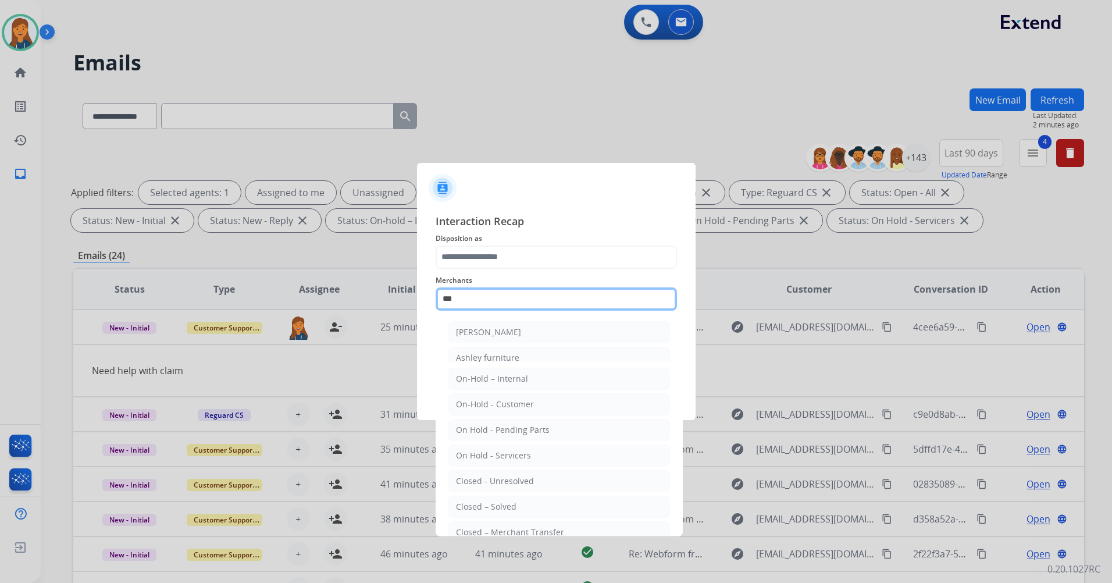
click at [470, 299] on input "***" at bounding box center [556, 298] width 241 height 23
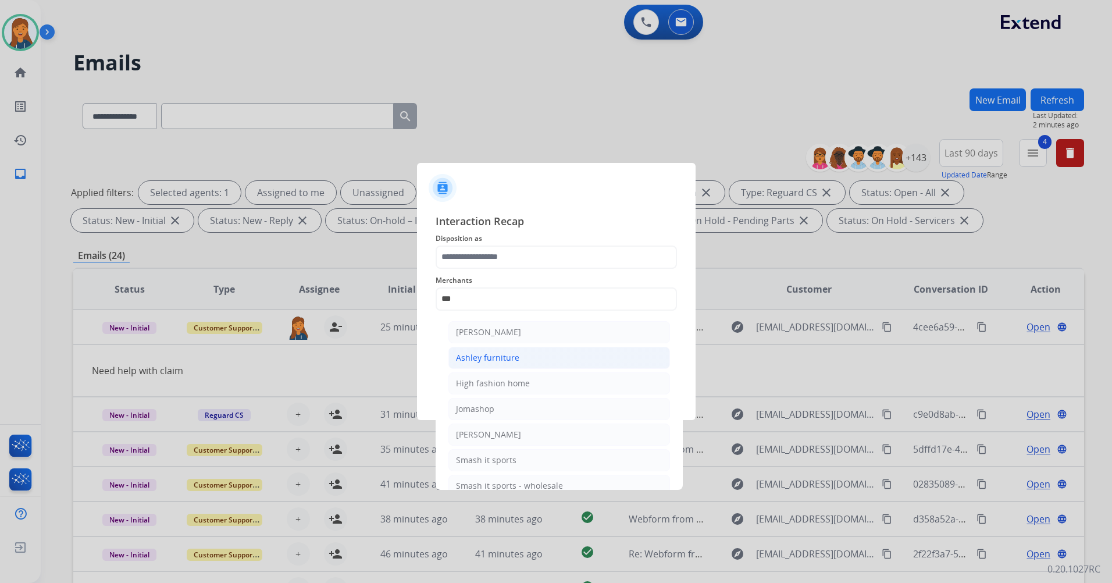
click at [476, 352] on div "Ashley furniture" at bounding box center [487, 358] width 63 height 12
type input "**********"
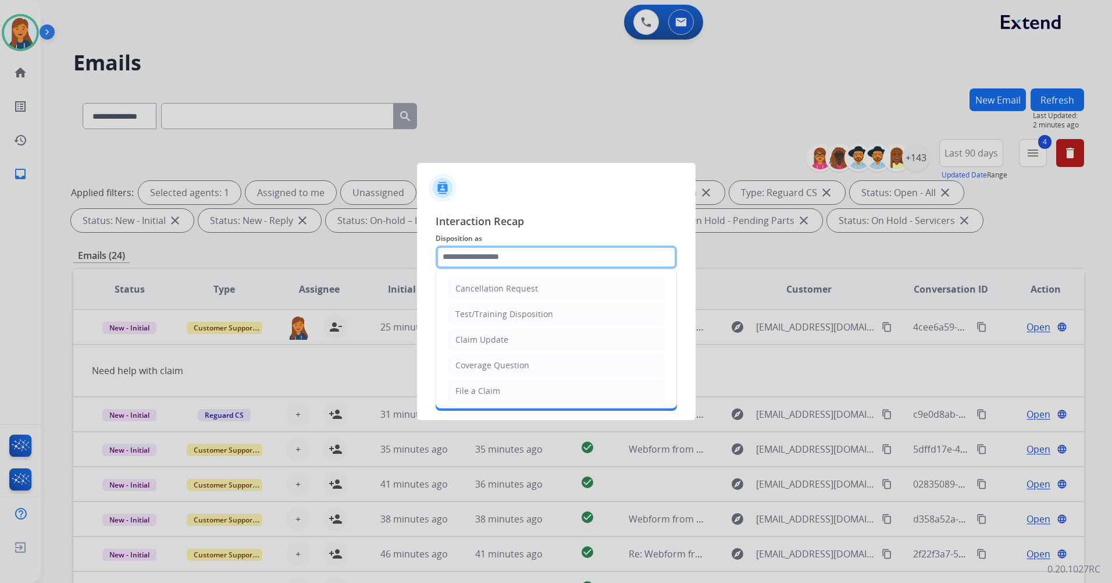
click at [497, 254] on input "text" at bounding box center [556, 256] width 241 height 23
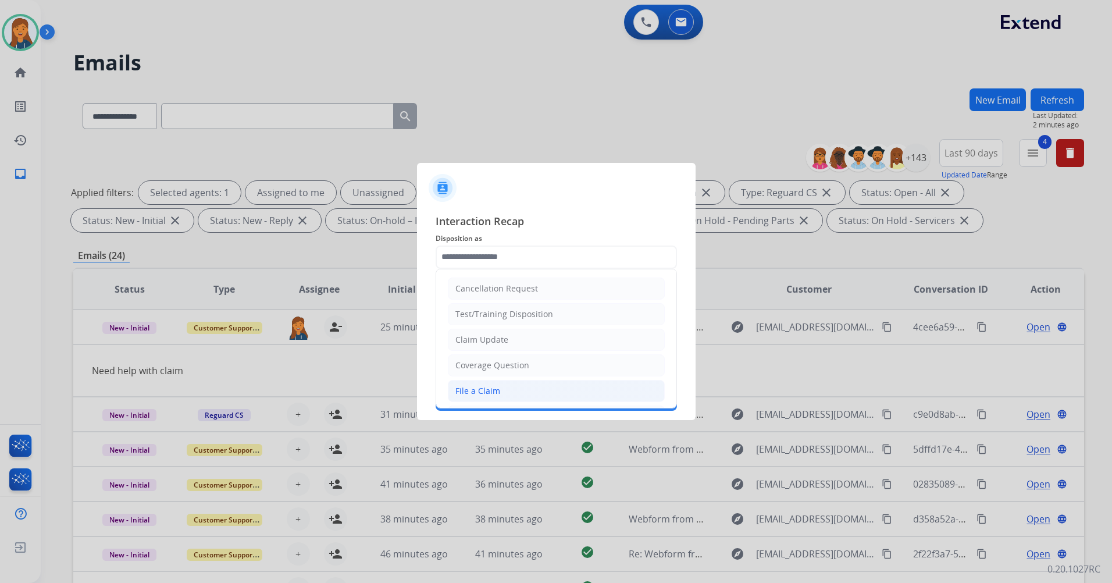
click at [470, 385] on div "File a Claim" at bounding box center [477, 391] width 45 height 12
type input "**********"
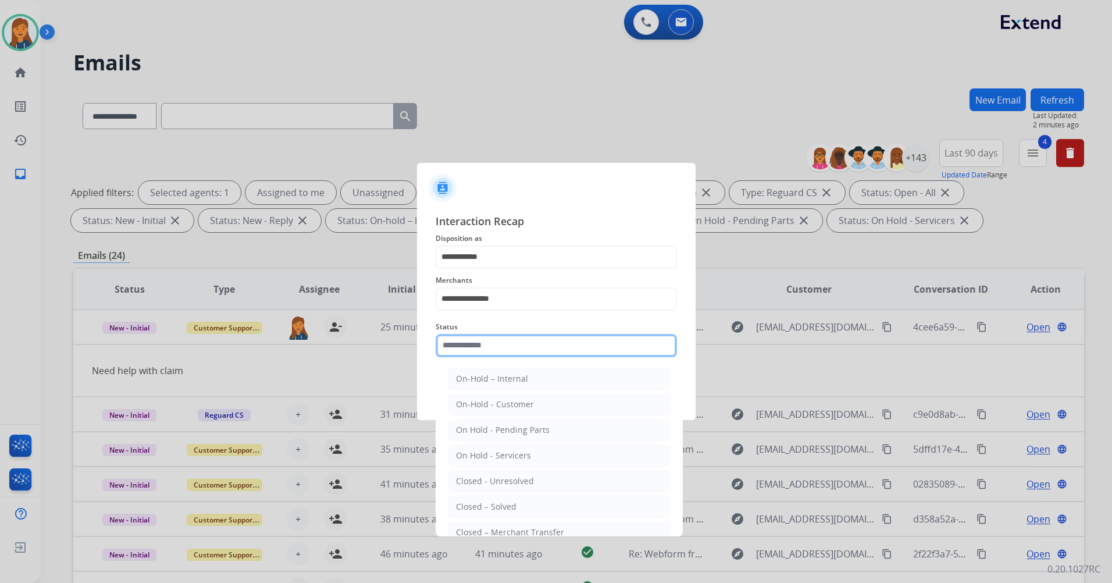
click at [457, 355] on input "text" at bounding box center [556, 345] width 241 height 23
click at [472, 506] on div "Closed – Solved" at bounding box center [486, 507] width 60 height 12
type input "**********"
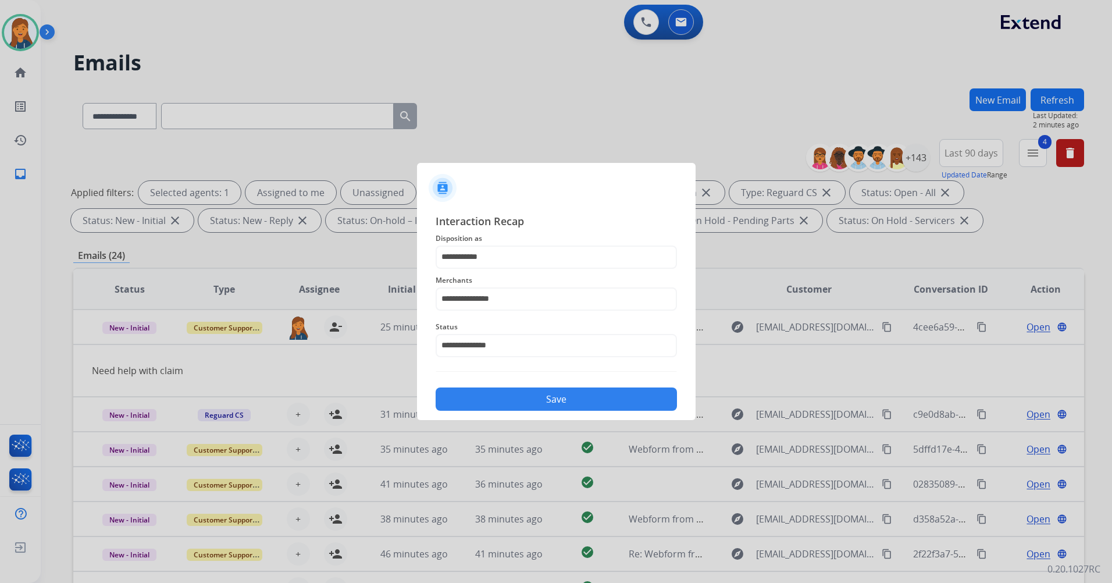
click at [473, 405] on button "Save" at bounding box center [556, 398] width 241 height 23
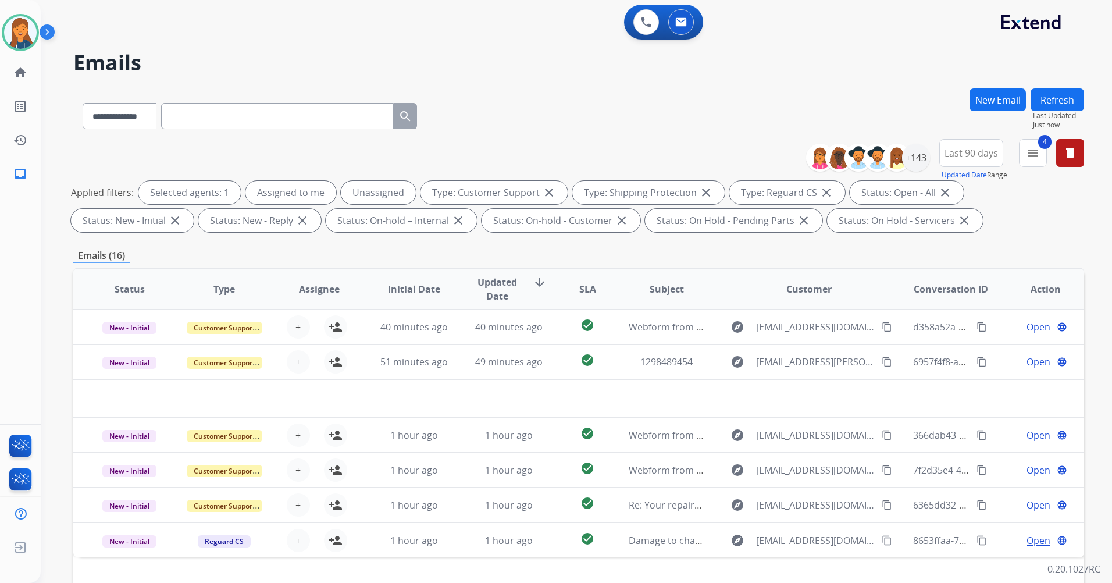
click at [1063, 86] on div "**********" at bounding box center [562, 333] width 1043 height 583
drag, startPoint x: 1062, startPoint y: 95, endPoint x: 807, endPoint y: 119, distance: 257.0
click at [1062, 97] on button "Refresh" at bounding box center [1056, 99] width 53 height 23
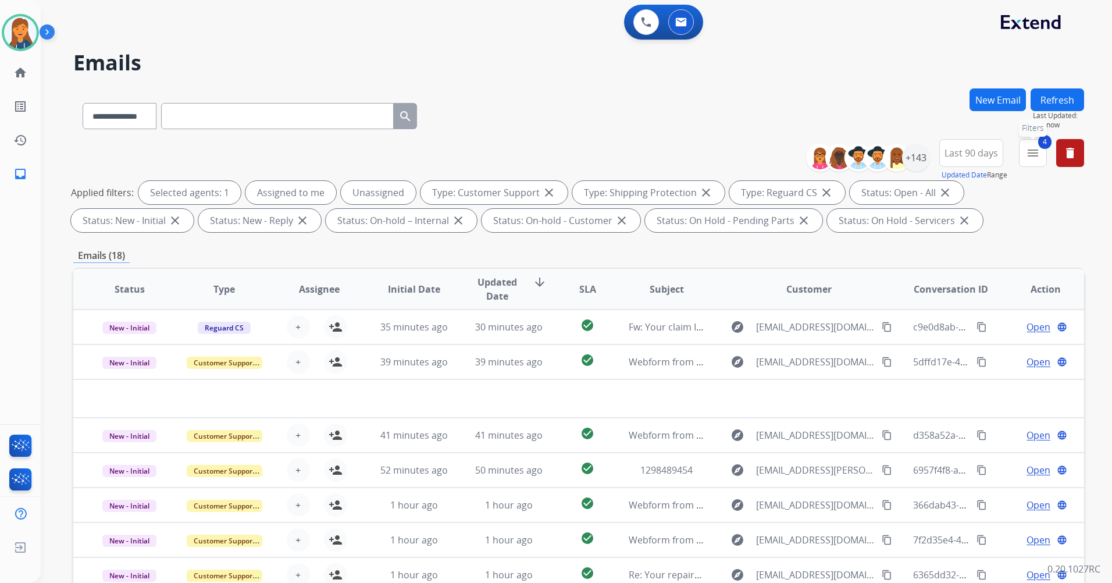
click at [1041, 153] on button "4 menu Filters" at bounding box center [1033, 153] width 28 height 28
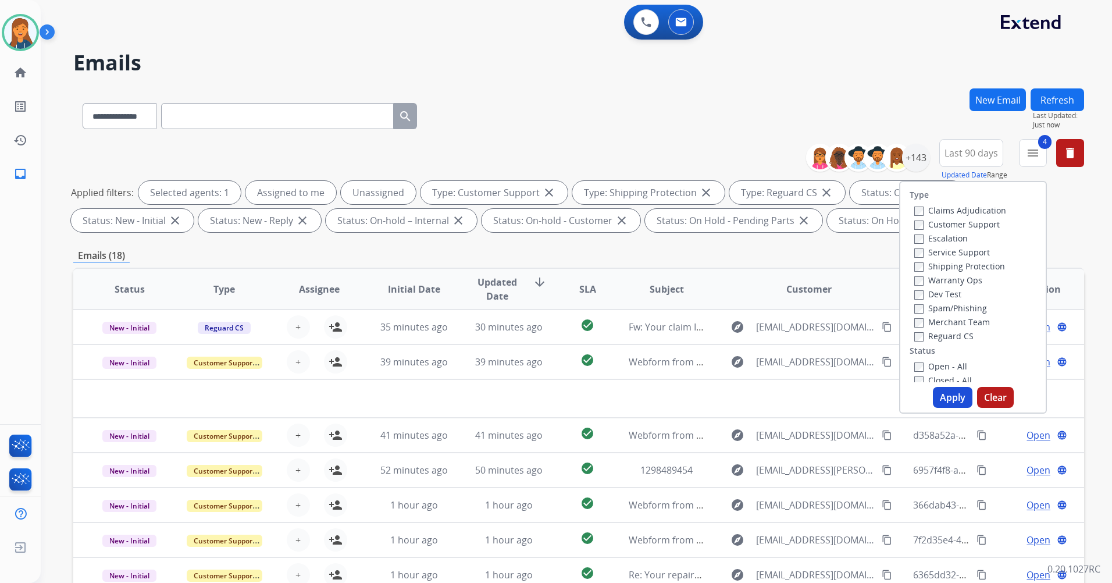
click at [912, 381] on div "Type Claims Adjudication Customer Support Escalation Service Support Shipping P…" at bounding box center [973, 297] width 148 height 233
click at [945, 398] on button "Apply" at bounding box center [953, 397] width 40 height 21
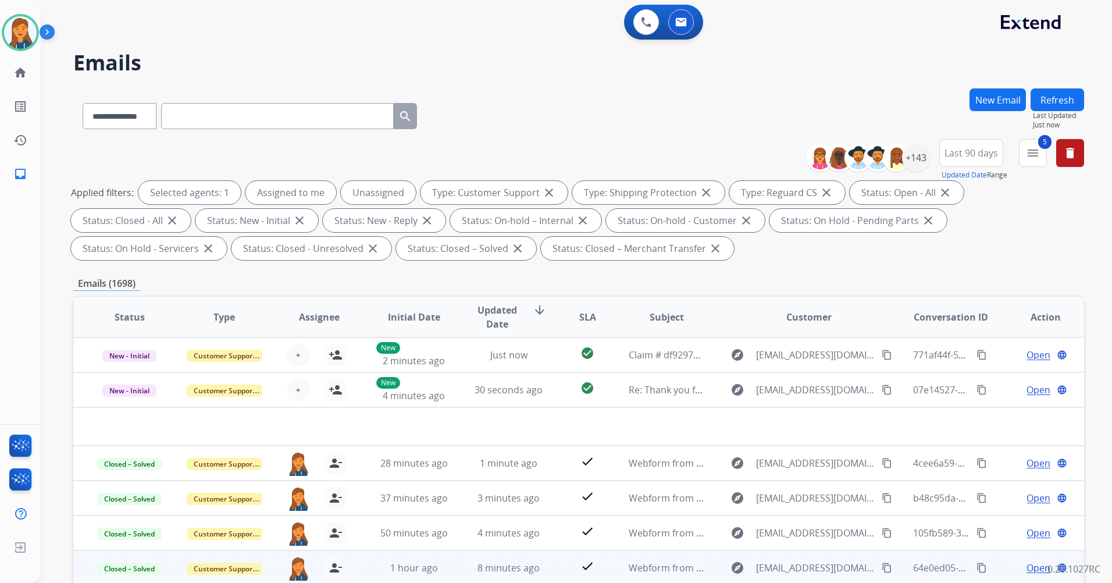
scroll to position [40, 0]
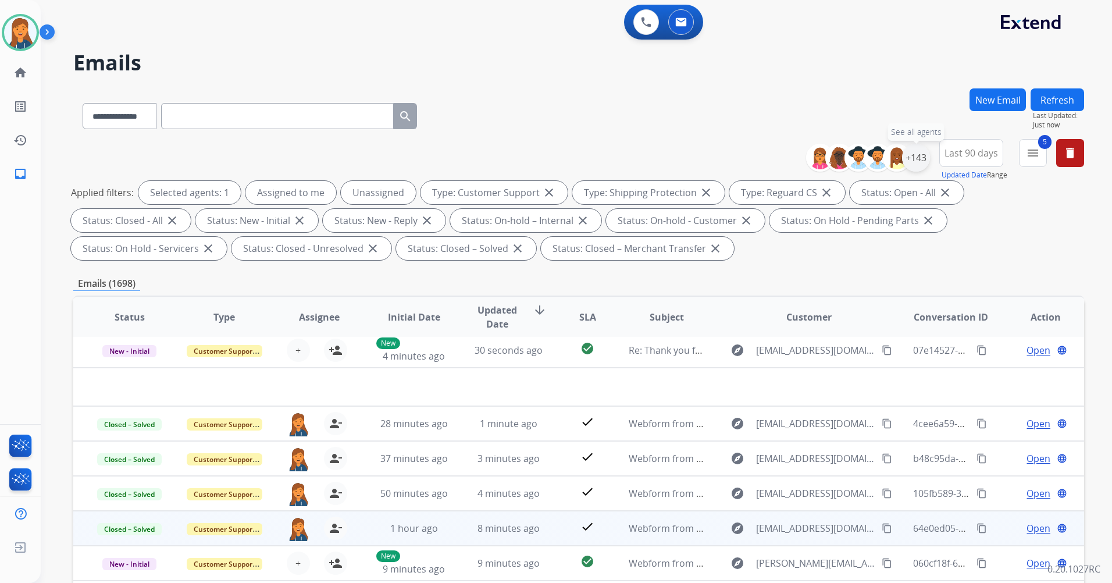
click at [918, 154] on div "+143" at bounding box center [916, 158] width 28 height 28
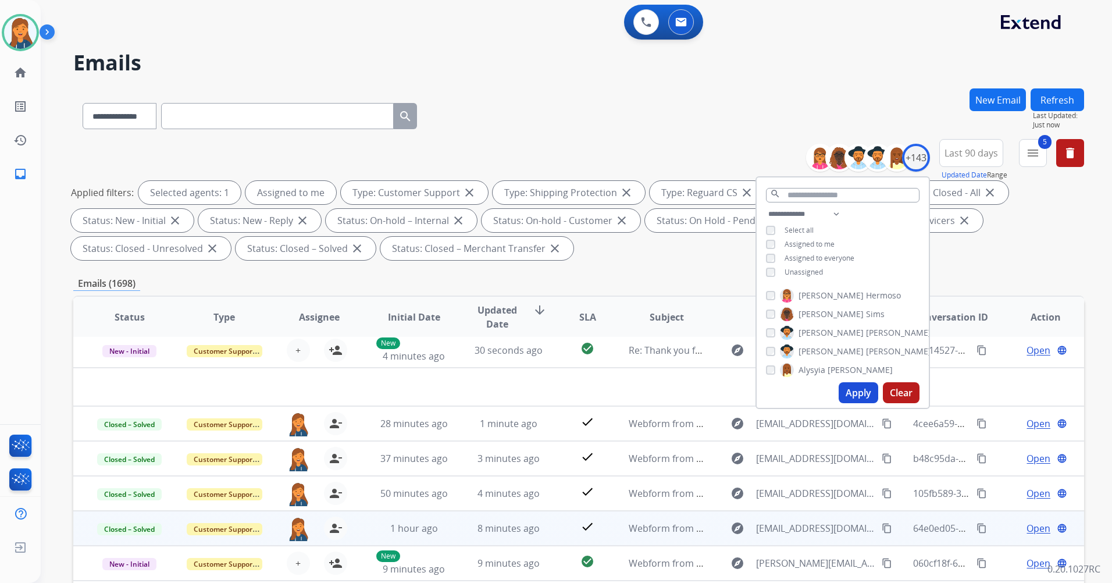
click at [865, 391] on button "Apply" at bounding box center [859, 392] width 40 height 21
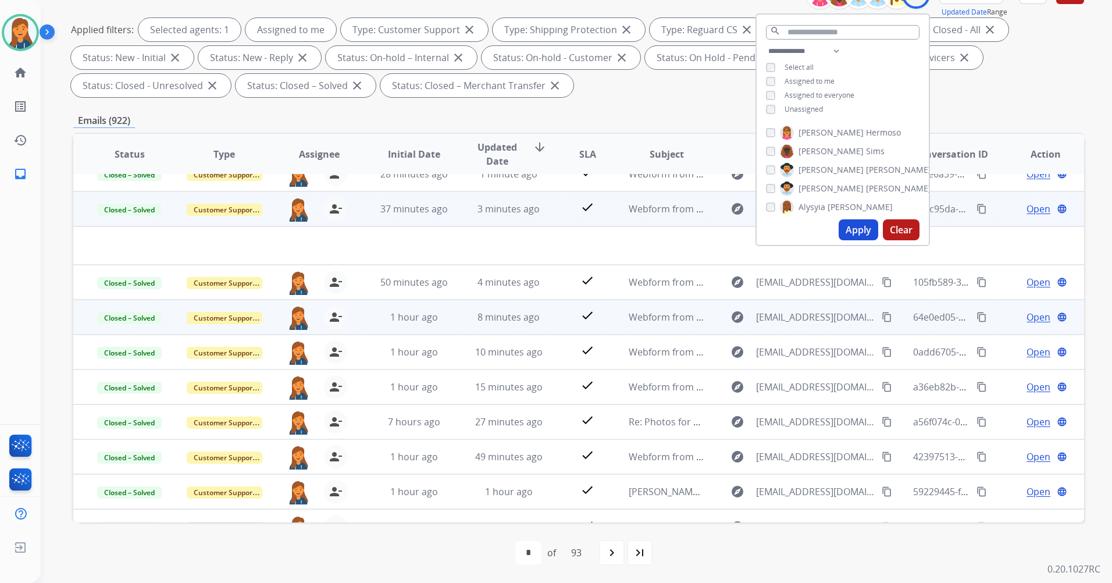
scroll to position [0, 0]
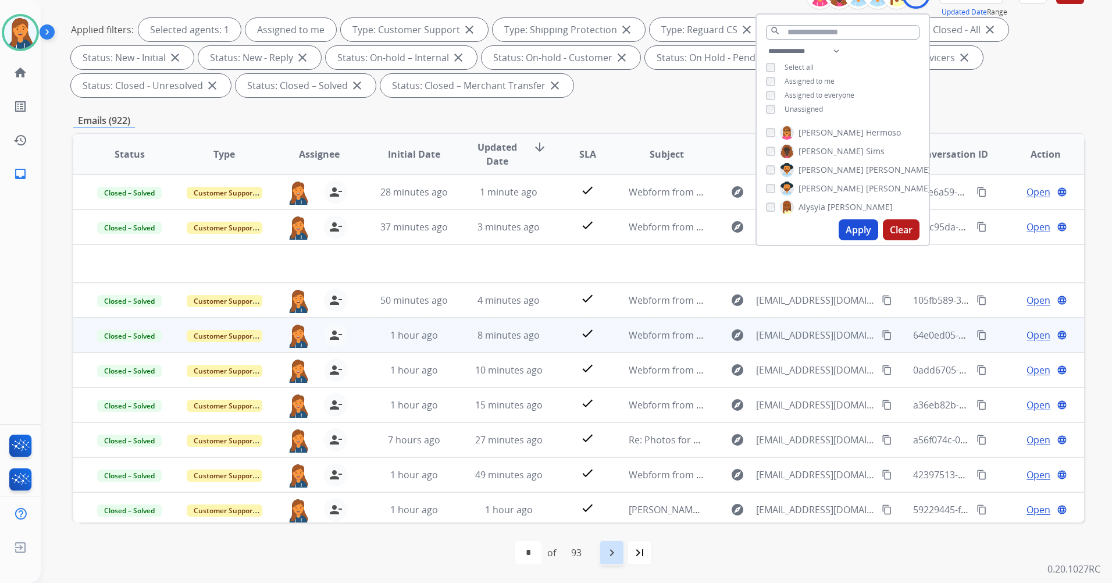
click at [612, 553] on mat-icon "navigate_next" at bounding box center [612, 552] width 14 height 14
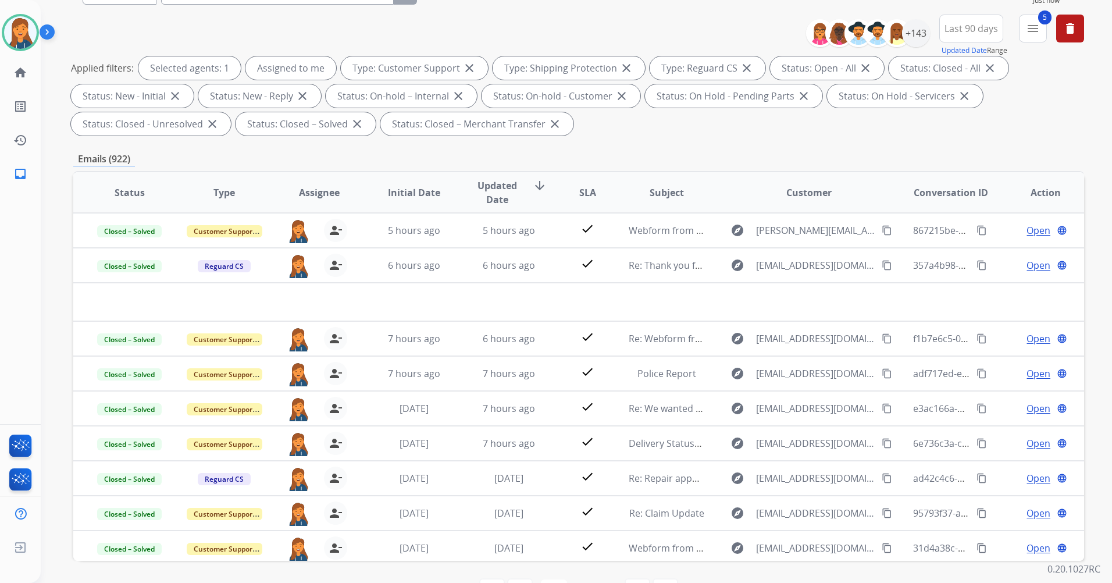
scroll to position [105, 0]
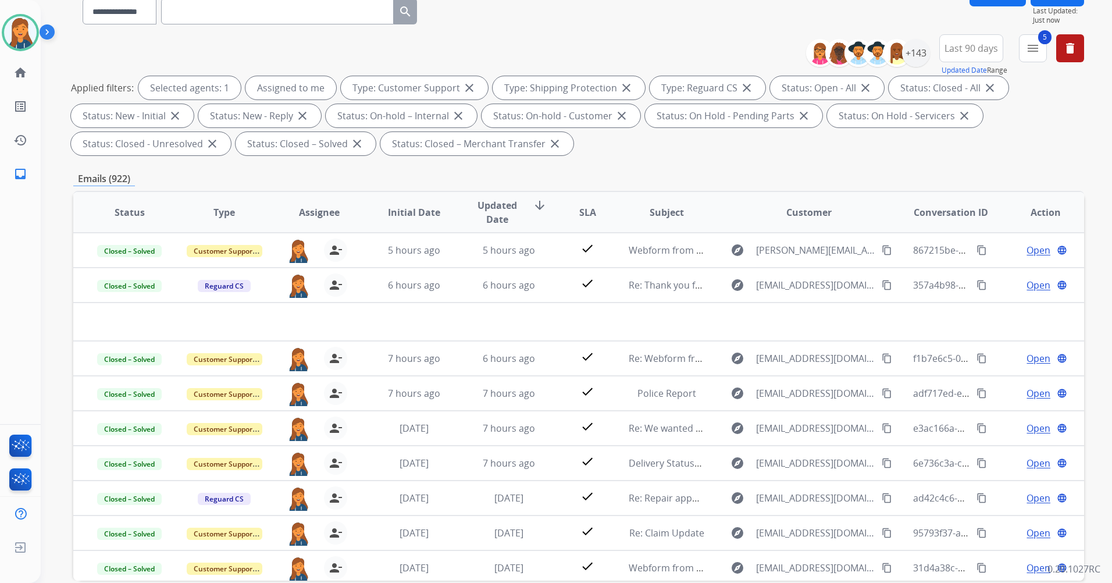
click at [1039, 53] on mat-icon "menu" at bounding box center [1033, 48] width 14 height 14
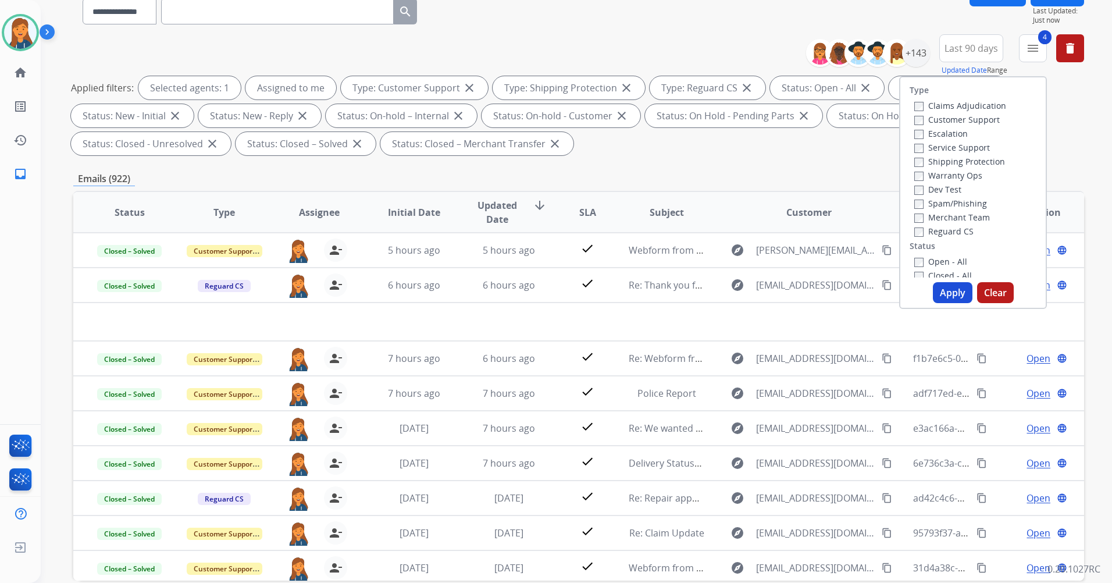
click at [948, 294] on button "Apply" at bounding box center [953, 292] width 40 height 21
select select "*"
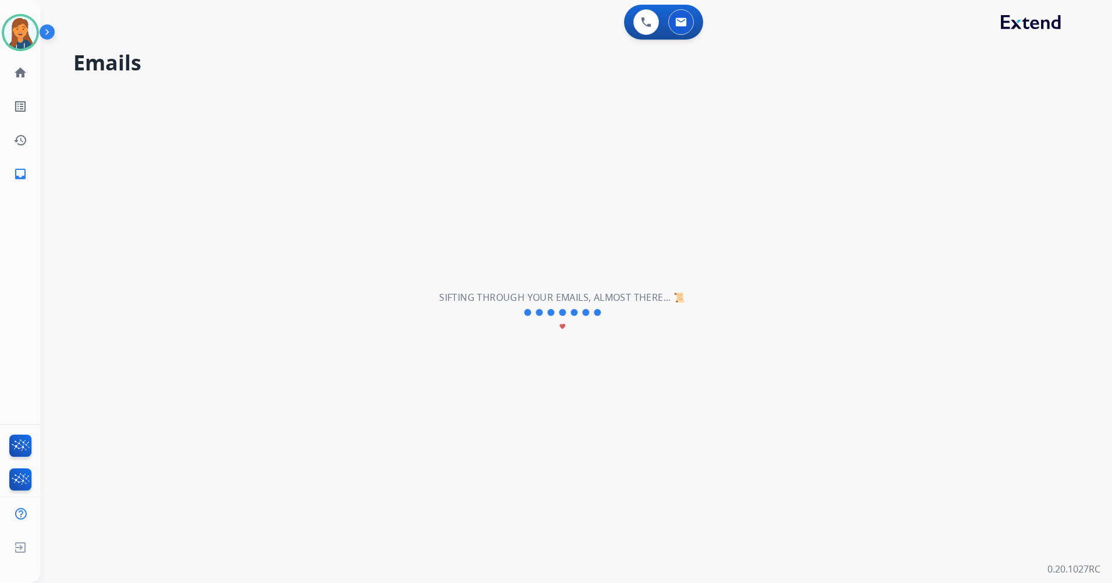
scroll to position [0, 0]
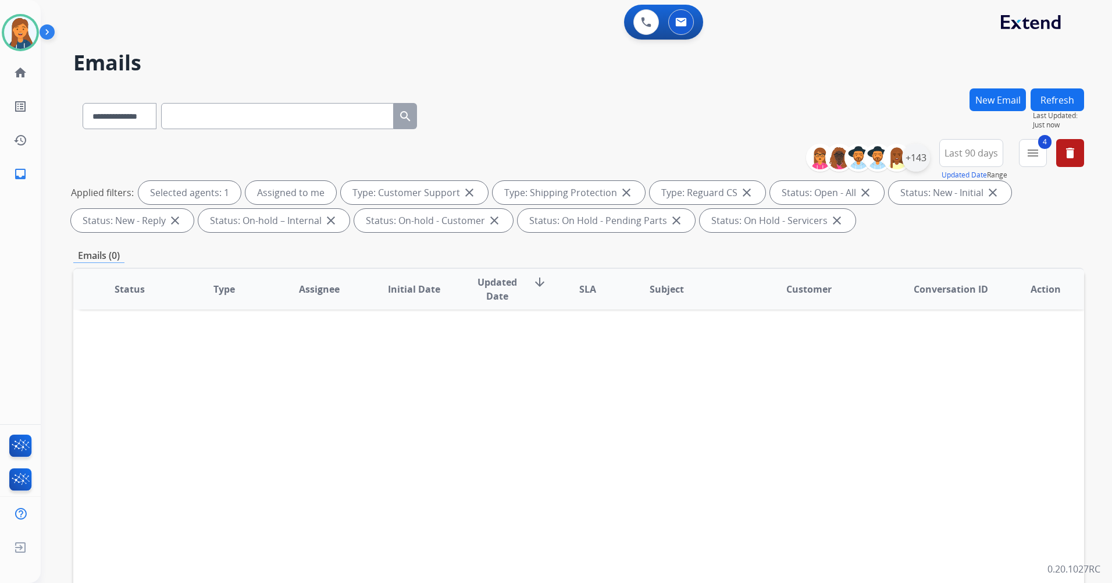
click at [923, 154] on div "+143" at bounding box center [916, 158] width 28 height 28
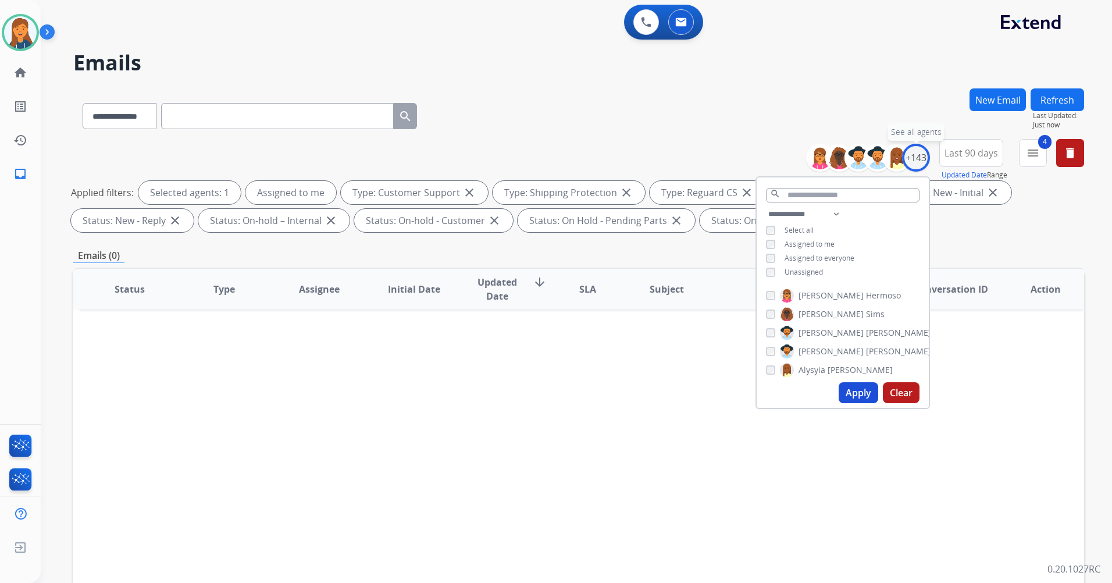
drag, startPoint x: 923, startPoint y: 154, endPoint x: 900, endPoint y: 179, distance: 34.2
click at [923, 154] on div "+143" at bounding box center [916, 158] width 28 height 28
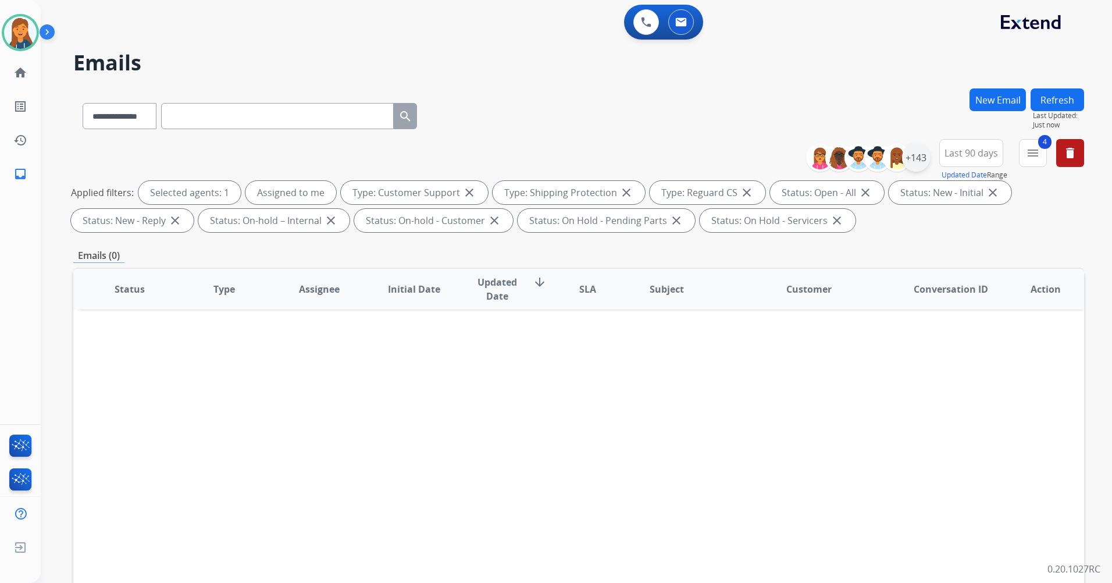
click at [922, 161] on div "+143" at bounding box center [916, 158] width 28 height 28
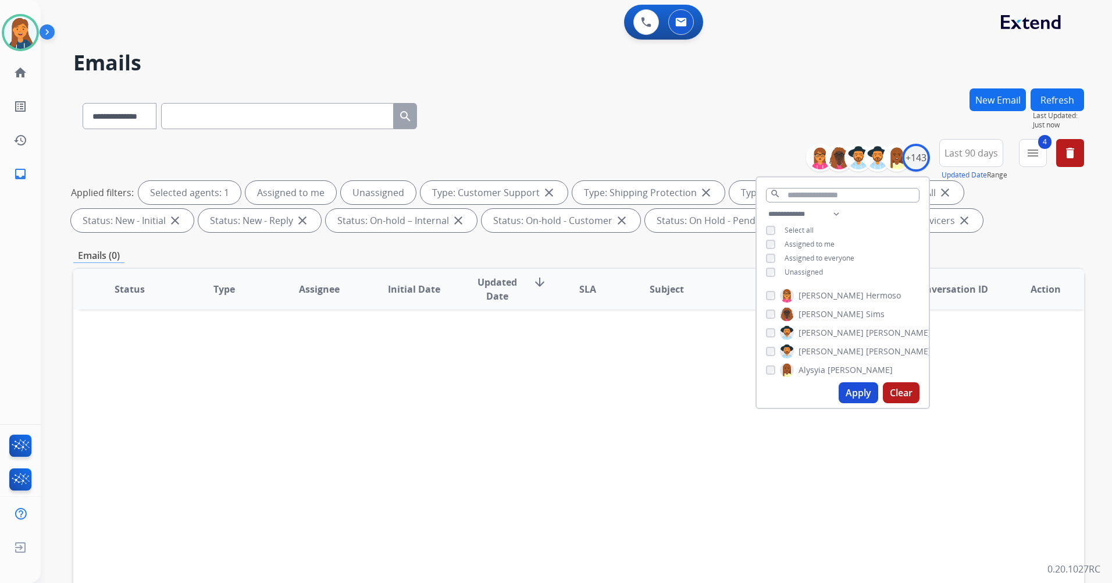
click at [862, 404] on div "Apply Clear" at bounding box center [843, 392] width 172 height 30
drag, startPoint x: 857, startPoint y: 393, endPoint x: 829, endPoint y: 362, distance: 41.2
click at [856, 393] on button "Apply" at bounding box center [859, 392] width 40 height 21
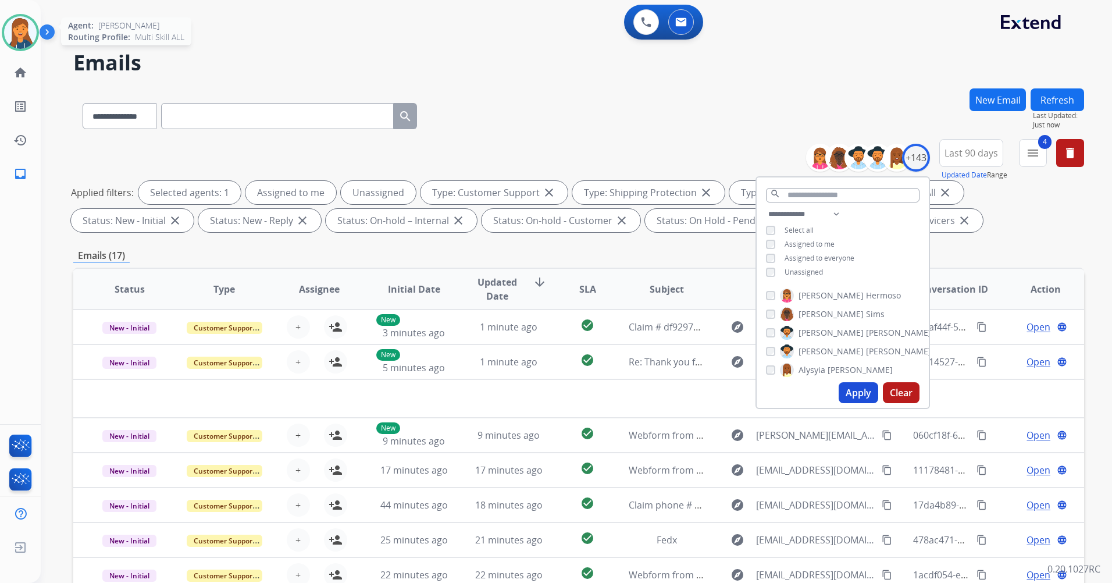
click at [23, 36] on img at bounding box center [20, 32] width 33 height 33
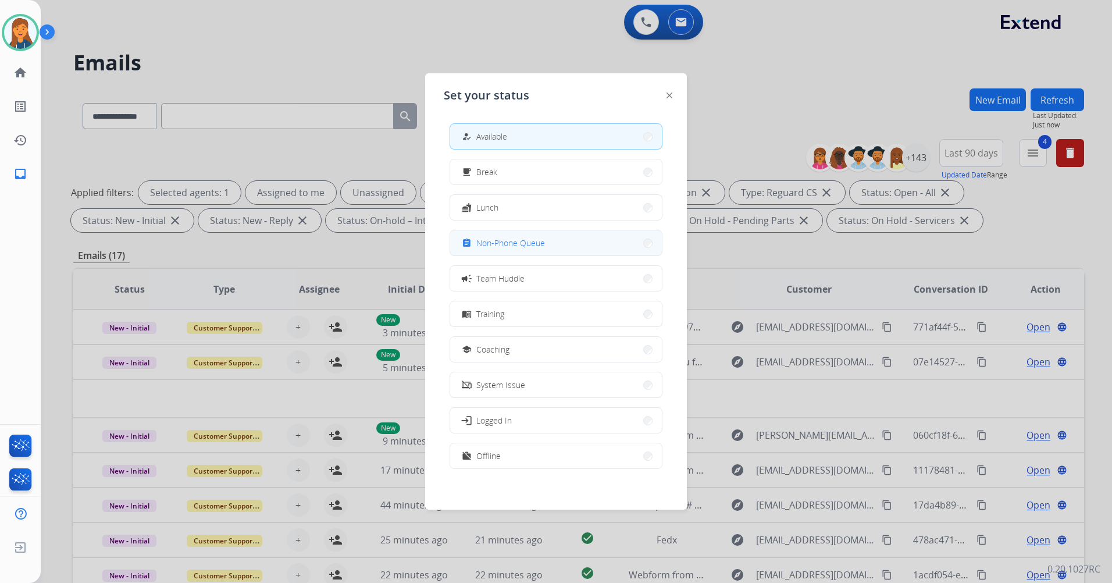
click at [518, 251] on button "assignment Non-Phone Queue" at bounding box center [556, 242] width 212 height 25
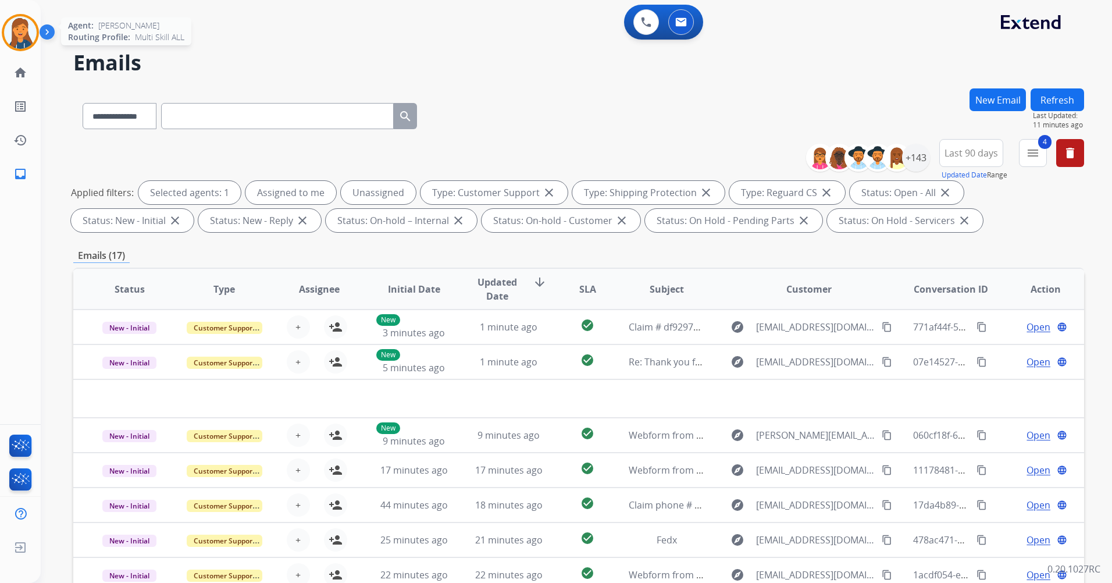
click at [27, 27] on img at bounding box center [20, 32] width 33 height 33
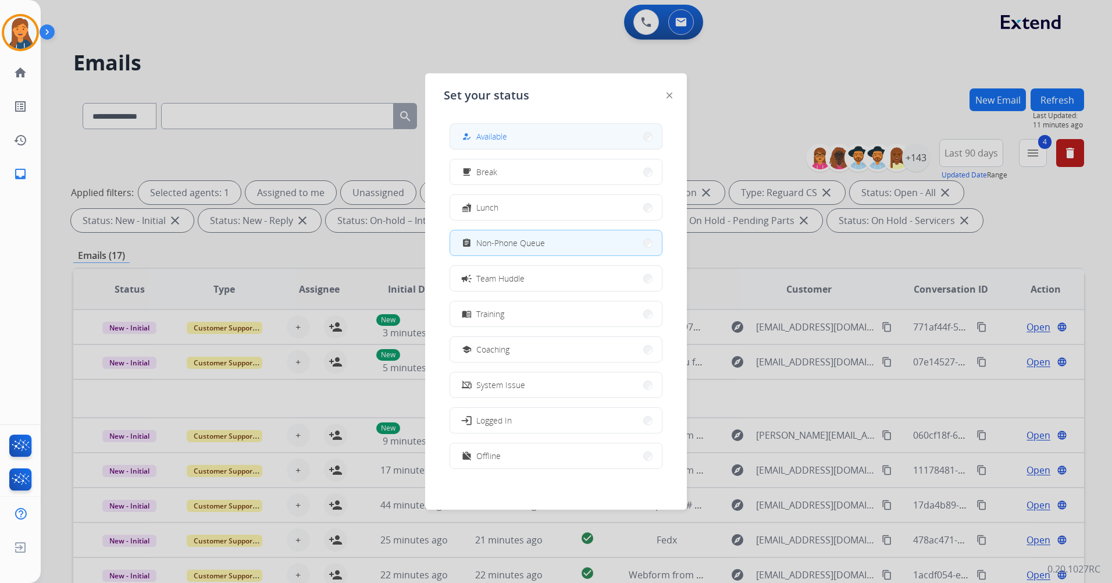
click at [502, 138] on span "Available" at bounding box center [491, 136] width 31 height 12
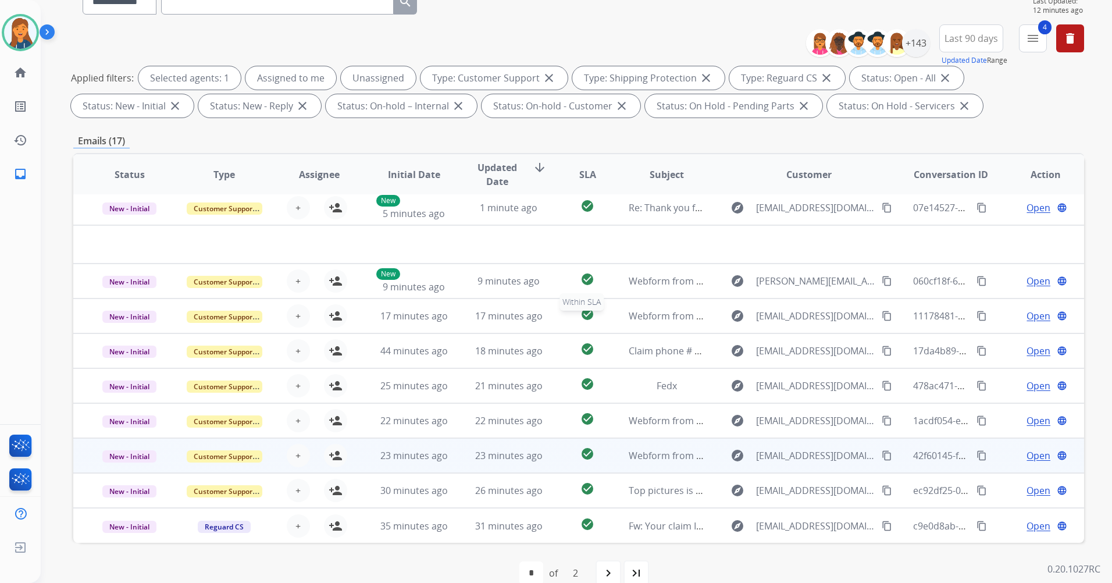
scroll to position [135, 0]
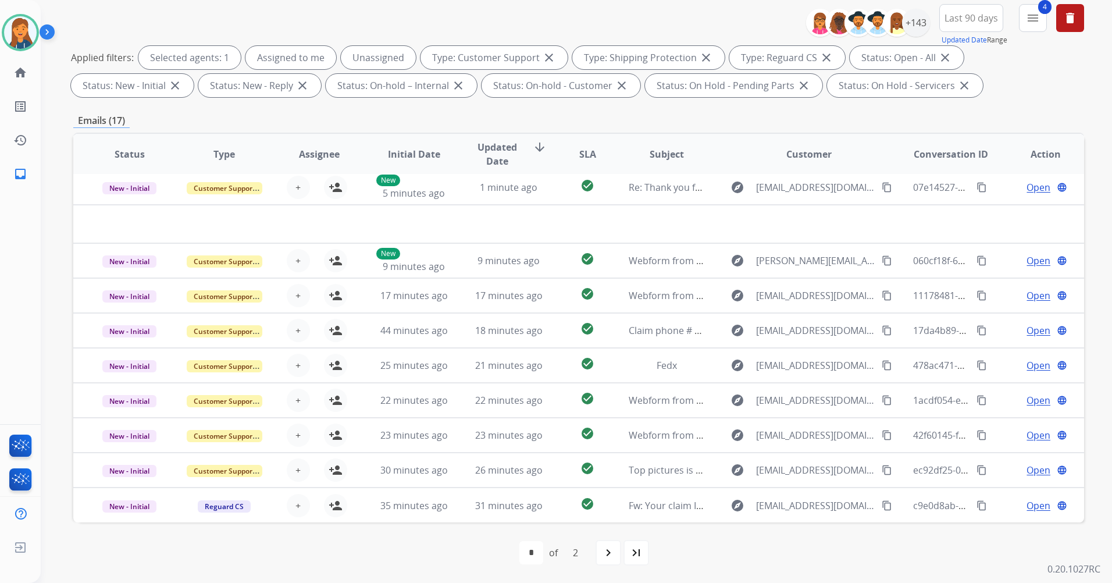
click at [613, 560] on div "navigate_next" at bounding box center [608, 553] width 26 height 26
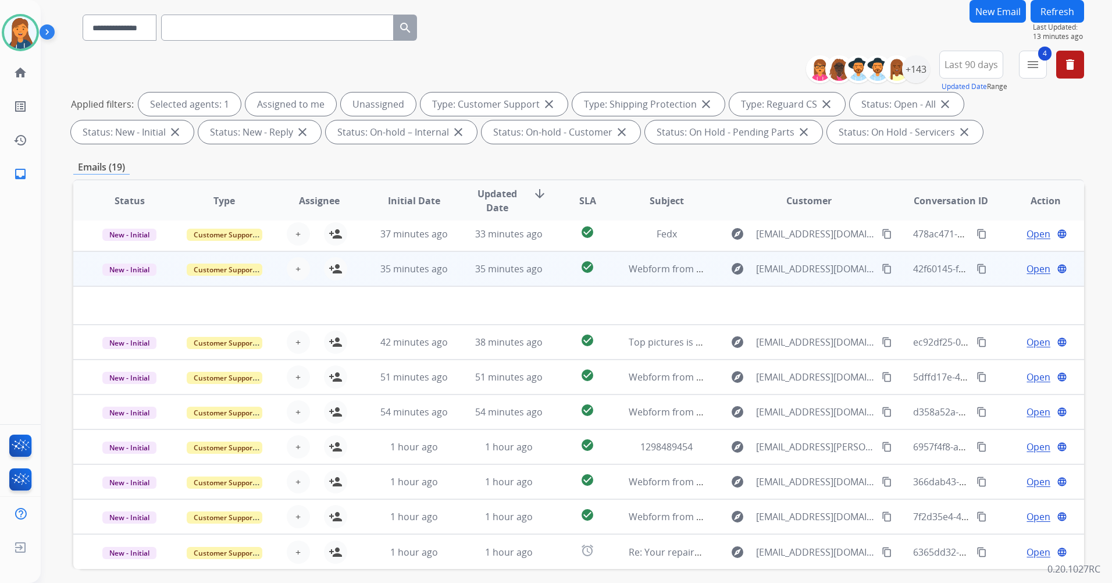
scroll to position [116, 0]
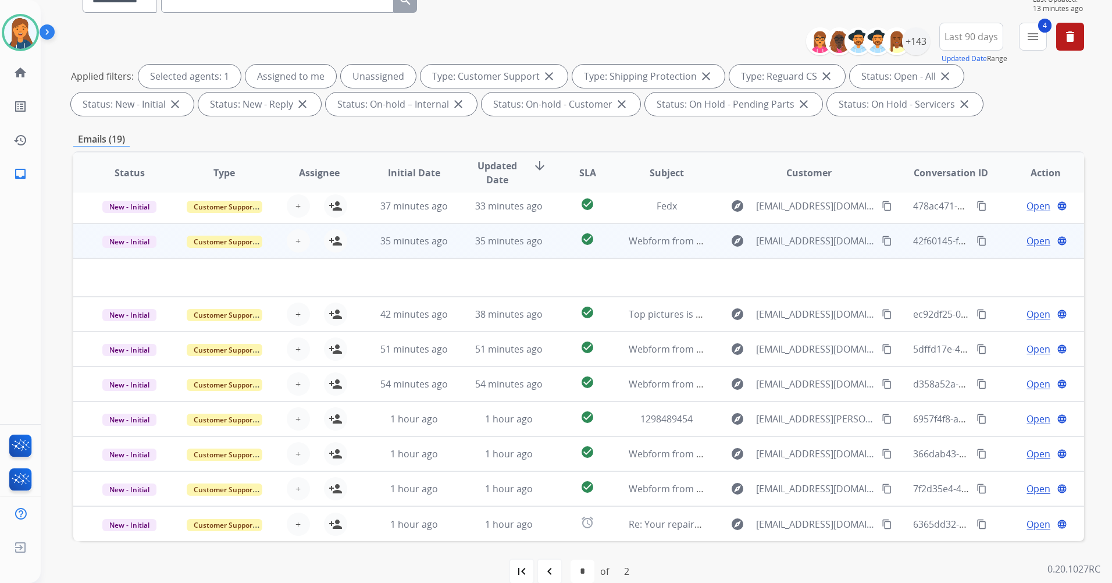
click at [645, 233] on td "Webform from [EMAIL_ADDRESS][DOMAIN_NAME] on [DATE]" at bounding box center [657, 240] width 95 height 35
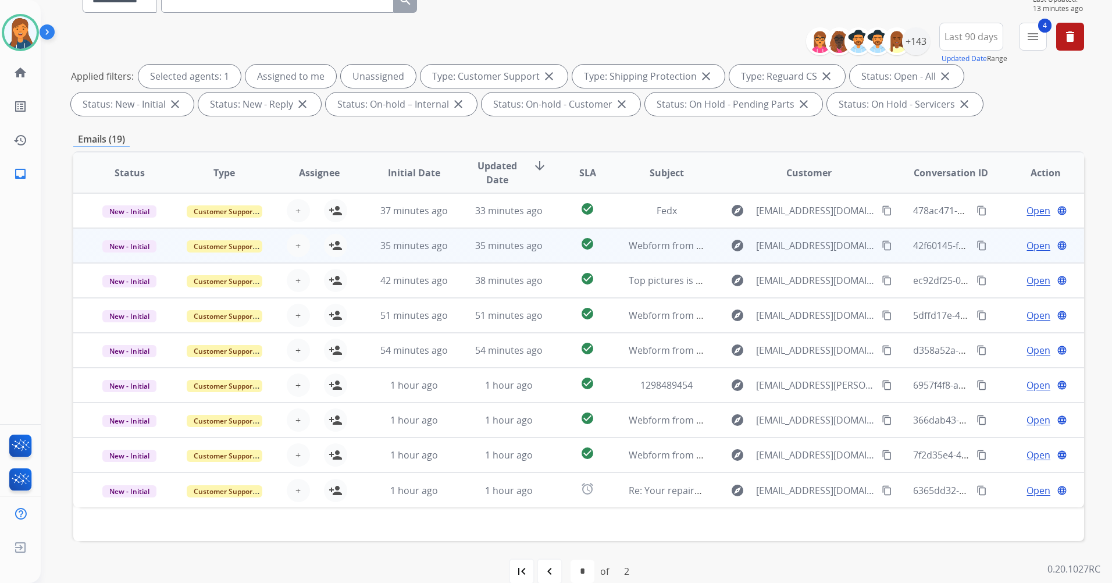
click at [645, 255] on td "Webform from [EMAIL_ADDRESS][DOMAIN_NAME] on [DATE]" at bounding box center [657, 245] width 95 height 35
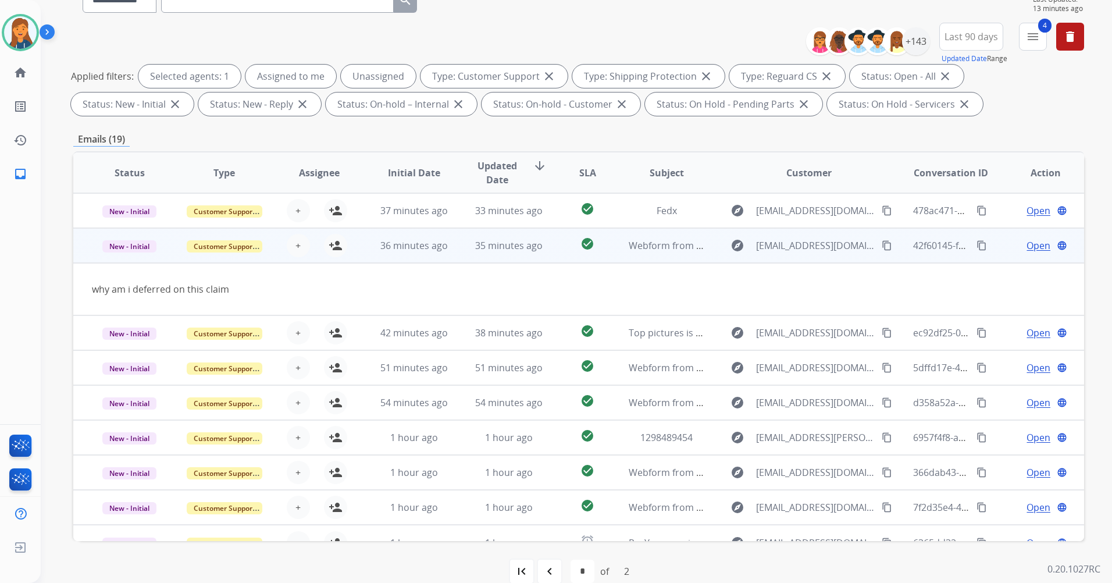
scroll to position [19, 0]
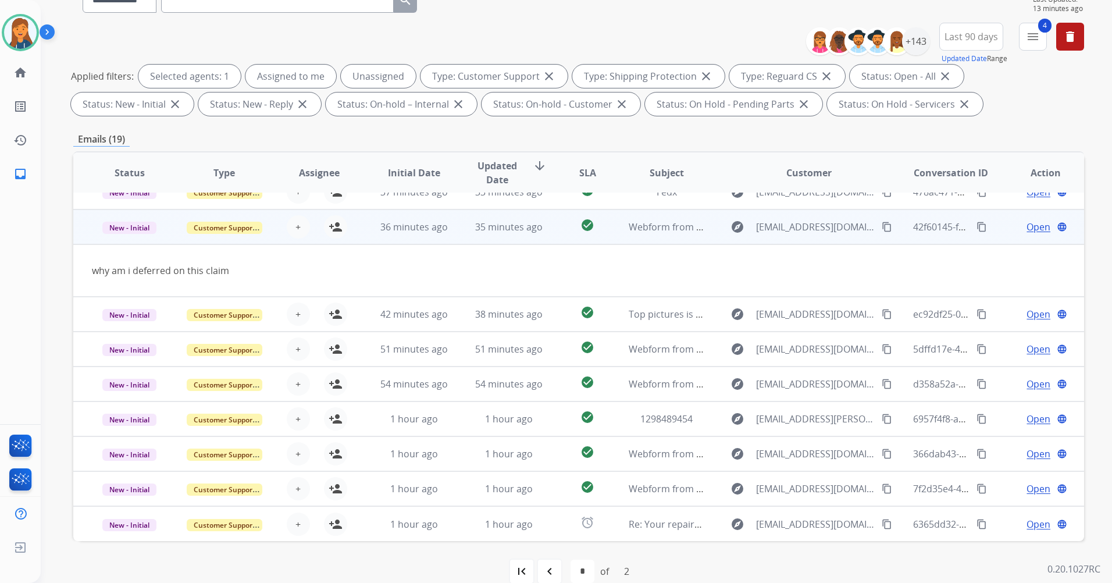
click at [882, 226] on mat-icon "content_copy" at bounding box center [887, 227] width 10 height 10
drag, startPoint x: 331, startPoint y: 225, endPoint x: 594, endPoint y: 228, distance: 262.9
click at [332, 226] on mat-icon "person_add" at bounding box center [336, 227] width 14 height 14
click at [1035, 222] on span "Open" at bounding box center [1038, 227] width 24 height 14
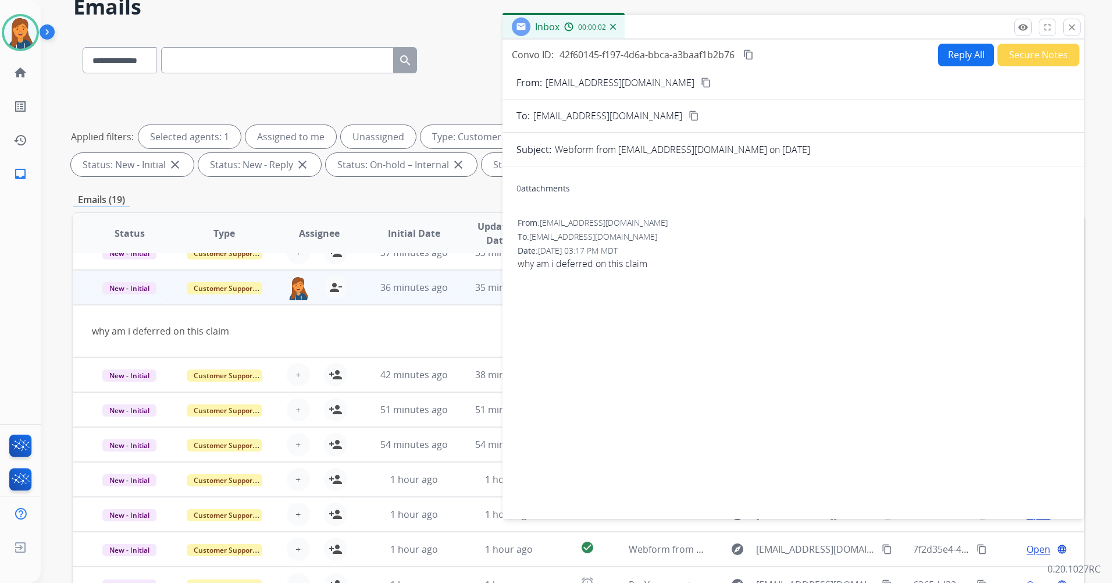
scroll to position [0, 0]
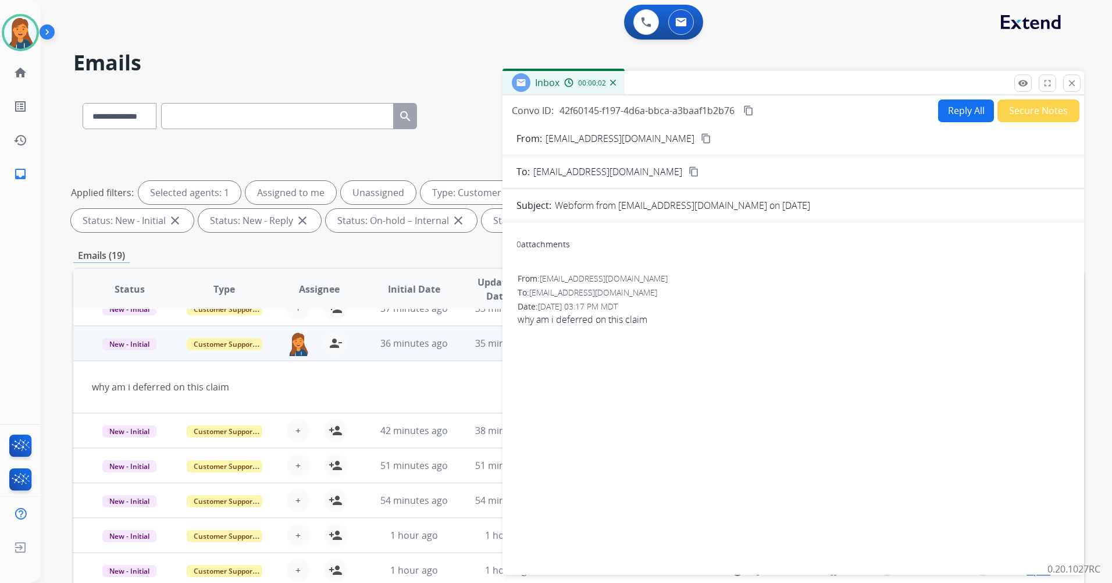
click at [952, 108] on button "Reply All" at bounding box center [966, 110] width 56 height 23
select select "**********"
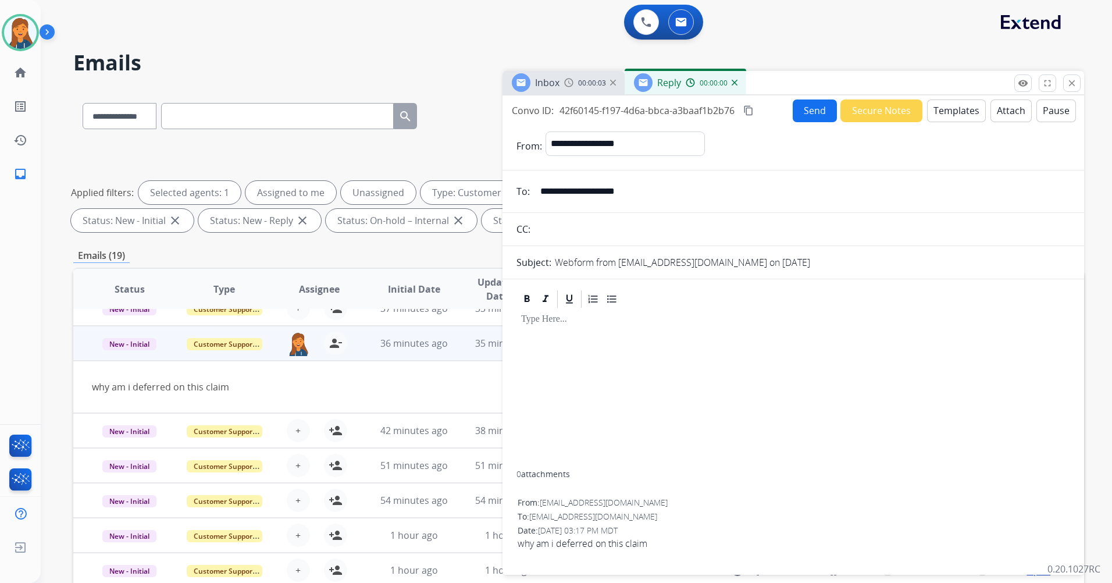
click at [952, 114] on button "Templates" at bounding box center [956, 110] width 59 height 23
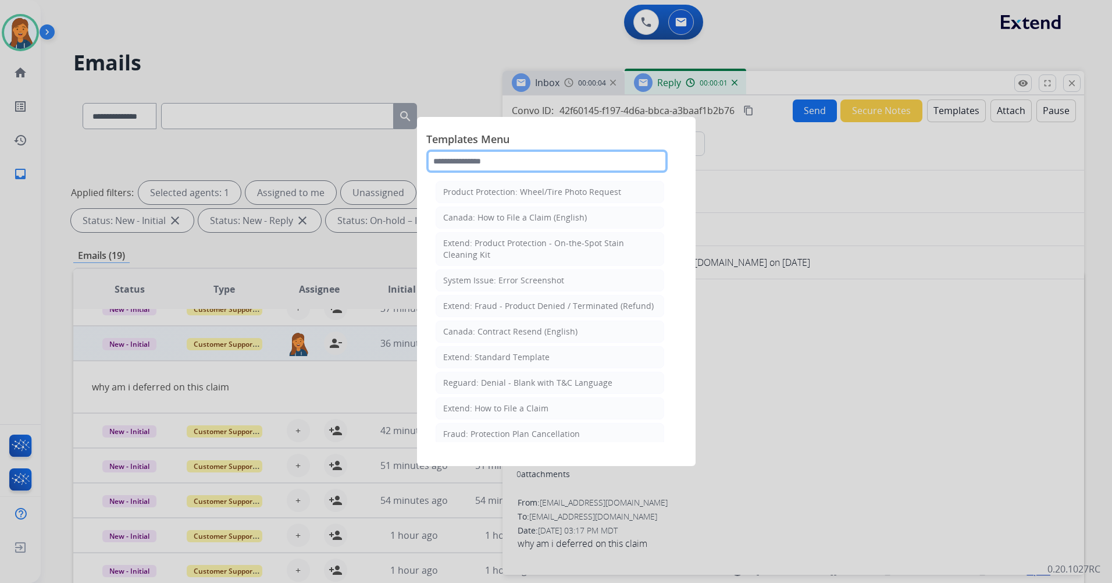
click at [595, 162] on input "text" at bounding box center [546, 160] width 241 height 23
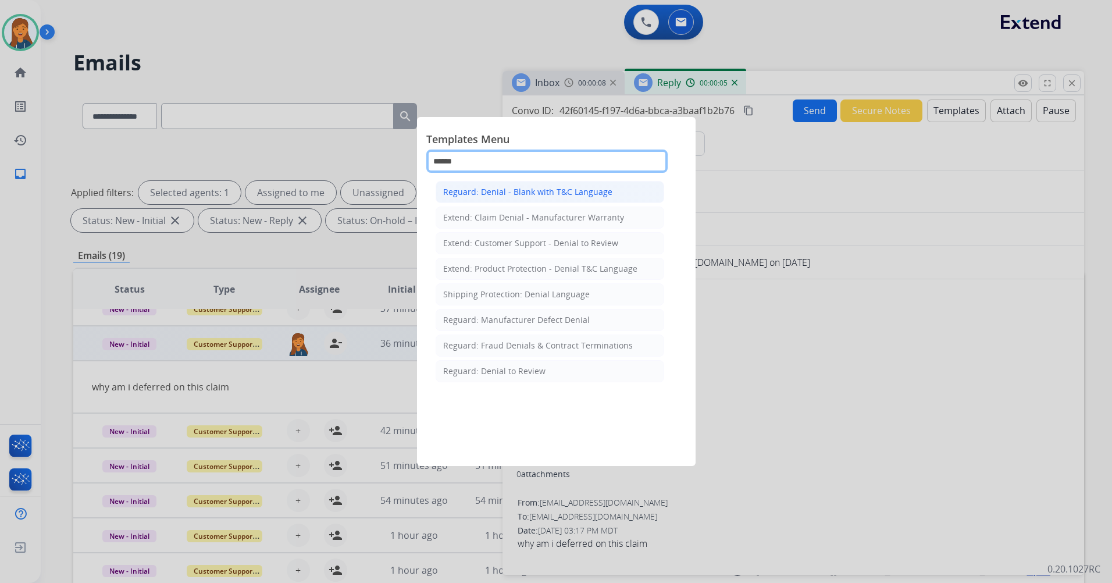
type input "******"
click at [569, 195] on div "Reguard: Denial - Blank with T&C Language" at bounding box center [527, 192] width 169 height 12
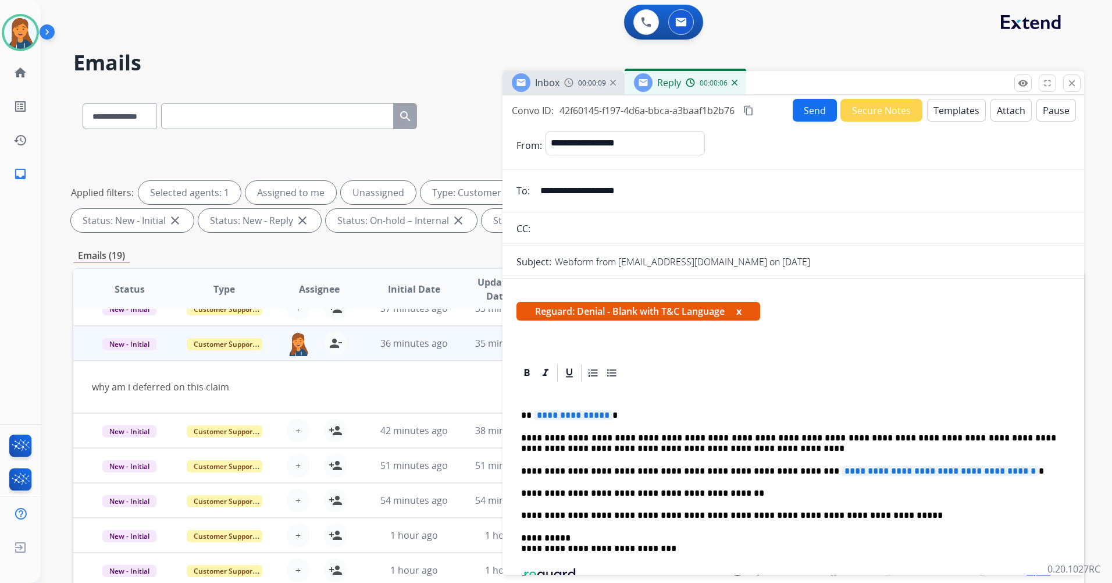
click at [841, 470] on span "**********" at bounding box center [939, 471] width 197 height 10
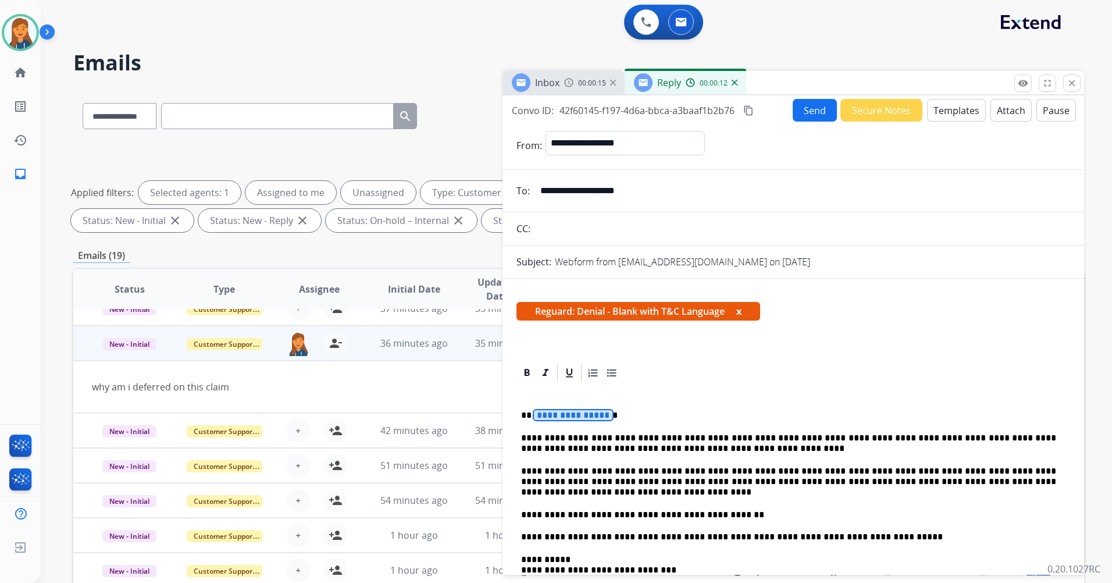
click at [558, 412] on span "**********" at bounding box center [573, 415] width 79 height 10
click at [997, 120] on button "Attach" at bounding box center [1010, 110] width 41 height 23
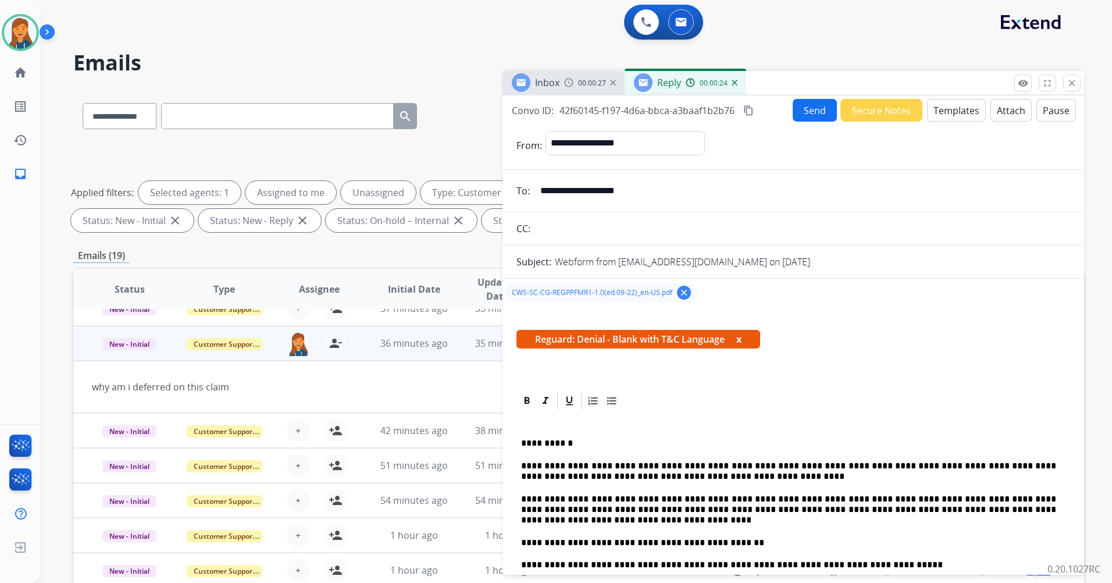
drag, startPoint x: 749, startPoint y: 108, endPoint x: 754, endPoint y: 111, distance: 6.3
click at [749, 108] on mat-icon "content_copy" at bounding box center [748, 110] width 10 height 10
click at [803, 107] on button "Send" at bounding box center [815, 110] width 44 height 23
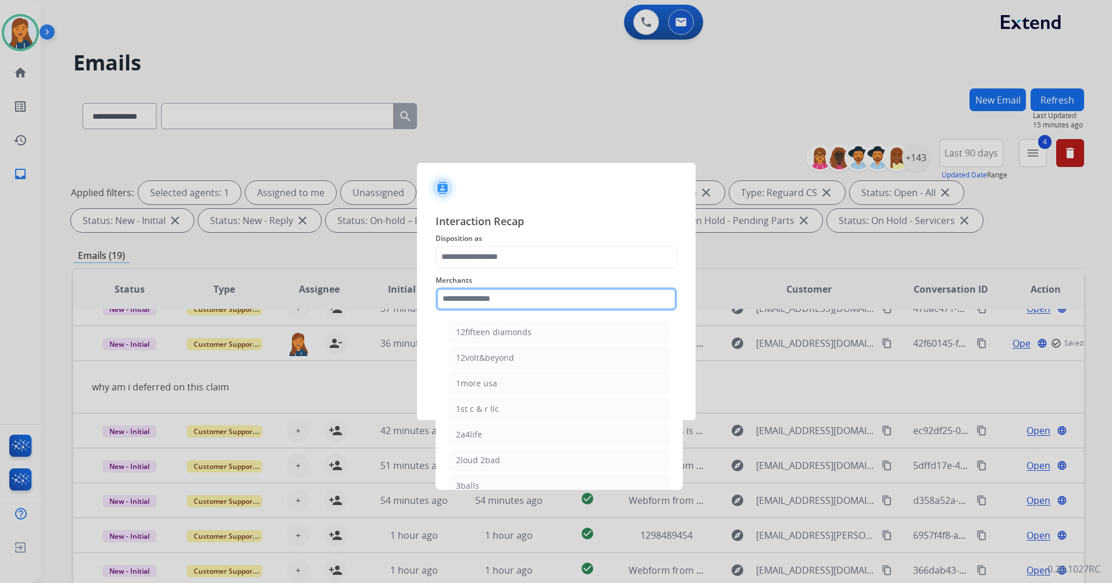
click at [515, 304] on input "text" at bounding box center [556, 298] width 241 height 23
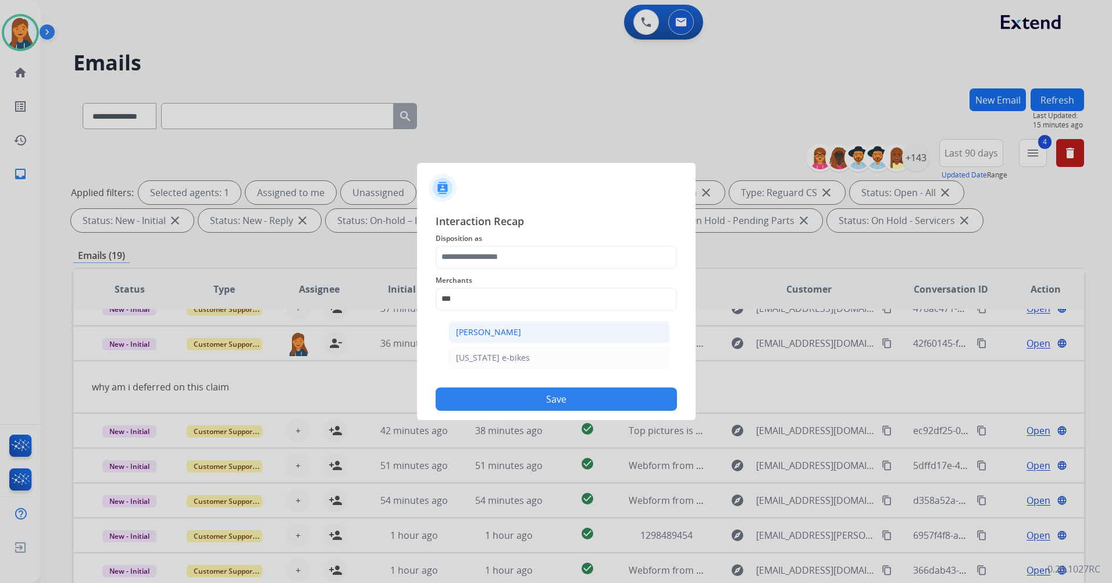
click at [513, 329] on div "[PERSON_NAME]" at bounding box center [488, 332] width 65 height 12
type input "**********"
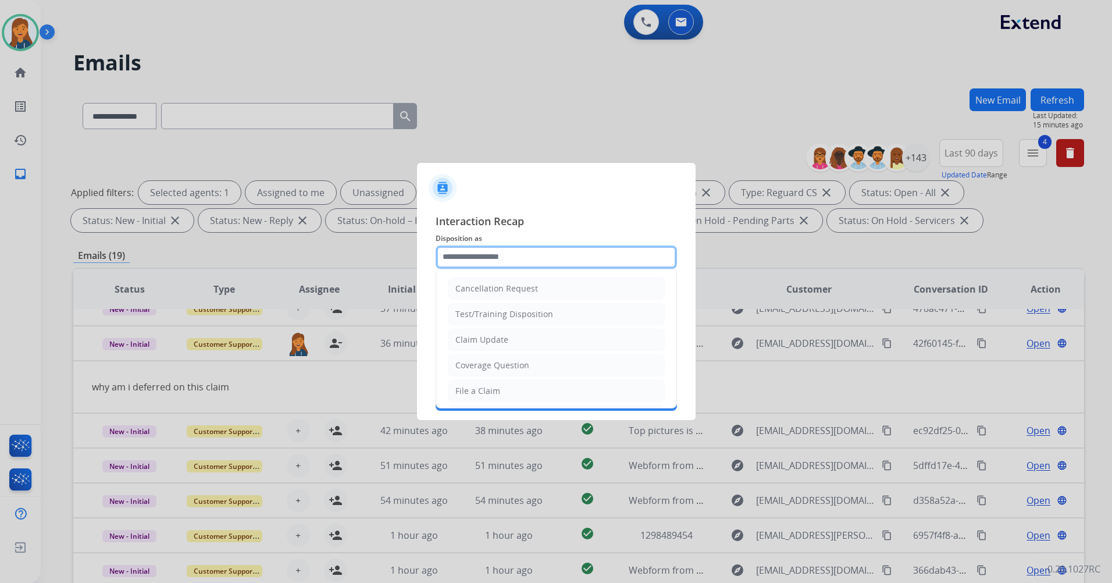
click at [488, 266] on input "text" at bounding box center [556, 256] width 241 height 23
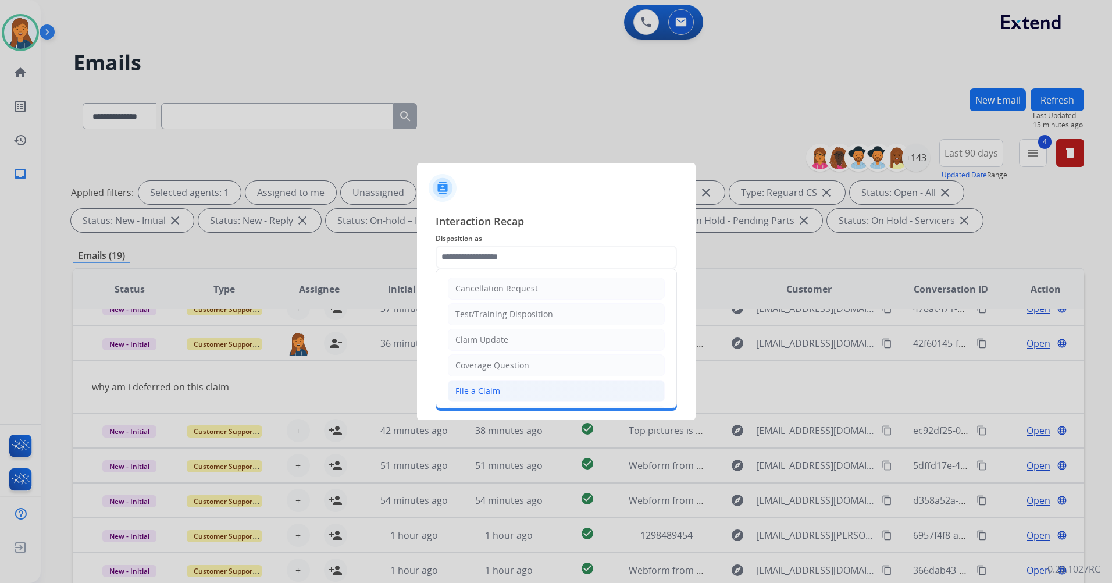
click at [477, 385] on div "File a Claim" at bounding box center [477, 391] width 45 height 12
type input "**********"
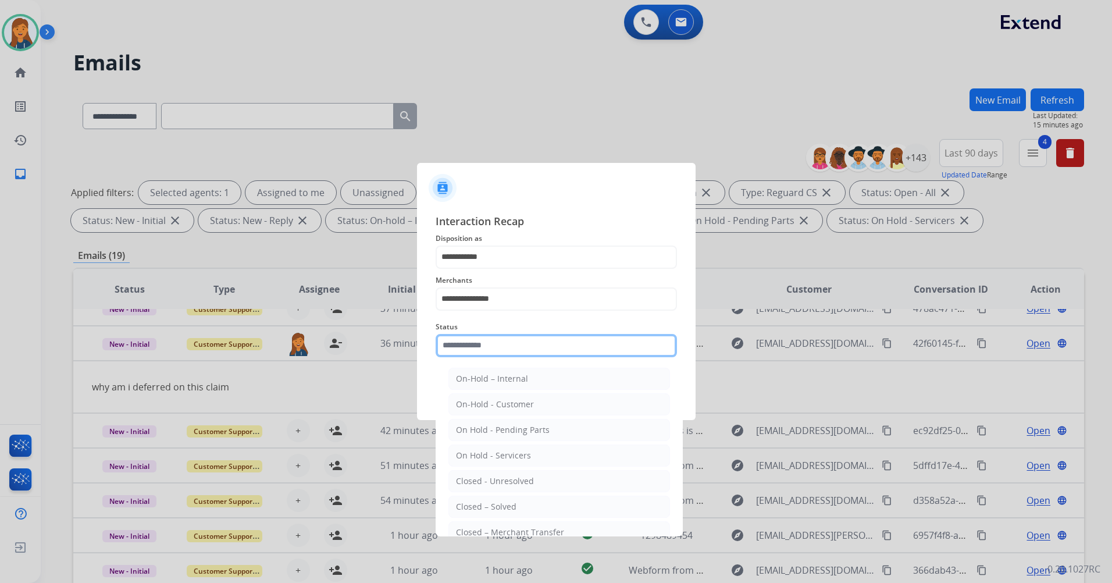
click at [470, 355] on input "text" at bounding box center [556, 345] width 241 height 23
drag, startPoint x: 482, startPoint y: 507, endPoint x: 476, endPoint y: 464, distance: 43.5
click at [482, 508] on div "Closed – Solved" at bounding box center [486, 507] width 60 height 12
type input "**********"
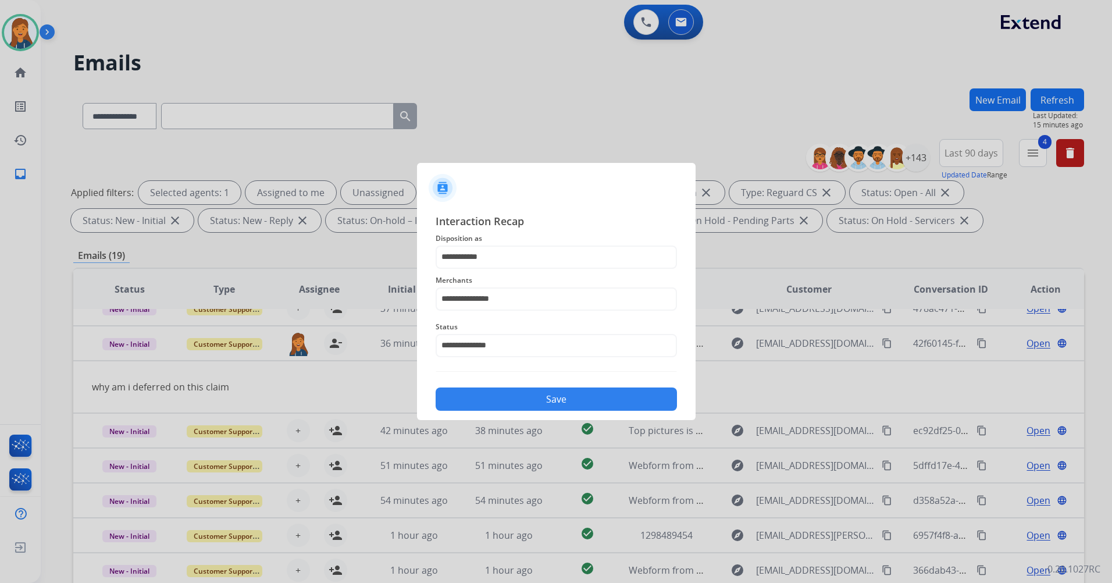
click at [487, 415] on div "**********" at bounding box center [556, 312] width 279 height 217
click at [483, 403] on button "Save" at bounding box center [556, 398] width 241 height 23
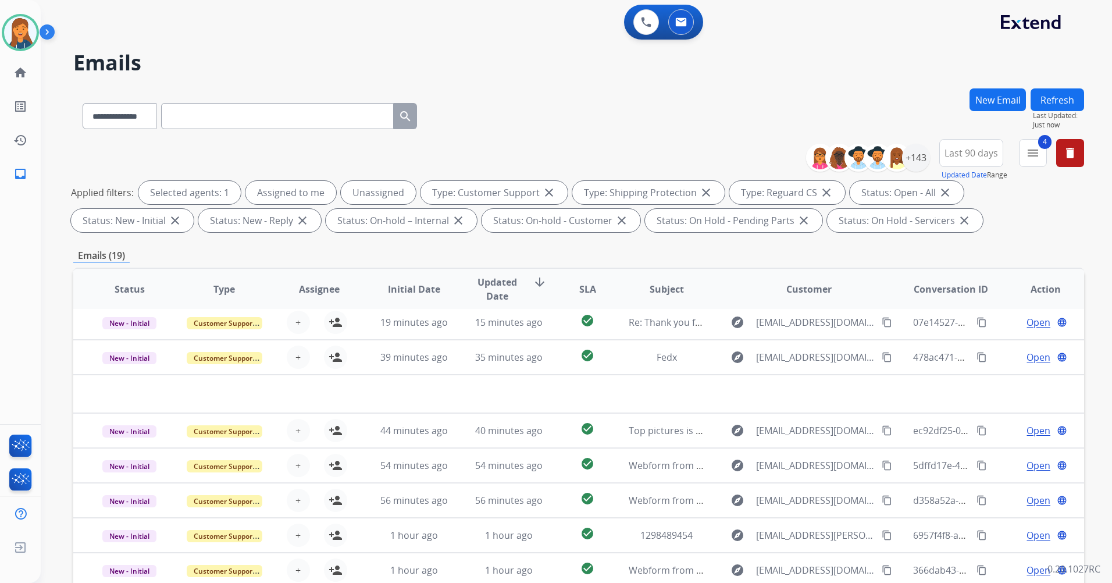
scroll to position [5, 0]
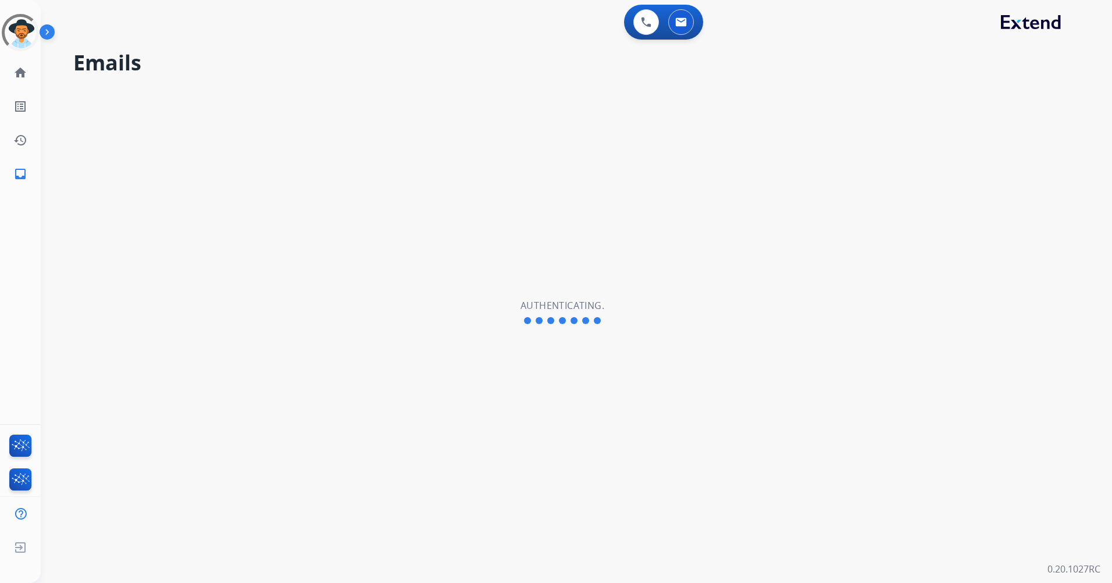
select select "**********"
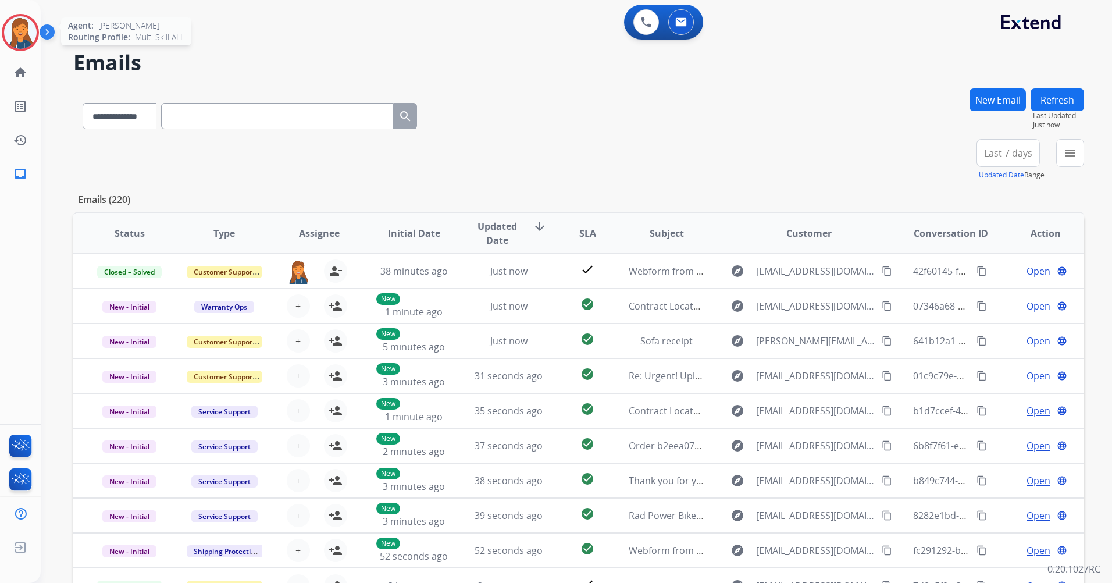
click at [34, 34] on img at bounding box center [20, 32] width 33 height 33
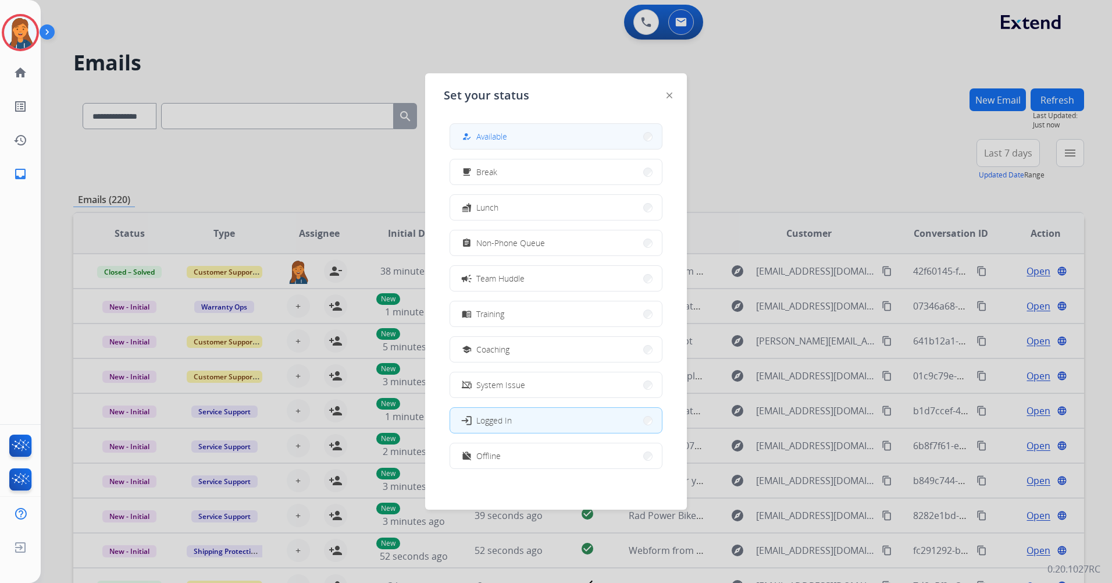
click at [545, 141] on button "how_to_reg Available" at bounding box center [556, 136] width 212 height 25
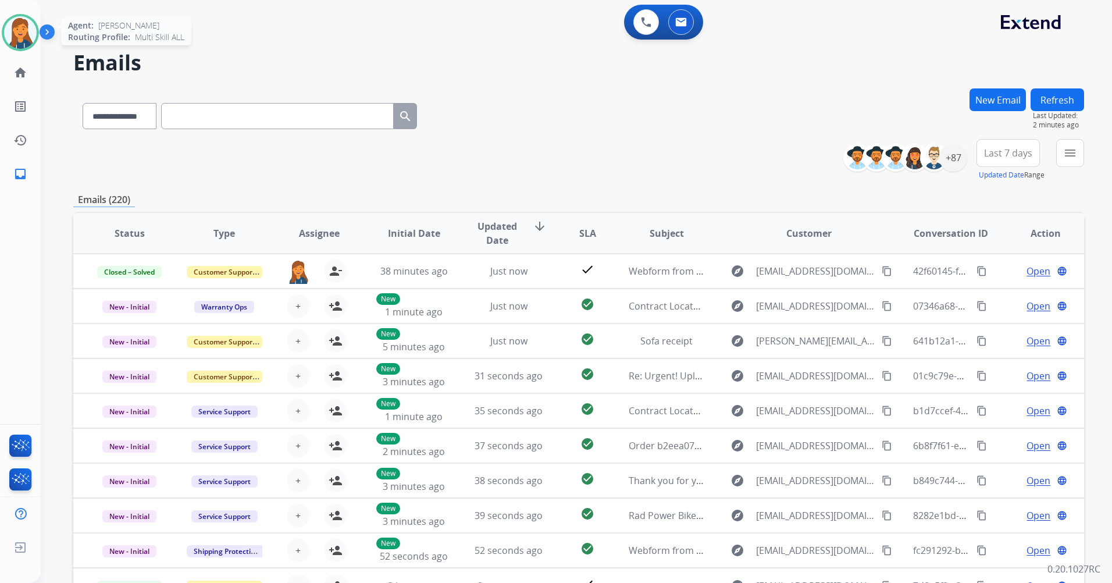
click at [35, 25] on div at bounding box center [20, 32] width 37 height 37
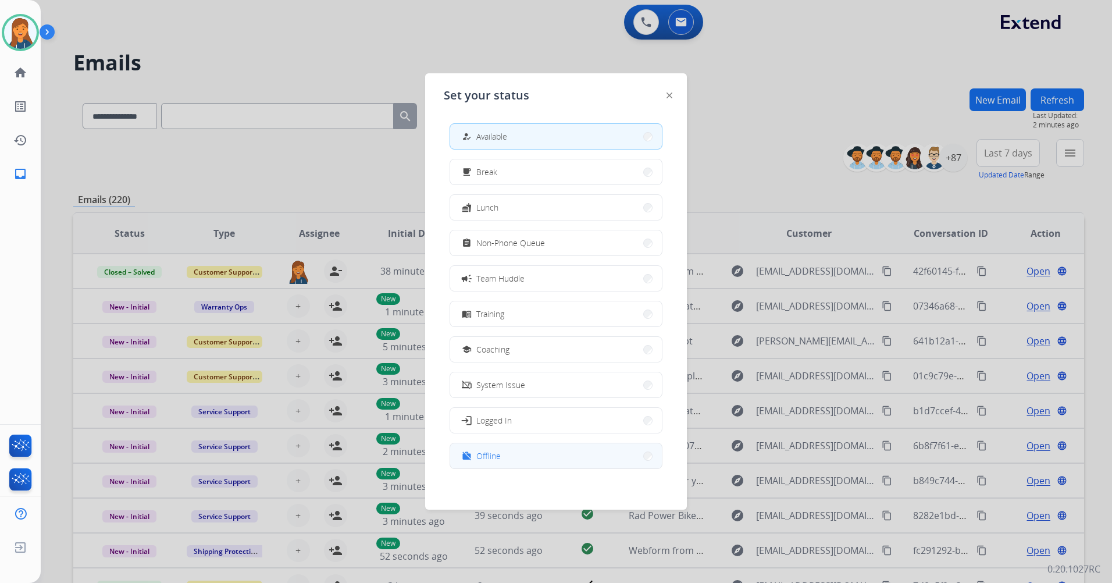
click at [482, 443] on div "work_off Offline" at bounding box center [555, 456] width 213 height 26
drag, startPoint x: 487, startPoint y: 459, endPoint x: 473, endPoint y: 461, distance: 14.1
click at [487, 459] on span "Offline" at bounding box center [488, 455] width 24 height 12
